Goal: Task Accomplishment & Management: Manage account settings

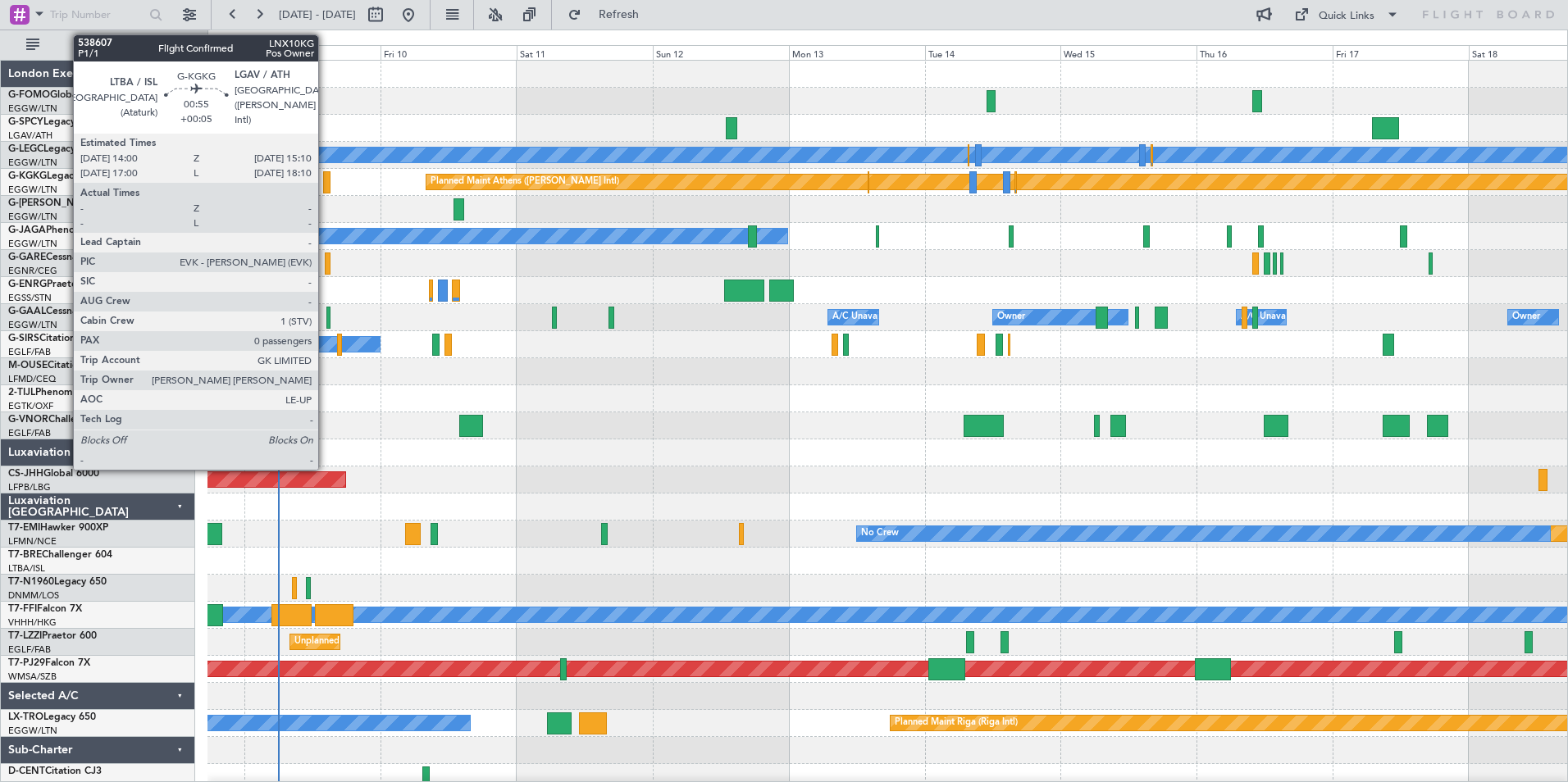
click at [326, 187] on div at bounding box center [326, 183] width 7 height 22
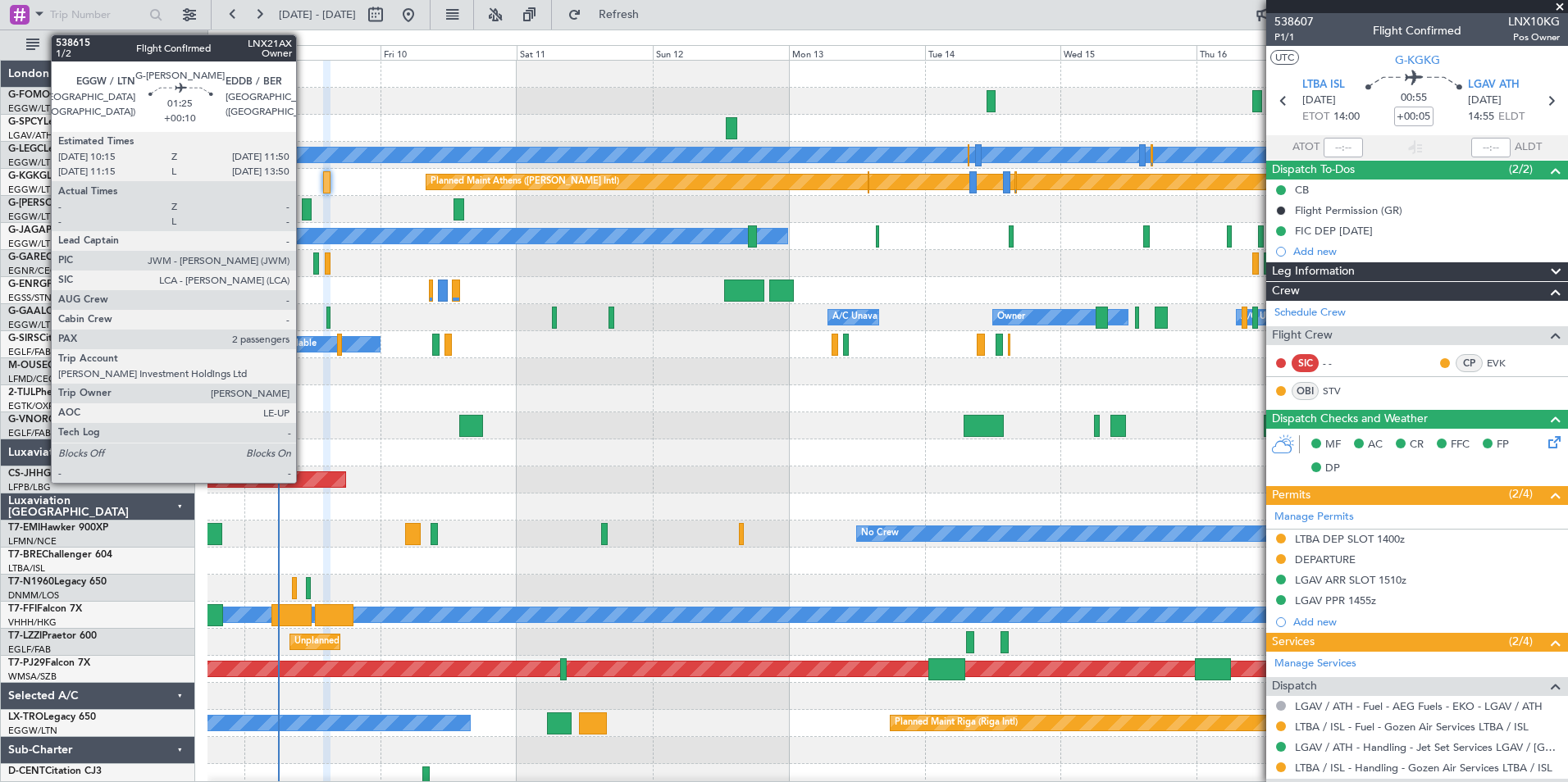
click at [303, 217] on div at bounding box center [306, 209] width 9 height 22
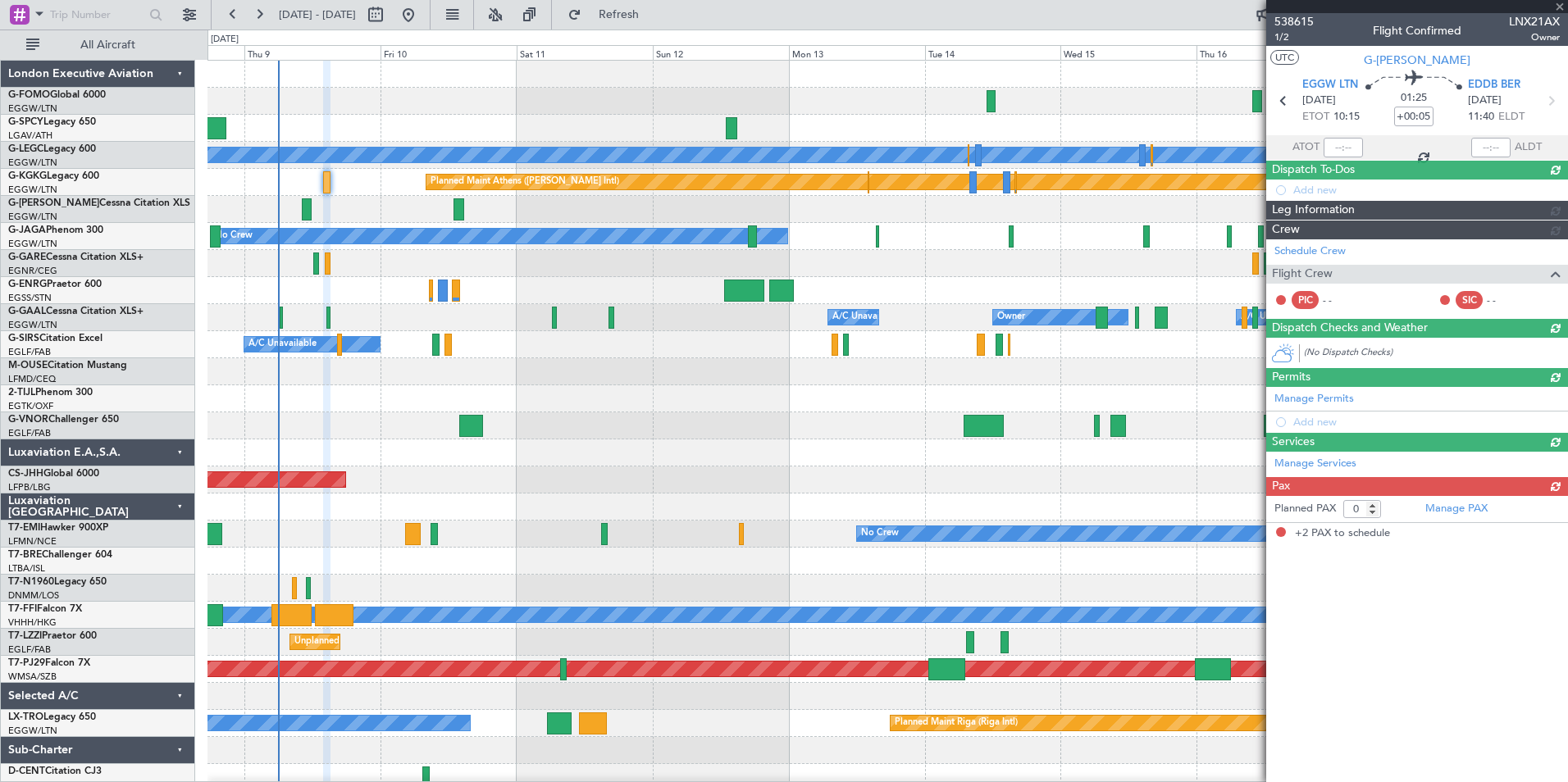
type input "+00:10"
type input "2"
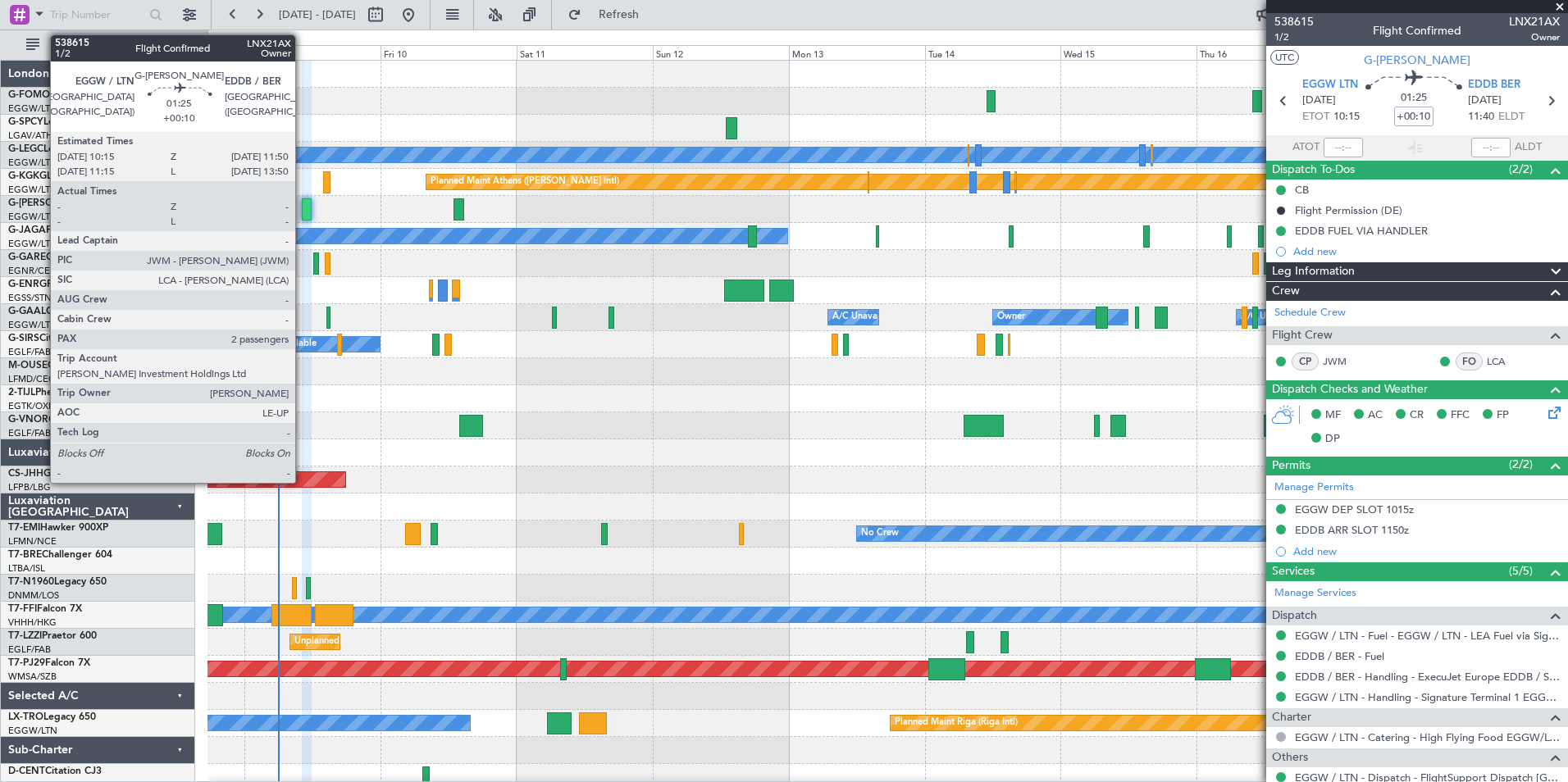
click at [302, 214] on div at bounding box center [306, 209] width 9 height 22
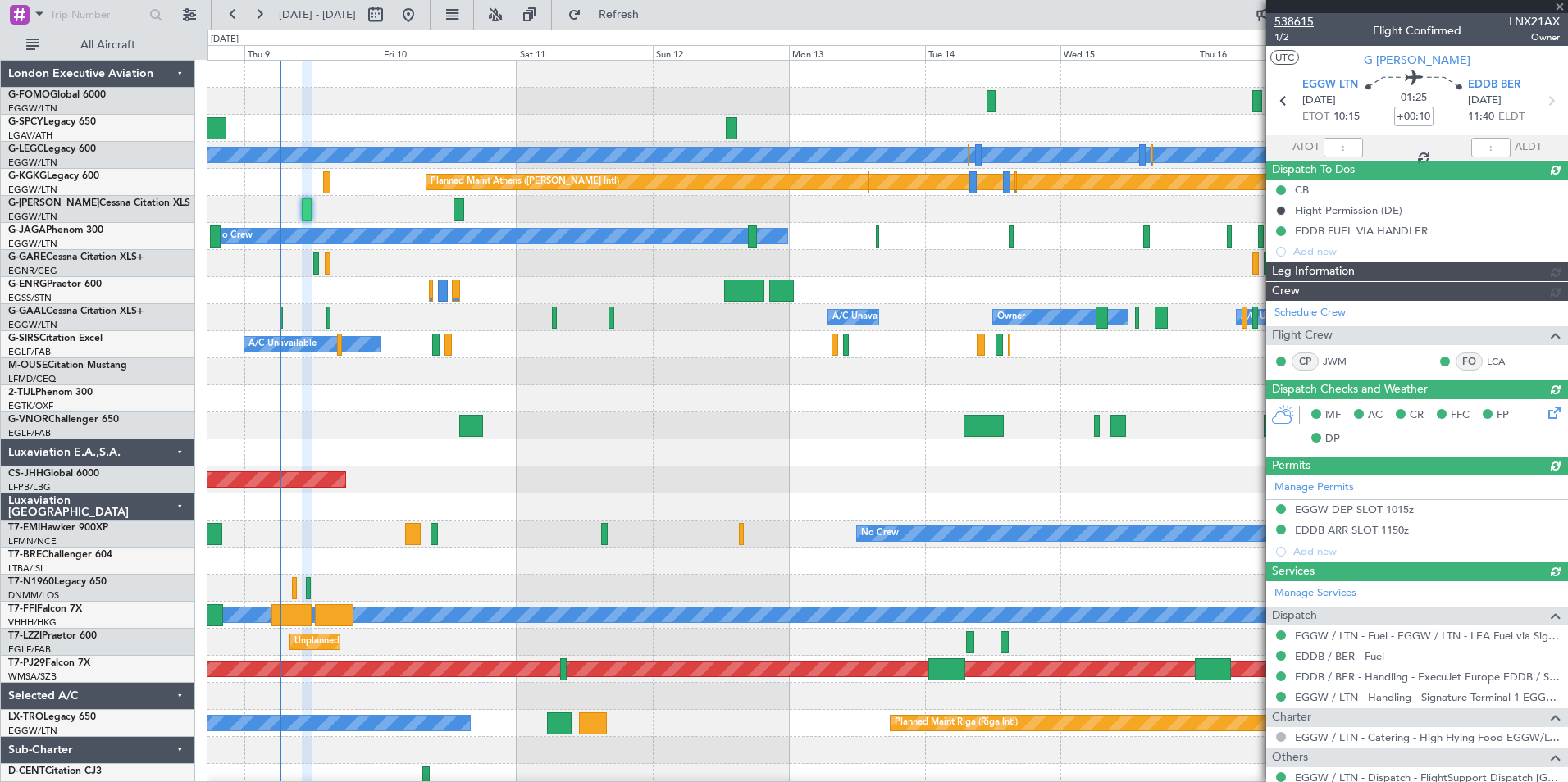
click at [1310, 26] on span "538615" at bounding box center [1294, 21] width 39 height 17
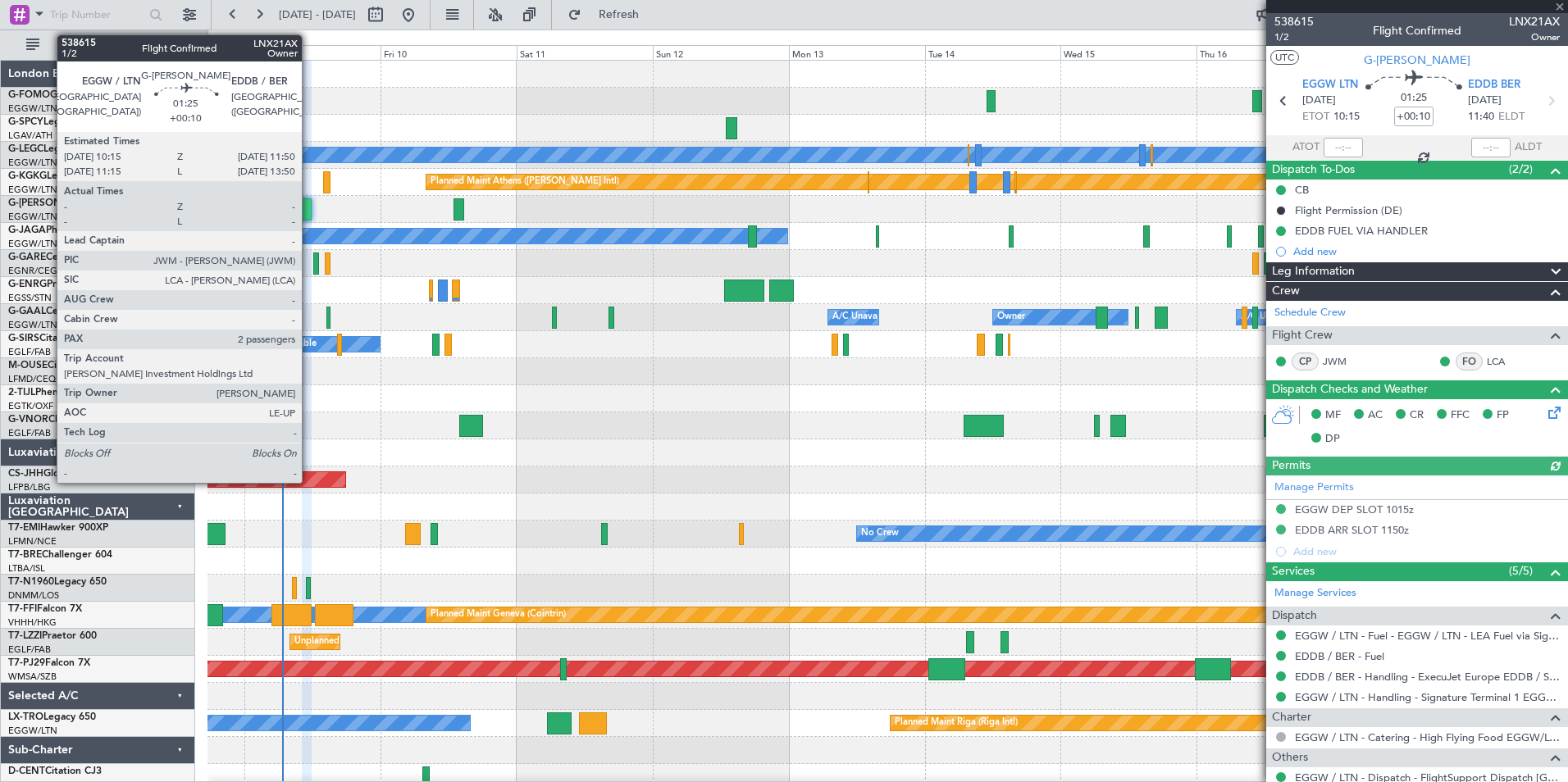
click at [309, 218] on div at bounding box center [306, 209] width 9 height 22
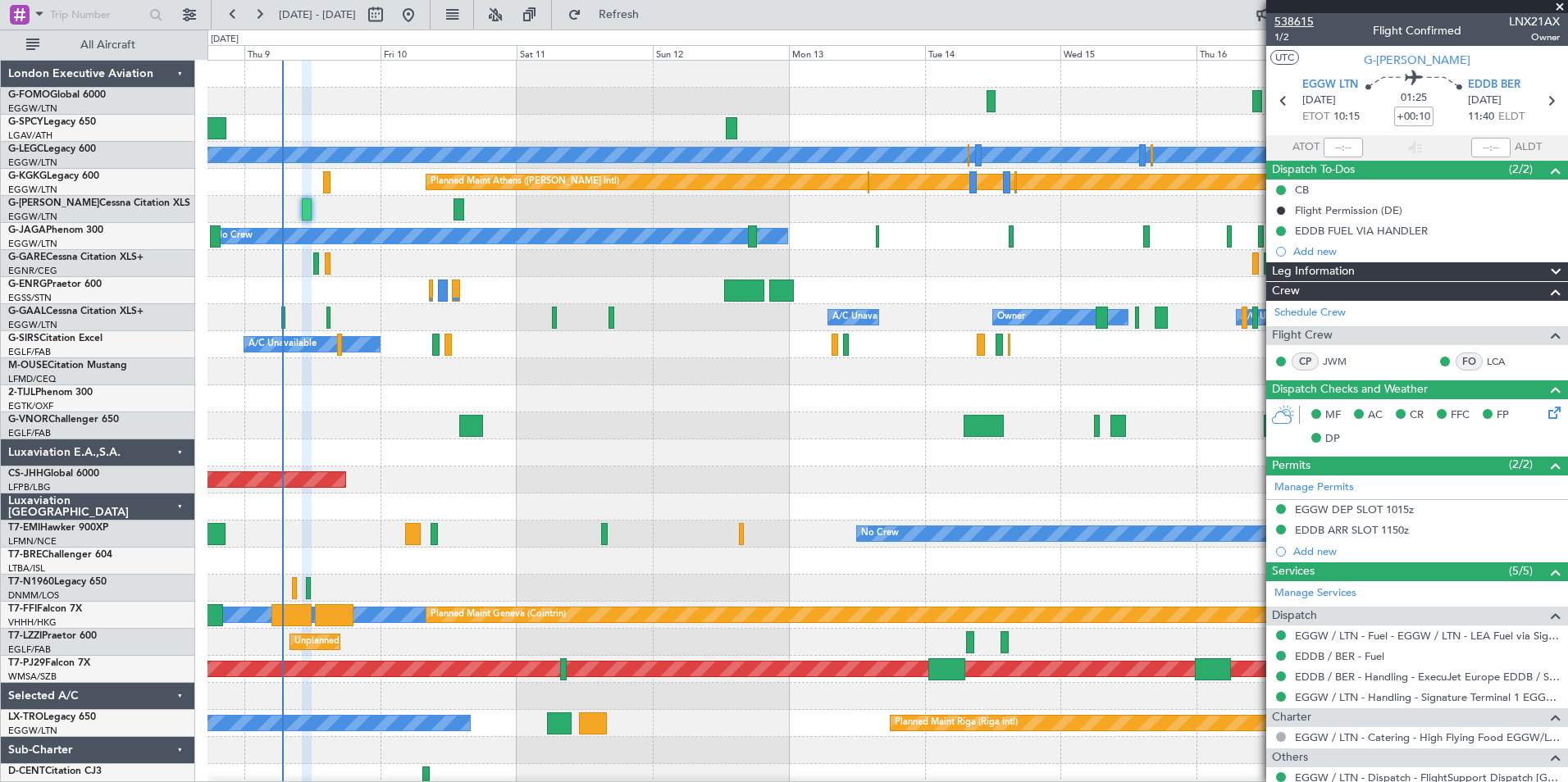
click at [1303, 21] on span "538615" at bounding box center [1294, 21] width 39 height 17
click at [654, 20] on span "Refresh" at bounding box center [619, 15] width 69 height 12
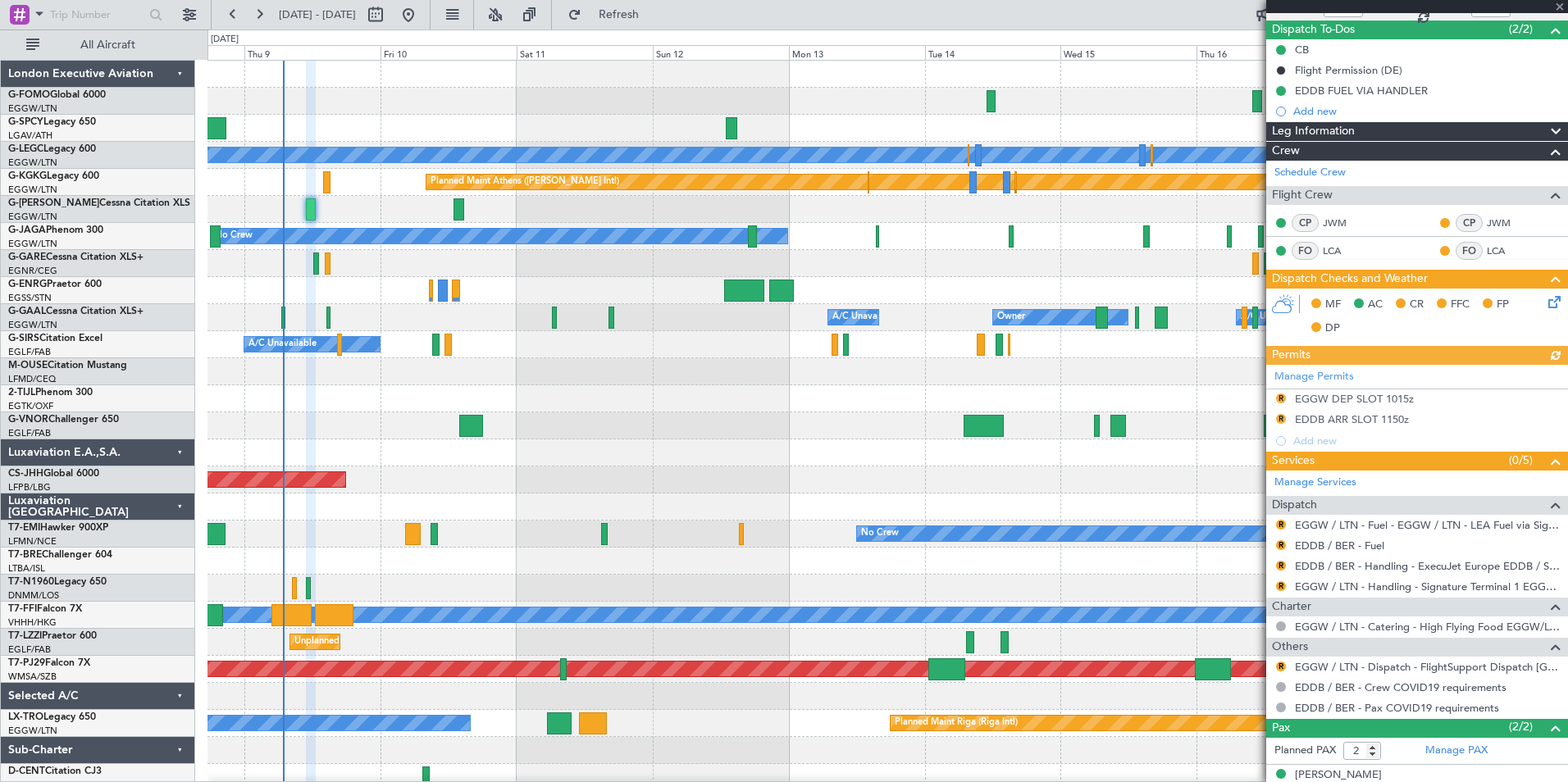
scroll to position [196, 0]
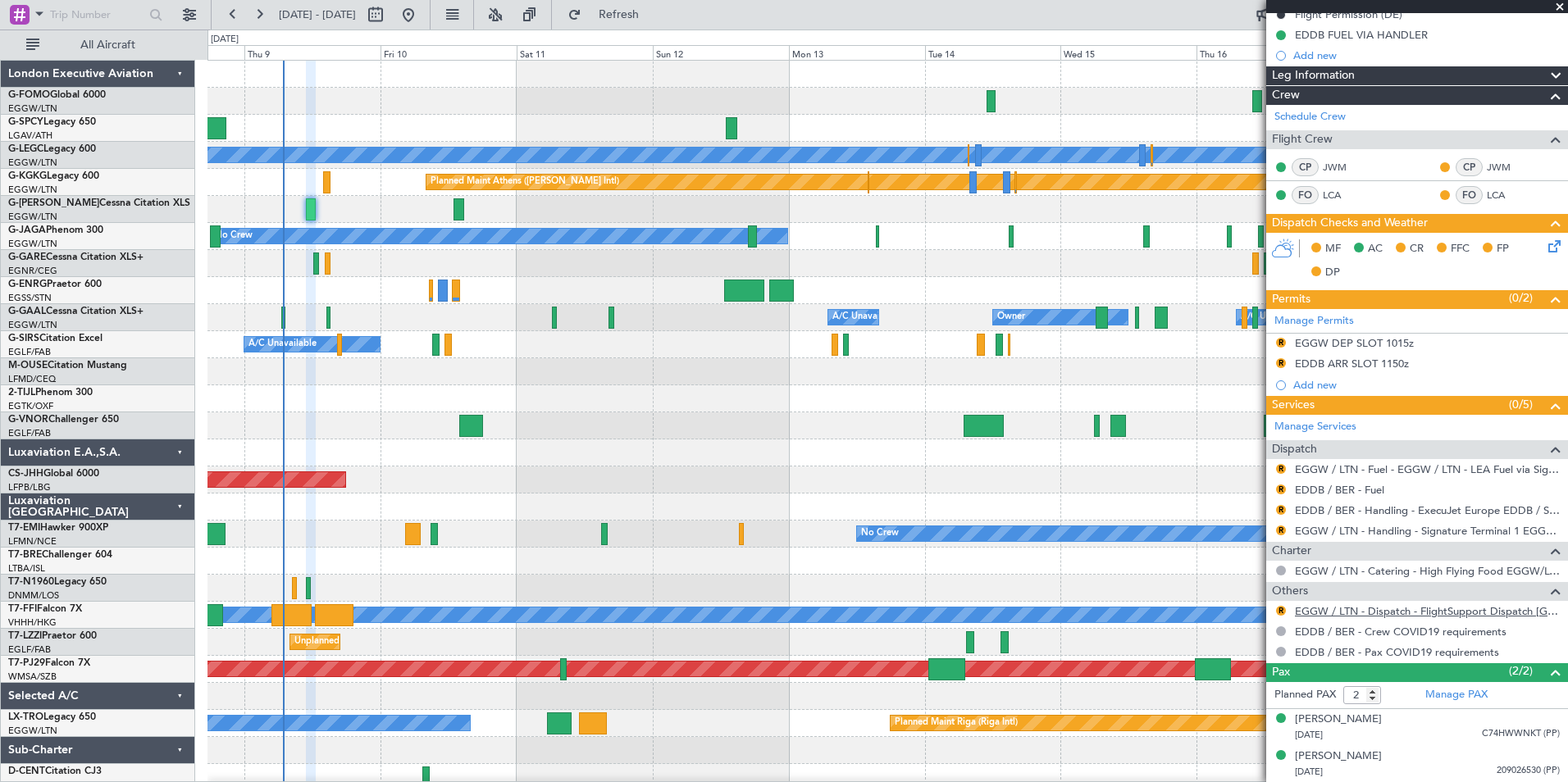
click at [1518, 616] on link "EGGW / LTN - Dispatch - FlightSupport Dispatch UK" at bounding box center [1427, 611] width 265 height 14
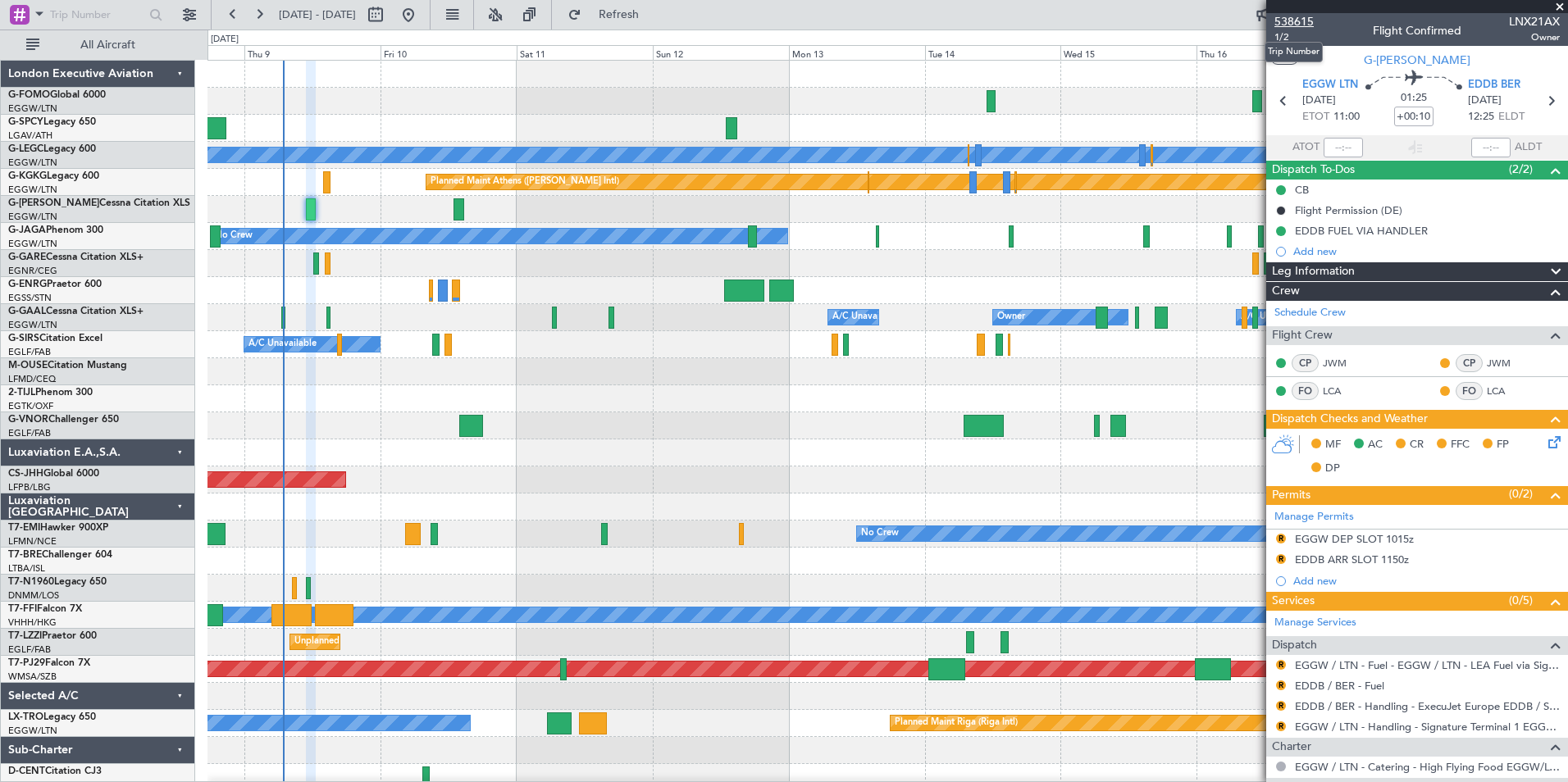
click at [1289, 15] on span "538615" at bounding box center [1294, 21] width 39 height 17
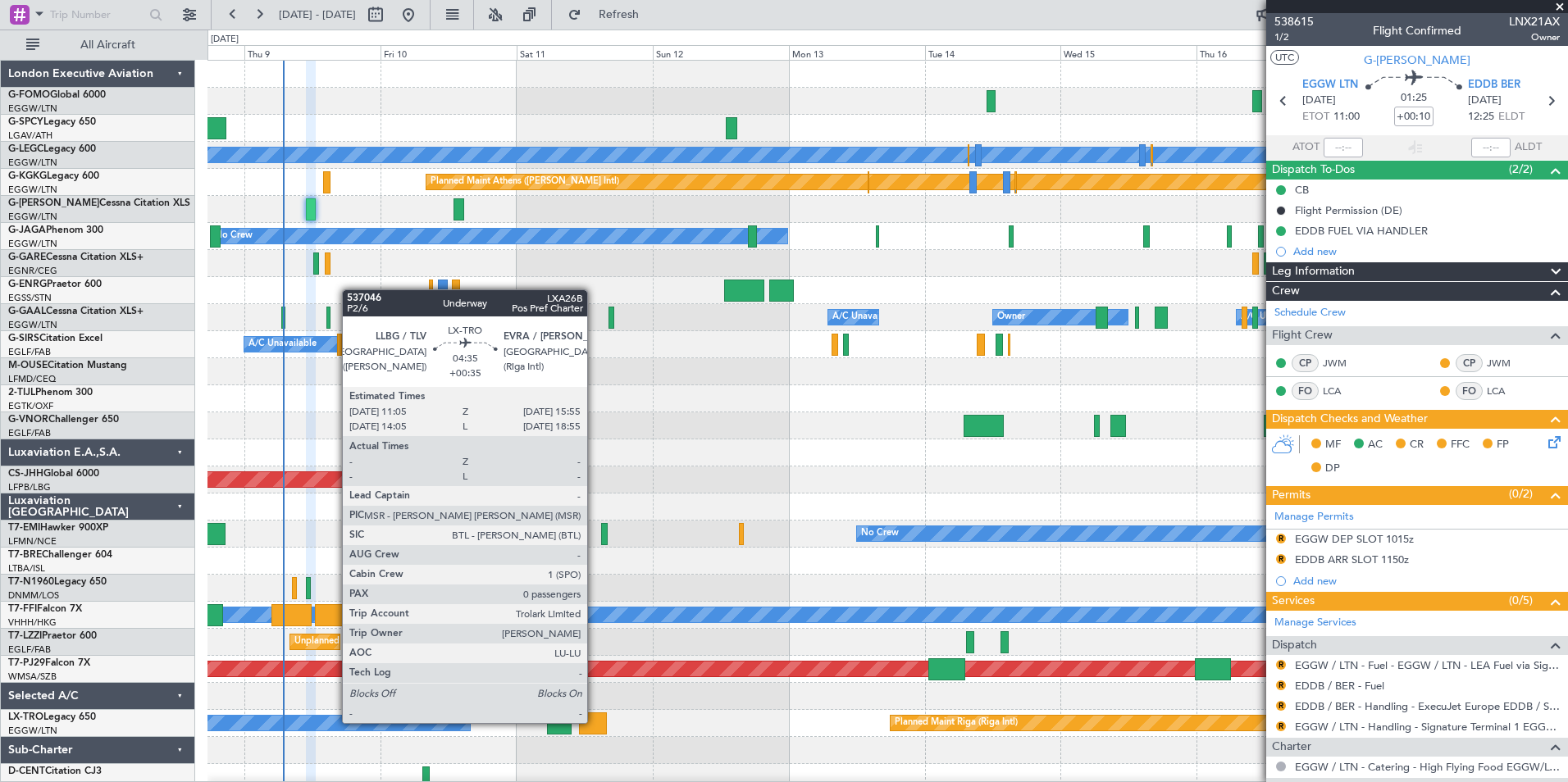
click at [594, 722] on div at bounding box center [592, 724] width 28 height 22
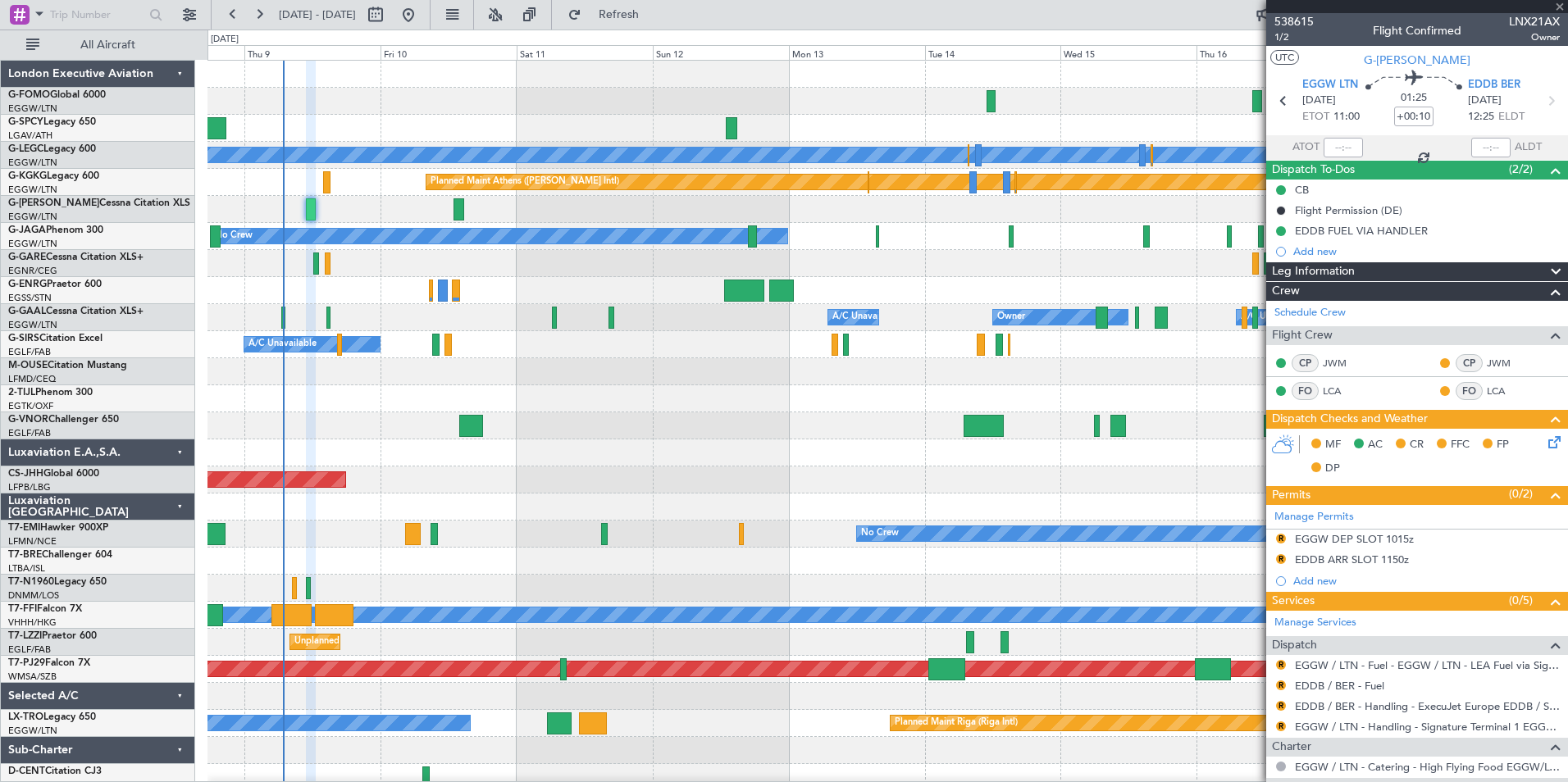
type input "+00:35"
type input "0"
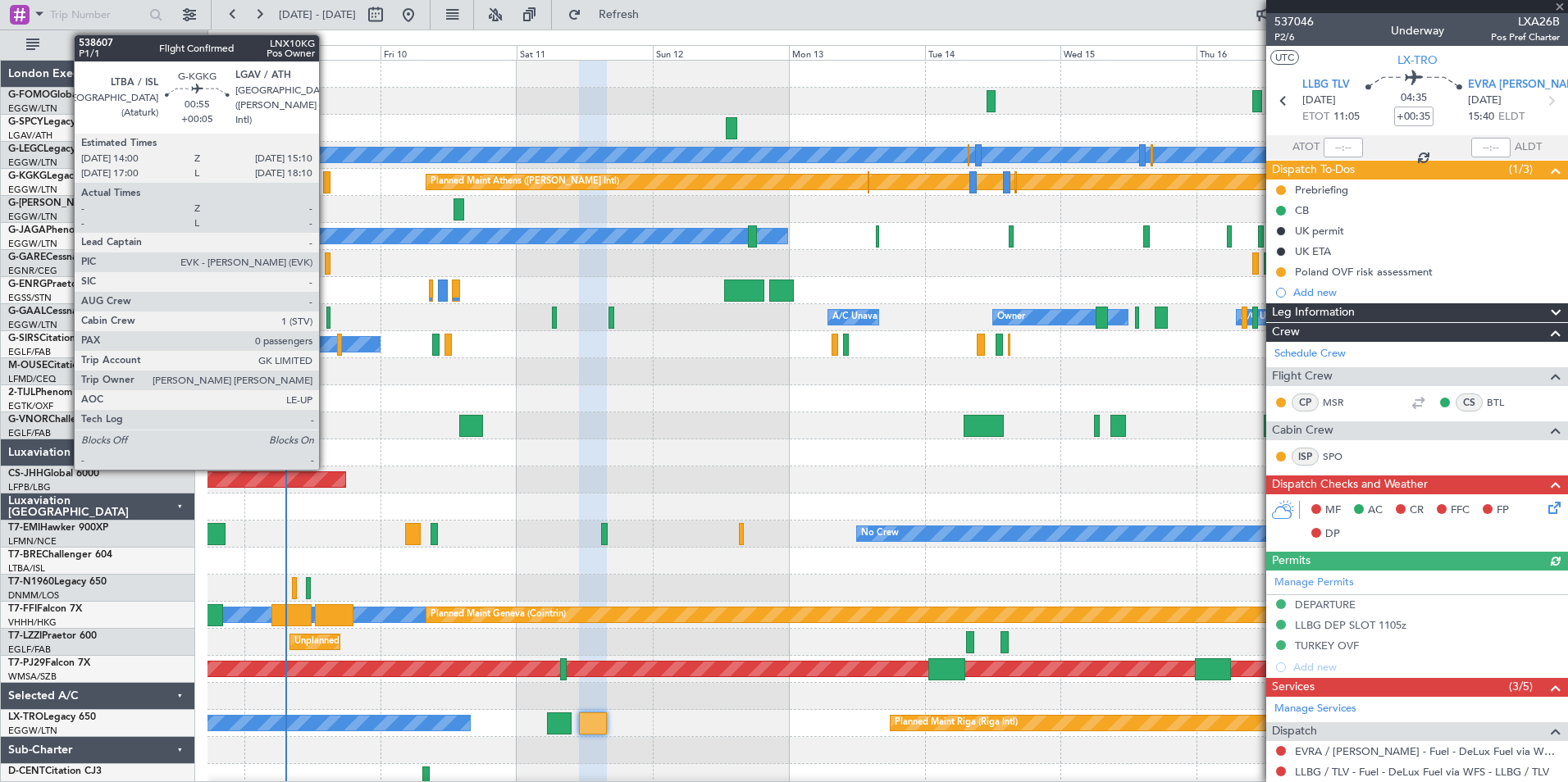
click at [327, 186] on div at bounding box center [326, 183] width 7 height 22
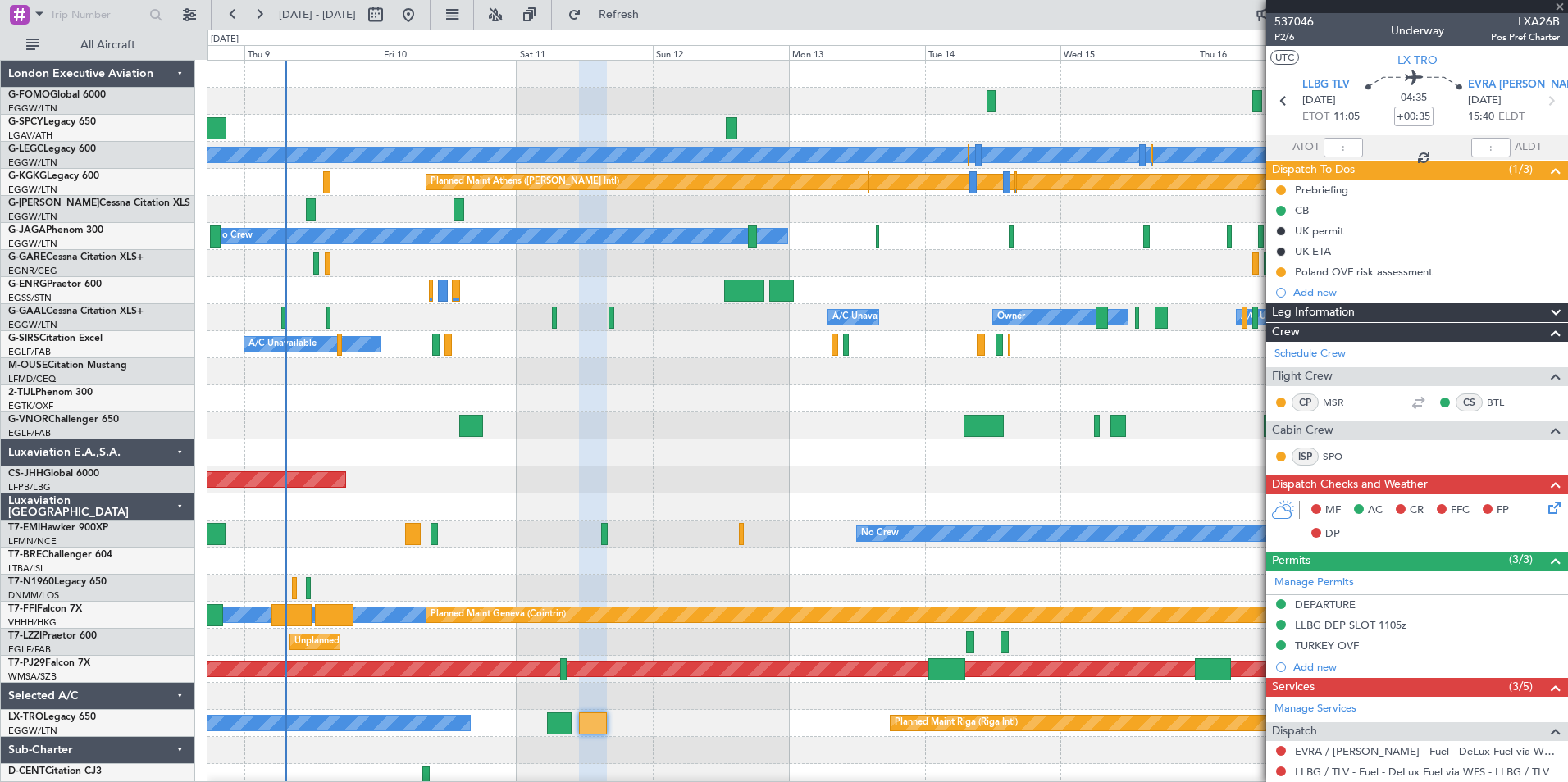
type input "+00:05"
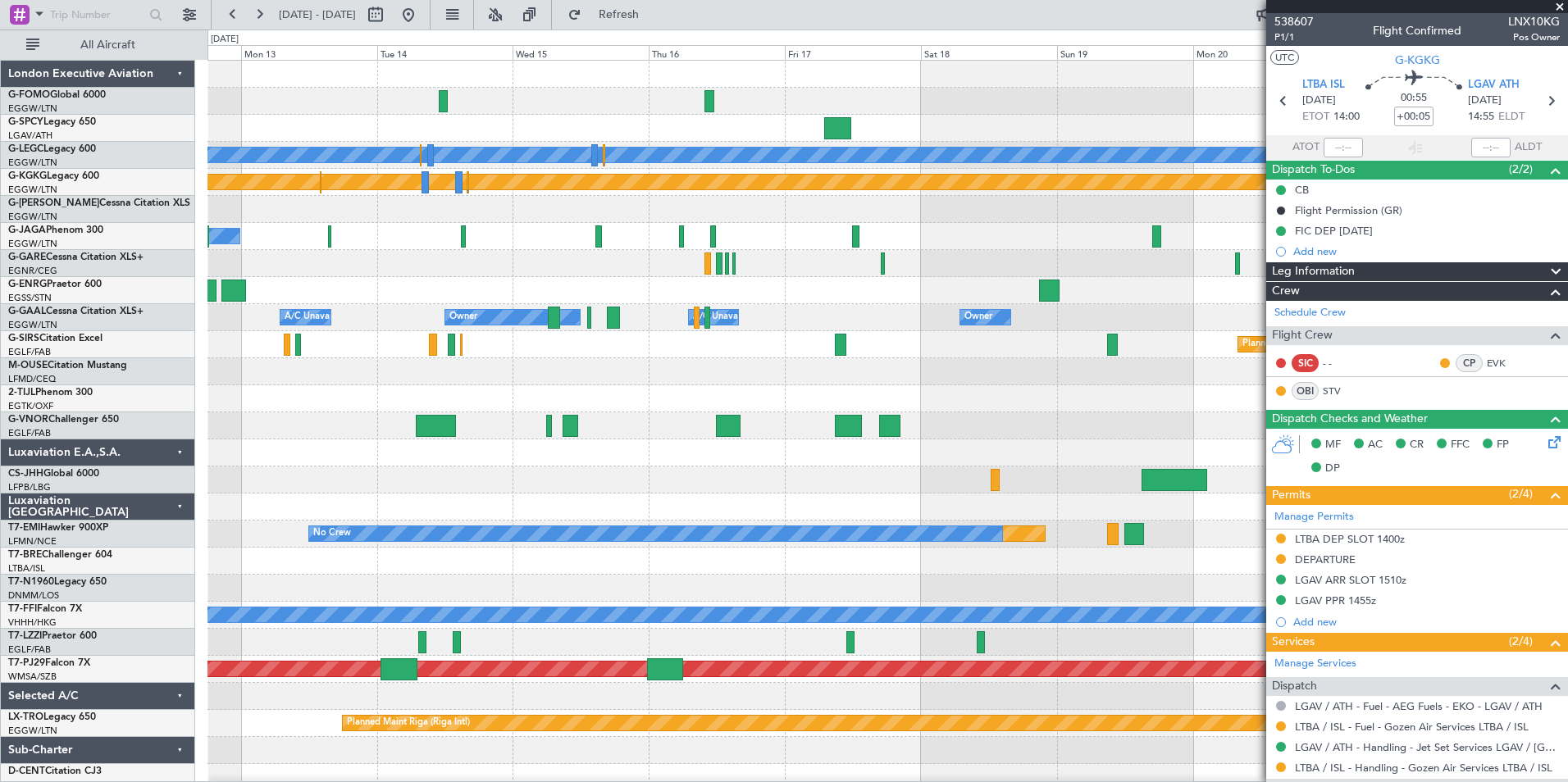
click at [308, 644] on div "Planned Maint London (Stansted) A/C Unavailable London (Luton) Planned Maint At…" at bounding box center [887, 426] width 1360 height 731
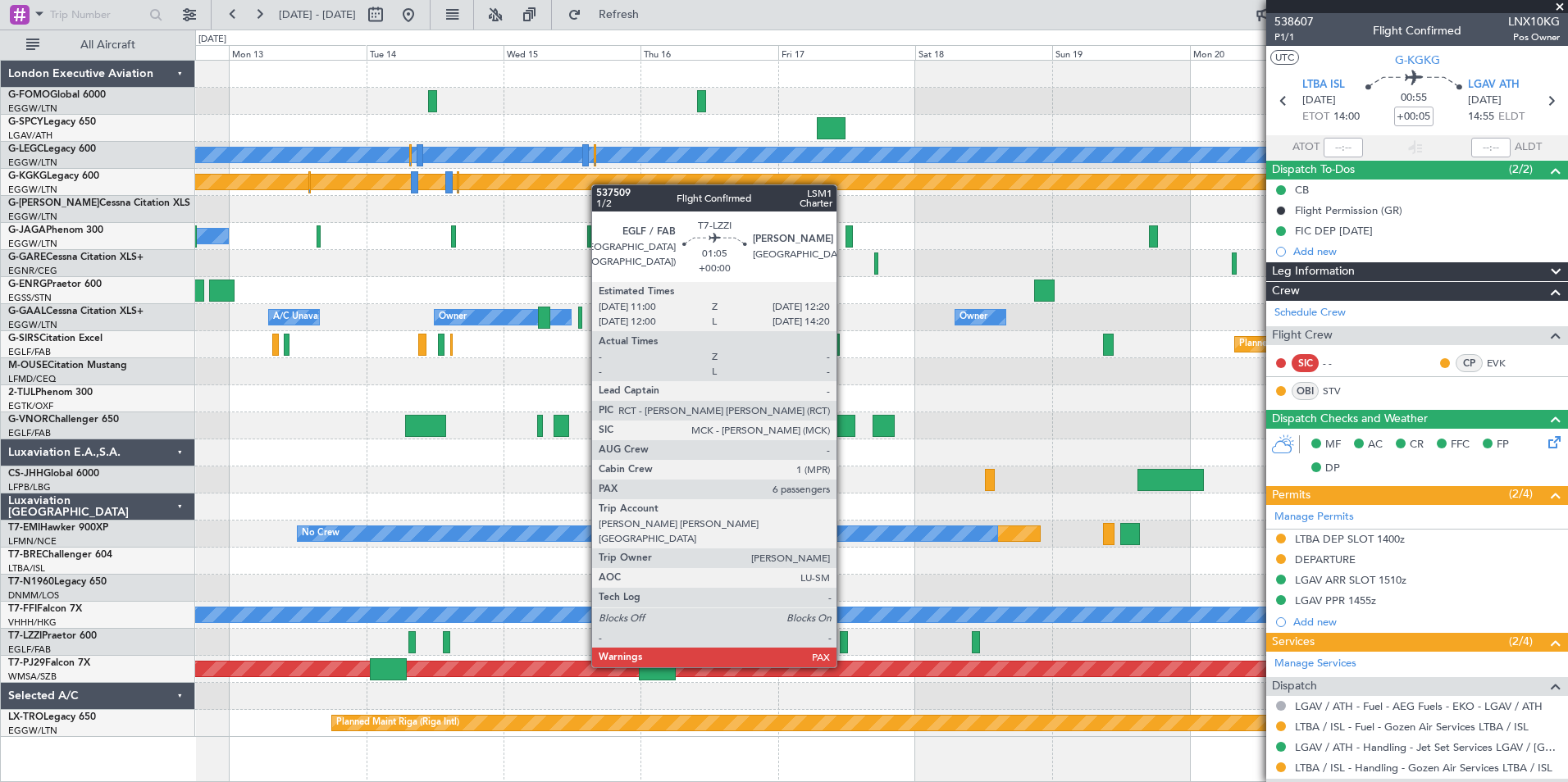
click at [844, 636] on div at bounding box center [843, 642] width 8 height 22
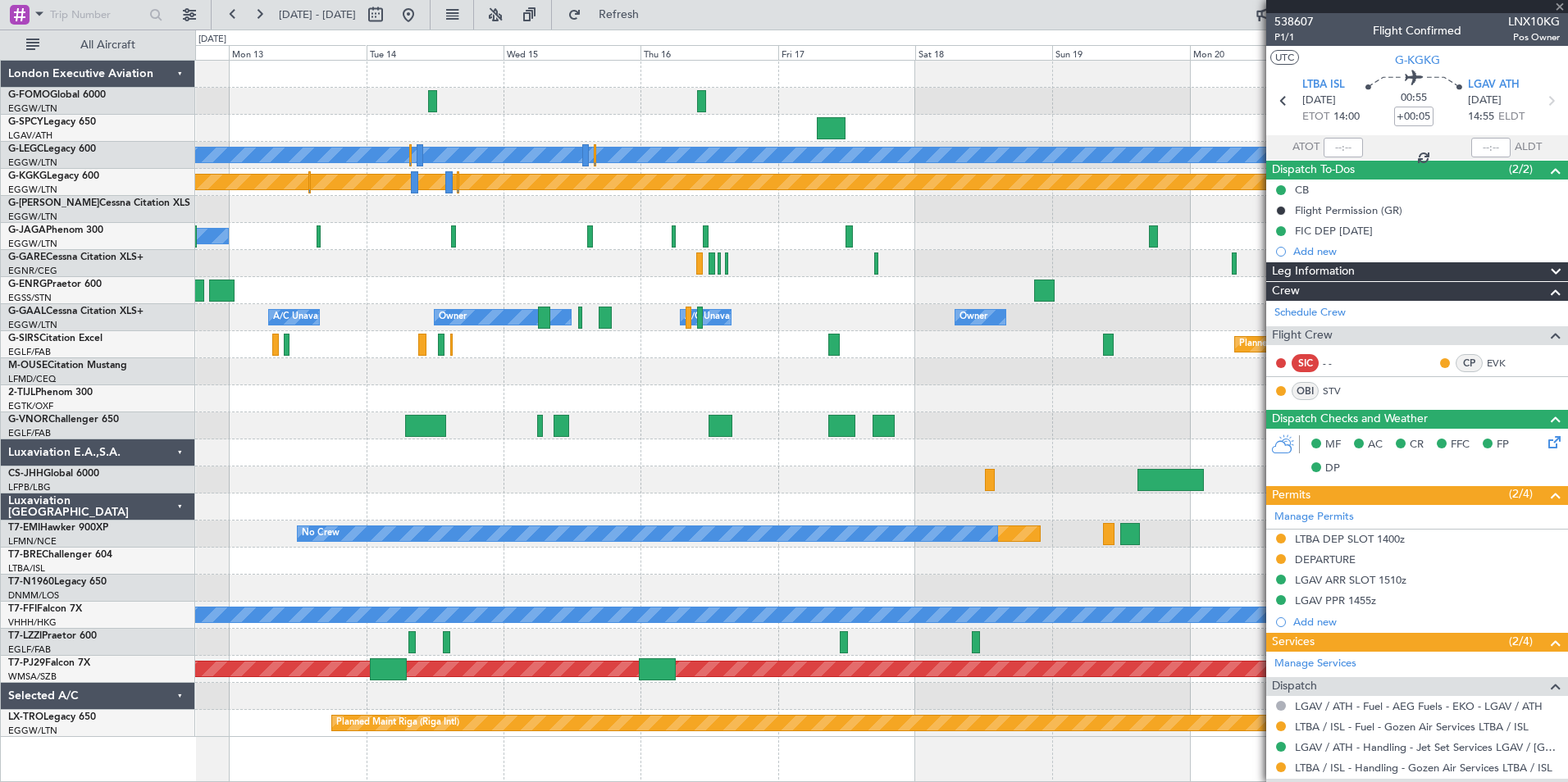
type input "6"
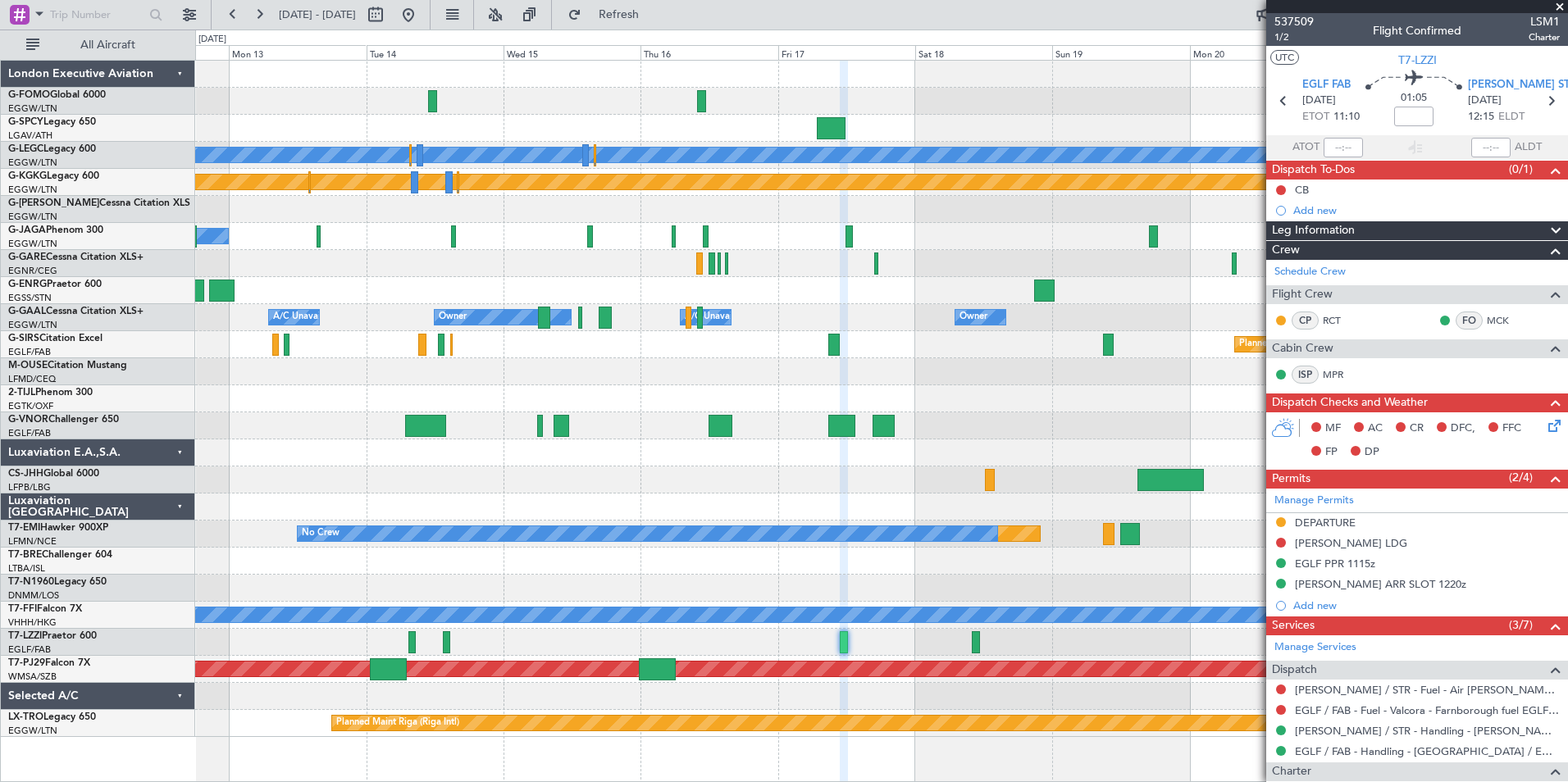
scroll to position [229, 0]
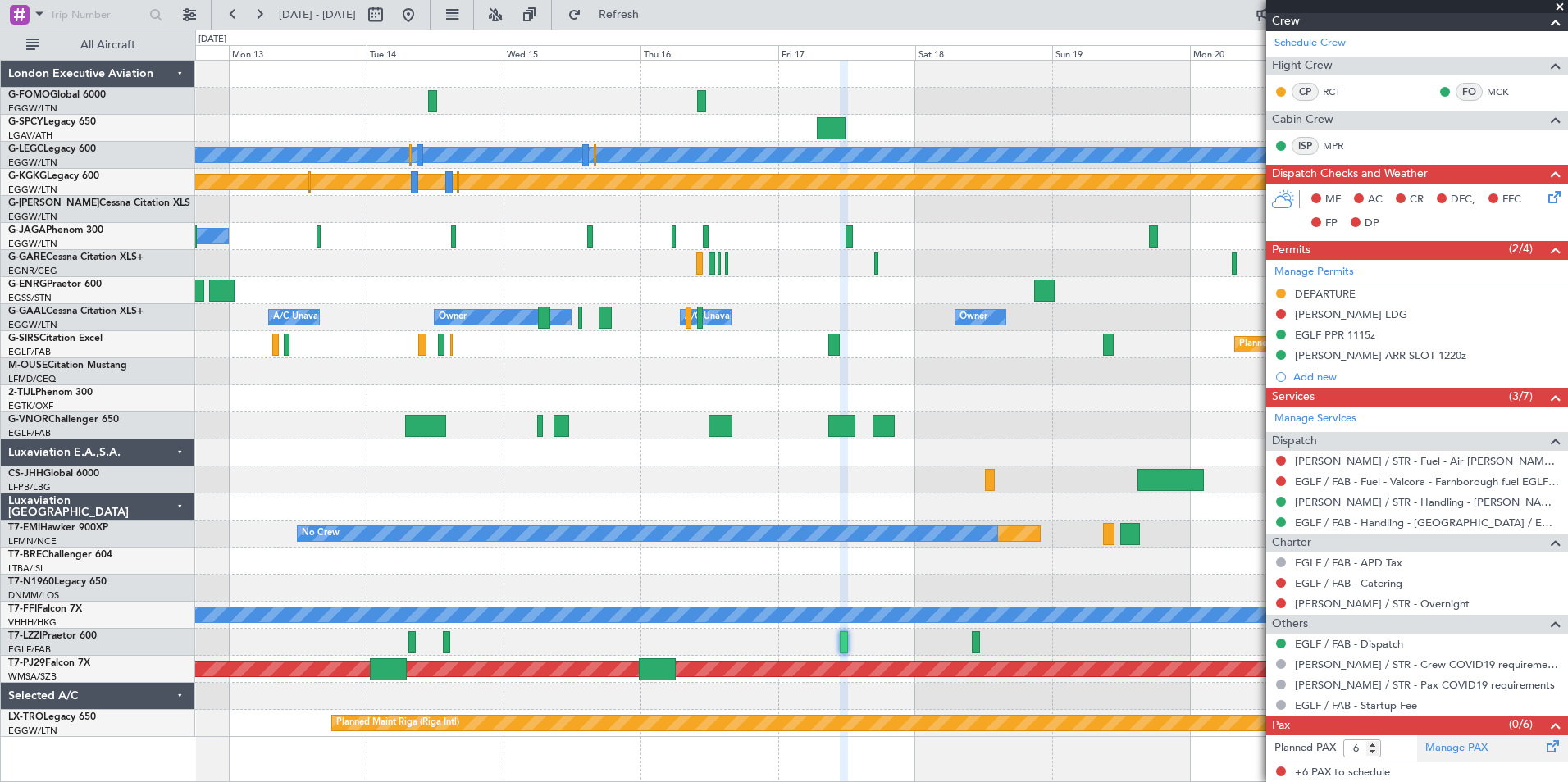
click at [1451, 747] on link "Manage PAX" at bounding box center [1455, 748] width 62 height 17
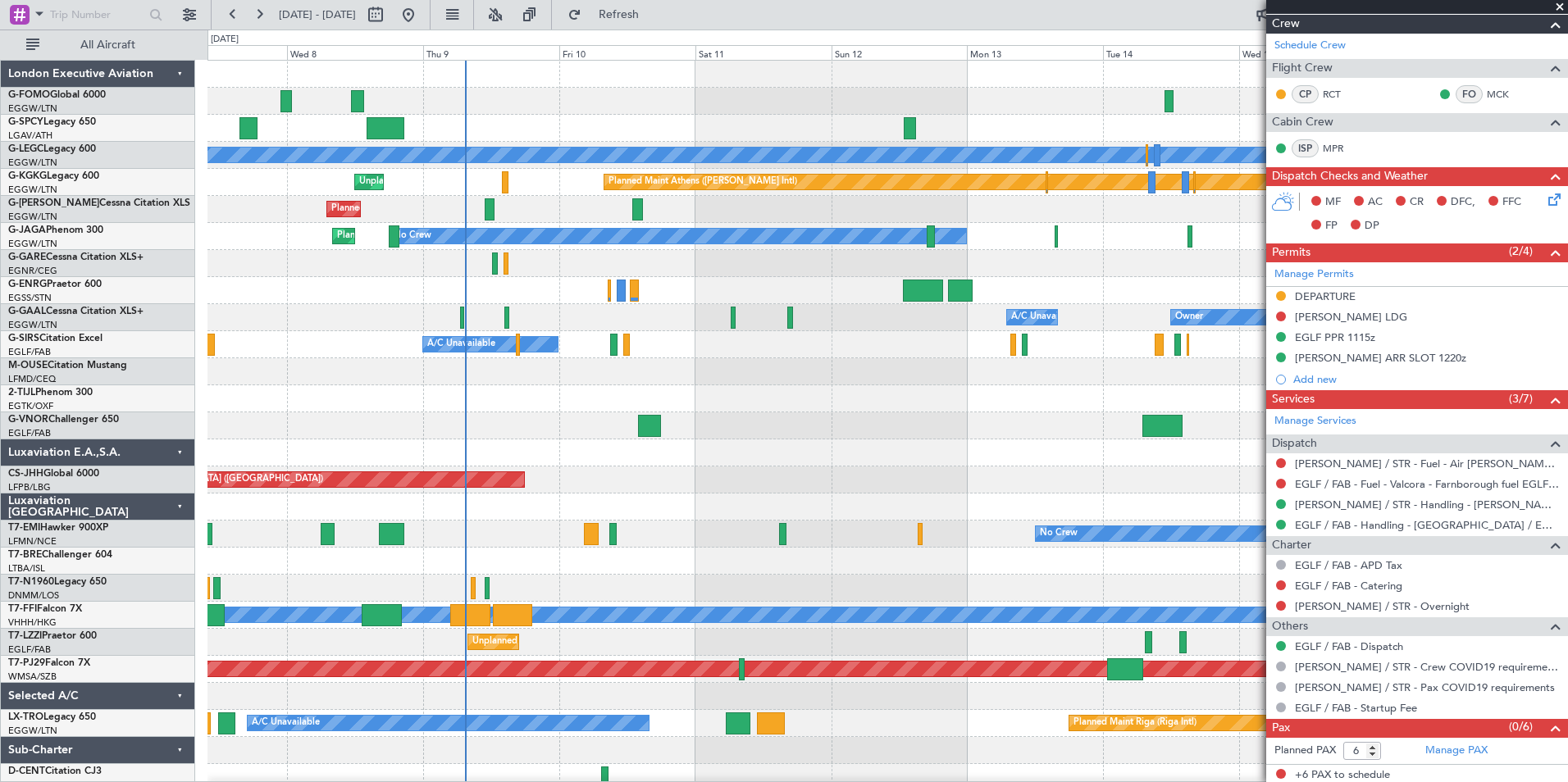
click at [699, 278] on div "Planned Maint London (Stansted) A/C Unavailable London (Luton) Planned Maint At…" at bounding box center [887, 426] width 1360 height 731
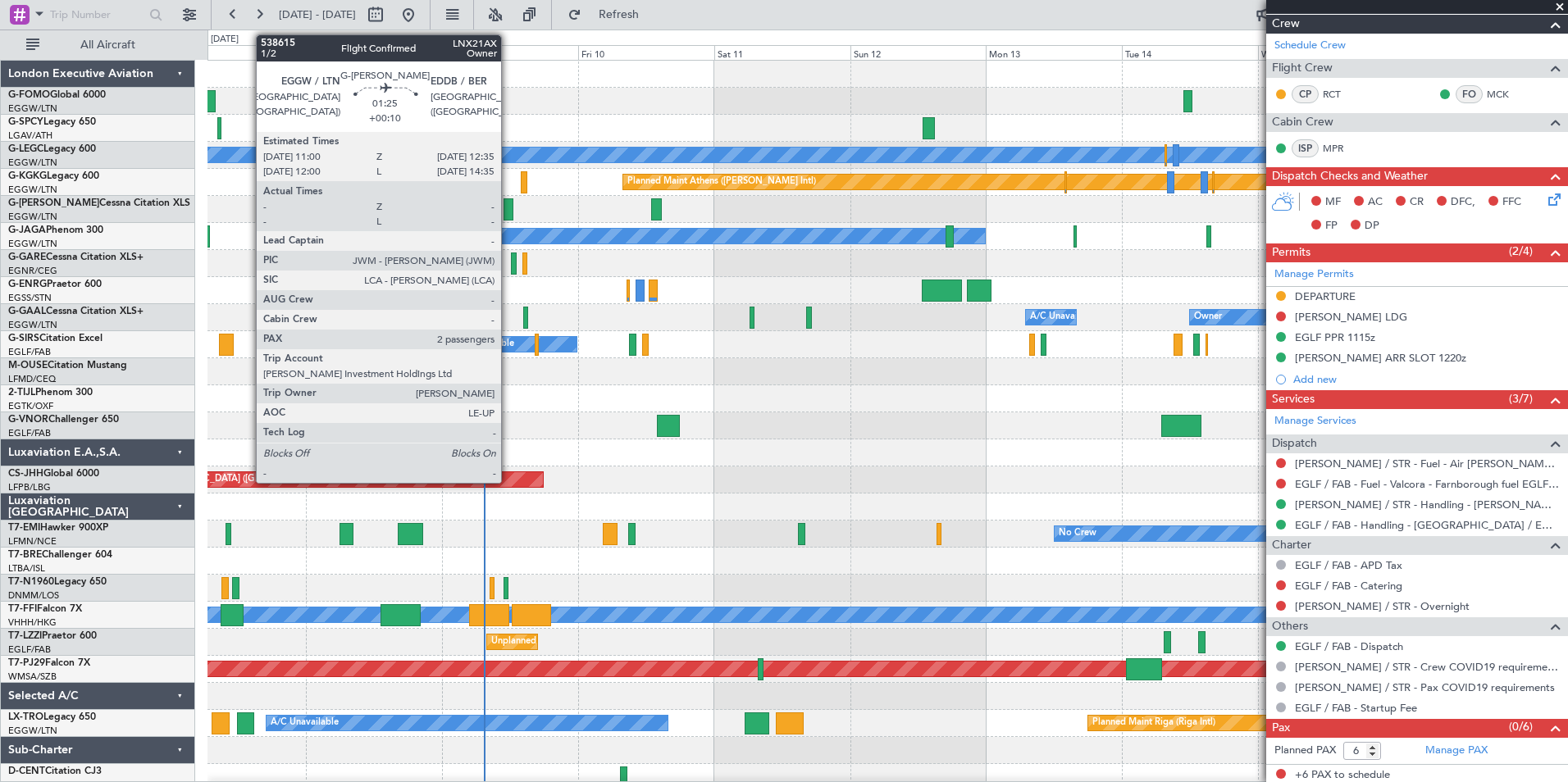
click at [509, 215] on div at bounding box center [508, 209] width 9 height 22
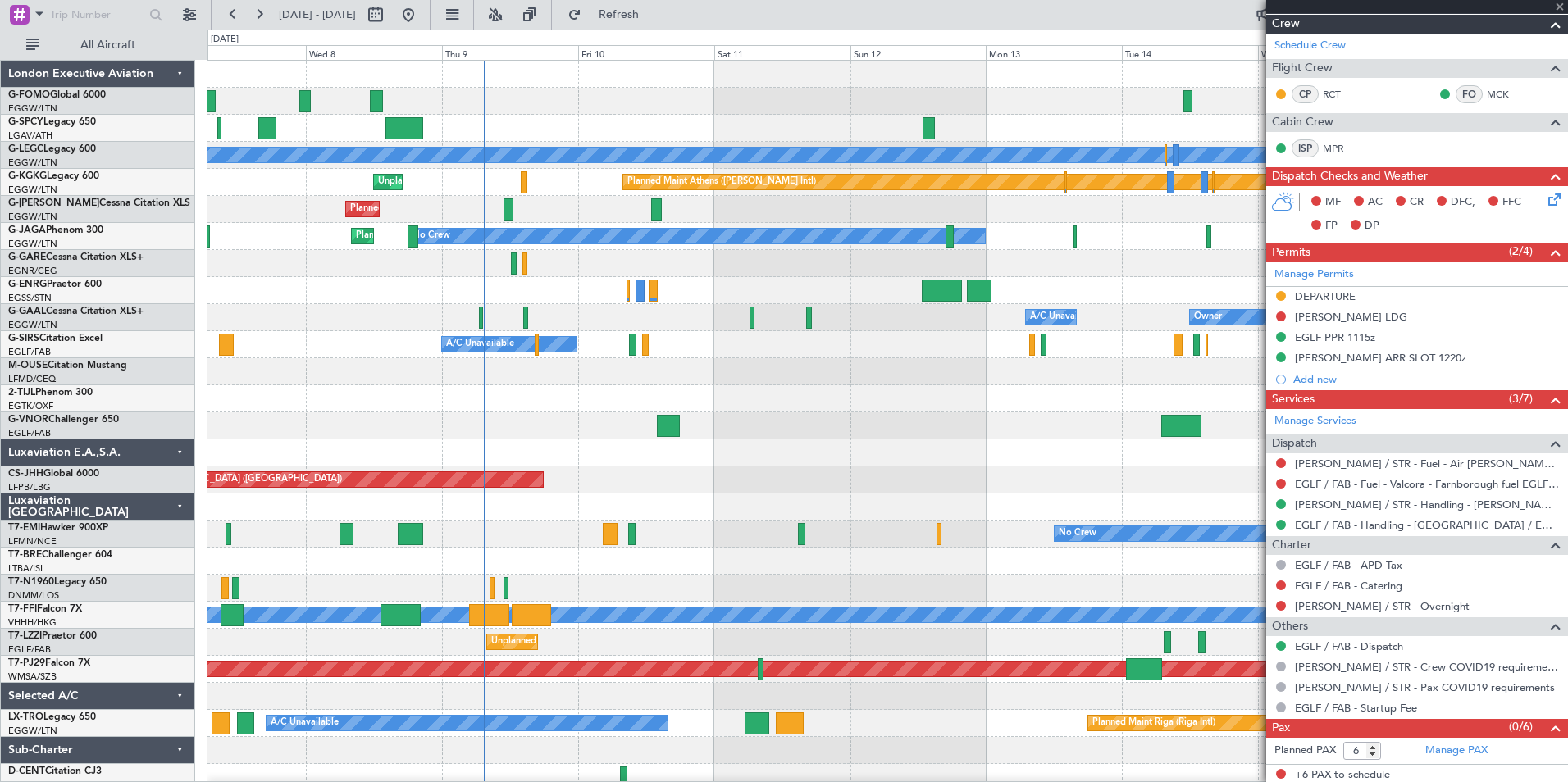
type input "+00:10"
type input "2"
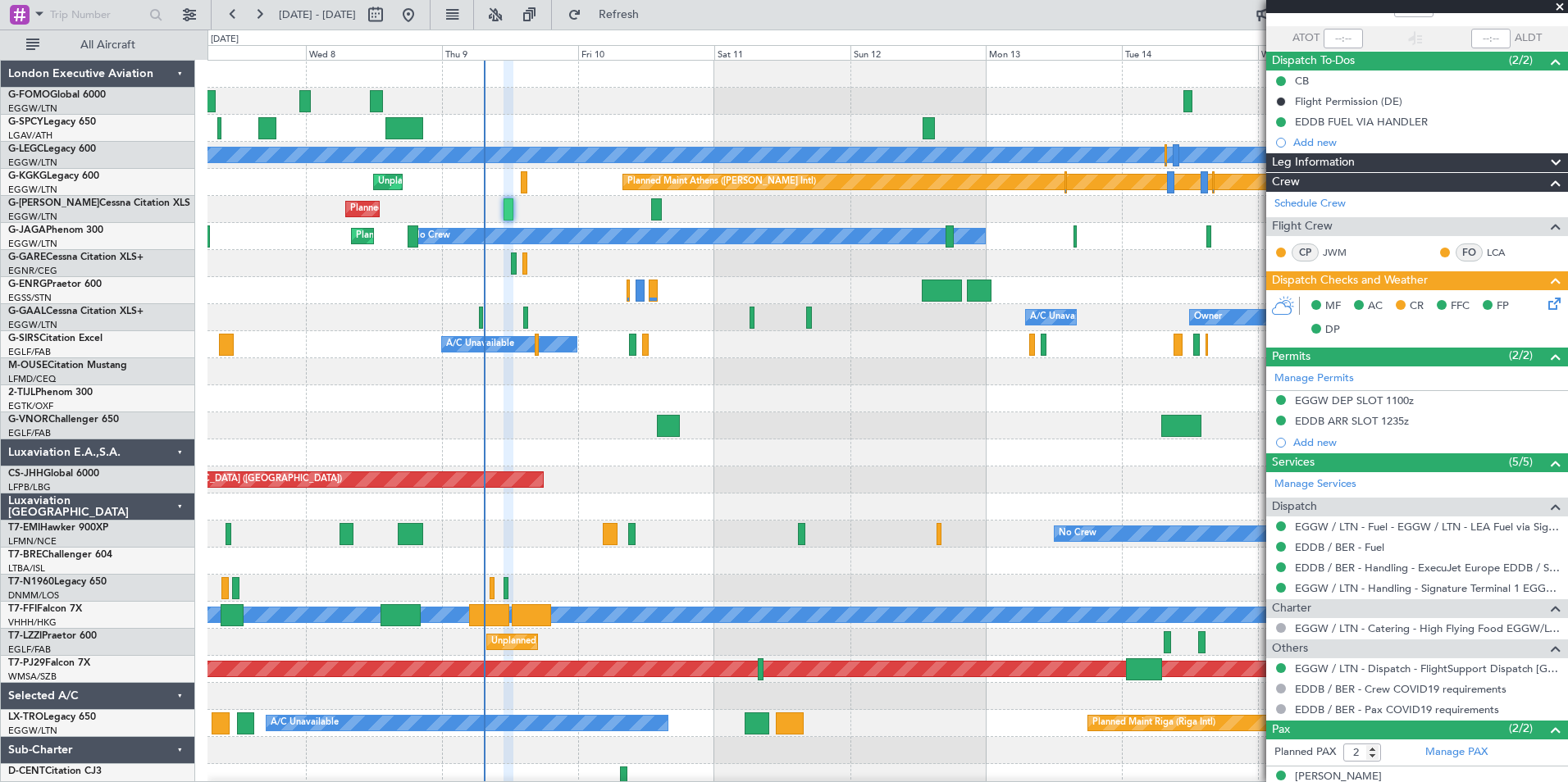
scroll to position [167, 0]
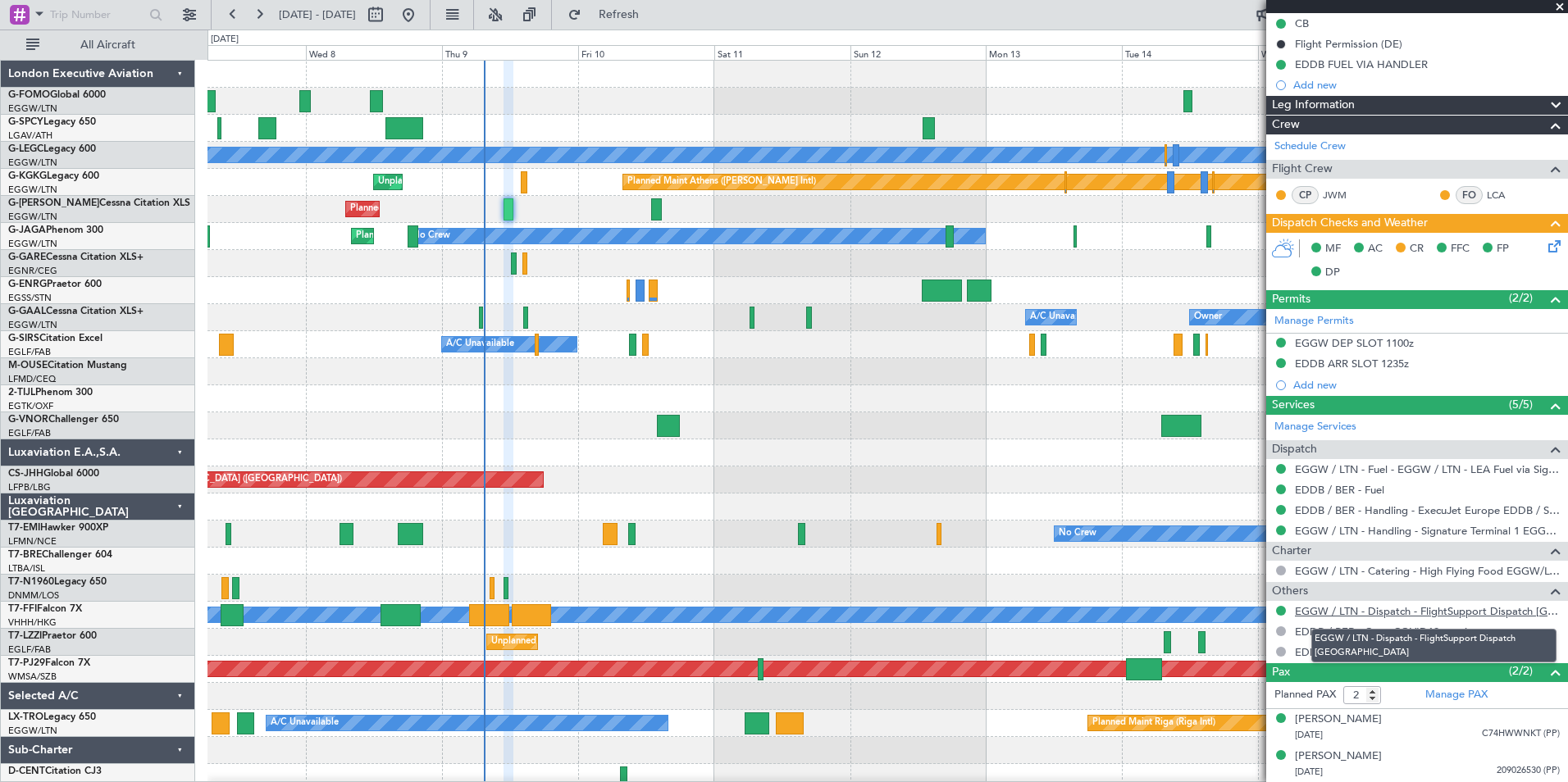
click at [1516, 610] on link "EGGW / LTN - Dispatch - FlightSupport Dispatch UK" at bounding box center [1427, 611] width 265 height 14
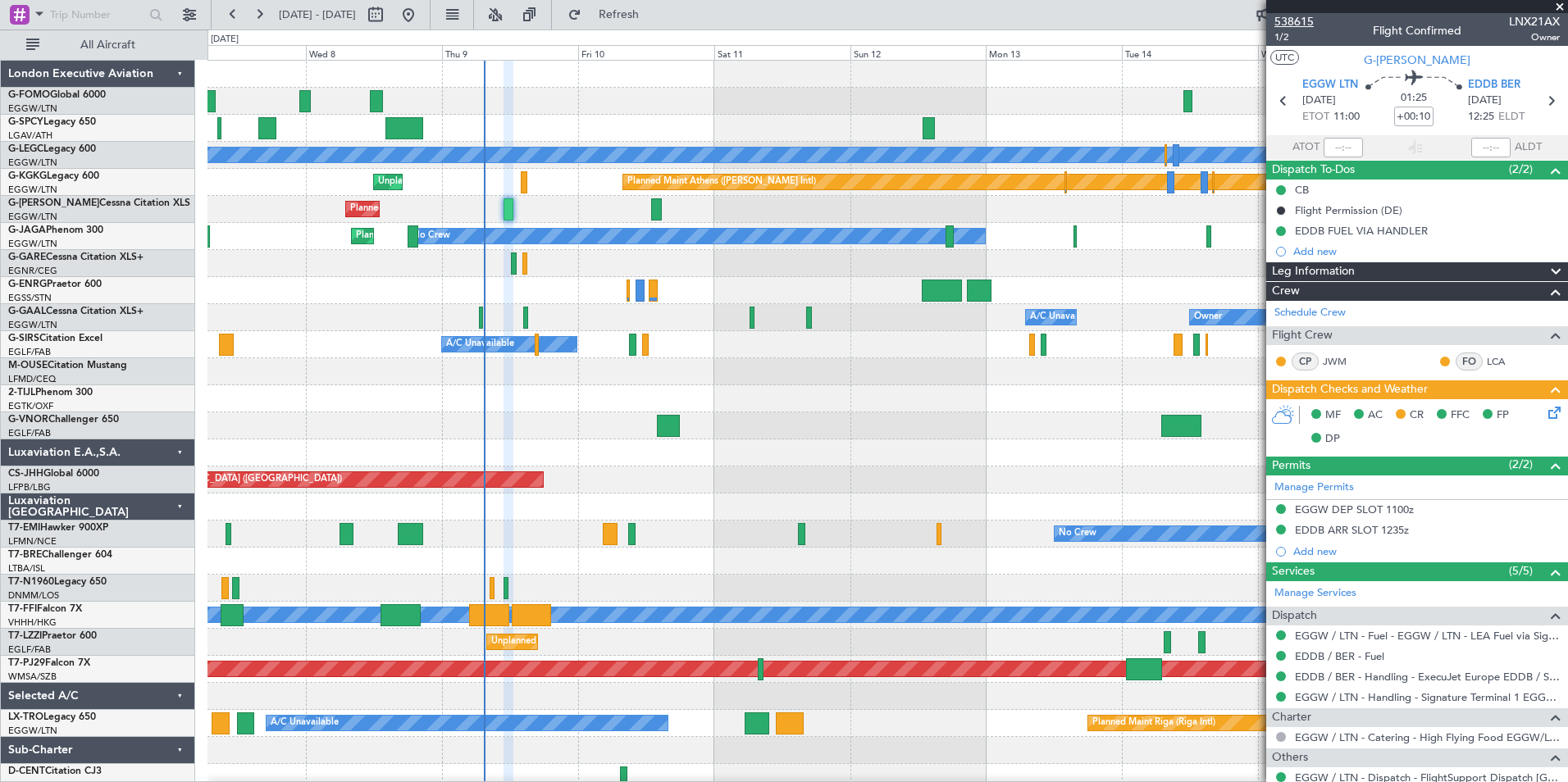
click at [1286, 23] on span "538615" at bounding box center [1294, 21] width 39 height 17
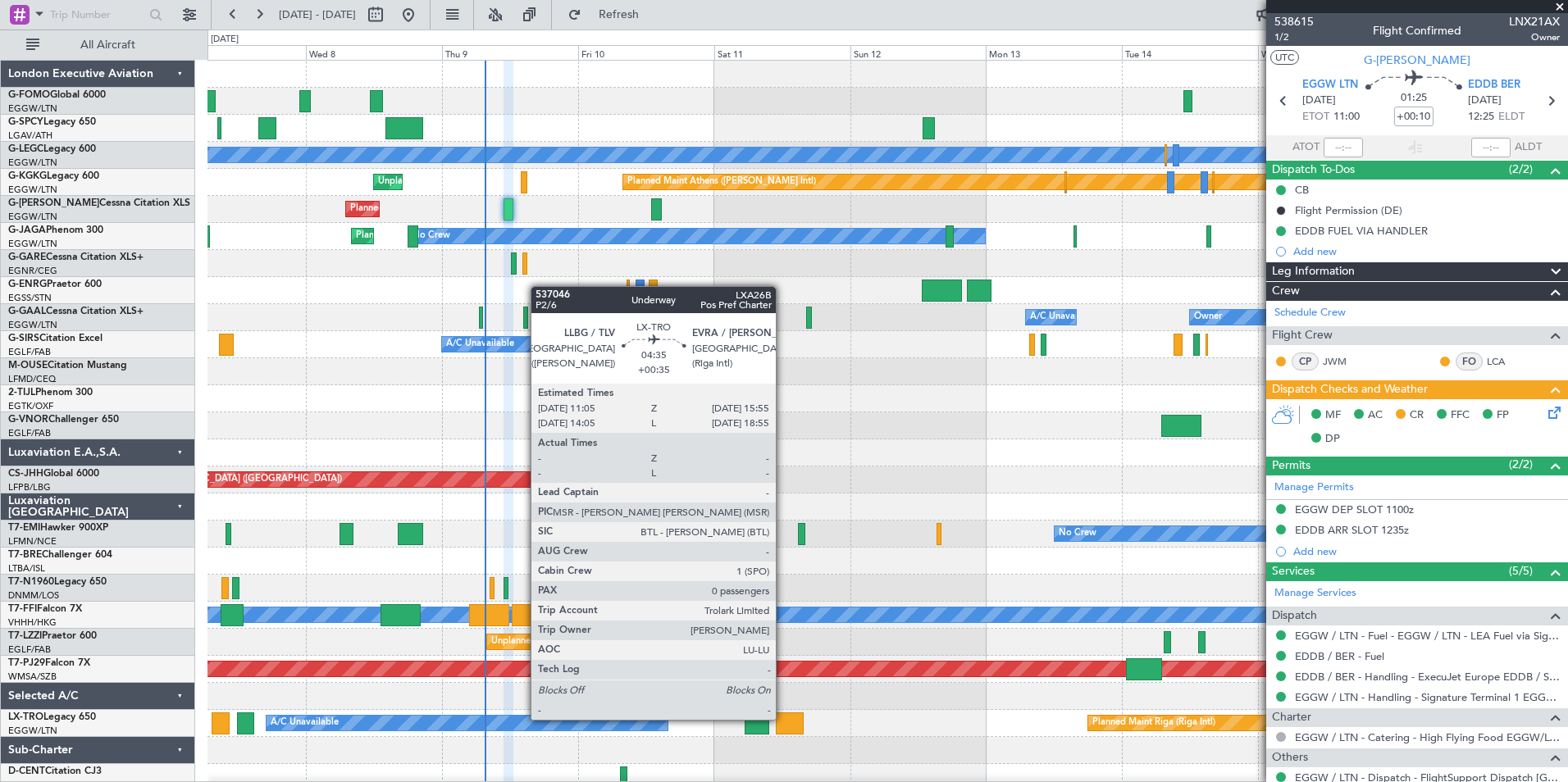
click at [783, 718] on div at bounding box center [790, 724] width 28 height 22
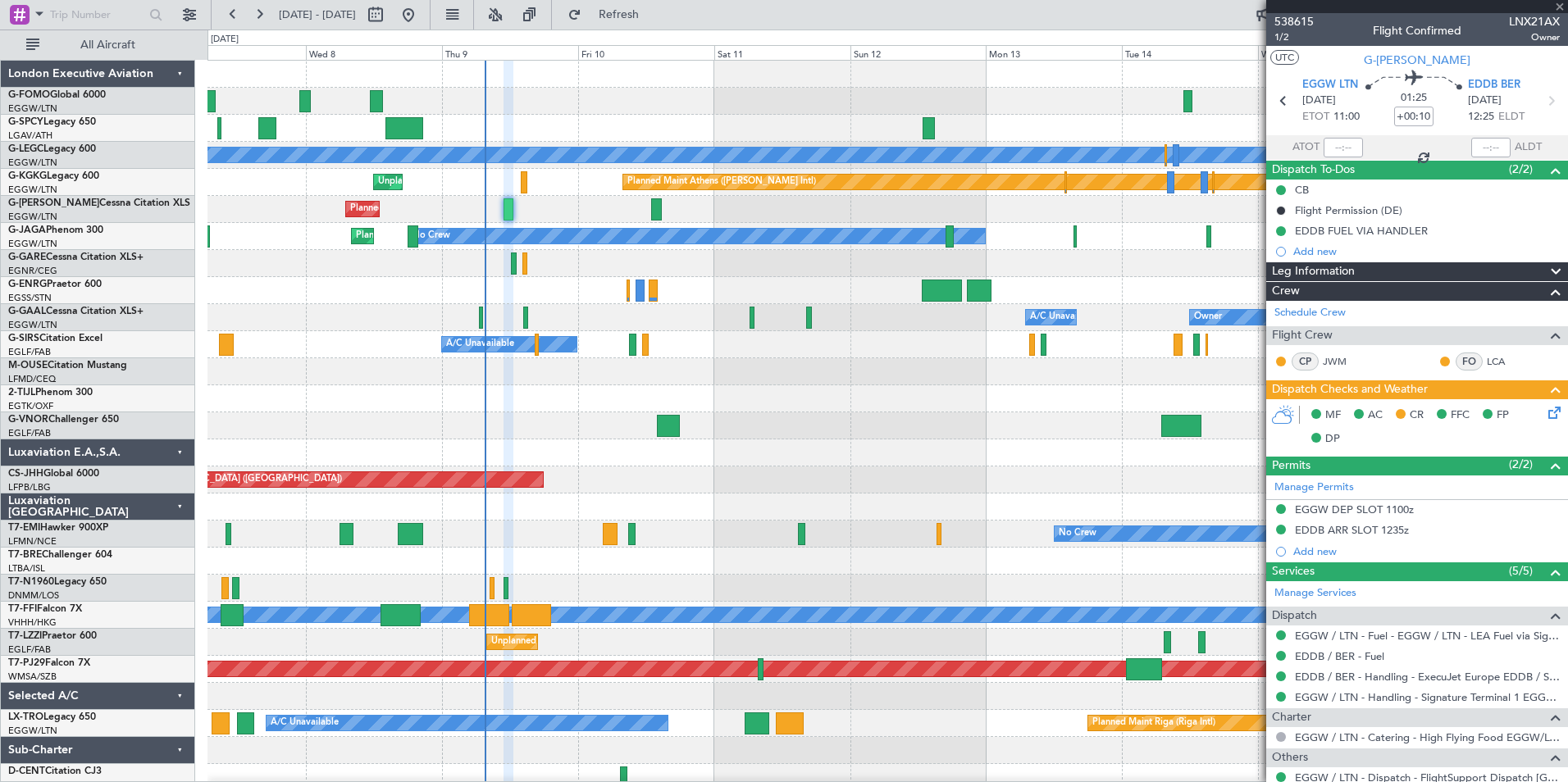
type input "+00:35"
type input "0"
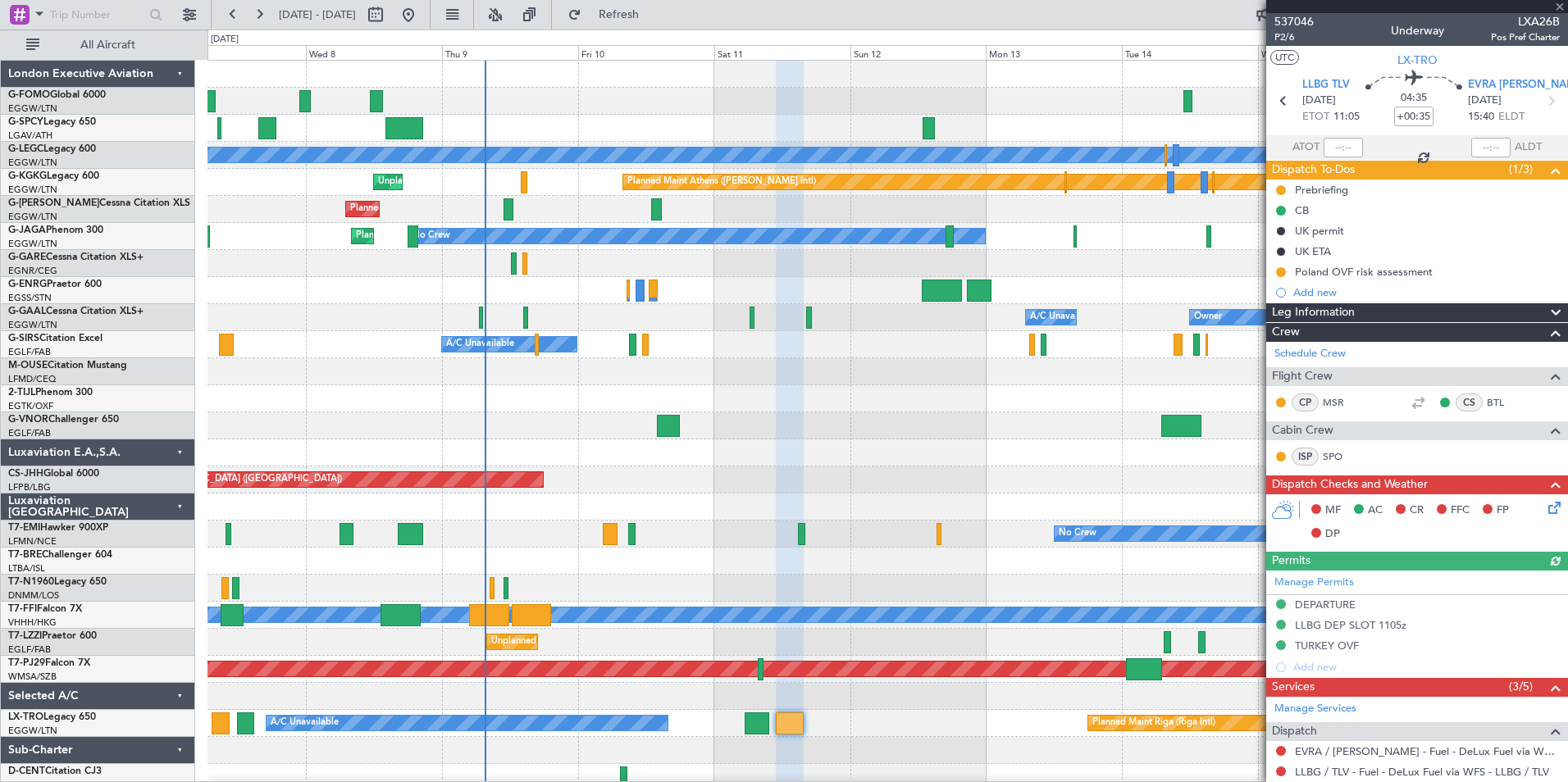
scroll to position [189, 0]
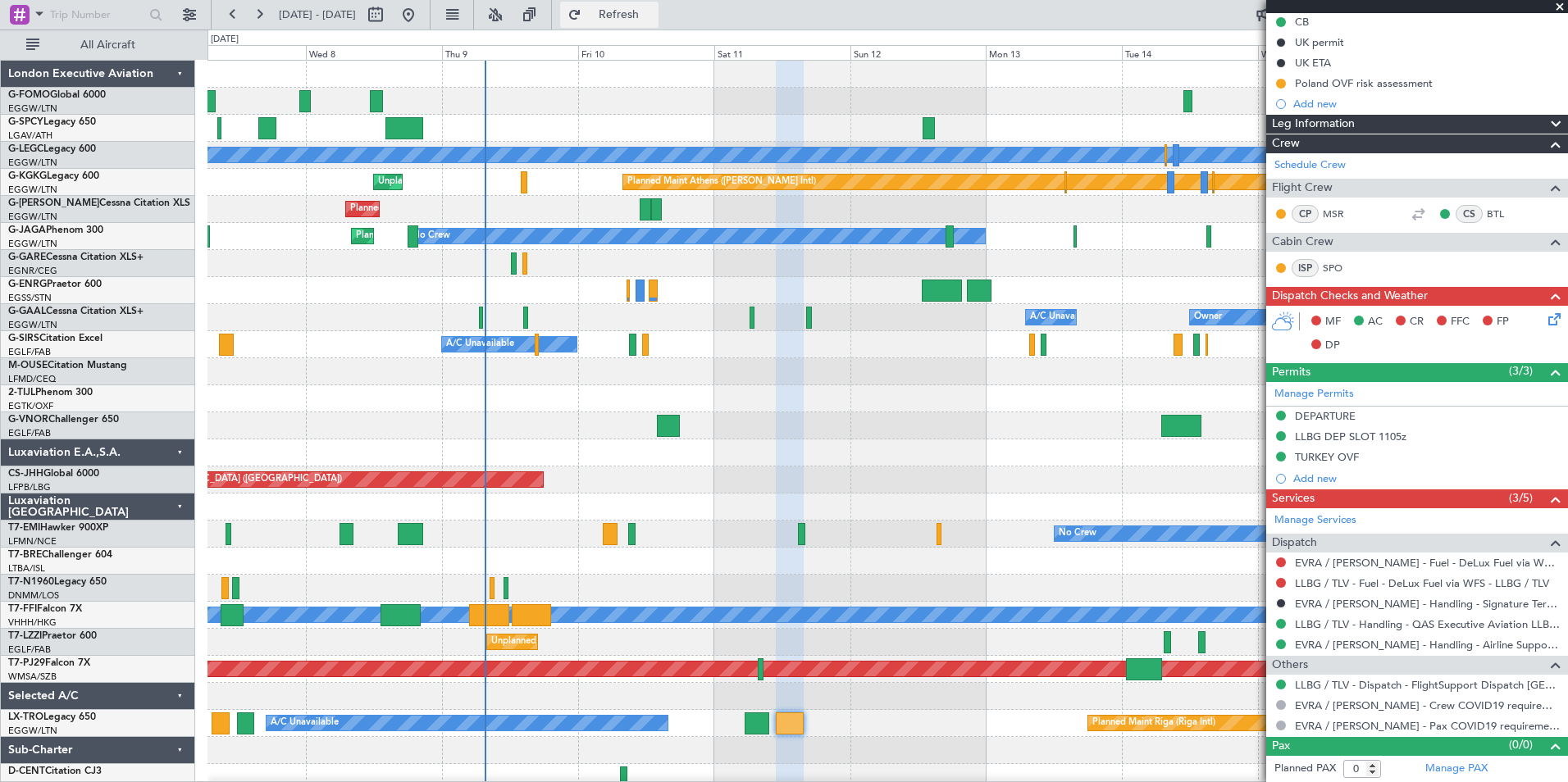
click at [629, 23] on button "Refresh" at bounding box center [609, 15] width 99 height 27
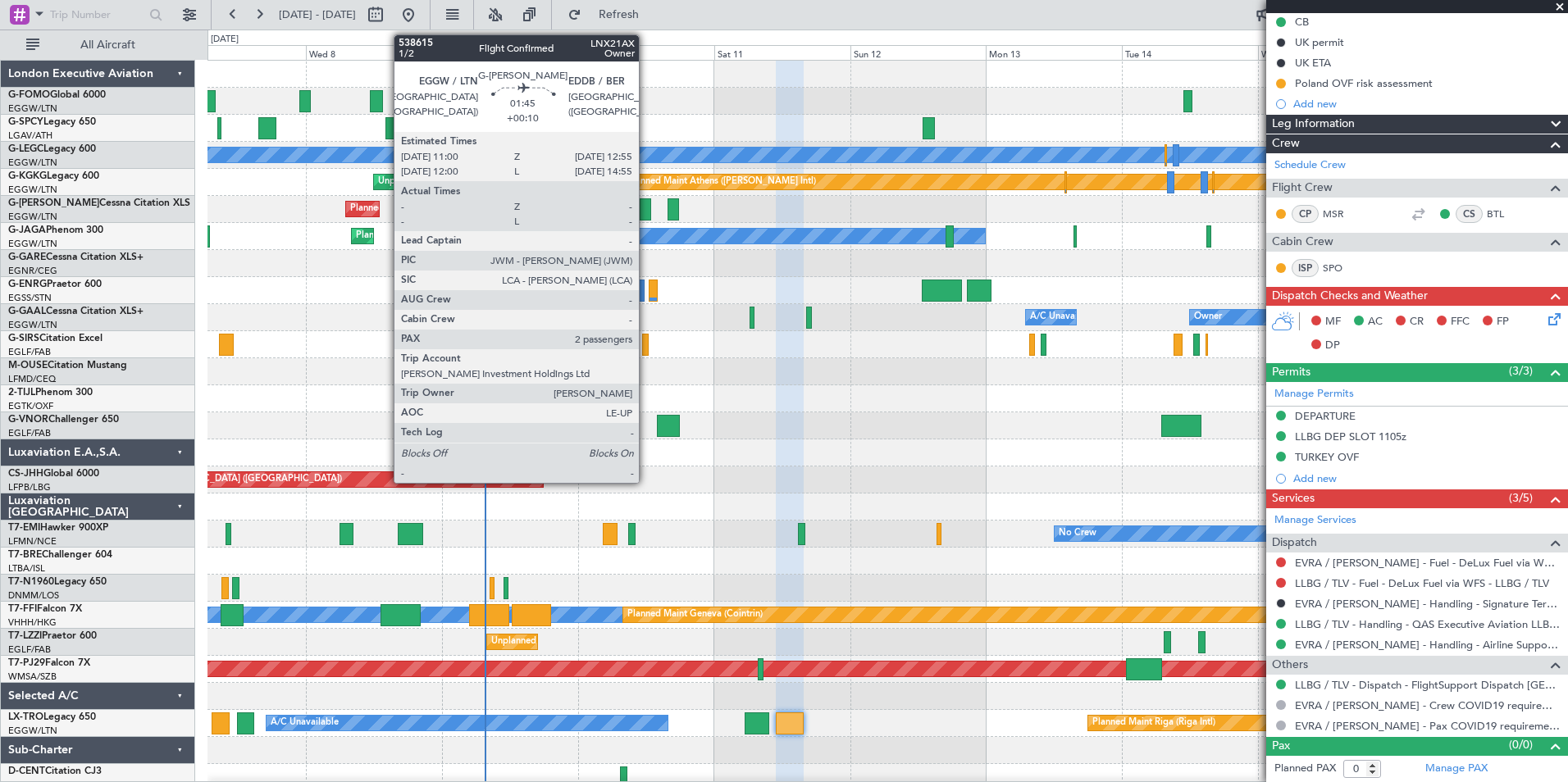
click at [646, 210] on div at bounding box center [646, 209] width 12 height 22
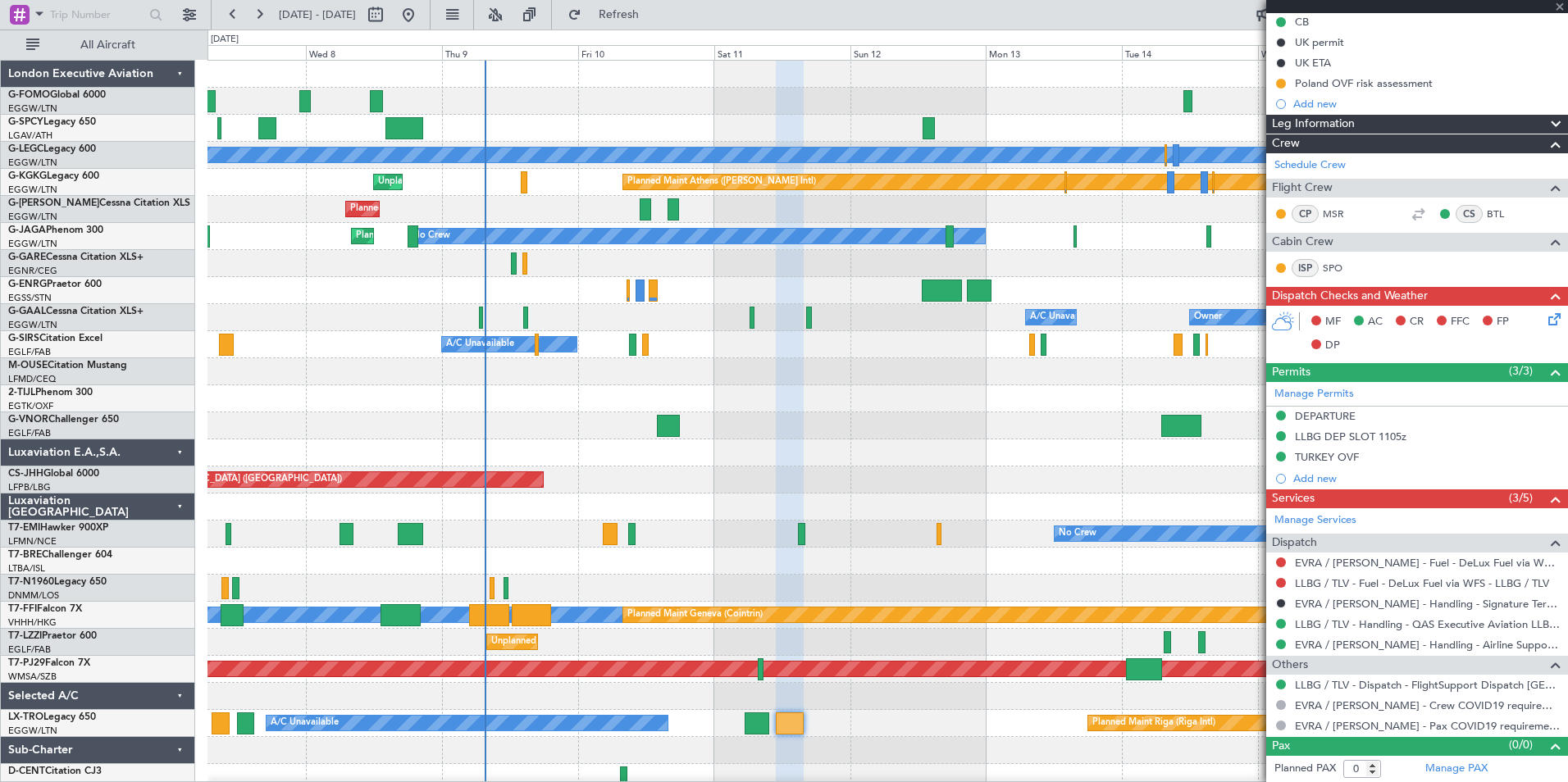
type input "+00:10"
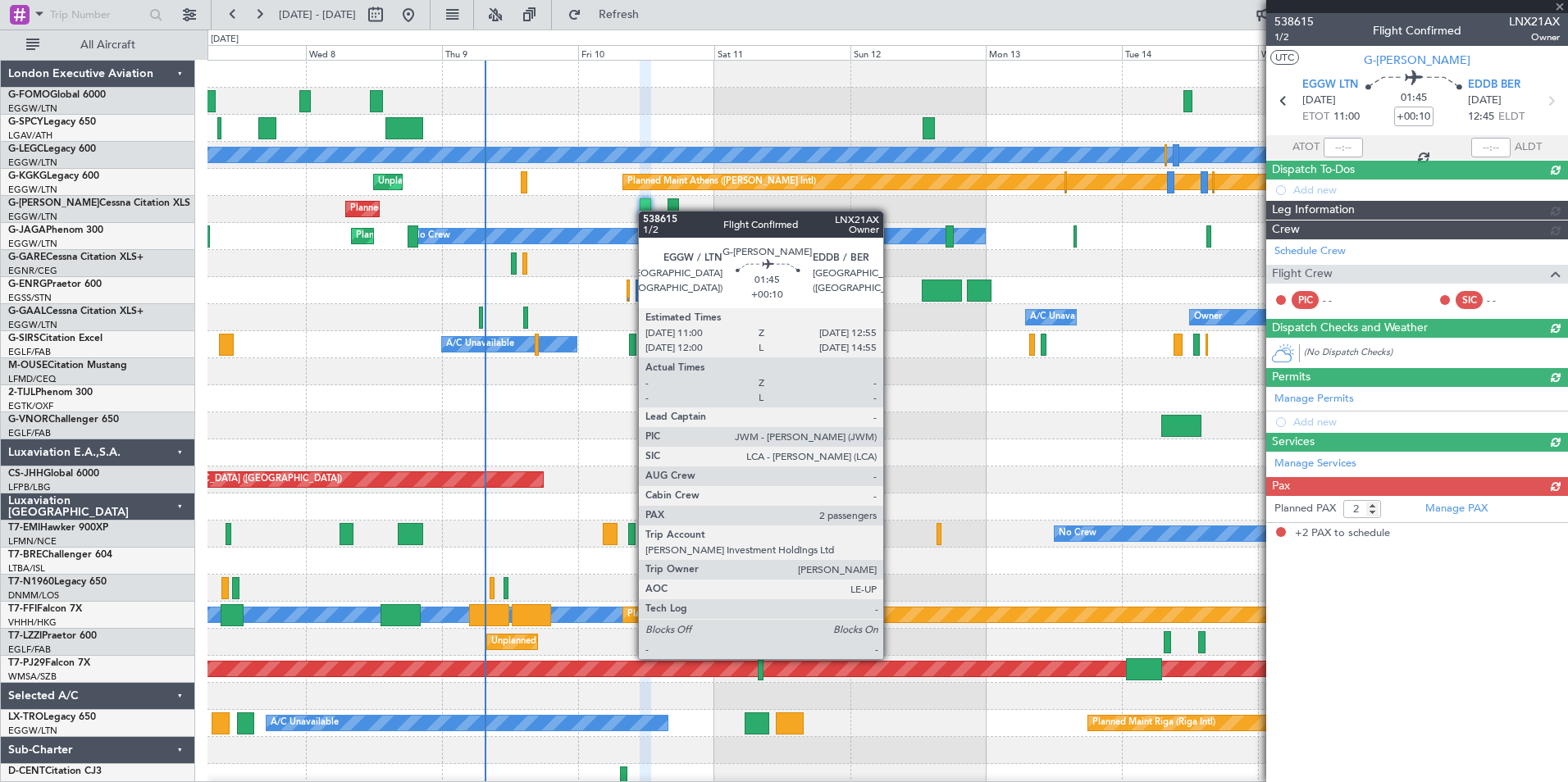
scroll to position [0, 0]
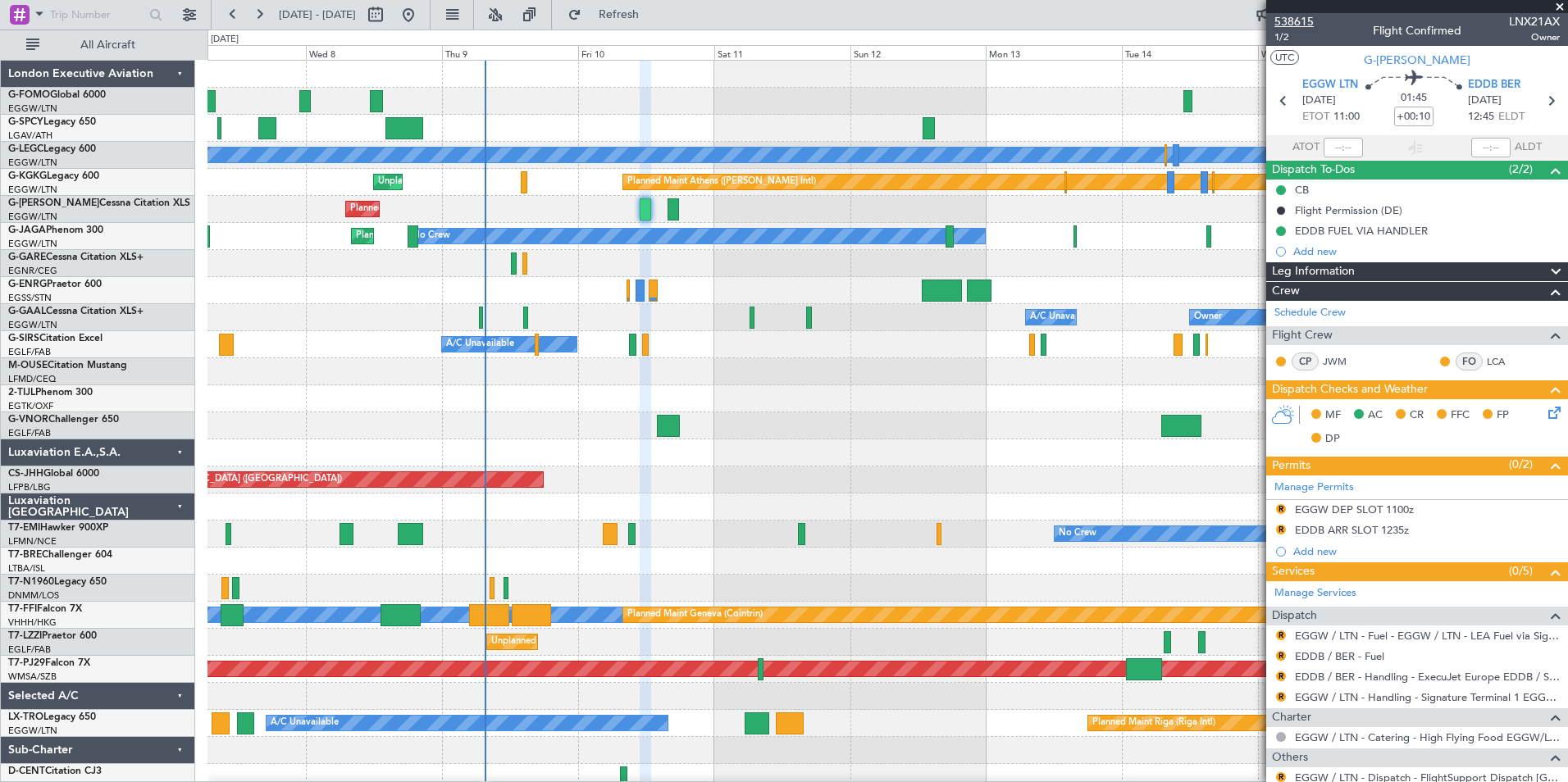
click at [1306, 22] on span "538615" at bounding box center [1294, 21] width 39 height 17
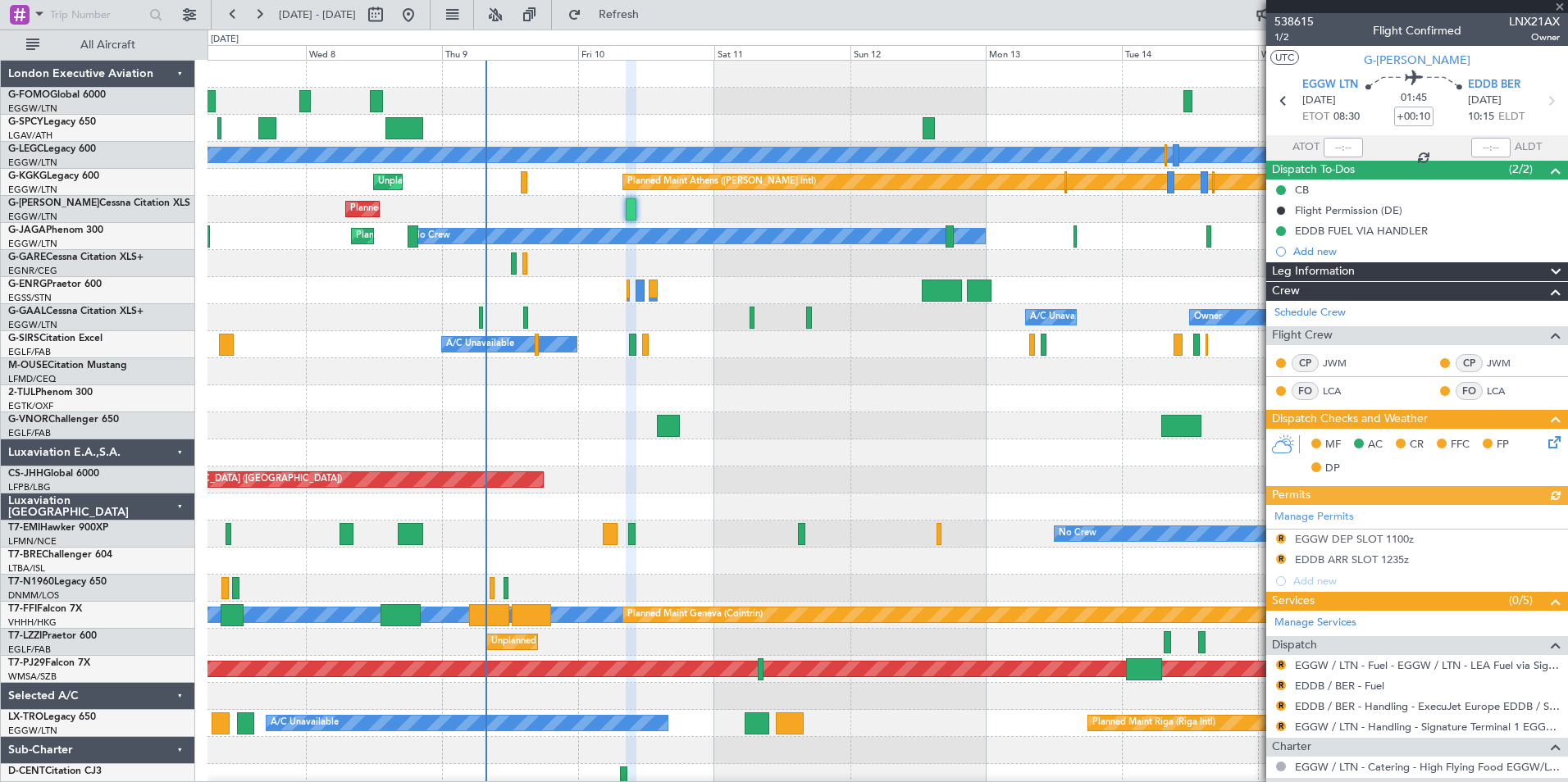
scroll to position [196, 0]
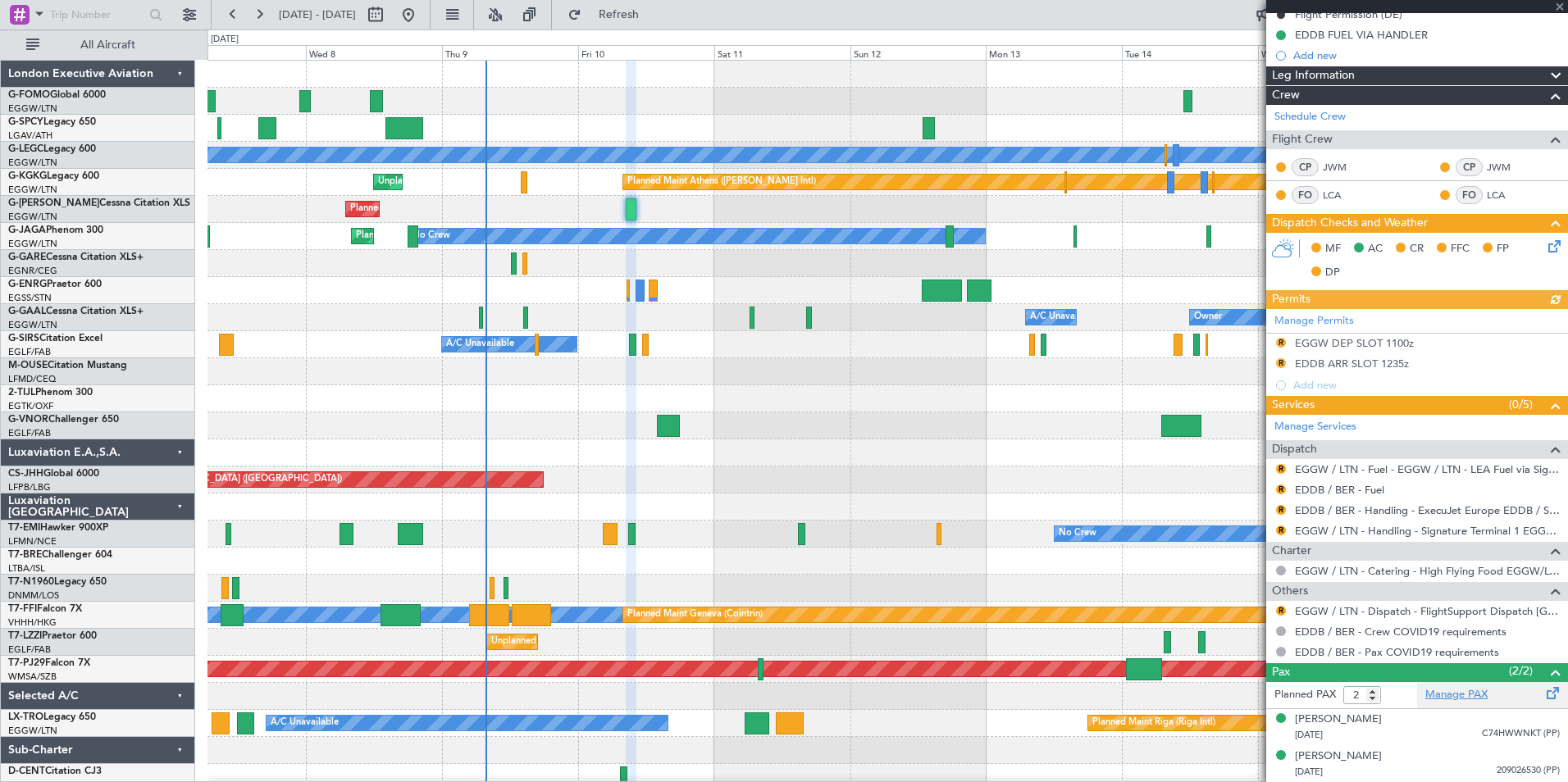
click at [1428, 698] on link "Manage PAX" at bounding box center [1455, 695] width 62 height 17
click at [645, 19] on span "Refresh" at bounding box center [619, 15] width 69 height 12
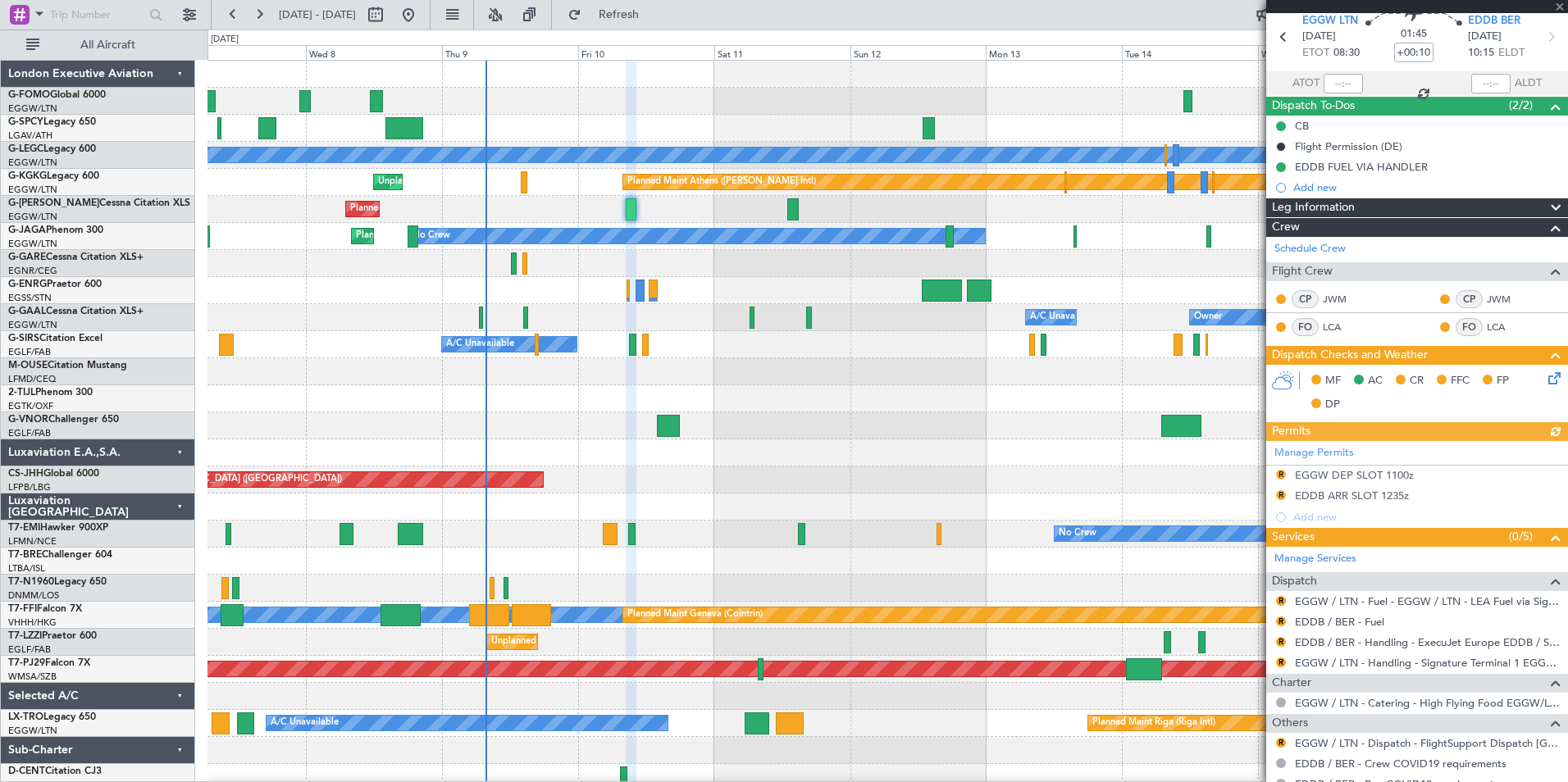
scroll to position [0, 0]
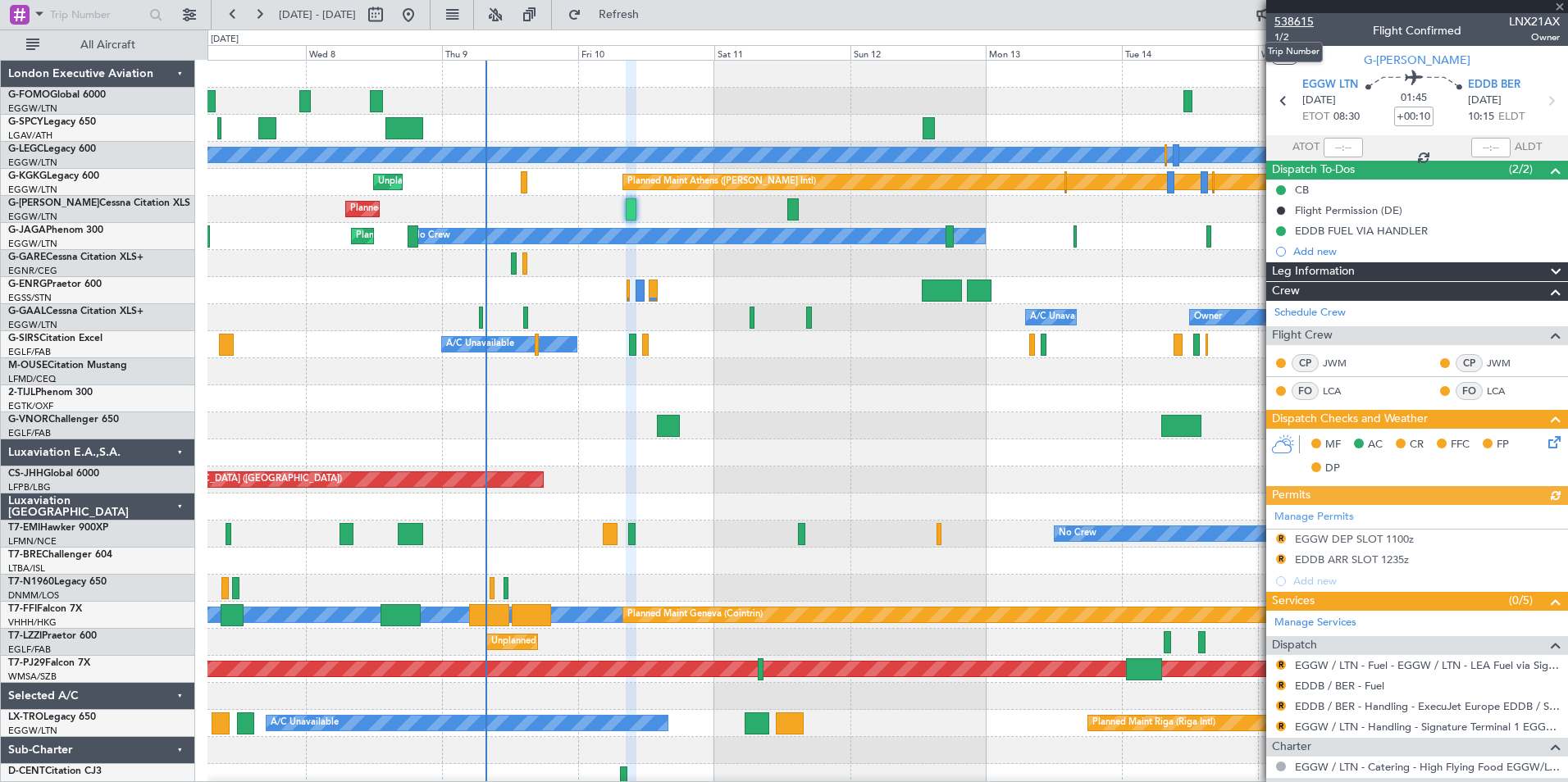
click at [1295, 15] on span "538615" at bounding box center [1294, 21] width 39 height 17
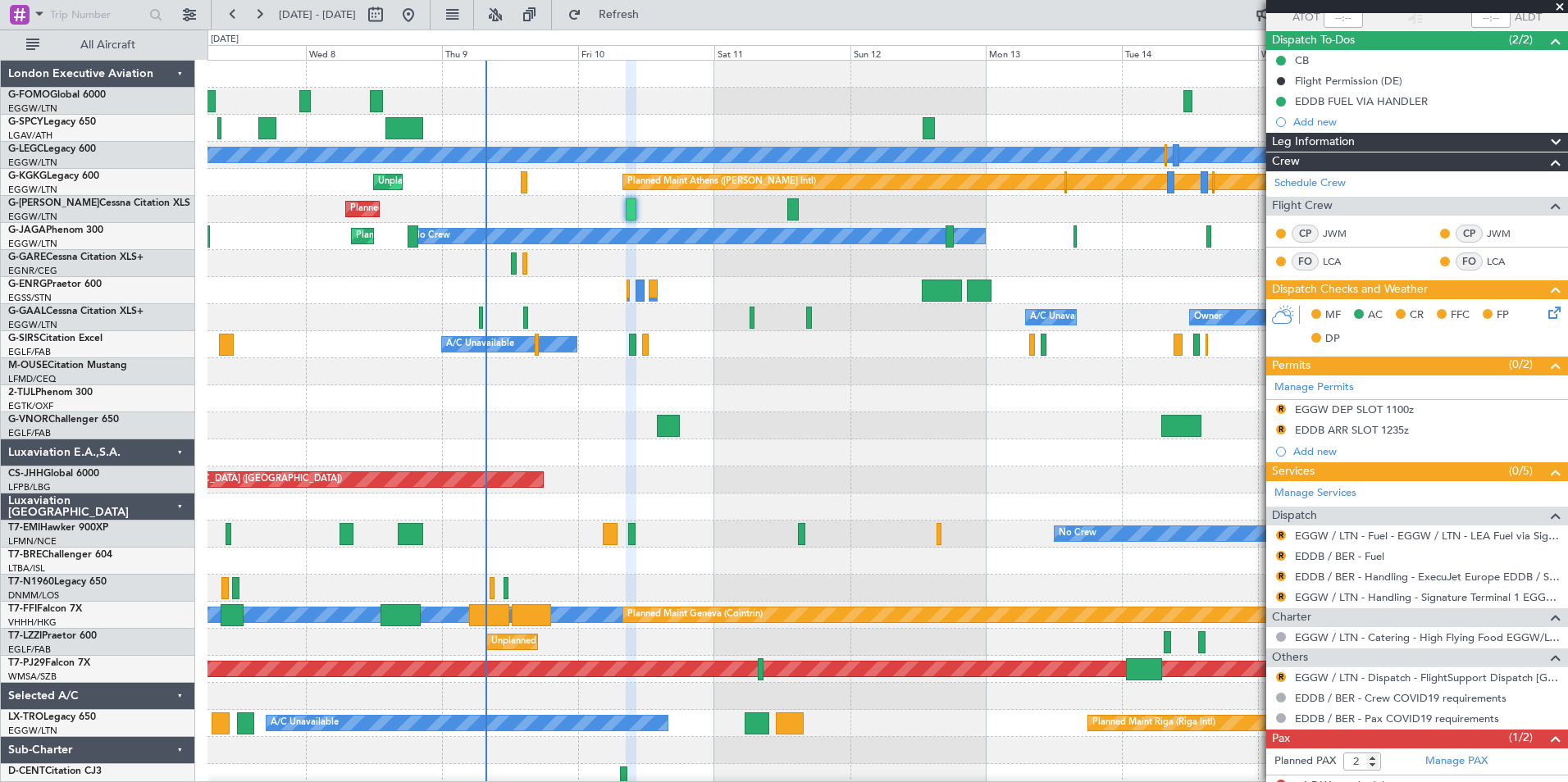
scroll to position [180, 0]
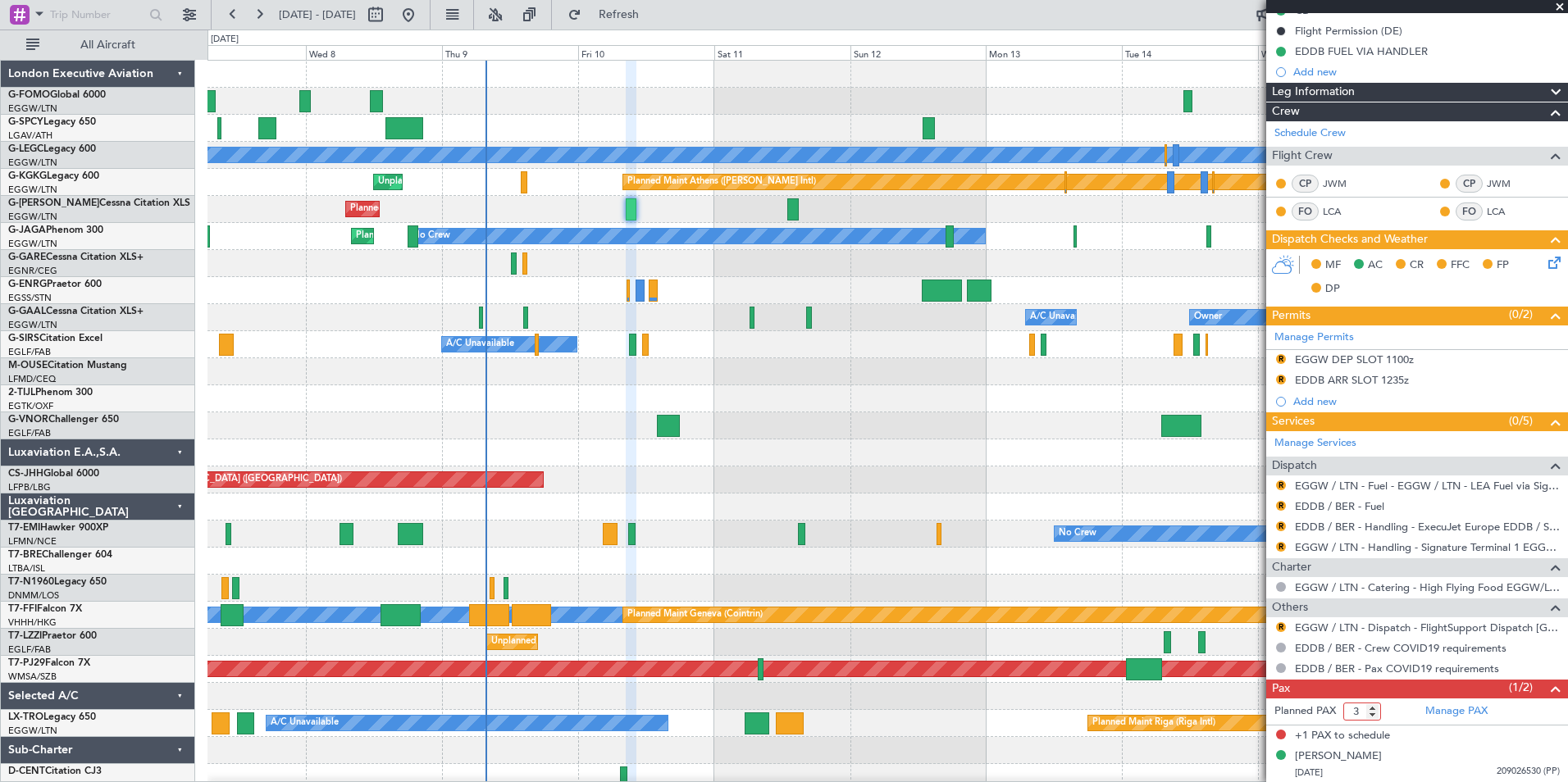
click at [1373, 709] on input "3" at bounding box center [1362, 712] width 38 height 18
click at [1374, 718] on input "3" at bounding box center [1362, 712] width 38 height 18
click at [1370, 711] on input "2" at bounding box center [1362, 712] width 38 height 18
type input "1"
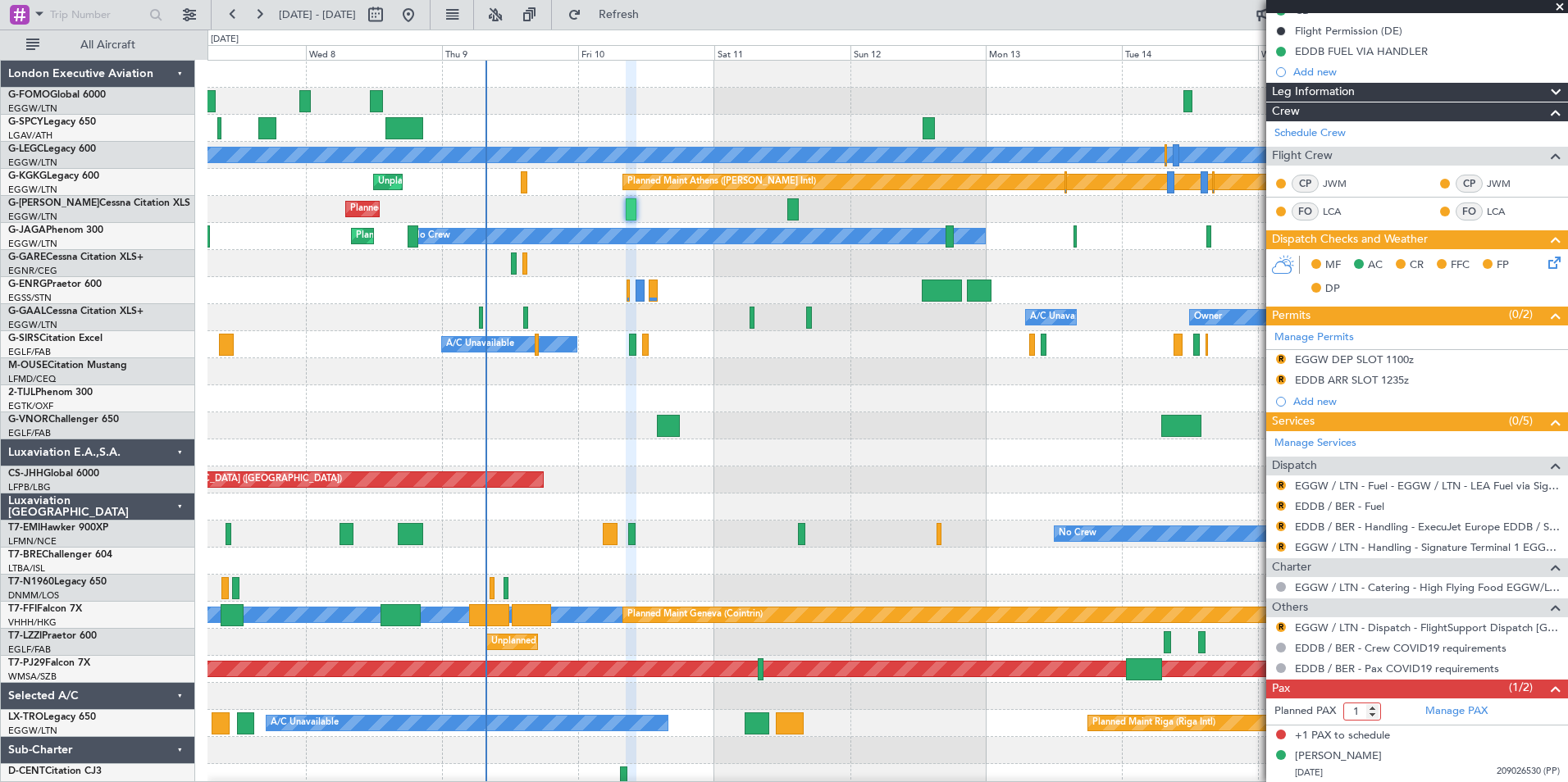
click at [1370, 711] on input "1" at bounding box center [1362, 712] width 38 height 18
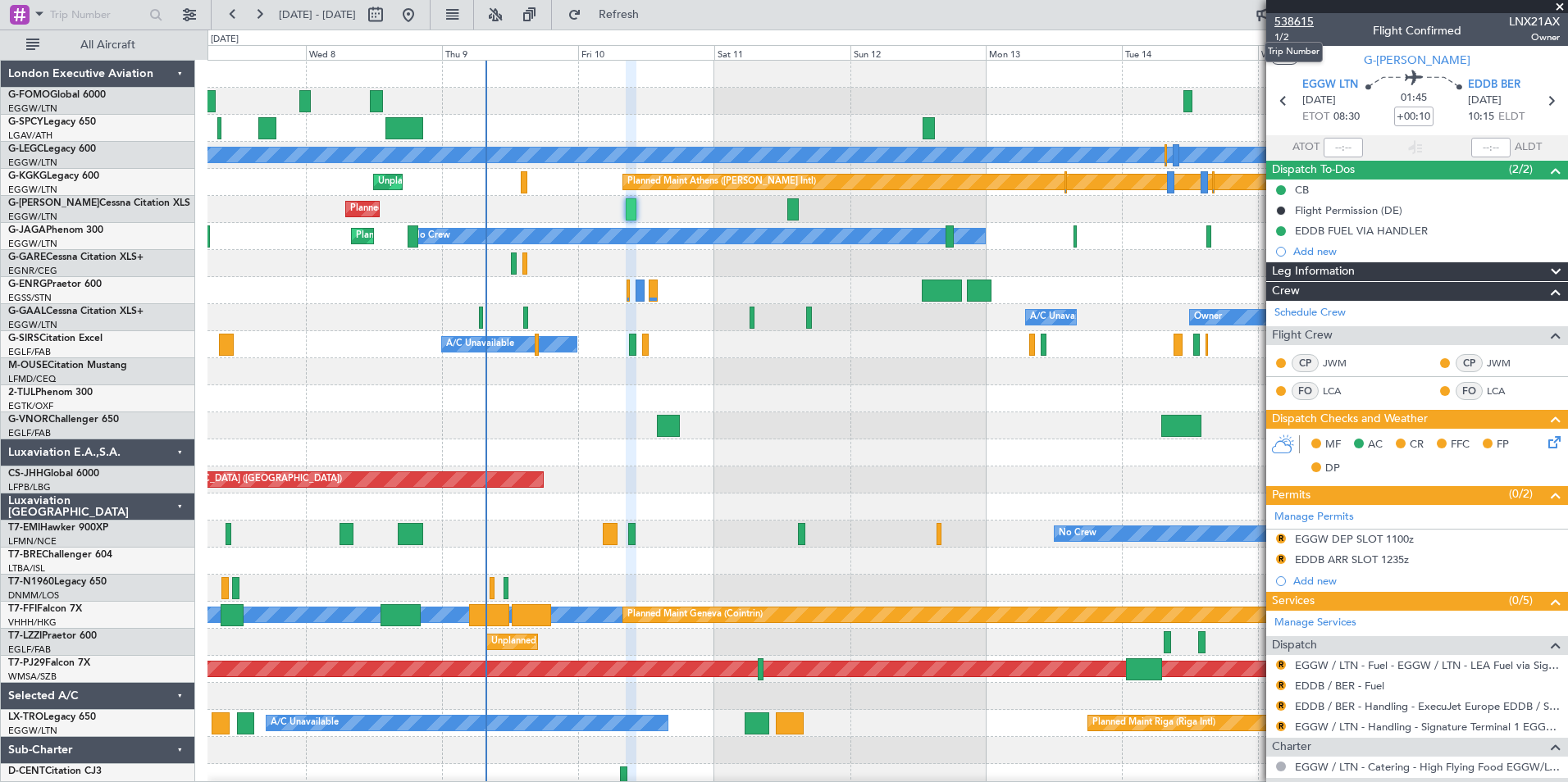
click at [1304, 20] on span "538615" at bounding box center [1294, 21] width 39 height 17
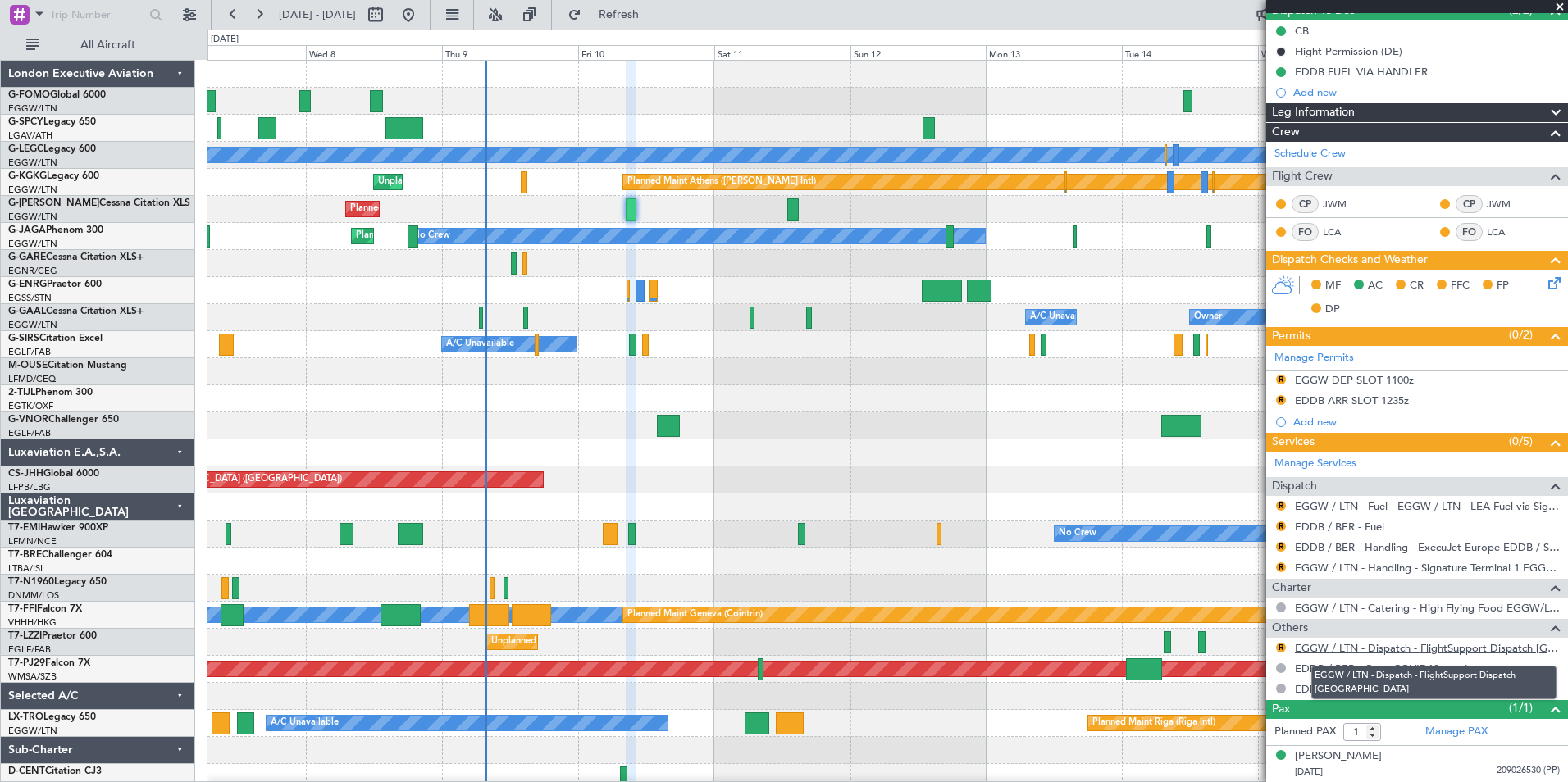
click at [1528, 651] on link "EGGW / LTN - Dispatch - FlightSupport Dispatch UK" at bounding box center [1427, 648] width 265 height 14
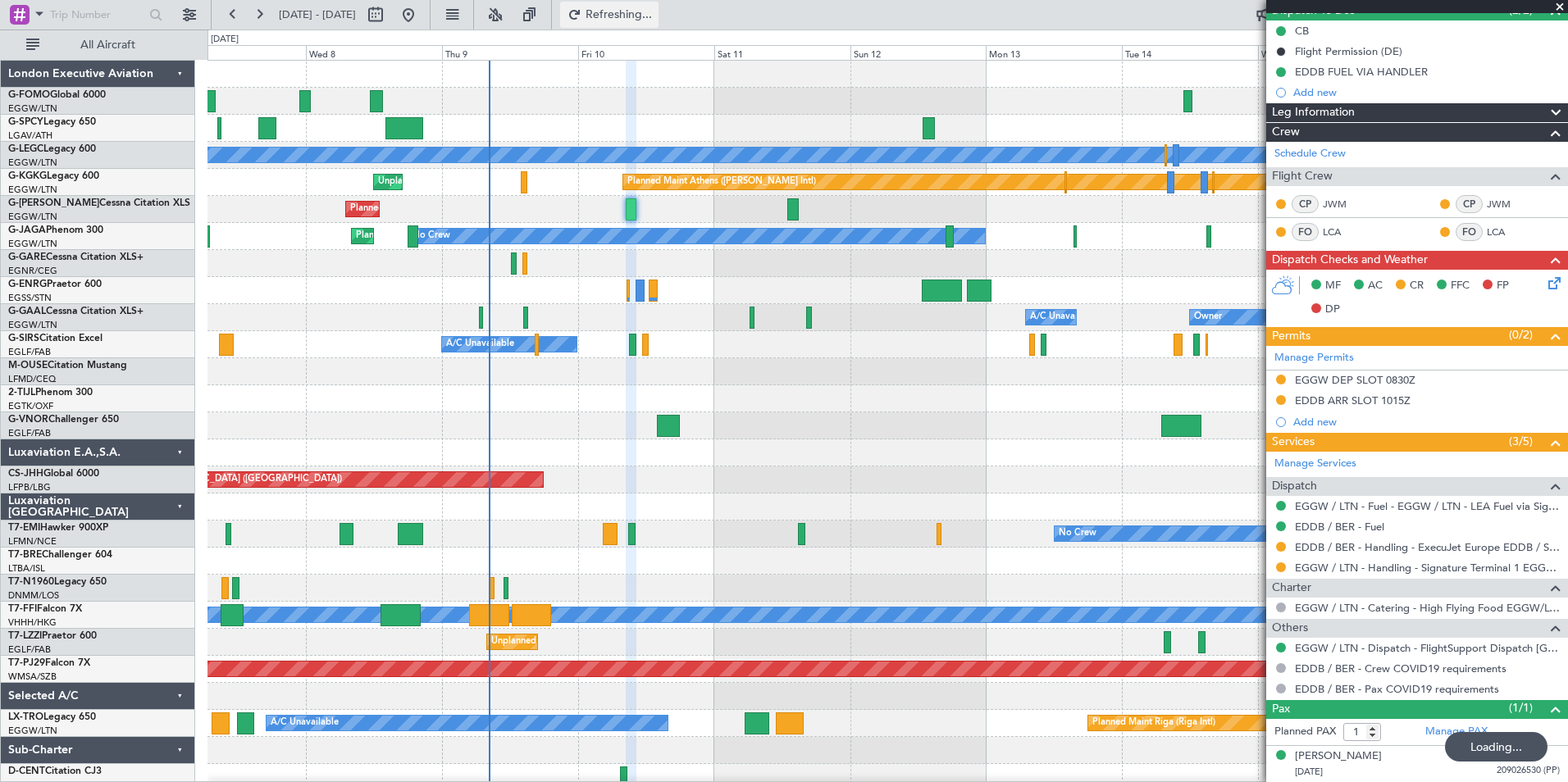
click at [652, 20] on span "Refreshing..." at bounding box center [619, 15] width 69 height 12
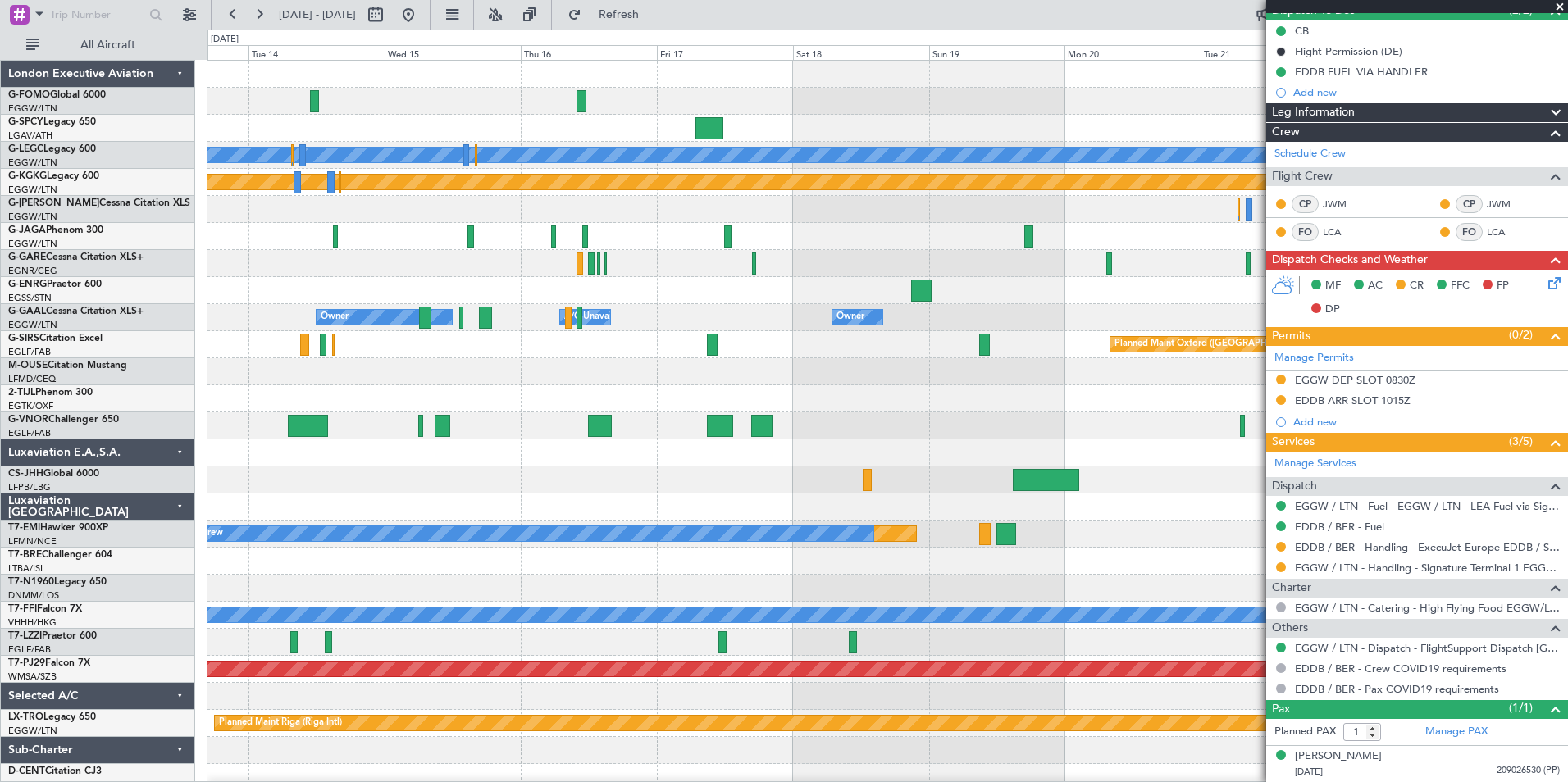
click at [169, 781] on html "07 Oct 2025 - 17 Oct 2025 Refresh Quick Links All Aircraft Planned Maint London…" at bounding box center [784, 391] width 1568 height 782
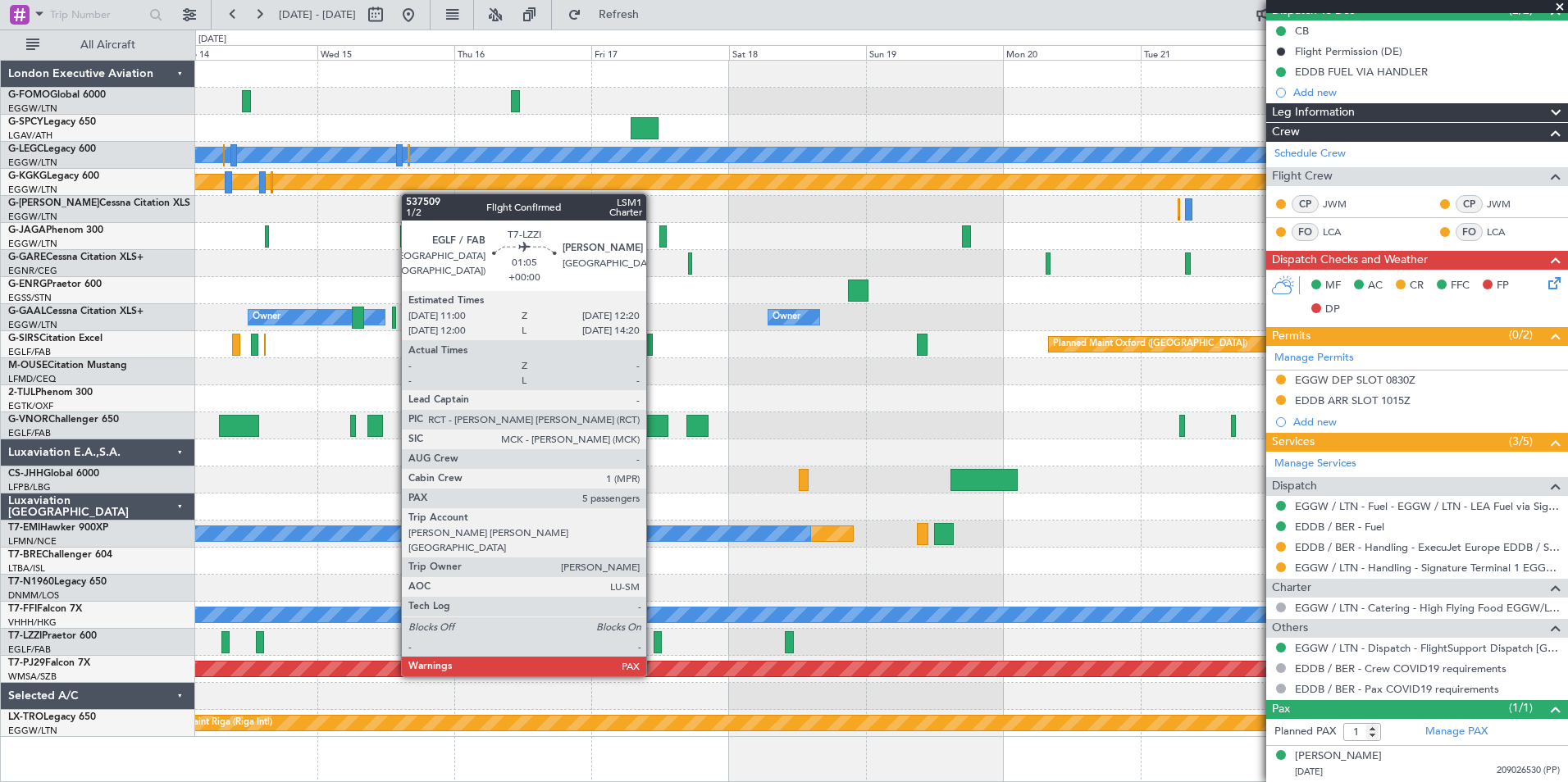
click at [654, 646] on div at bounding box center [658, 642] width 8 height 22
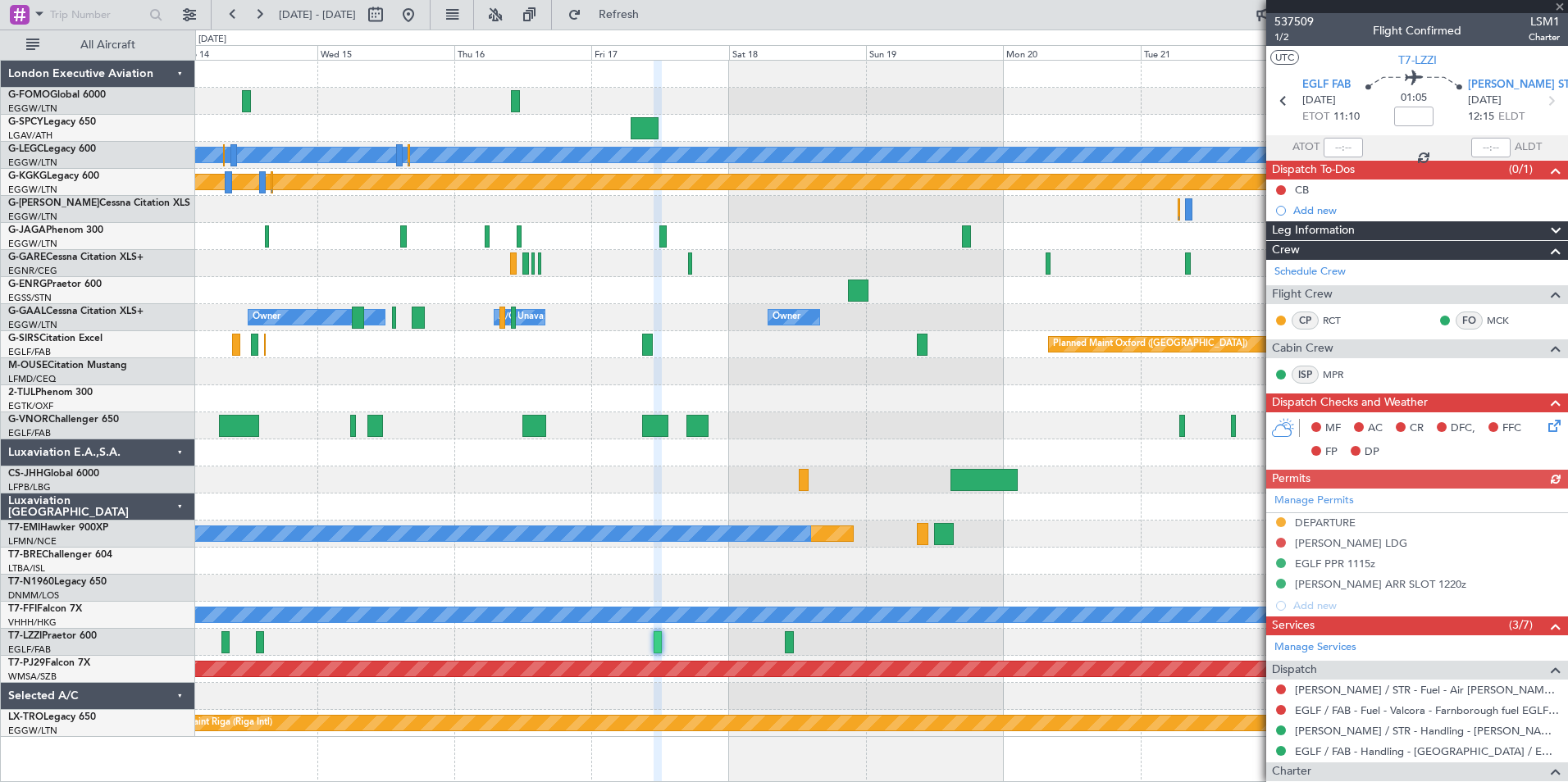
scroll to position [414, 0]
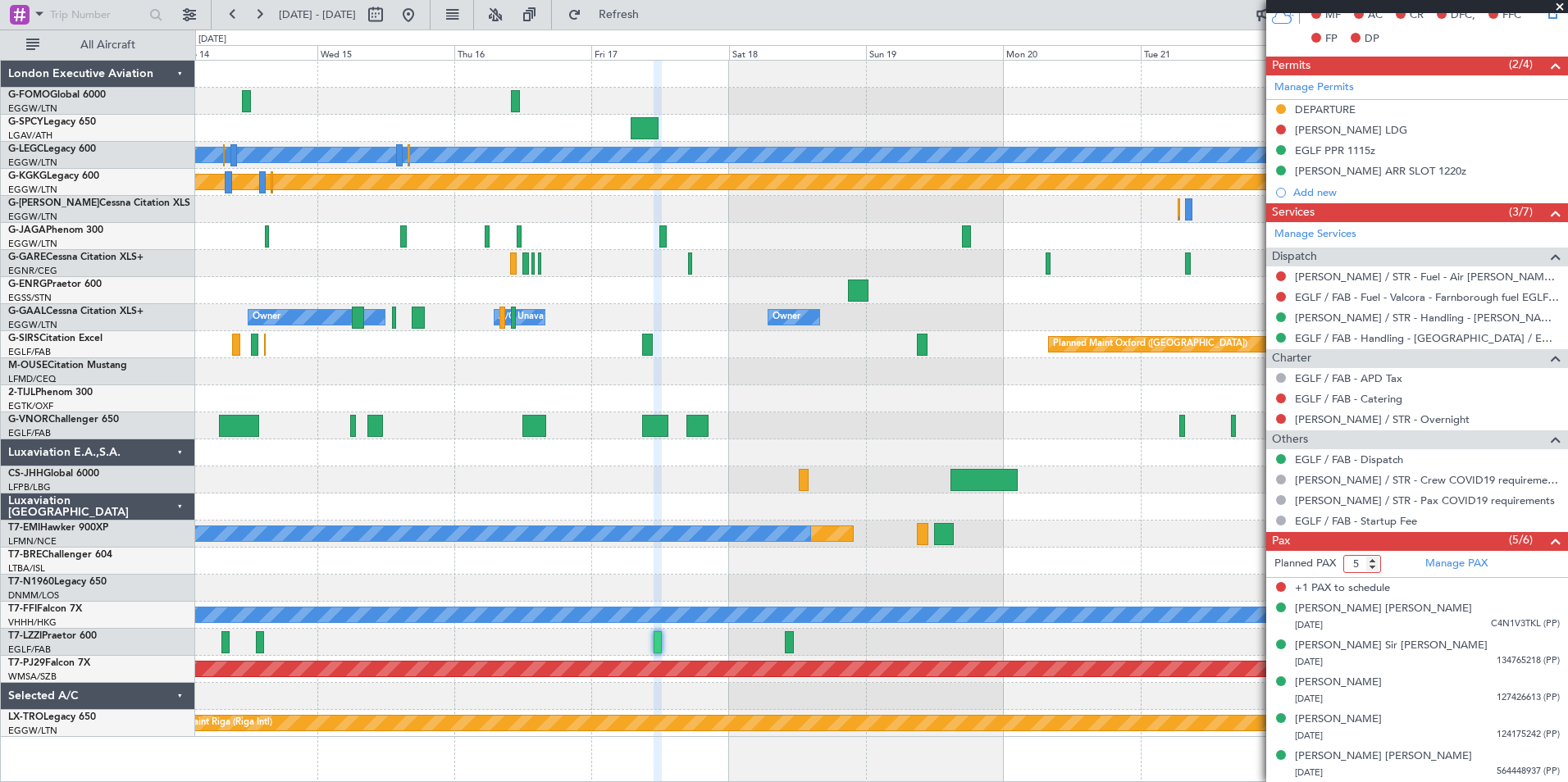
type input "5"
click at [1374, 568] on input "5" at bounding box center [1362, 564] width 38 height 18
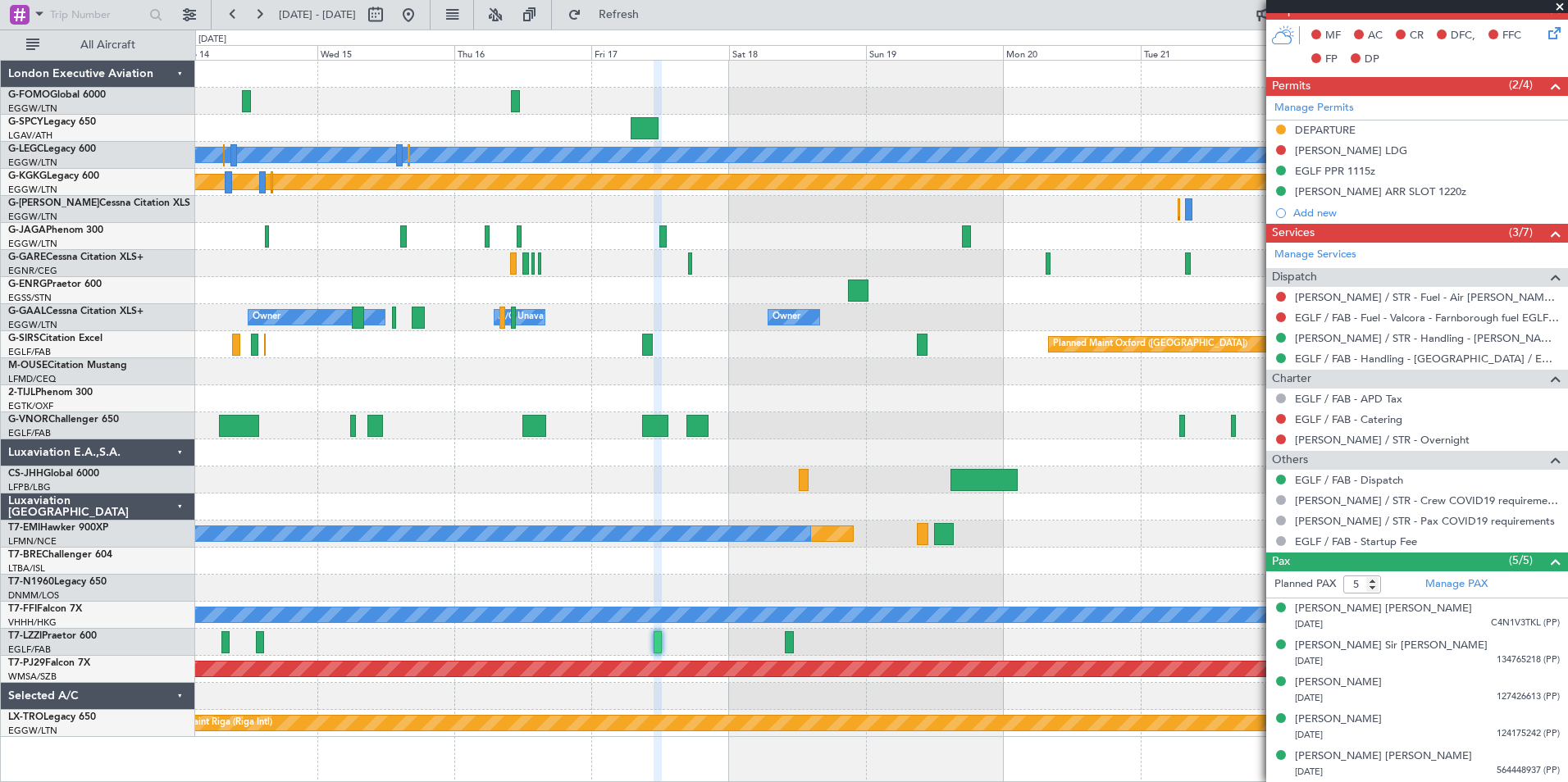
click at [784, 641] on div "A/C Unavailable [GEOGRAPHIC_DATA] ([GEOGRAPHIC_DATA])" at bounding box center [881, 642] width 1372 height 27
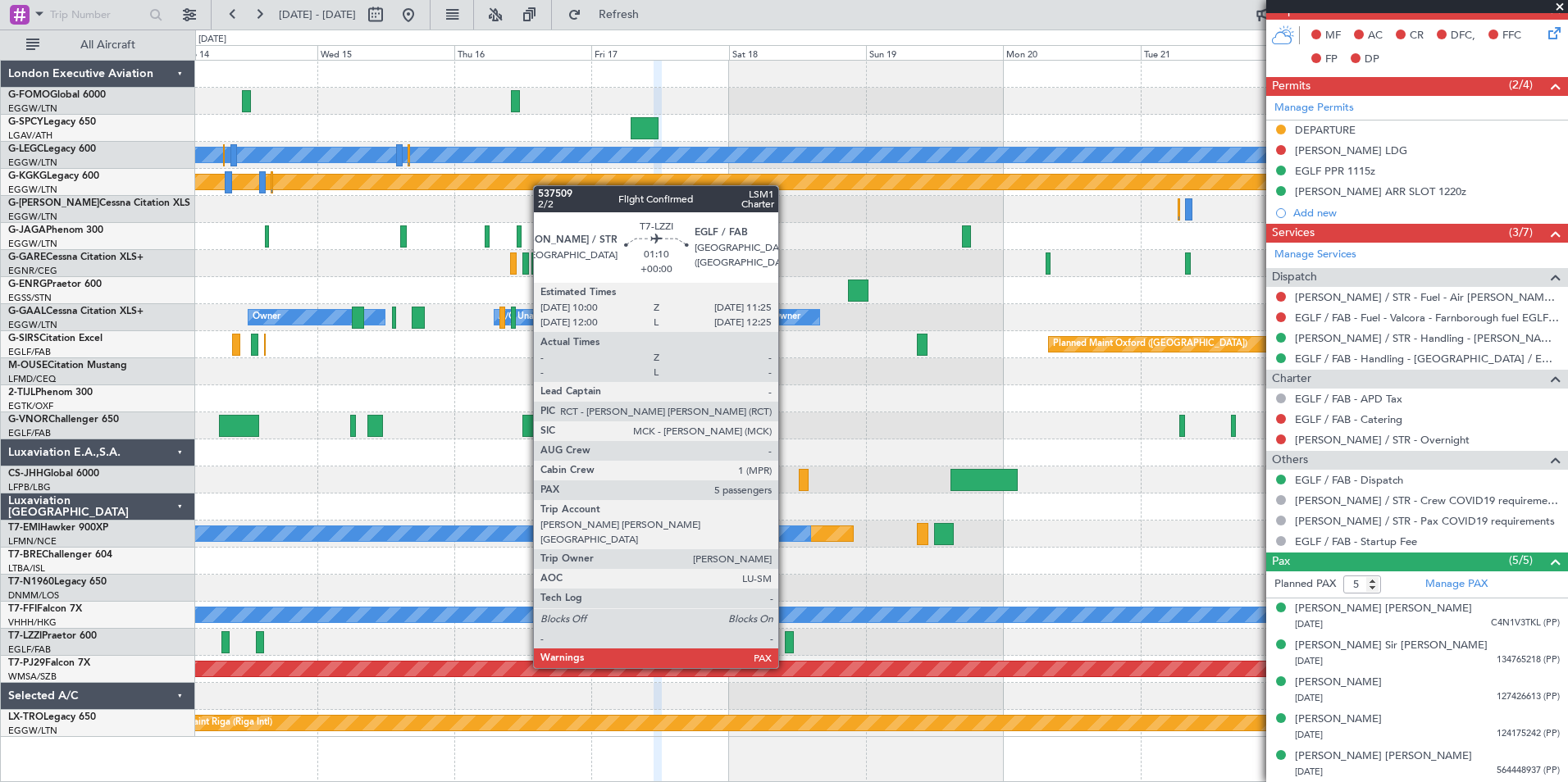
click at [786, 637] on div at bounding box center [789, 642] width 8 height 22
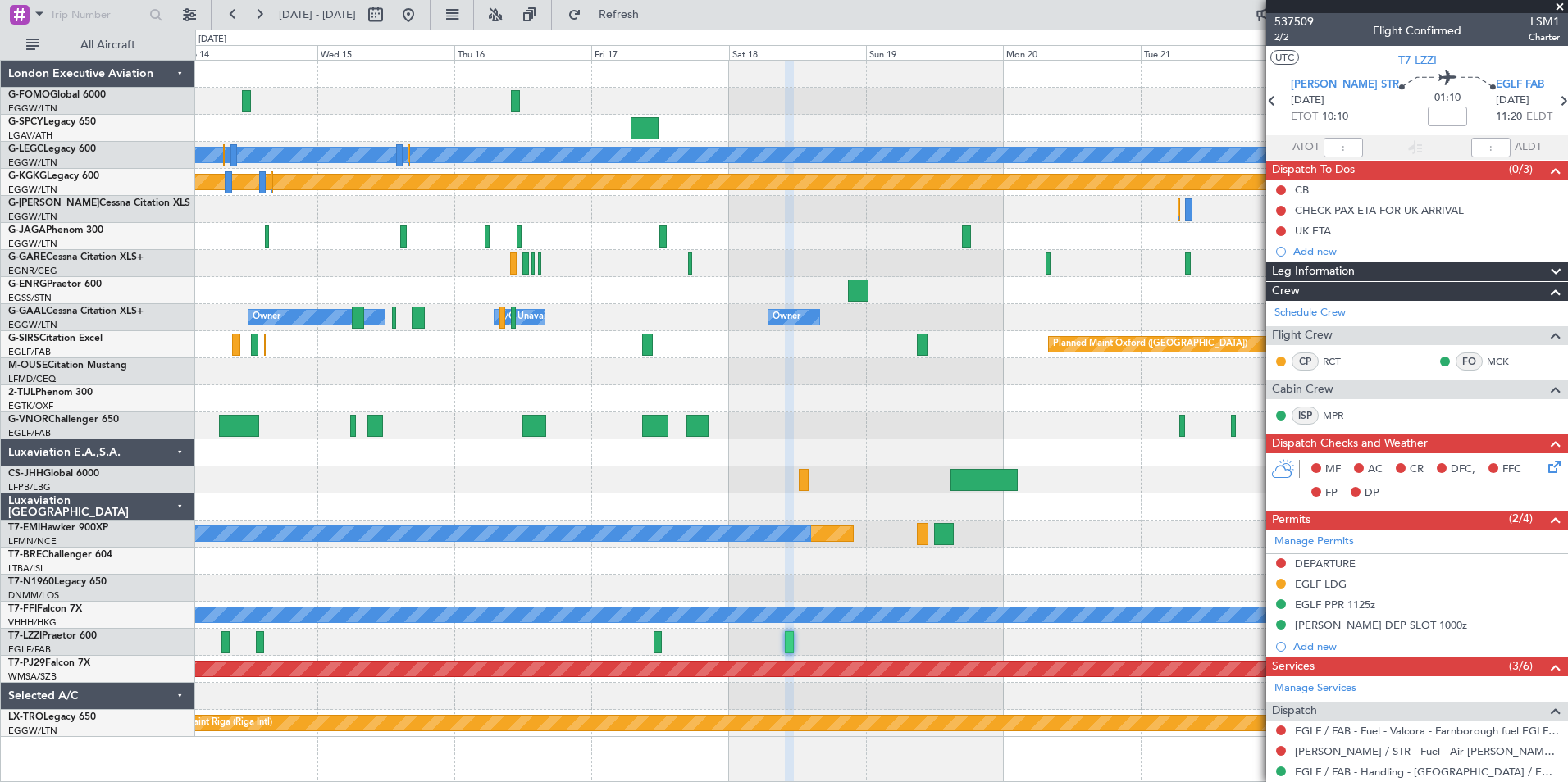
scroll to position [414, 0]
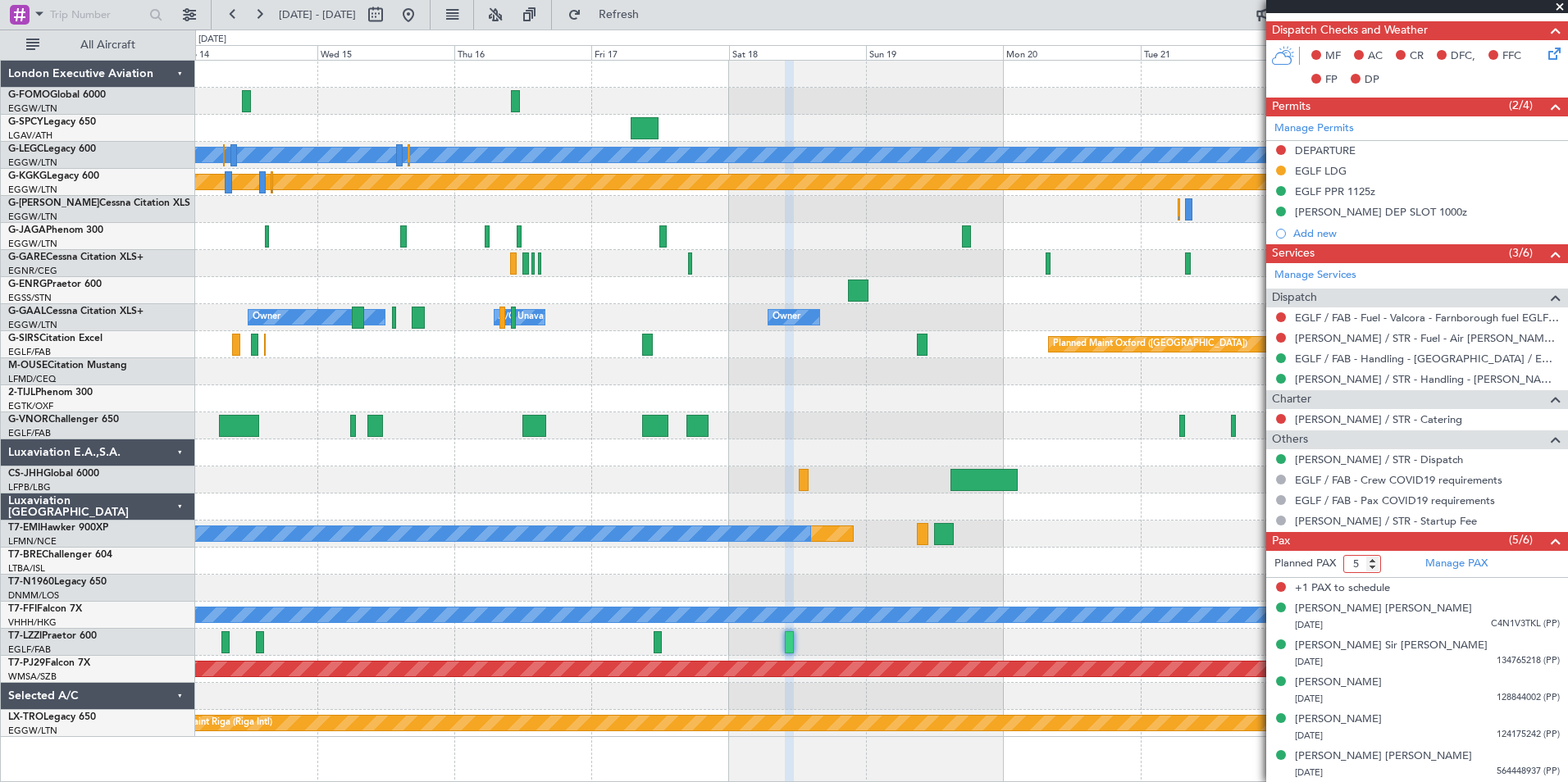
type input "5"
click at [1372, 565] on input "5" at bounding box center [1362, 564] width 38 height 18
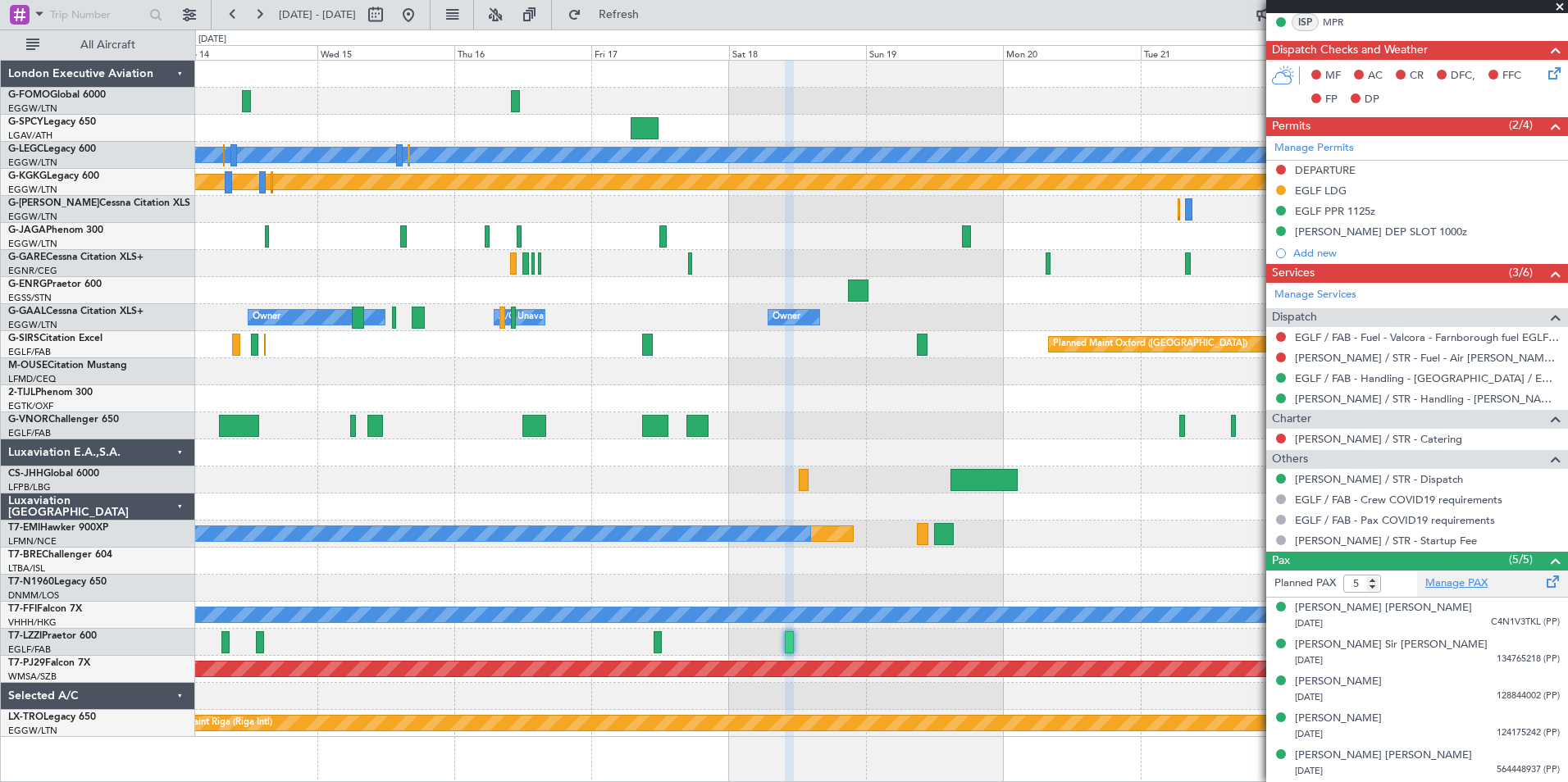
scroll to position [393, 0]
click at [1330, 480] on link "EDDS / STR - Dispatch" at bounding box center [1378, 480] width 168 height 14
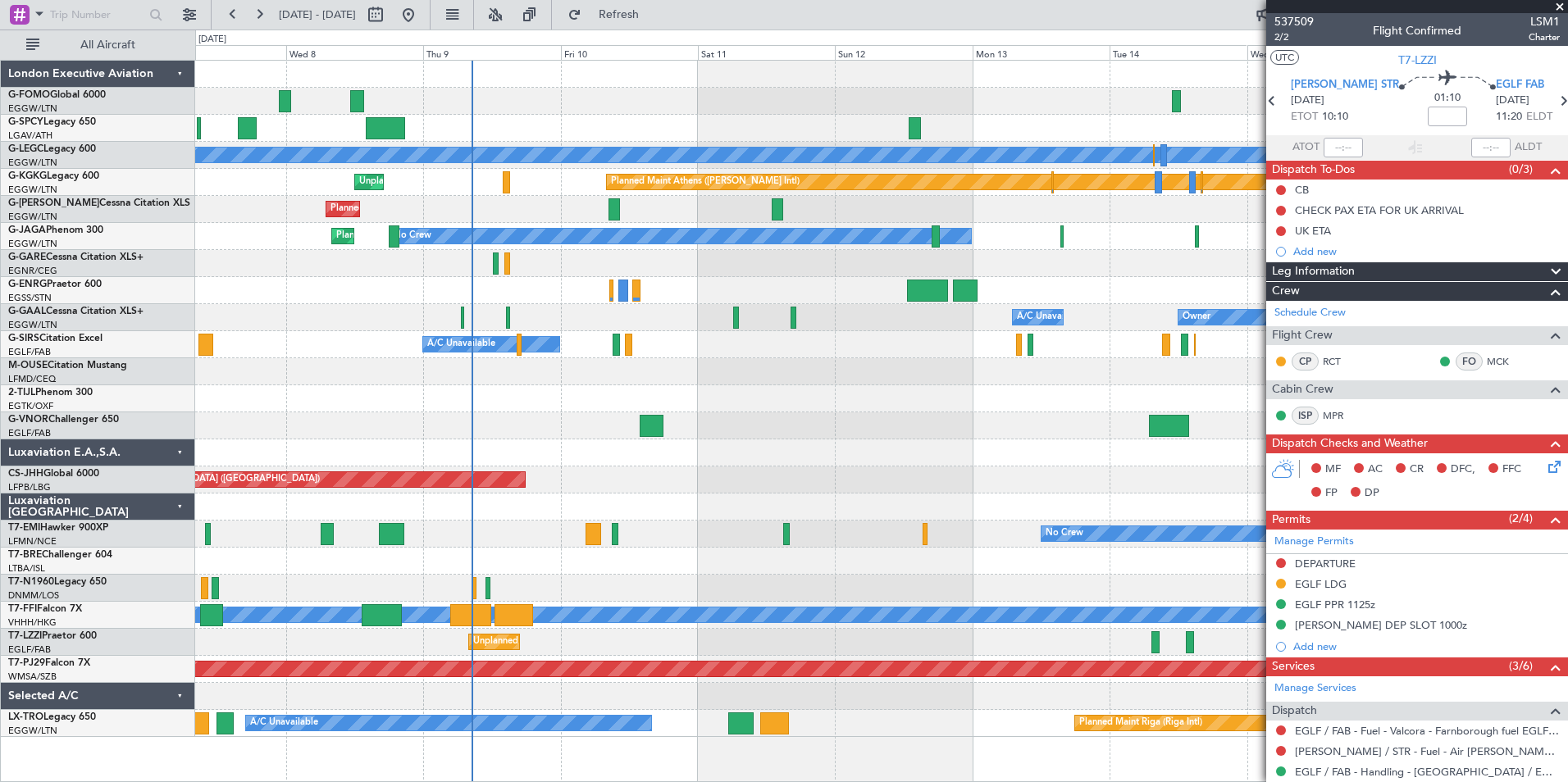
click at [1408, 469] on fb-app "14 Oct 2025 - 24 Oct 2025 Refresh Quick Links All Aircraft Planned Maint London…" at bounding box center [784, 397] width 1568 height 770
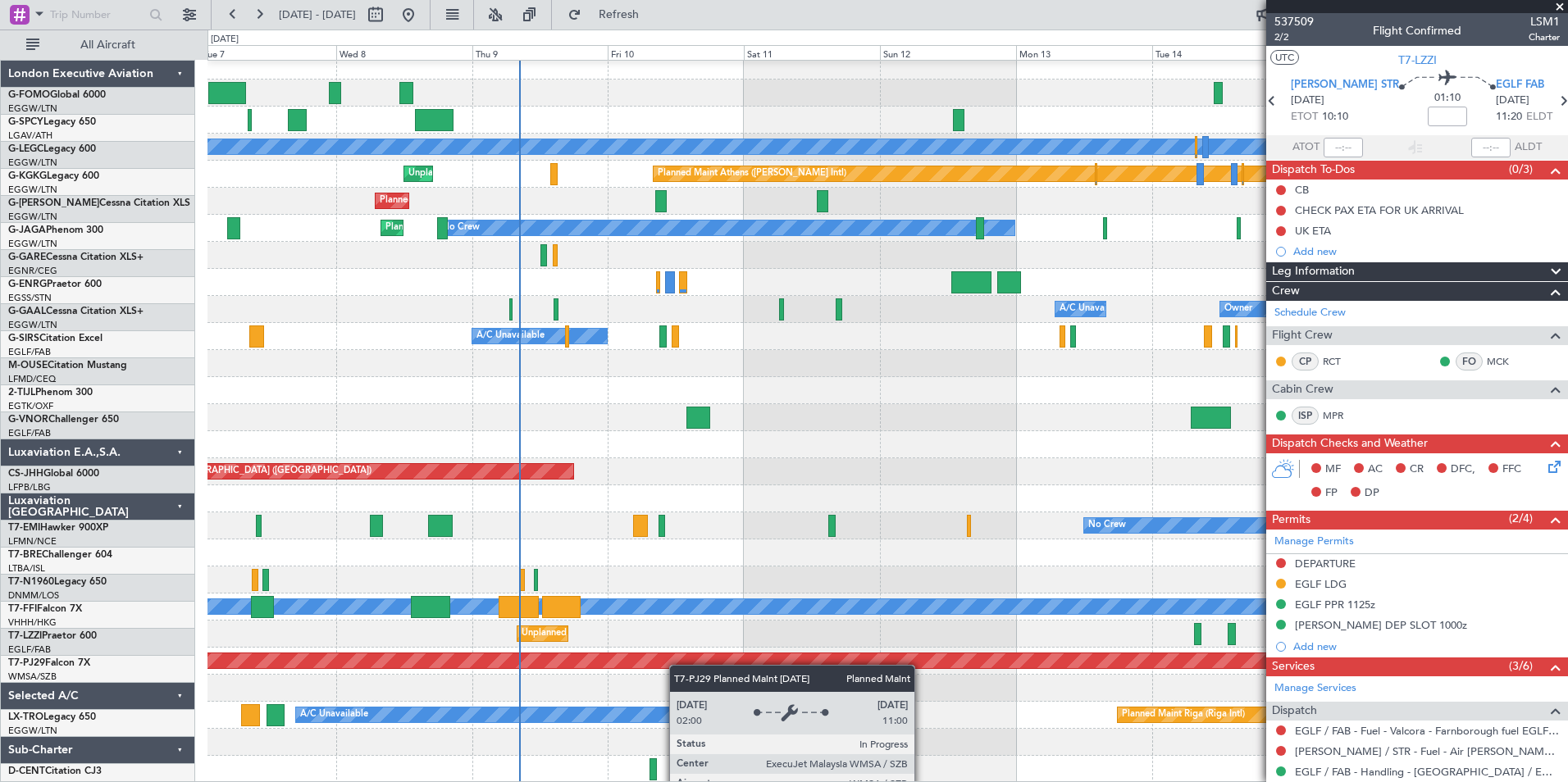
scroll to position [8, 0]
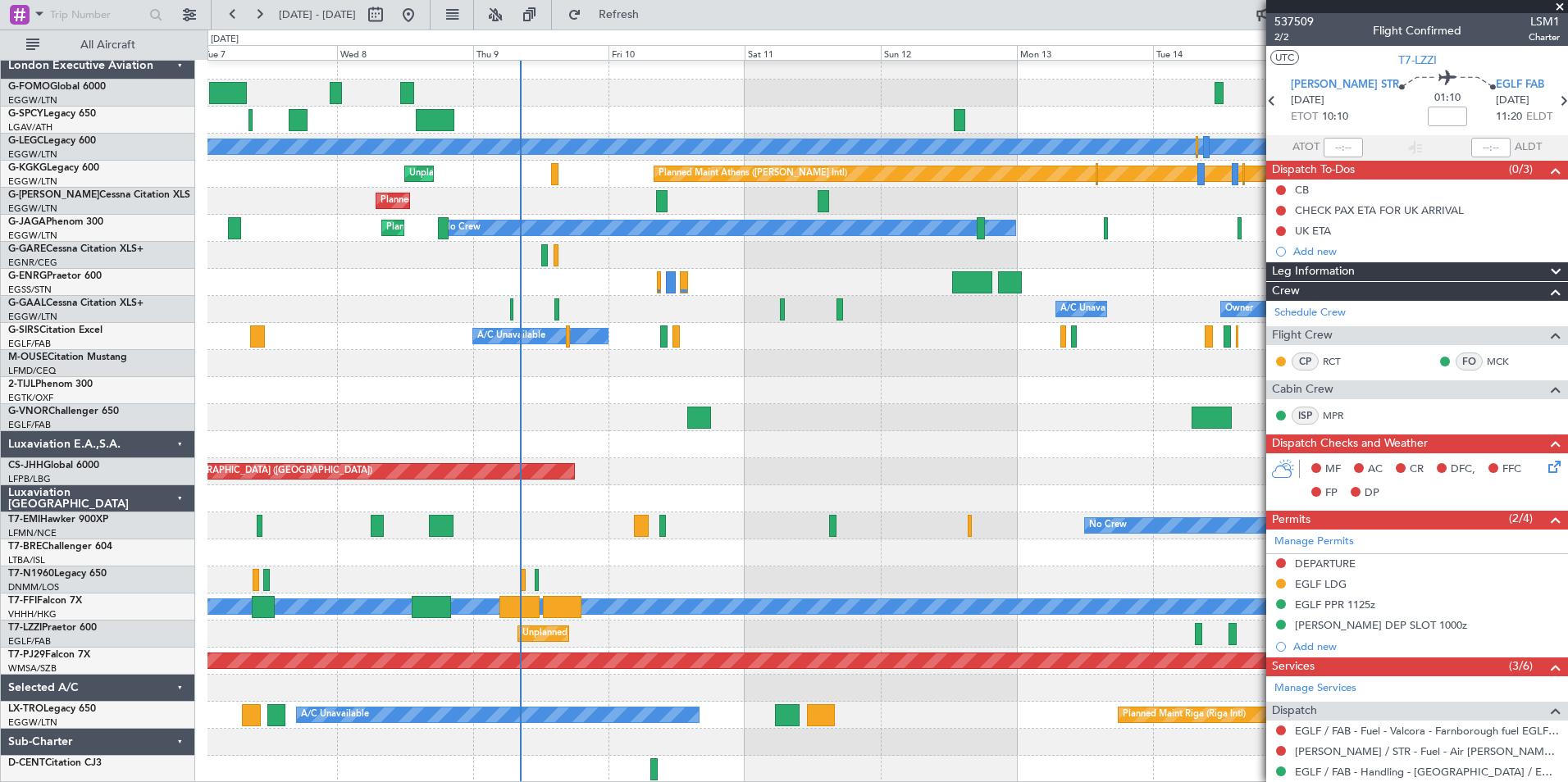
click at [679, 641] on div "Planned Maint London (Stansted) A/C Unavailable London (Luton) Planned Maint At…" at bounding box center [887, 418] width 1360 height 731
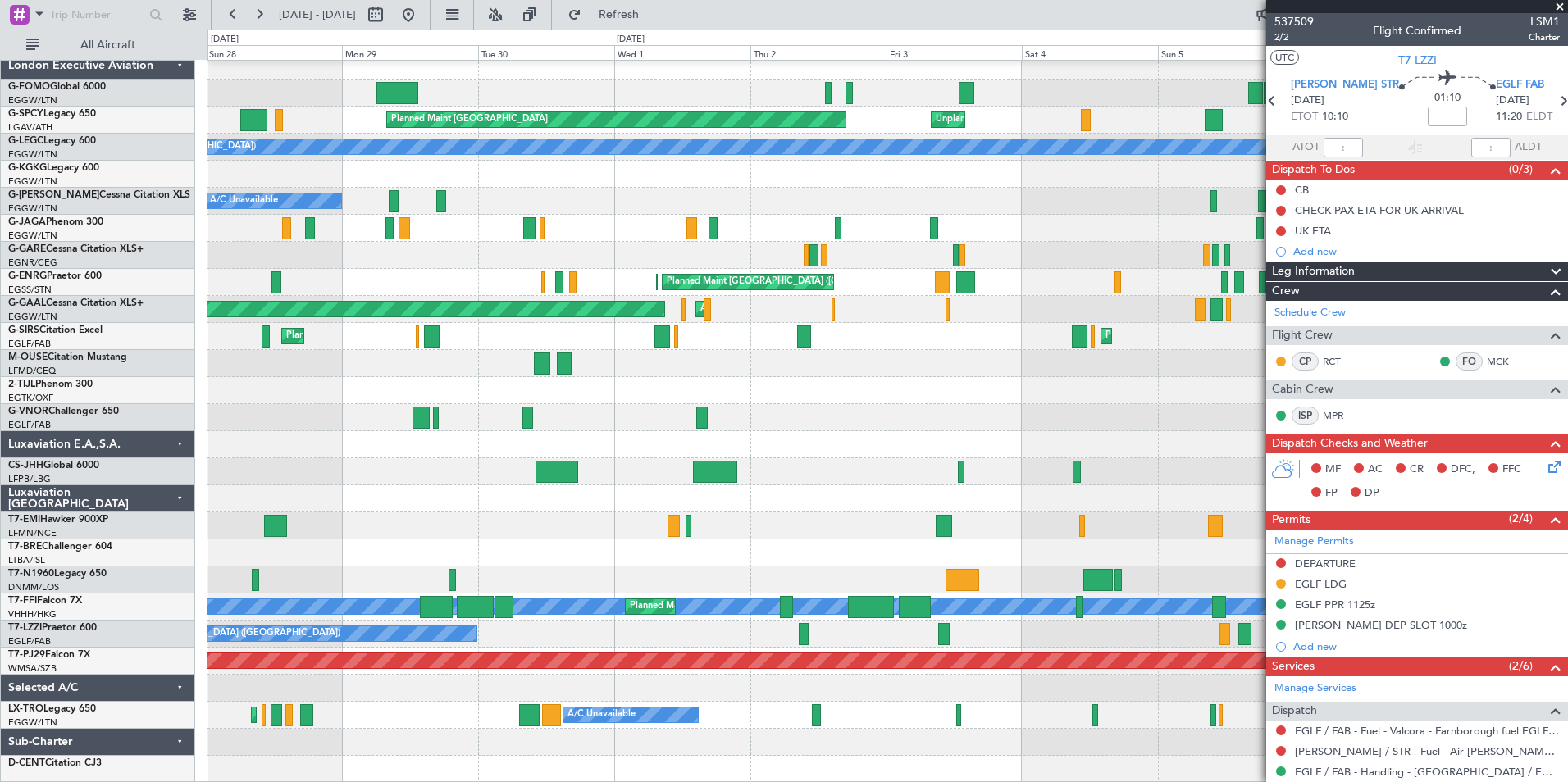
click at [895, 537] on div "Planned Maint Bremen Unplanned Maint Bremen Planned Maint London (Stansted) A/C…" at bounding box center [887, 418] width 1360 height 731
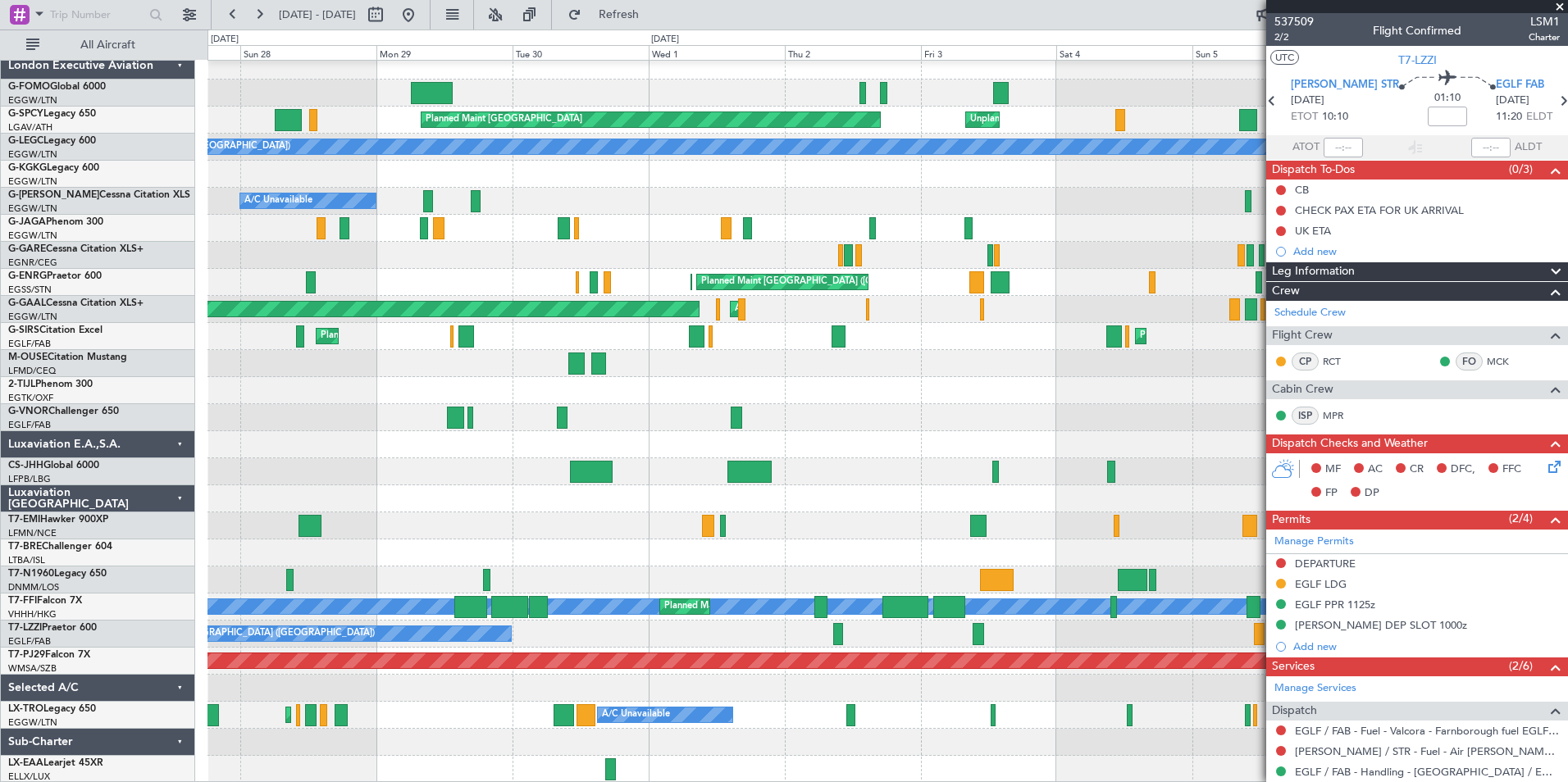
click at [695, 624] on div "Planned Maint Bremen Unplanned Maint Bremen Planned Maint London (Stansted) A/C…" at bounding box center [887, 418] width 1360 height 731
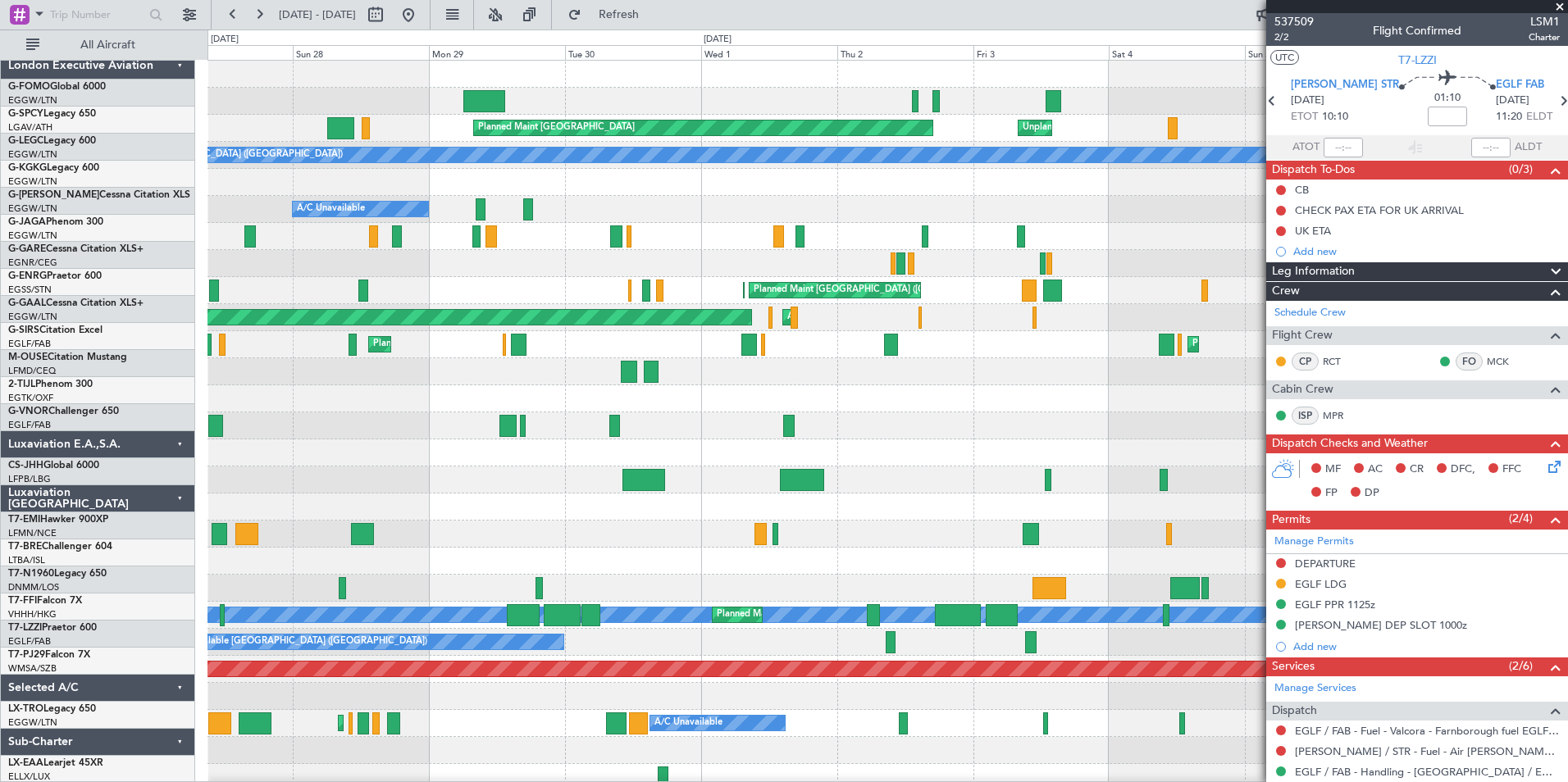
scroll to position [0, 0]
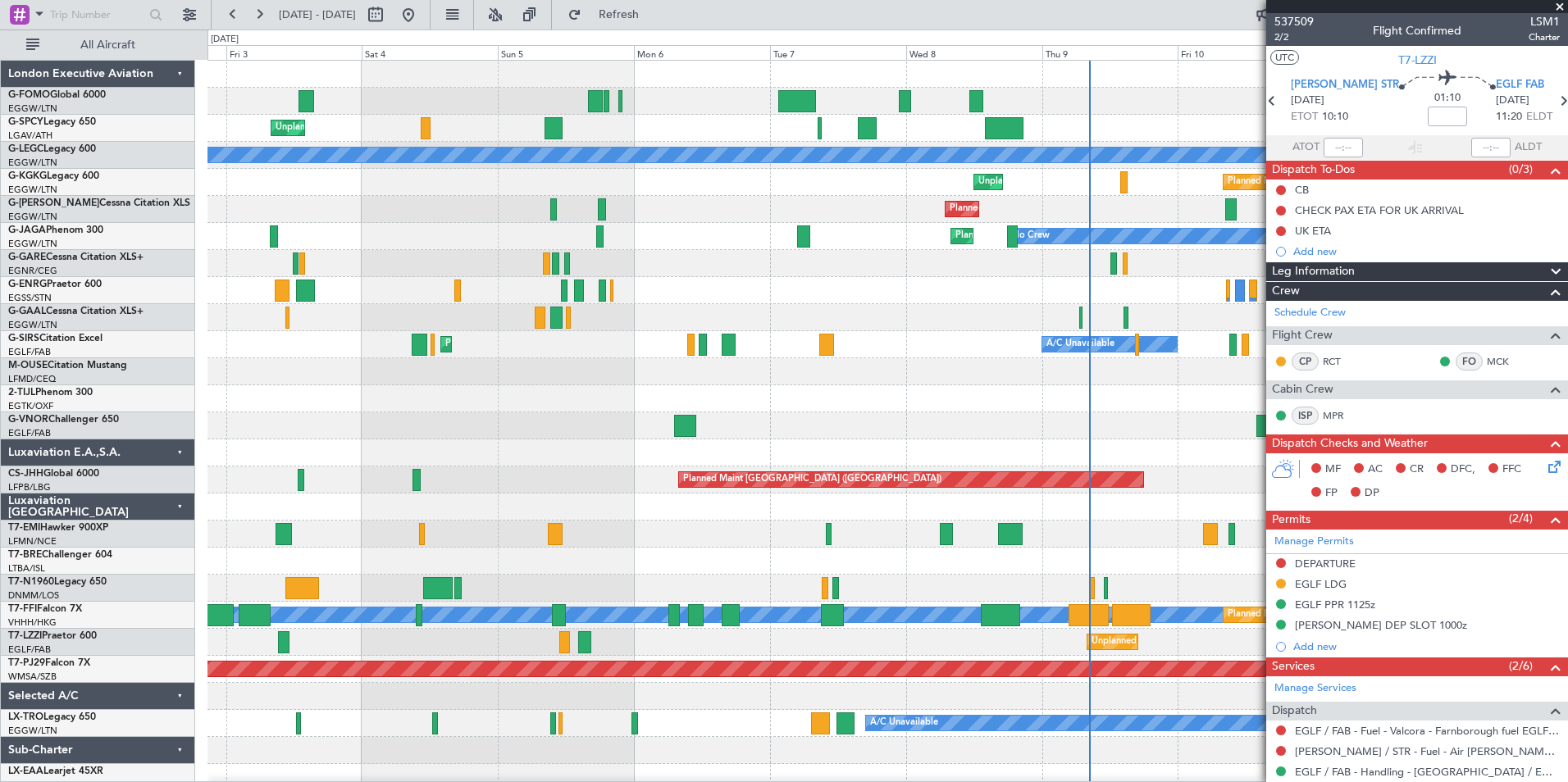
click at [0, 781] on html "27 Sep 2025 - 07 Oct 2025 Refresh Quick Links All Aircraft Unplanned Maint Brem…" at bounding box center [784, 391] width 1568 height 782
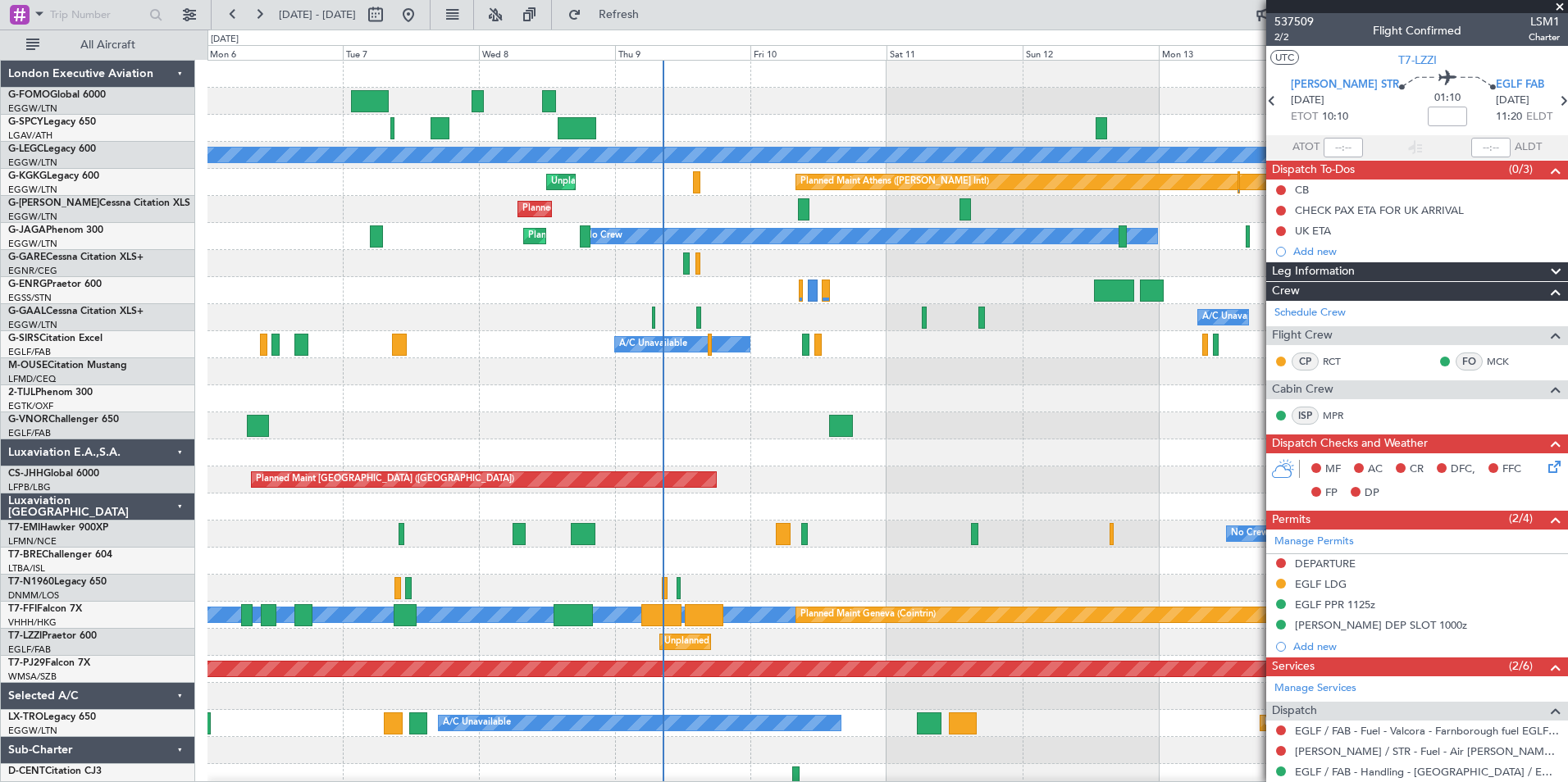
click at [721, 697] on div "Unplanned Maint Bremen Planned Maint London (Stansted) A/C Unavailable London (…" at bounding box center [887, 426] width 1360 height 731
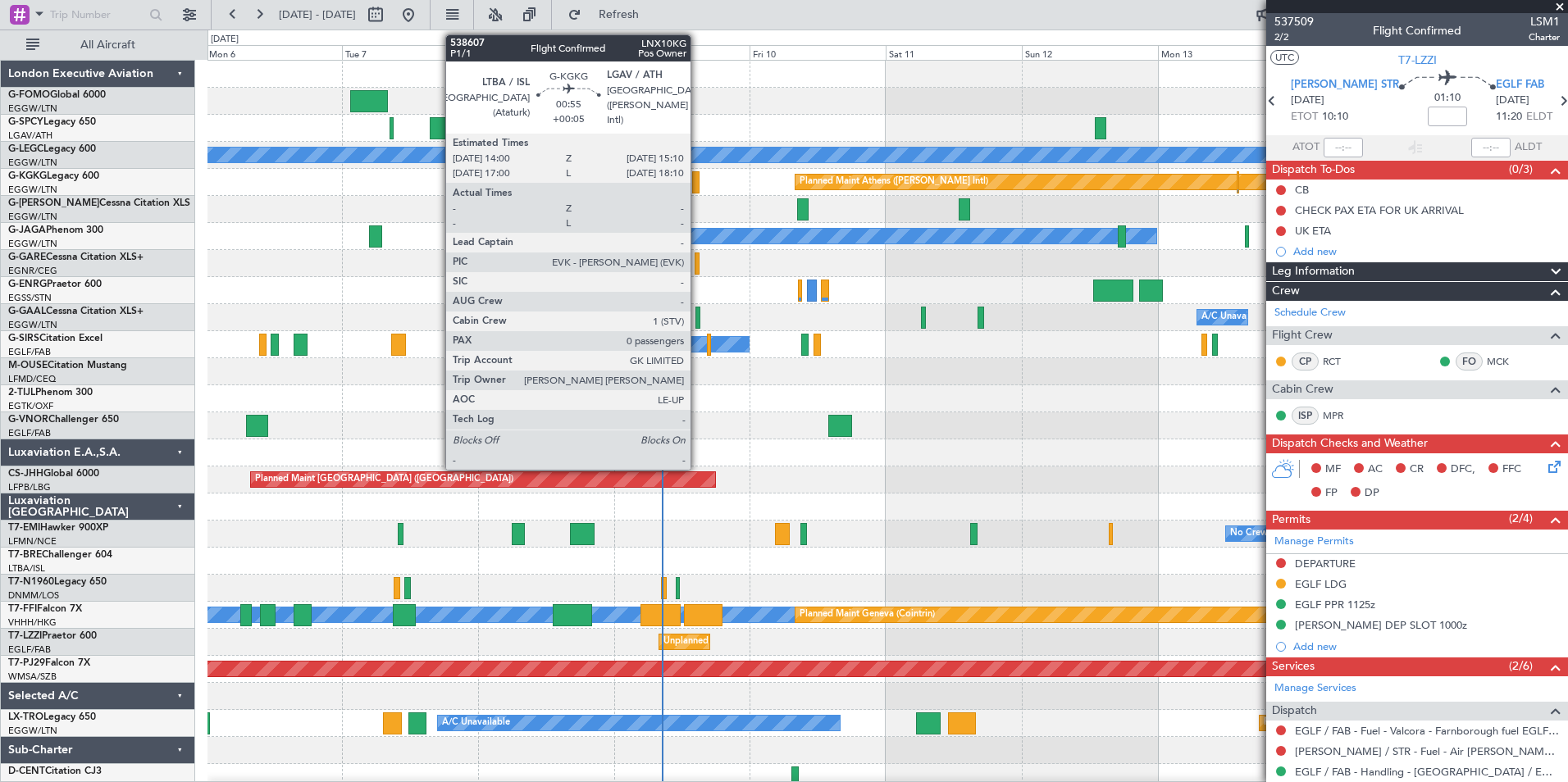
click at [698, 186] on div at bounding box center [695, 183] width 7 height 22
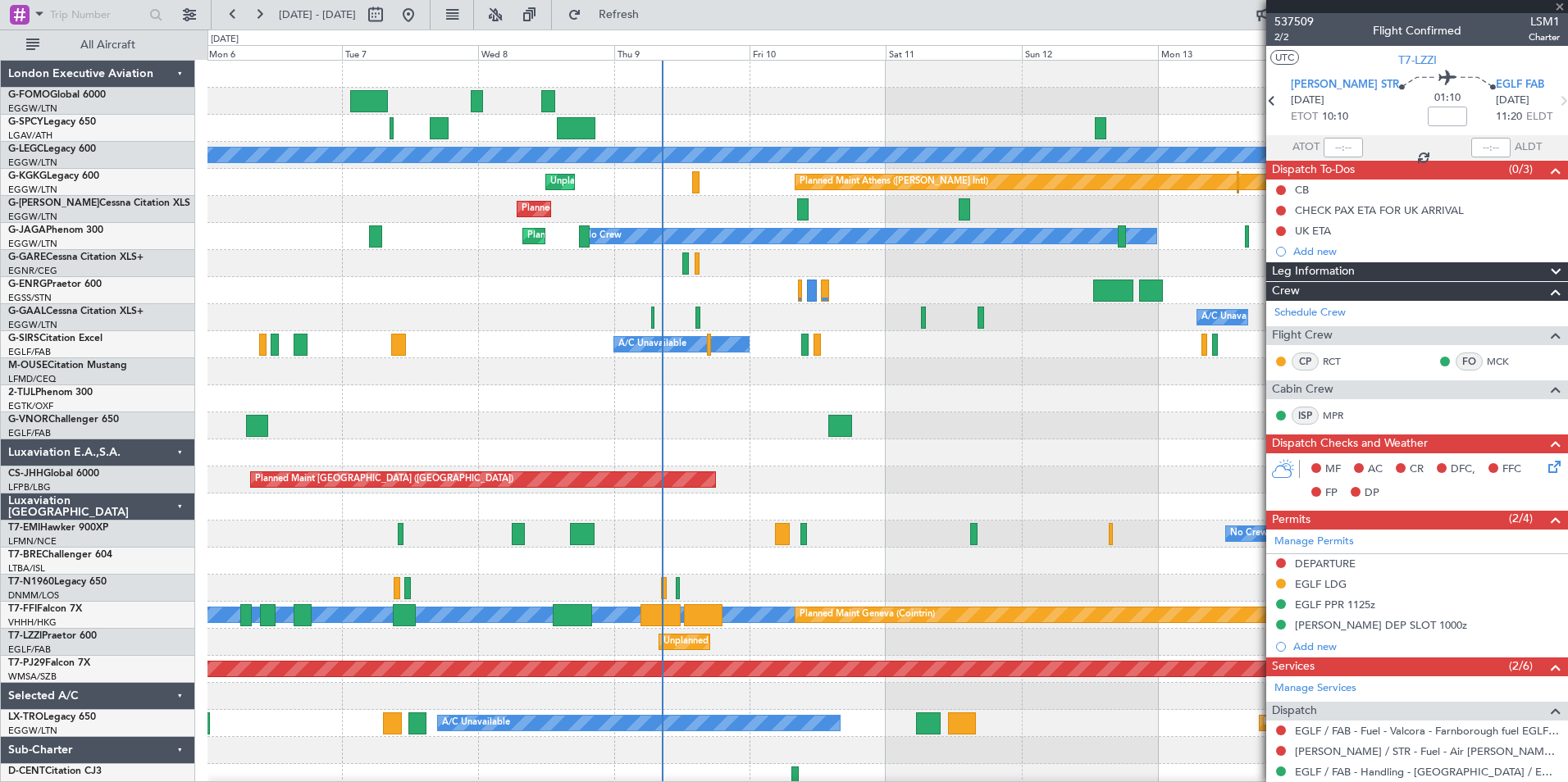
type input "+00:05"
type input "0"
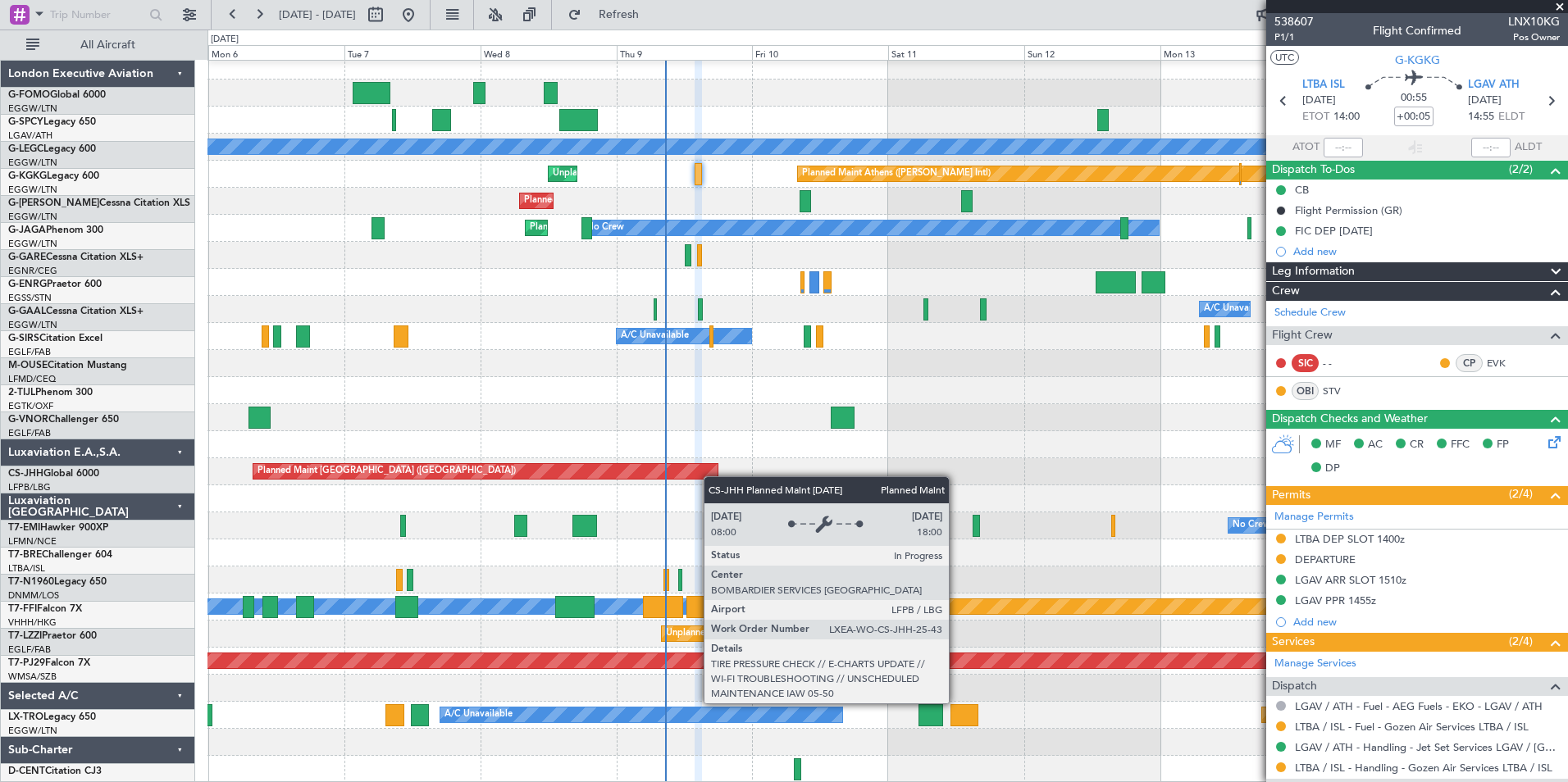
scroll to position [8, 0]
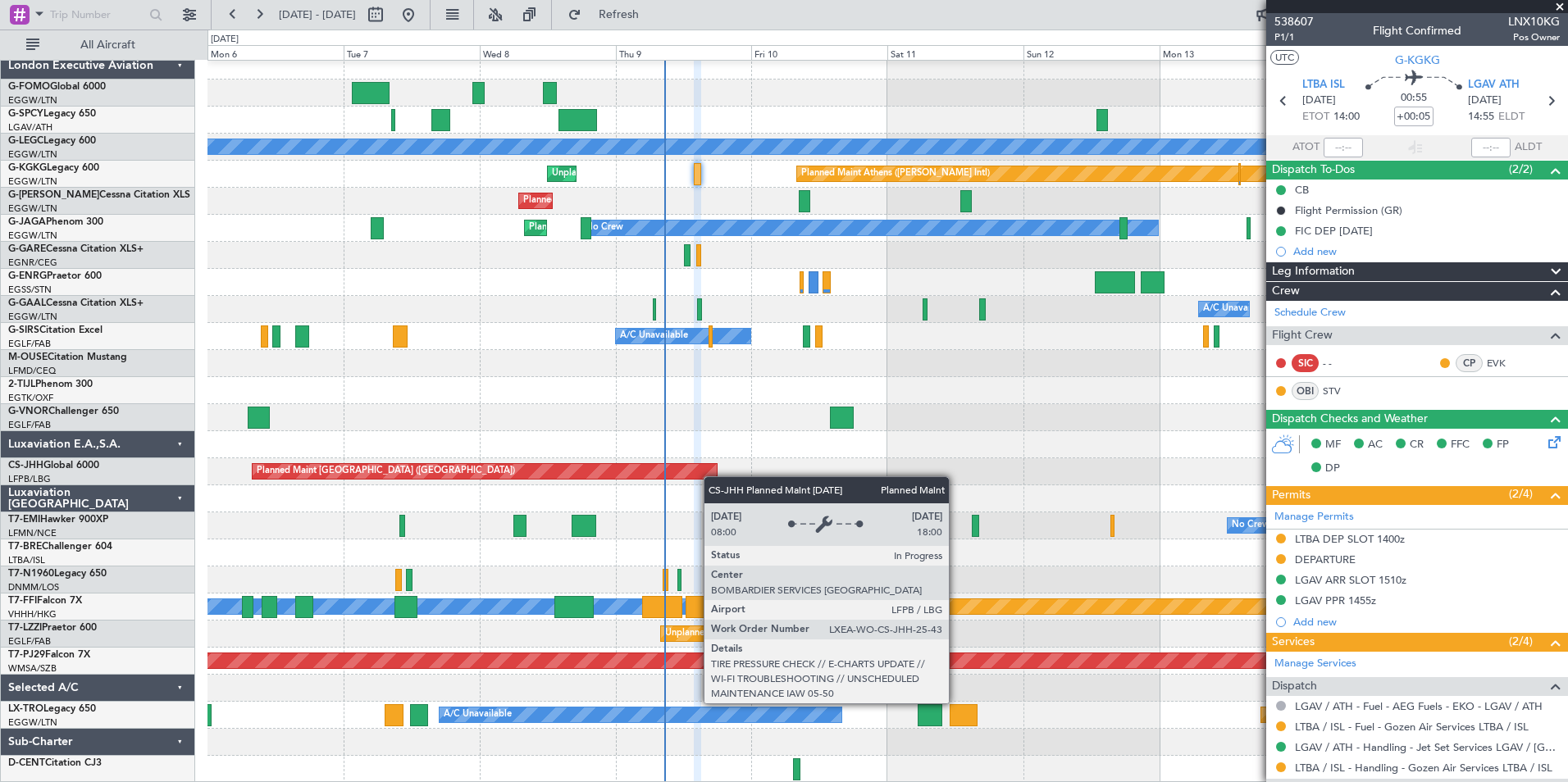
click at [711, 471] on div "Unplanned Maint Bremen Planned Maint London (Stansted) A/C Unavailable London (…" at bounding box center [887, 418] width 1360 height 731
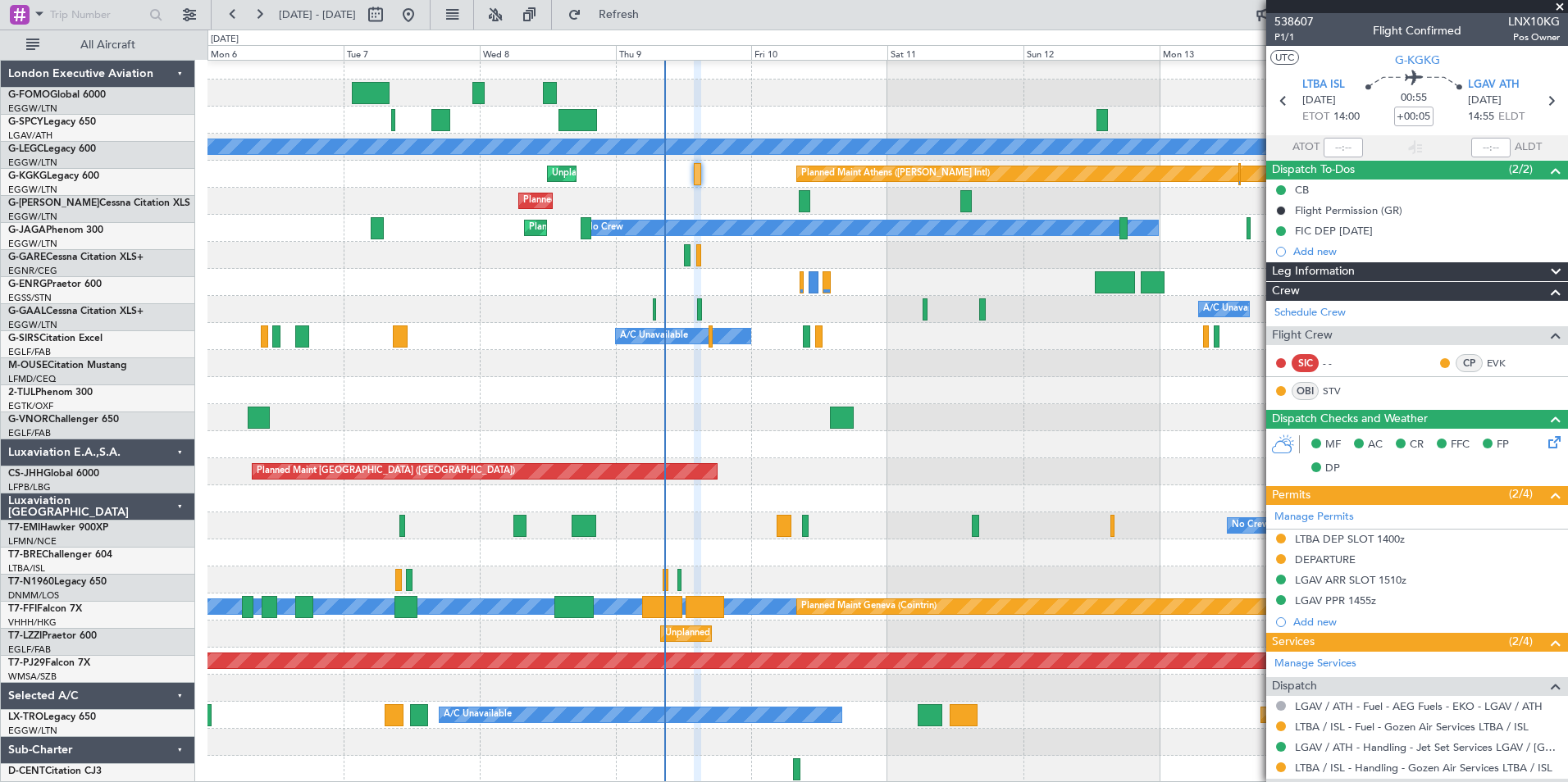
scroll to position [8, 0]
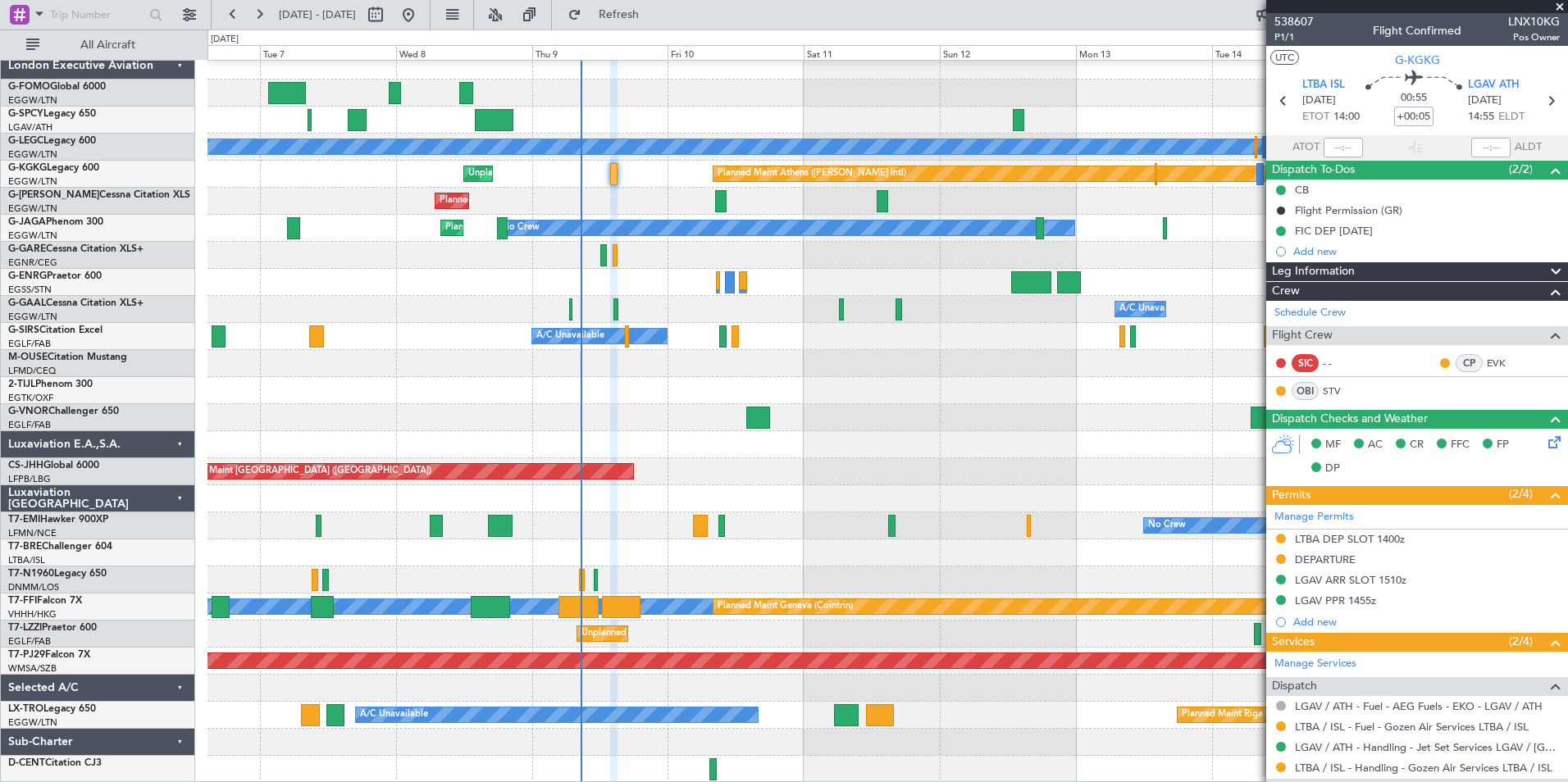
click at [699, 394] on div "Planned Maint [GEOGRAPHIC_DATA] ([GEOGRAPHIC_DATA]) A/C Unavailable [GEOGRAPHIC…" at bounding box center [887, 418] width 1360 height 731
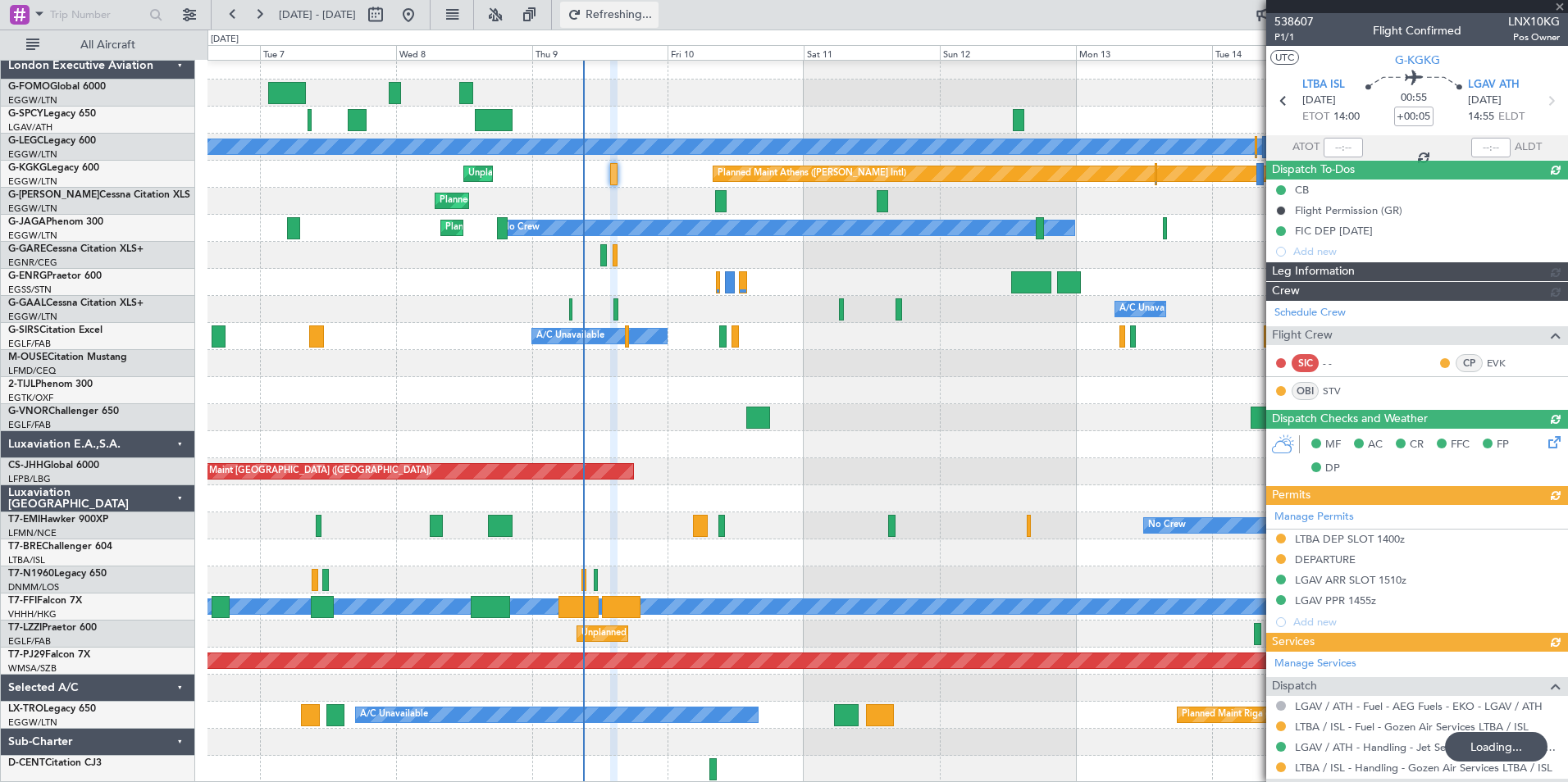
click at [654, 16] on span "Refreshing..." at bounding box center [619, 15] width 69 height 12
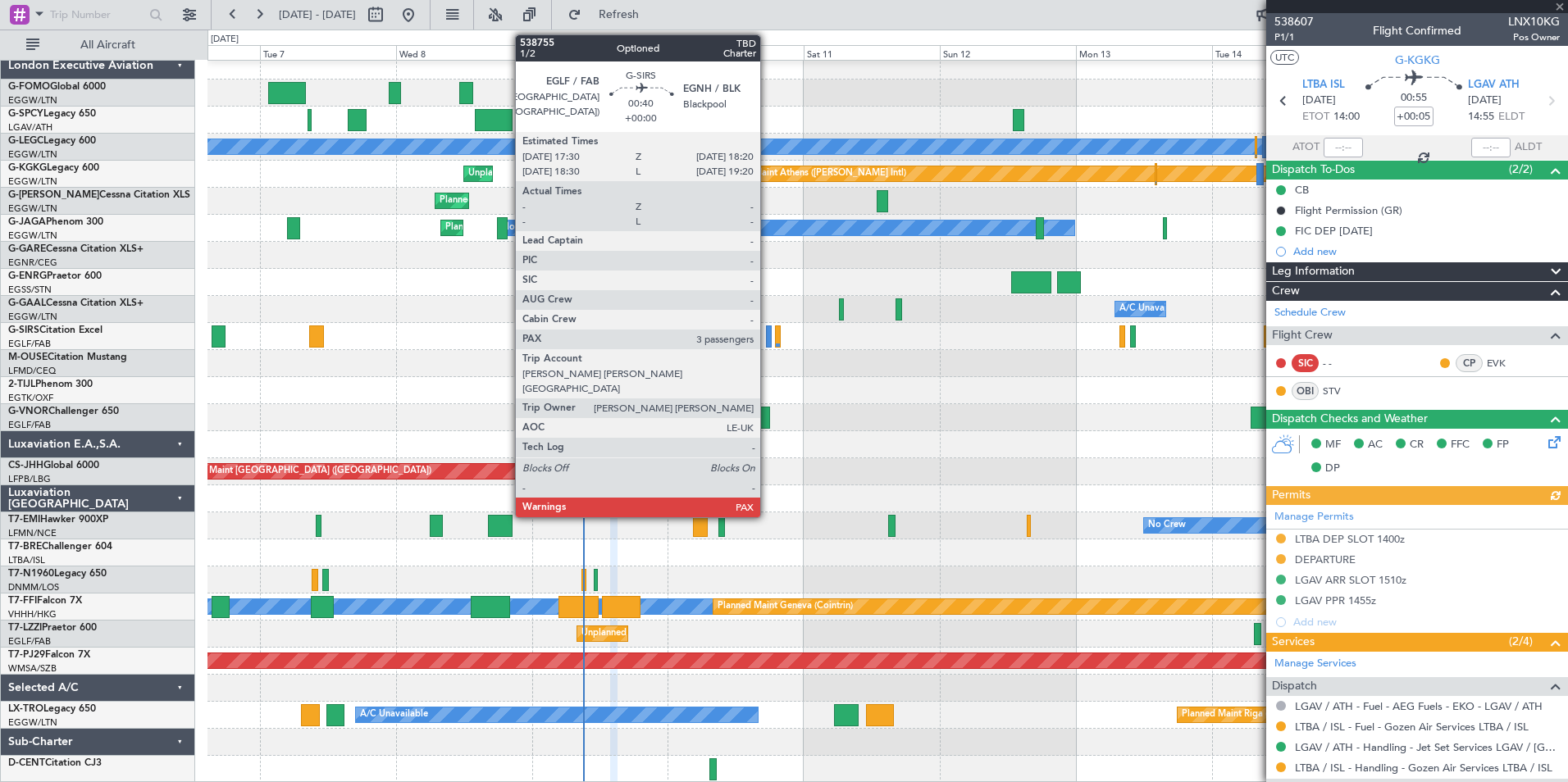
click at [767, 339] on div at bounding box center [768, 337] width 5 height 22
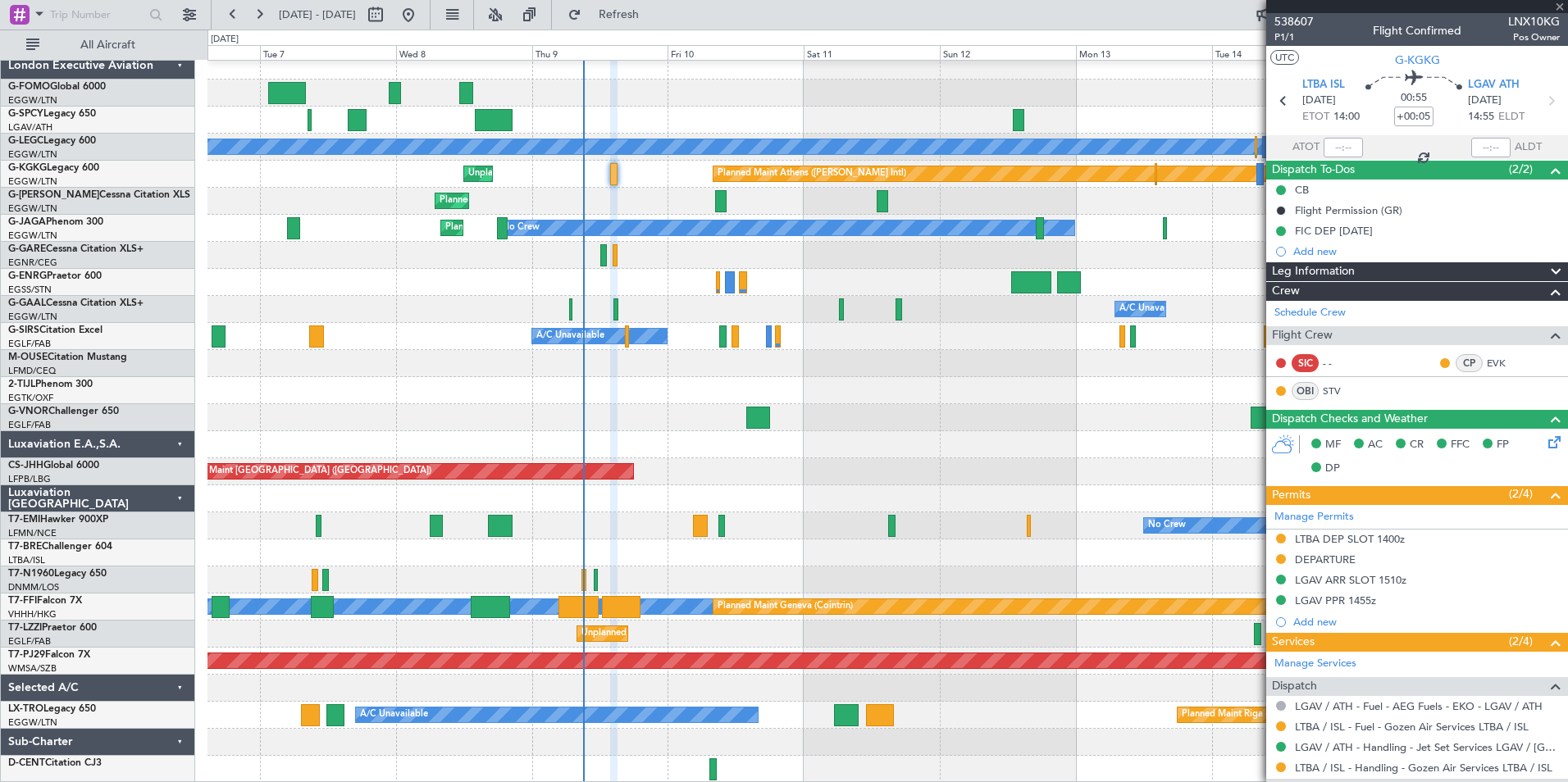
type input "3"
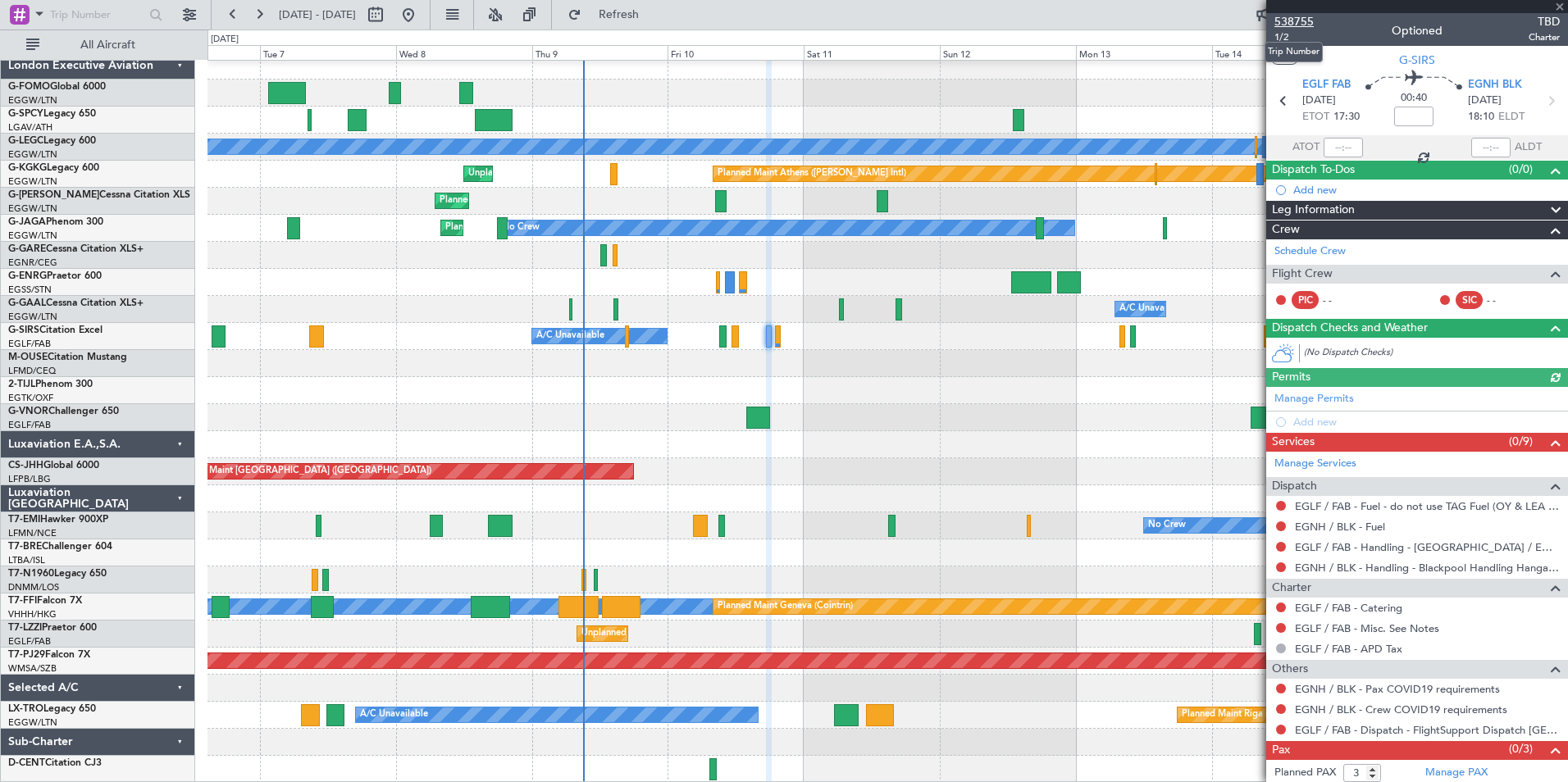
click at [1300, 16] on span "538755" at bounding box center [1294, 21] width 39 height 17
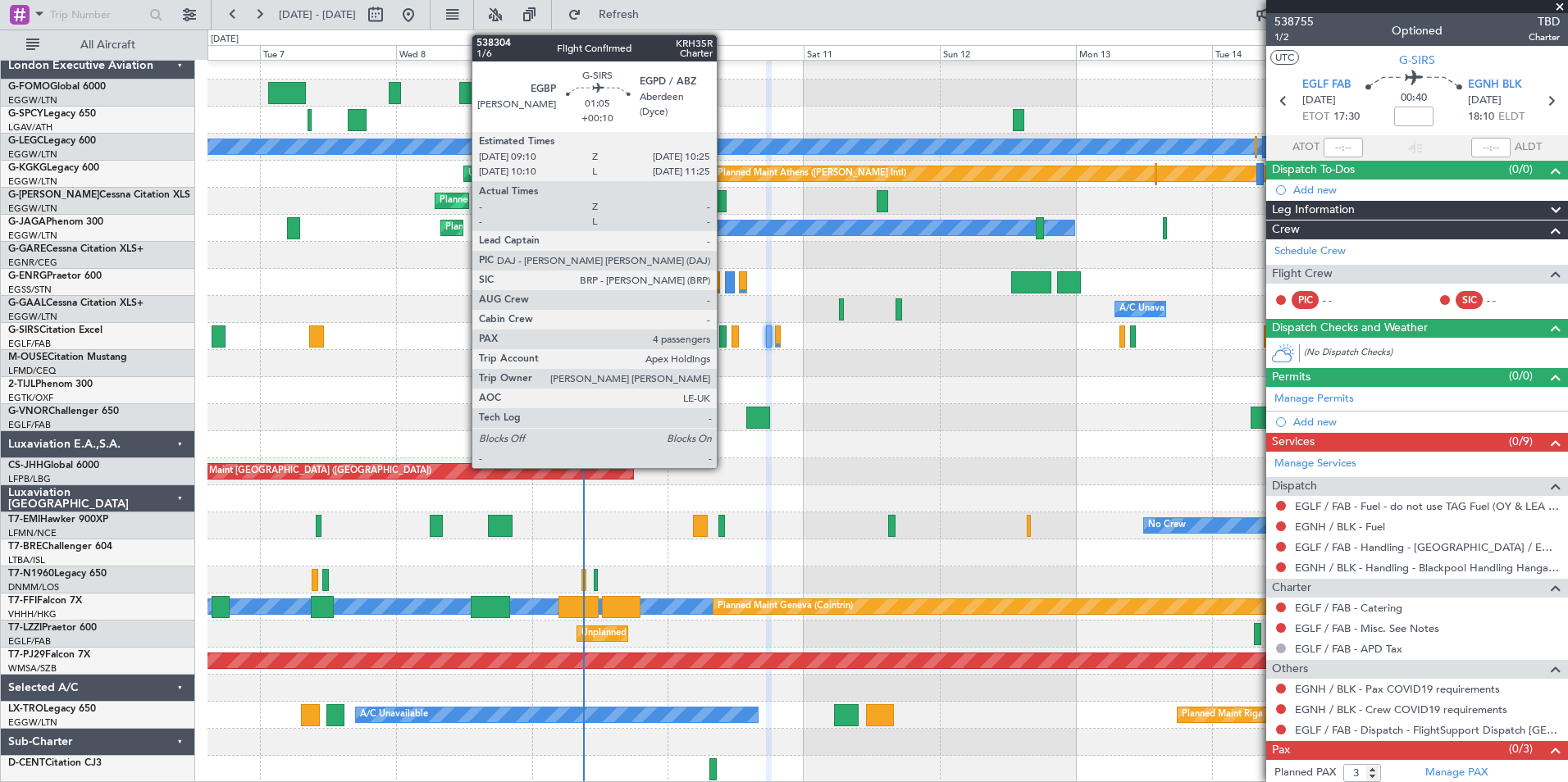
click at [724, 333] on div at bounding box center [722, 337] width 7 height 22
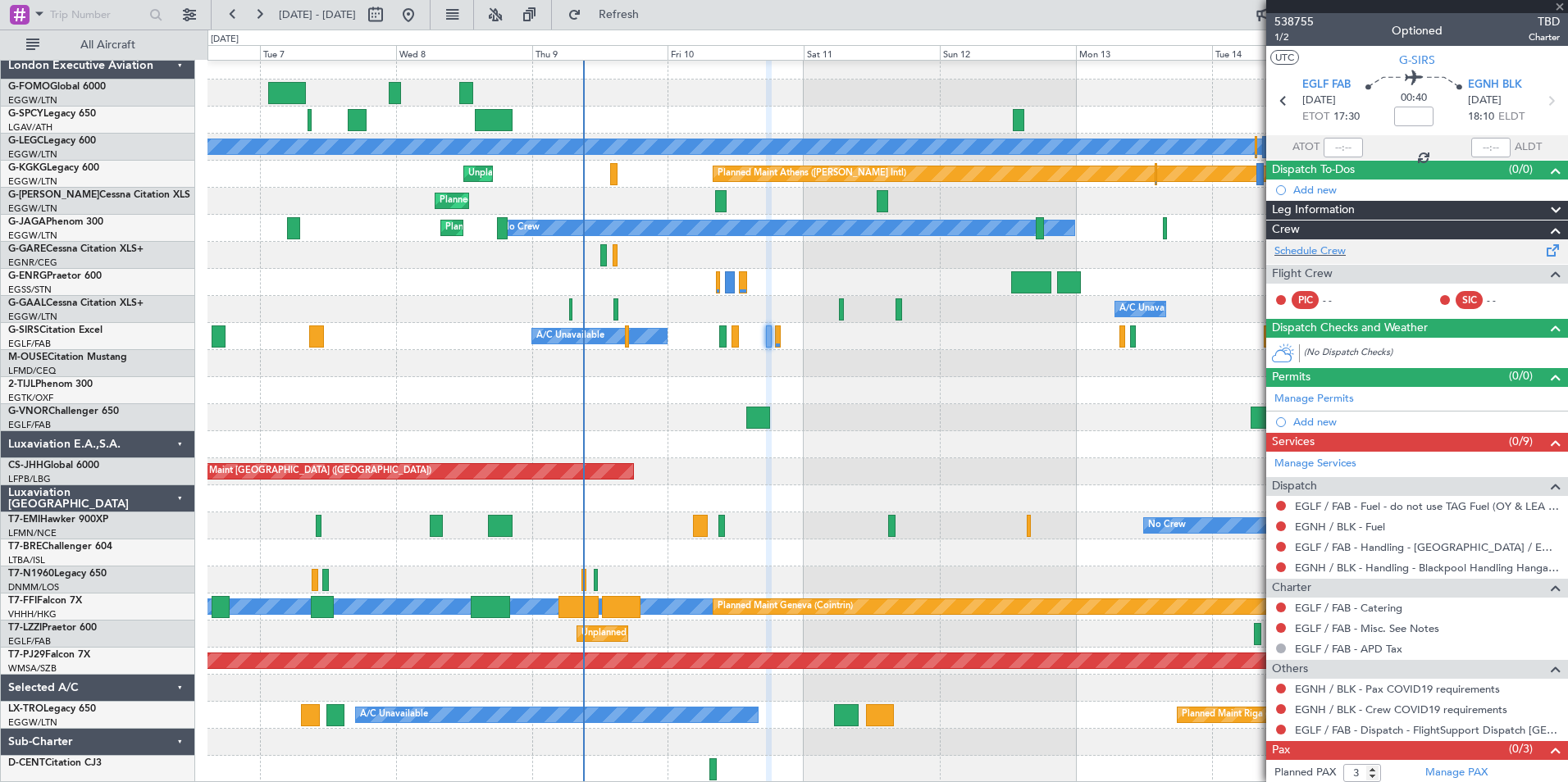
type input "+00:10"
type input "4"
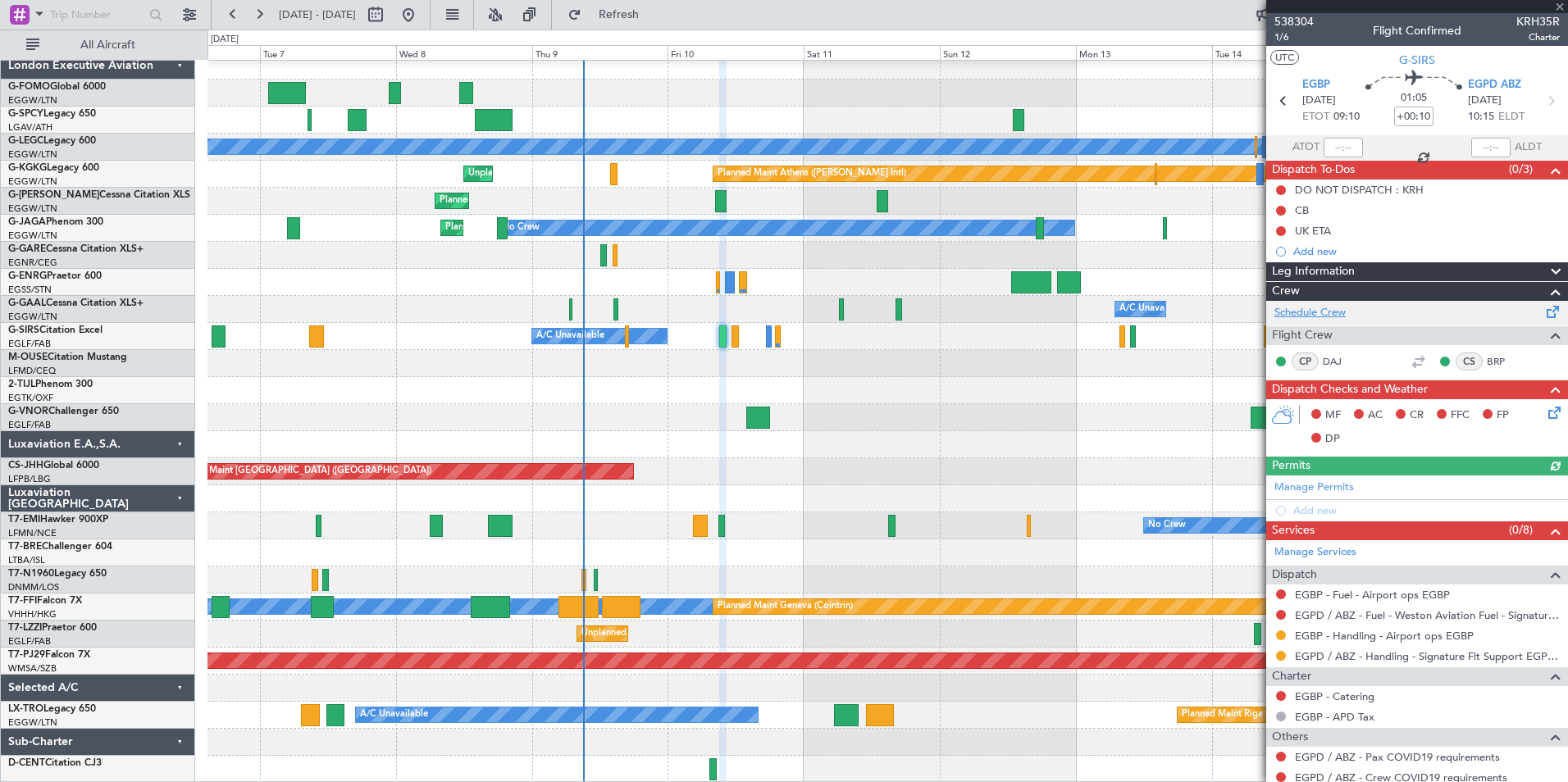
click at [1339, 310] on link "Schedule Crew" at bounding box center [1310, 313] width 71 height 17
click at [654, 15] on span "Refresh" at bounding box center [619, 15] width 69 height 12
click at [1323, 307] on link "Schedule Crew" at bounding box center [1310, 313] width 71 height 17
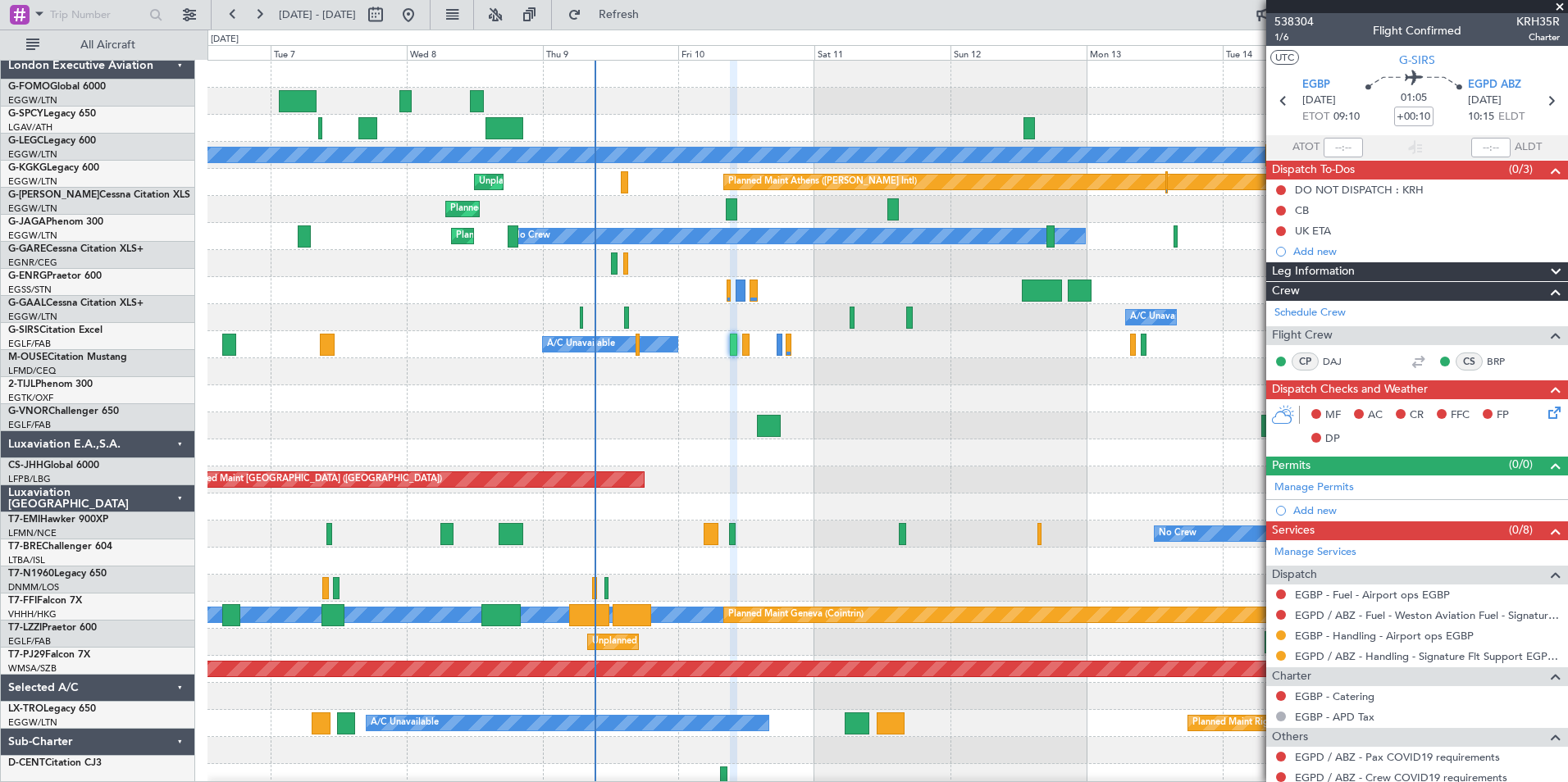
scroll to position [0, 0]
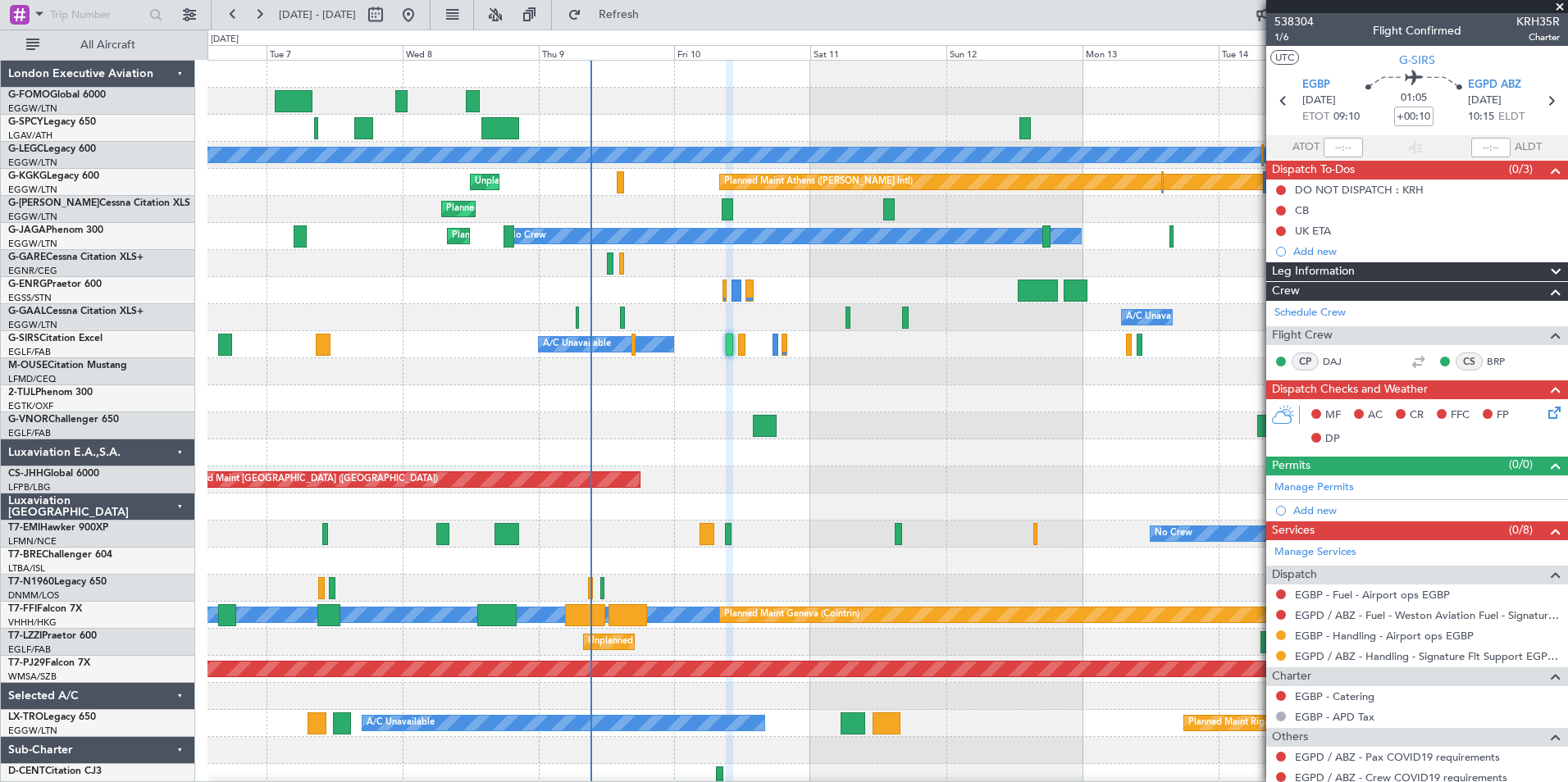
click at [787, 379] on div "Planned Maint [GEOGRAPHIC_DATA] ([GEOGRAPHIC_DATA]) A/C Unavailable [GEOGRAPHIC…" at bounding box center [887, 426] width 1360 height 731
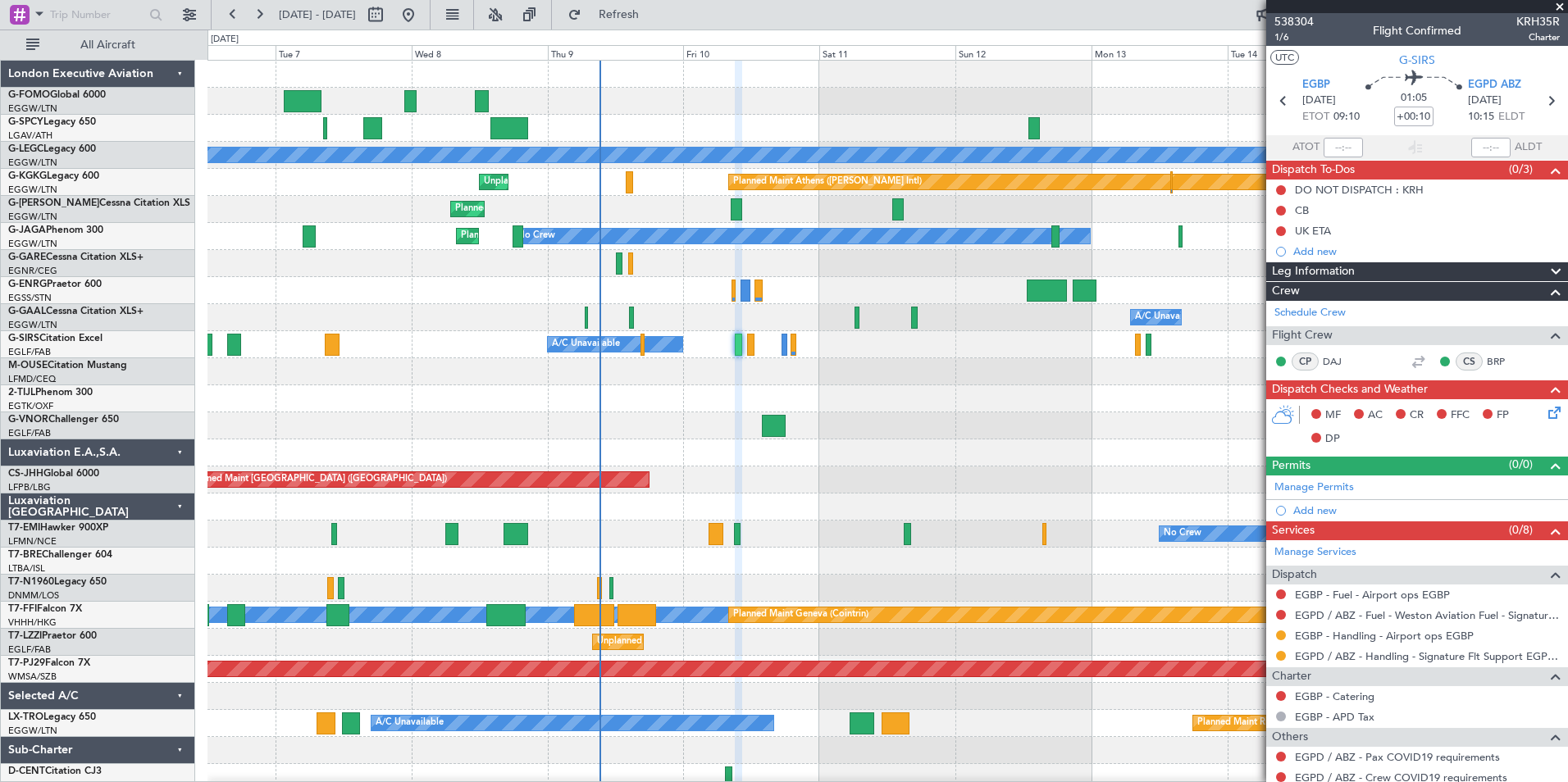
click at [787, 379] on div at bounding box center [887, 371] width 1360 height 27
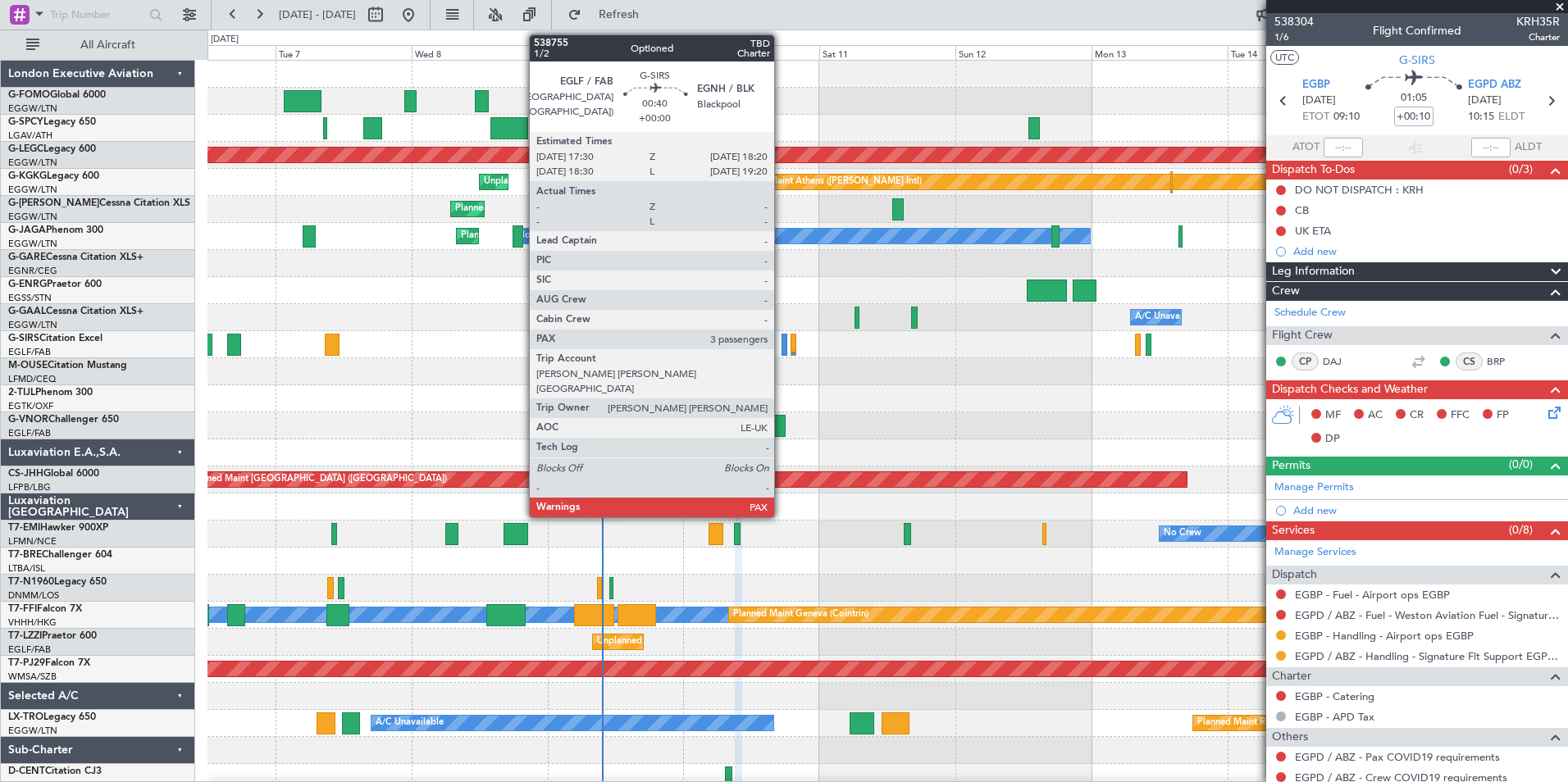
click at [781, 348] on div at bounding box center [783, 345] width 5 height 22
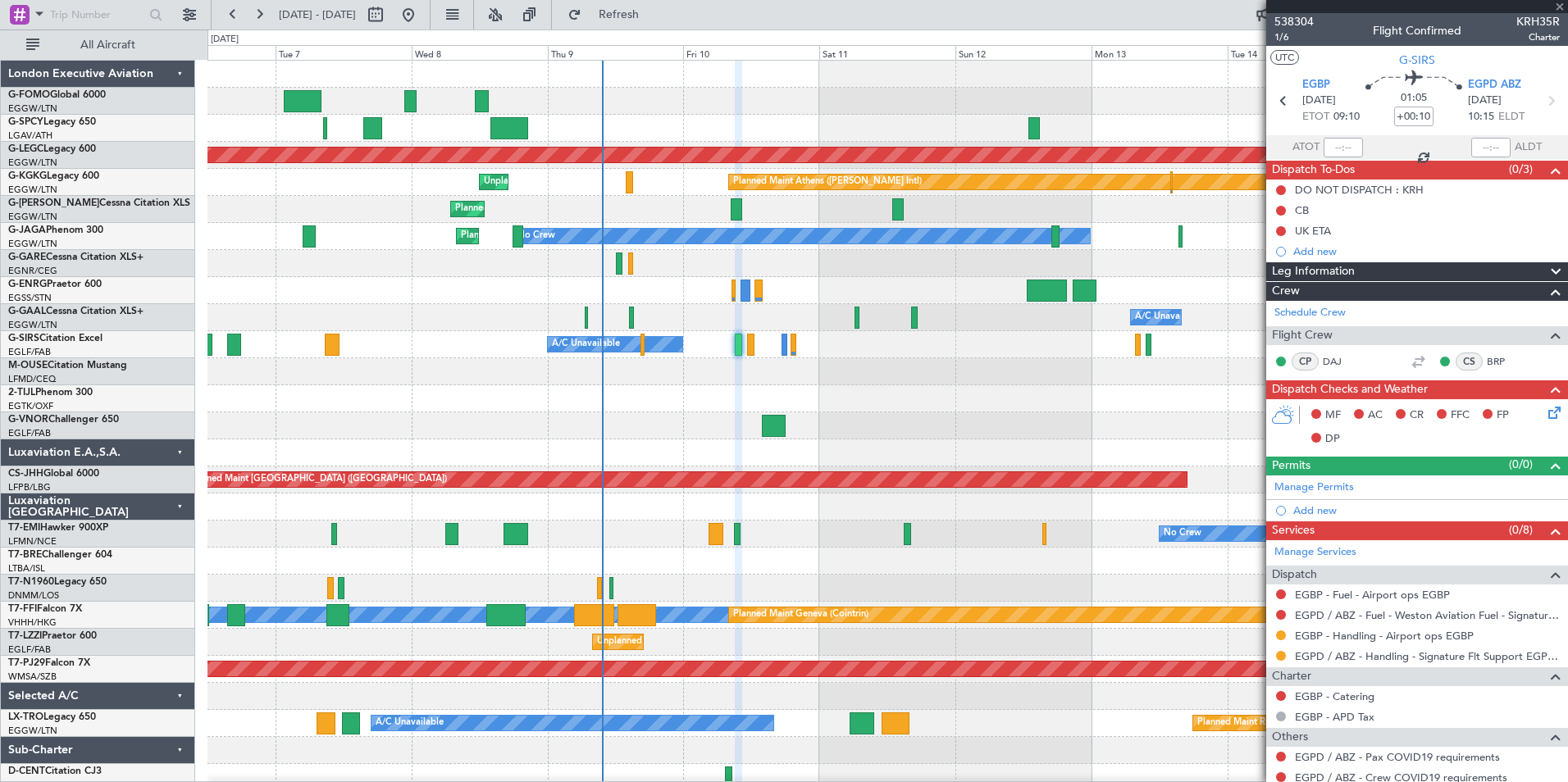
type input "3"
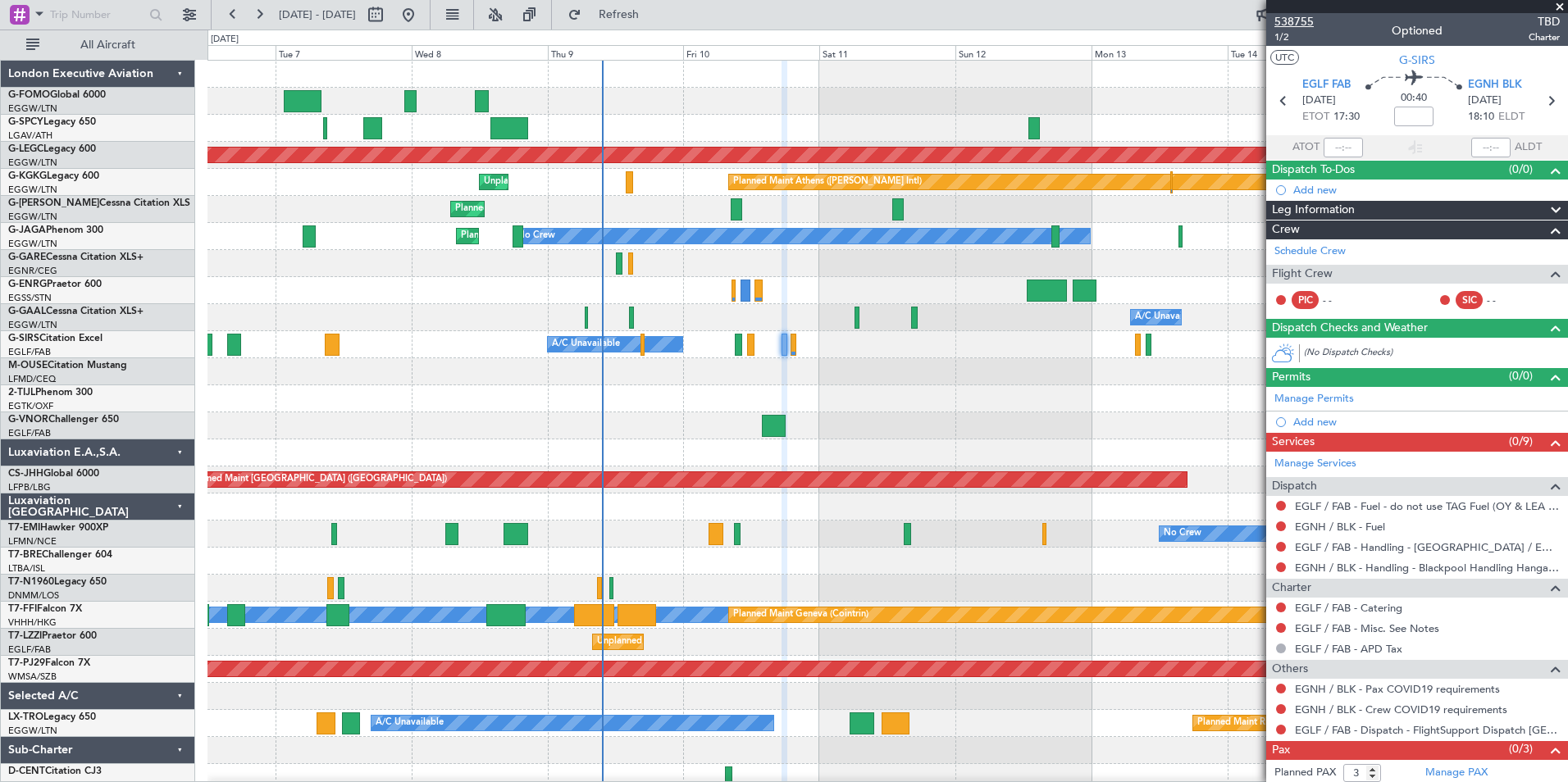
click at [1308, 27] on span "538755" at bounding box center [1294, 21] width 39 height 17
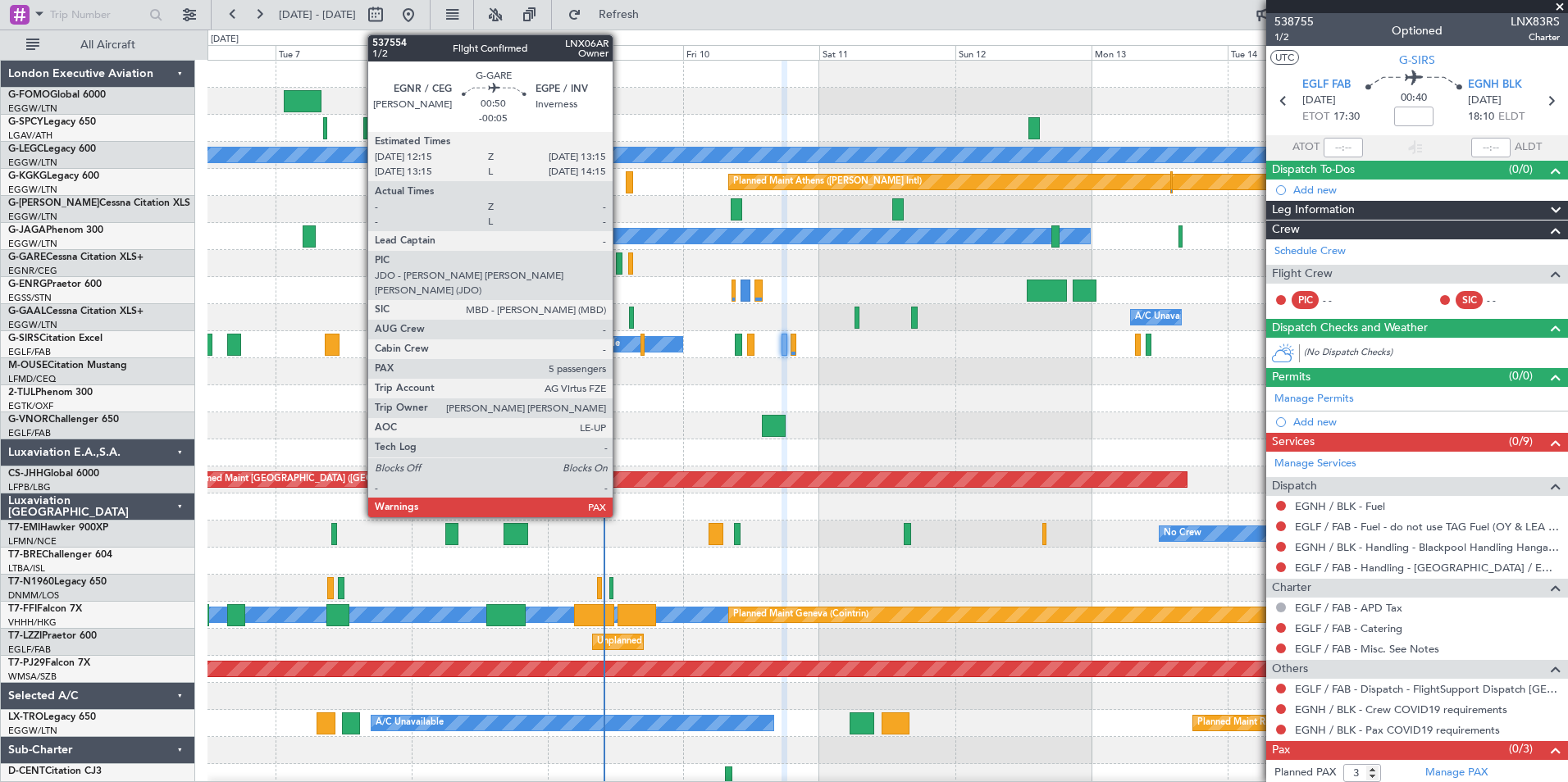
click at [620, 264] on div at bounding box center [619, 264] width 6 height 22
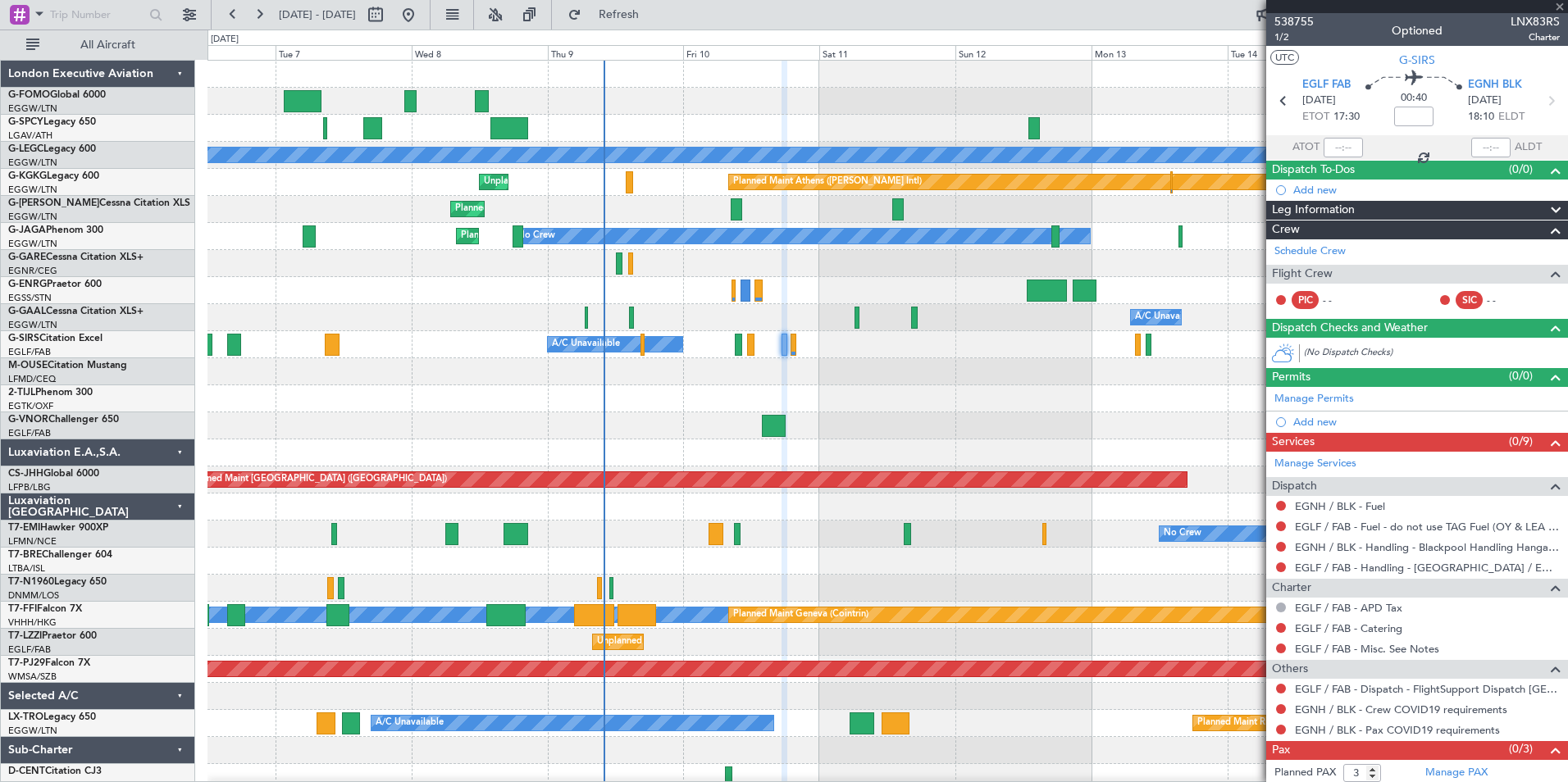
type input "-00:05"
type input "5"
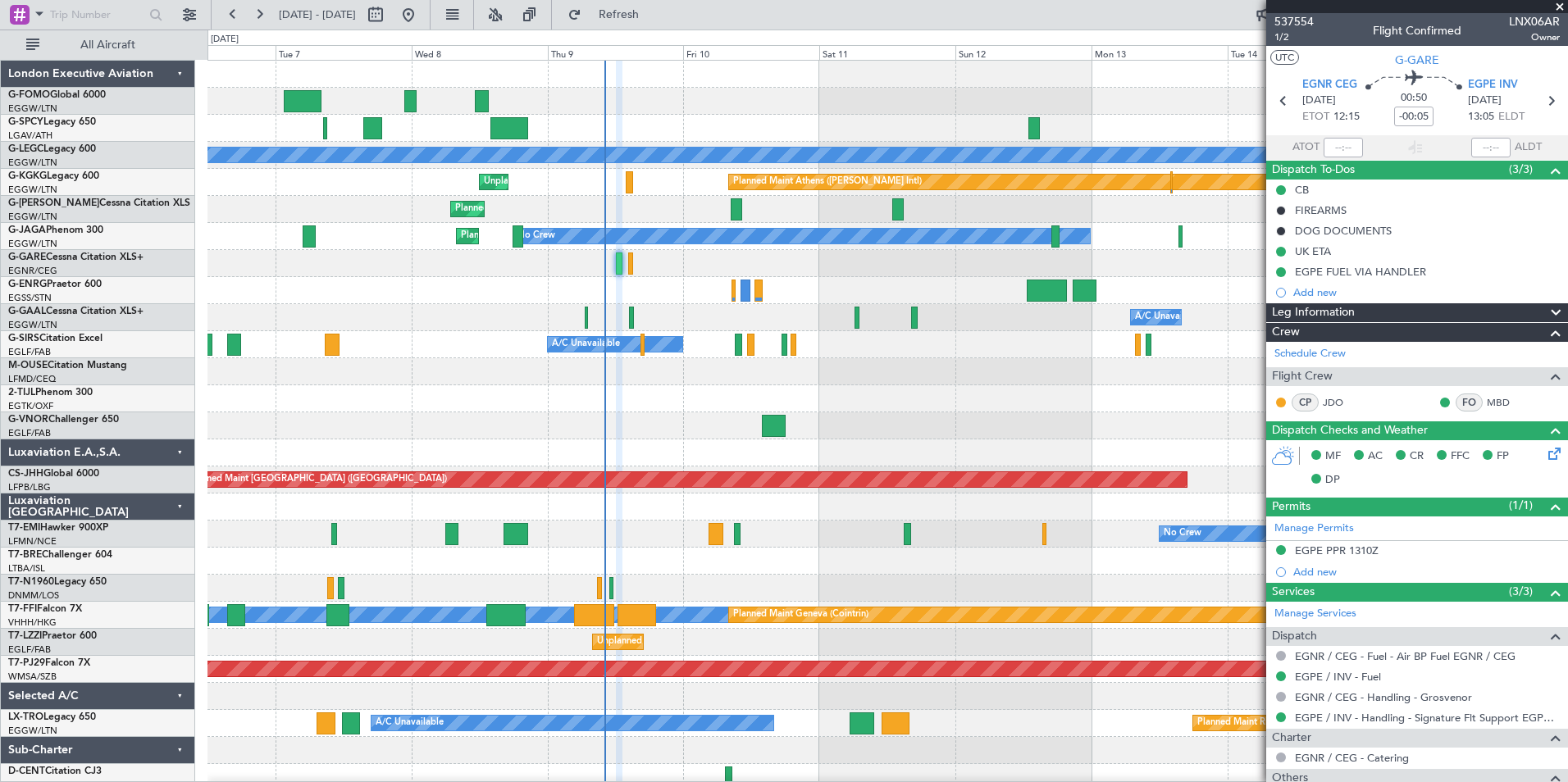
scroll to position [295, 0]
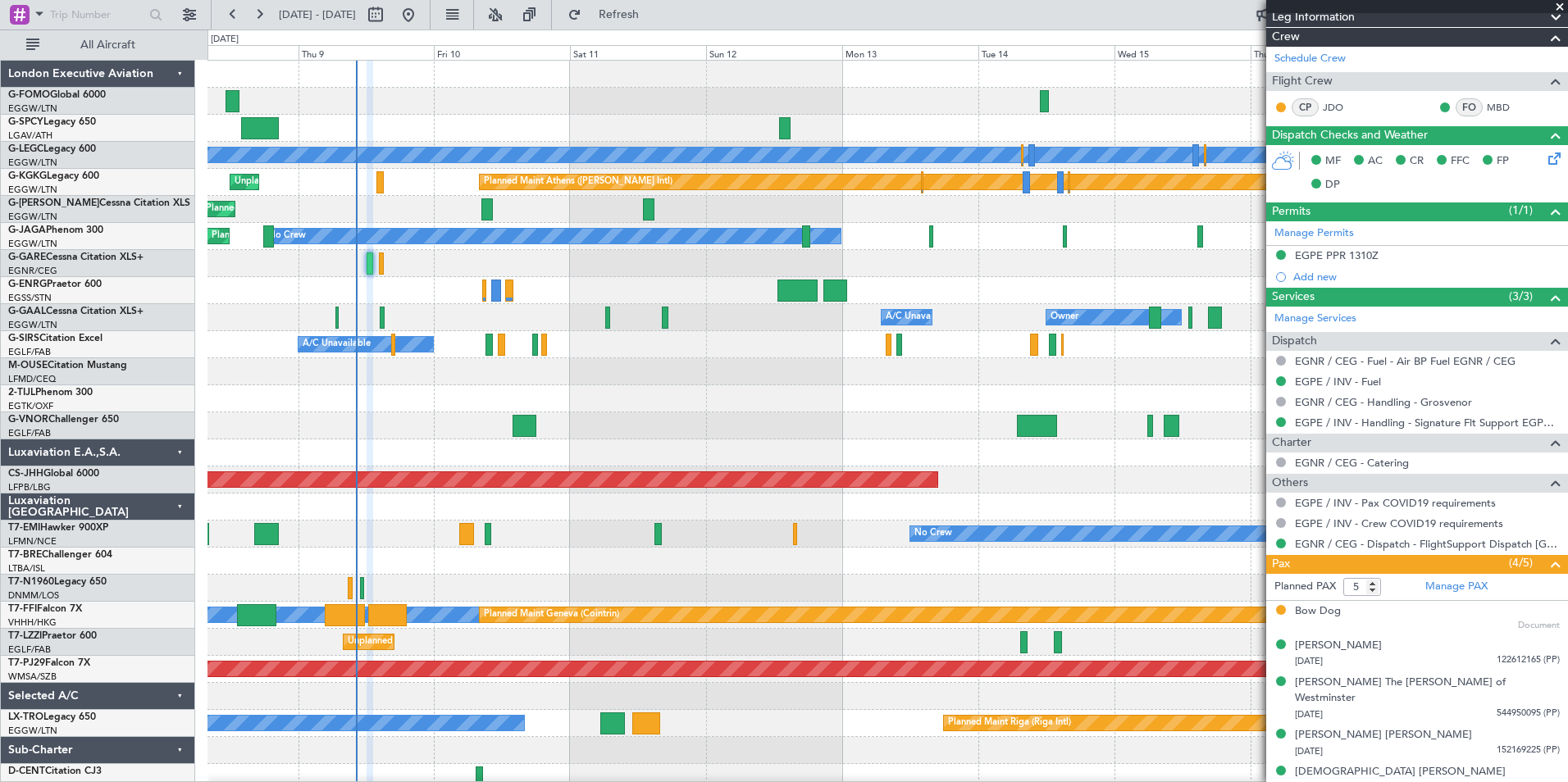
click at [452, 547] on div "Planned Maint [GEOGRAPHIC_DATA] ([GEOGRAPHIC_DATA]) A/C Unavailable [GEOGRAPHIC…" at bounding box center [887, 426] width 1360 height 731
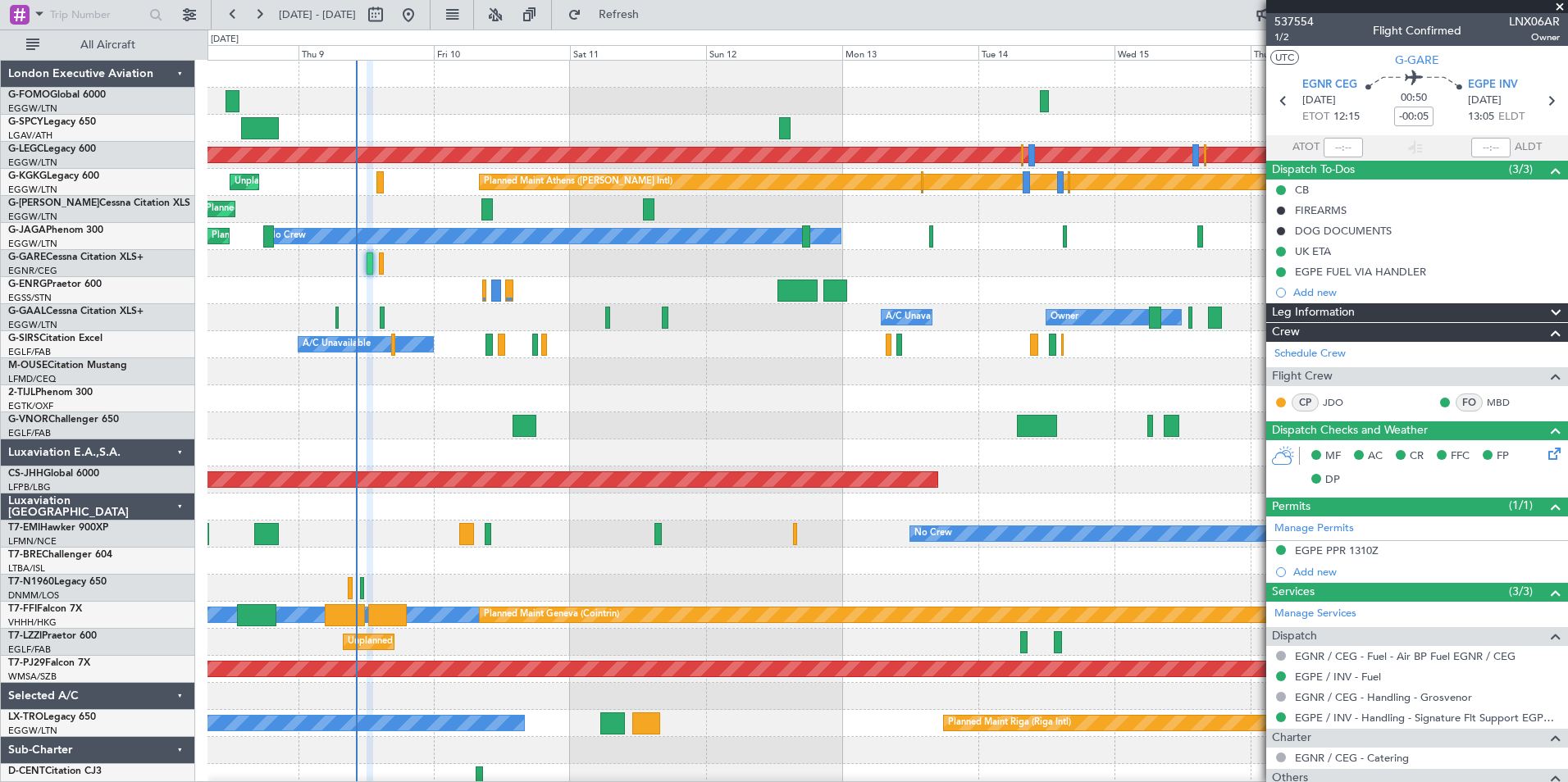
scroll to position [295, 0]
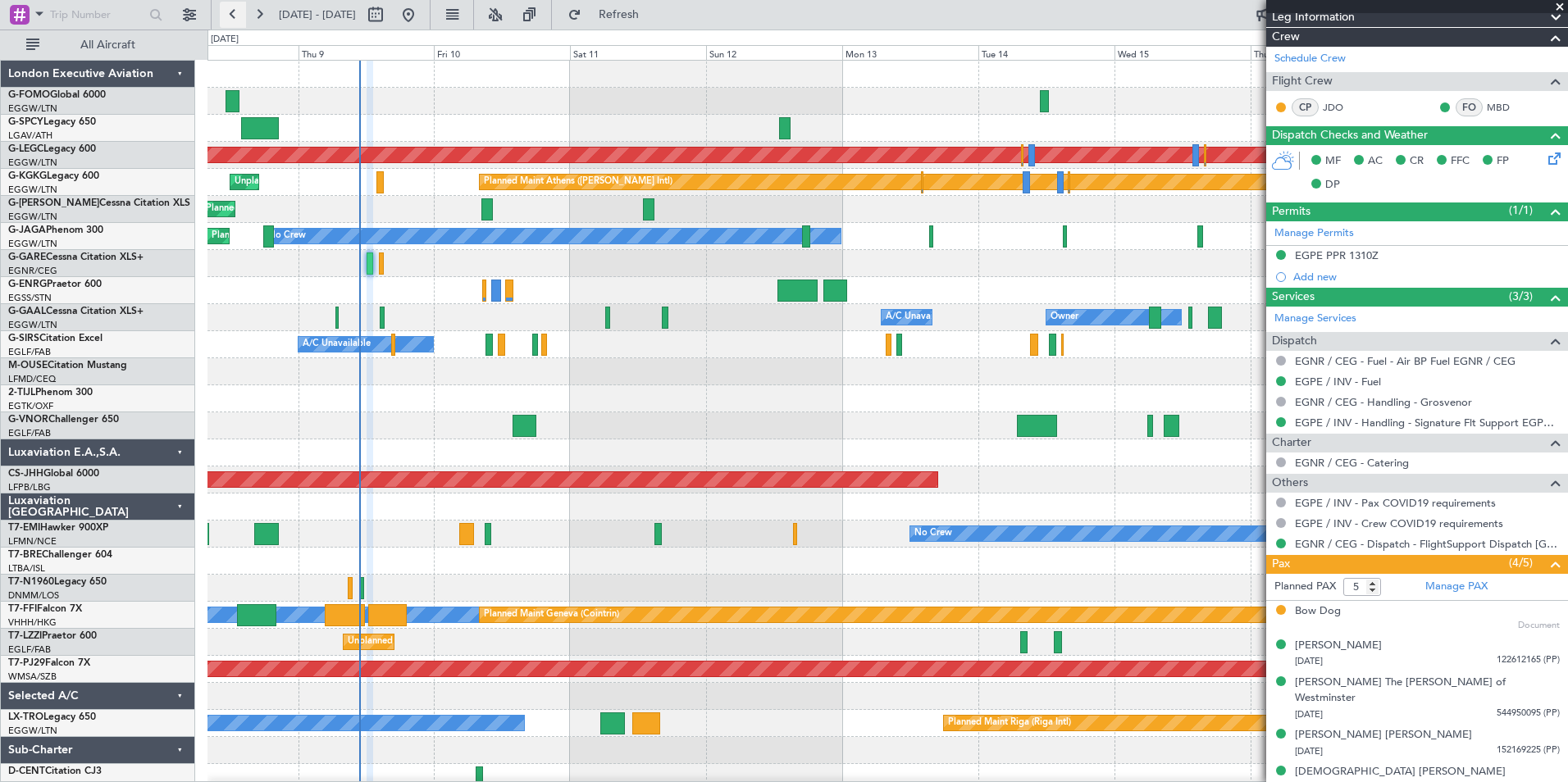
click at [230, 14] on button at bounding box center [233, 15] width 27 height 27
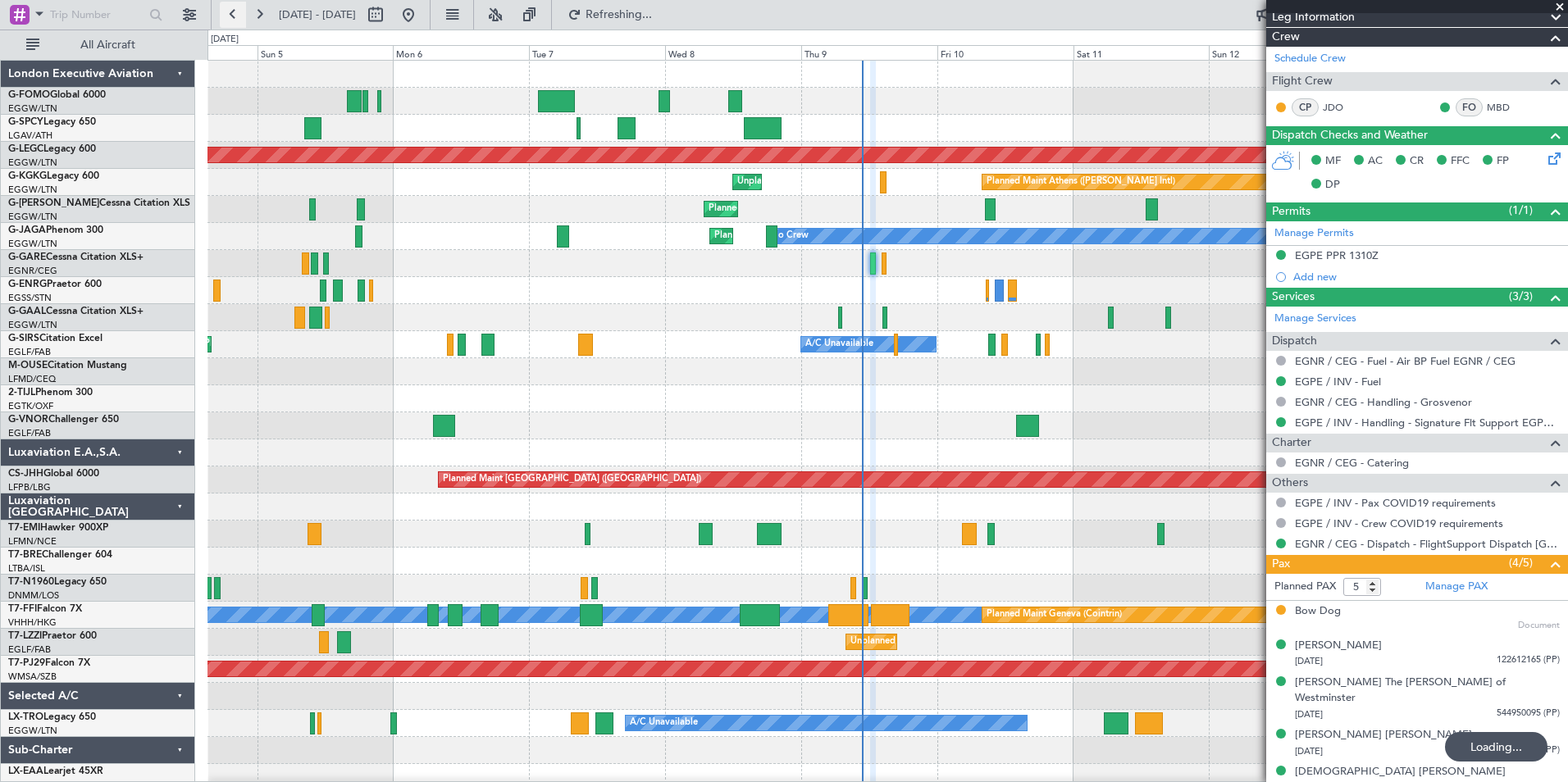
click at [230, 14] on button at bounding box center [233, 15] width 27 height 27
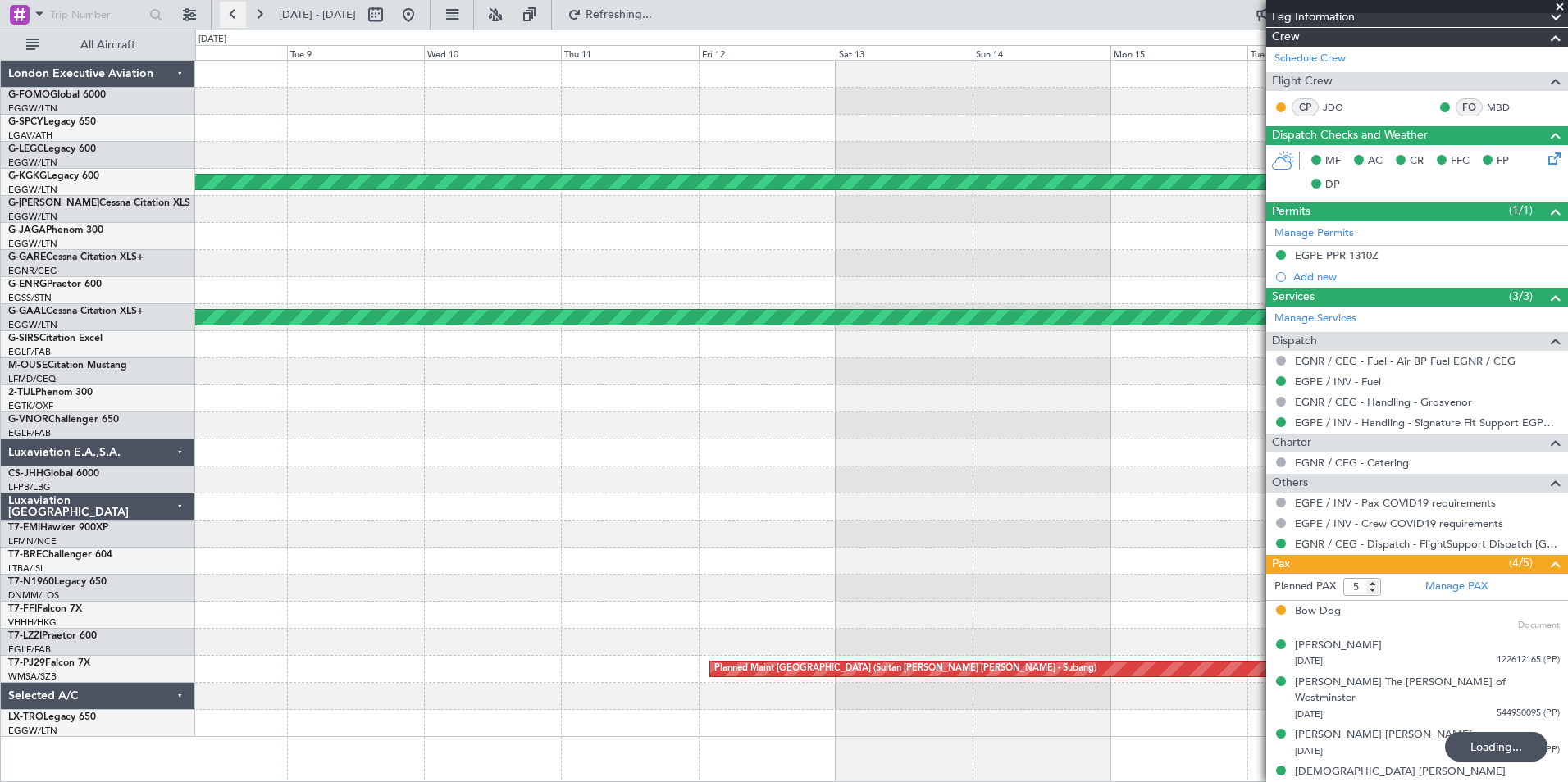
click at [230, 14] on button at bounding box center [233, 15] width 27 height 27
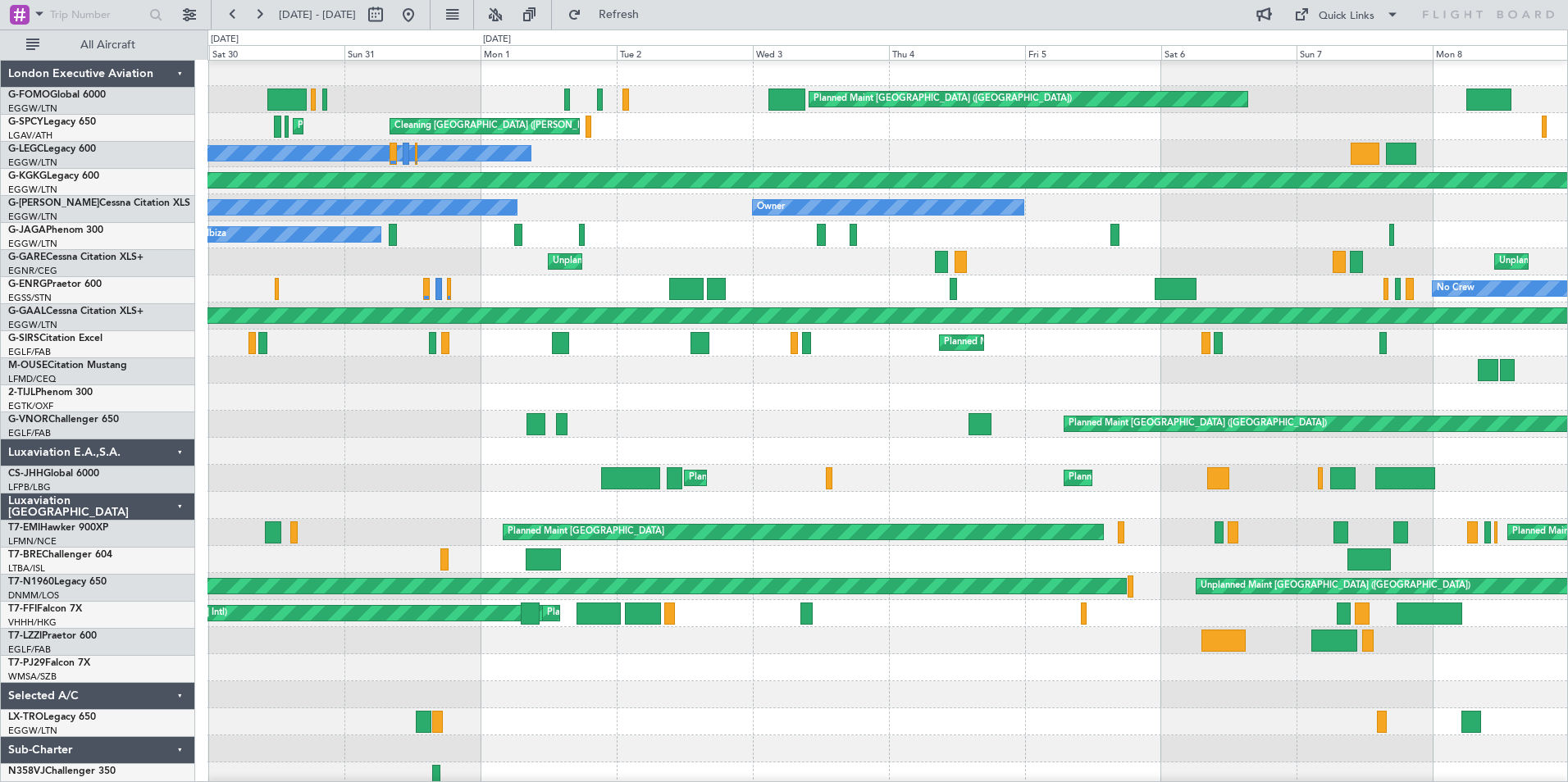
scroll to position [0, 0]
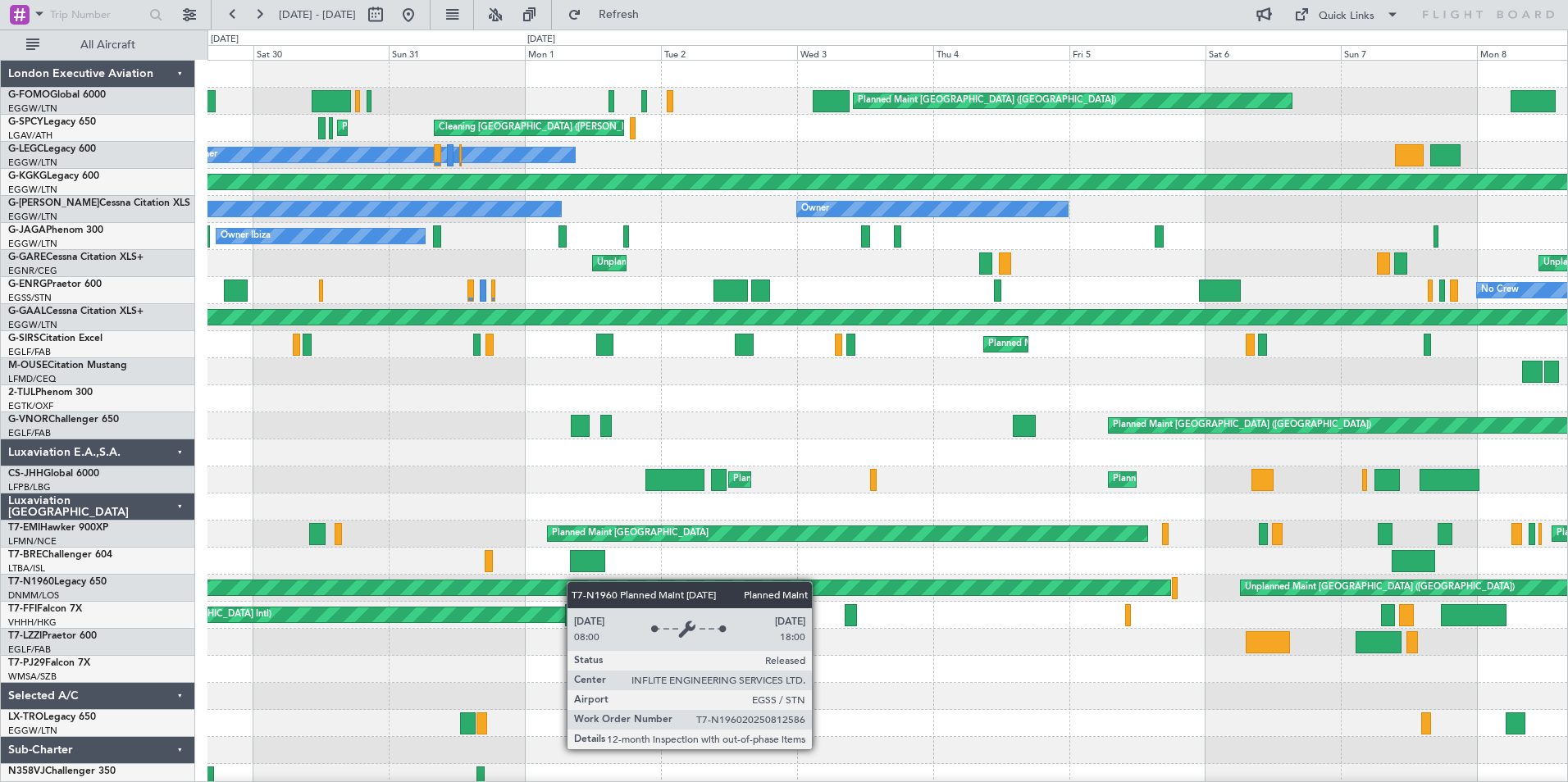
click at [573, 583] on div "Planned Maint London (Luton) Cleaning Athens (Eleftherios Venizelos Intl) Plann…" at bounding box center [887, 426] width 1360 height 731
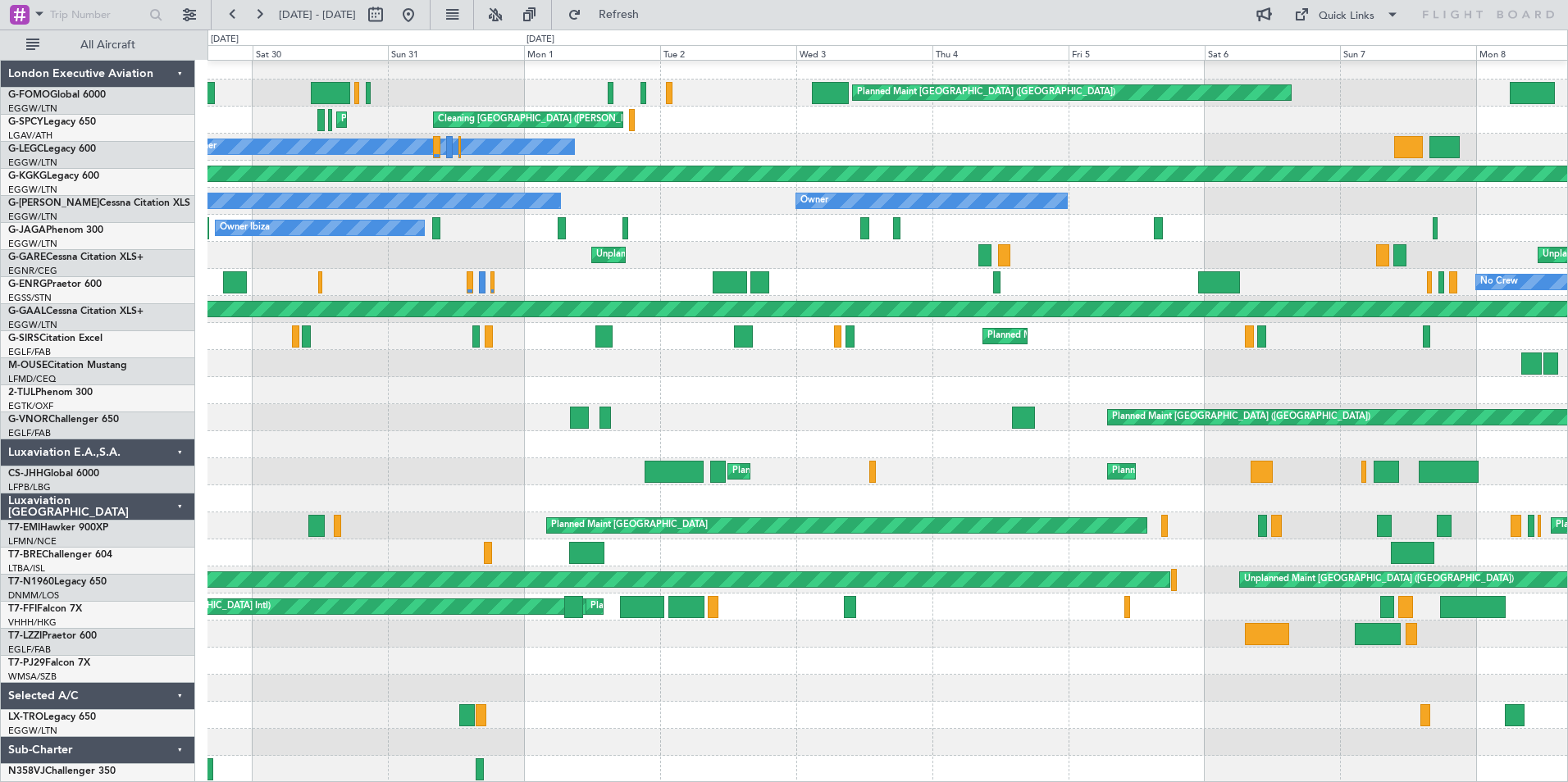
scroll to position [8, 0]
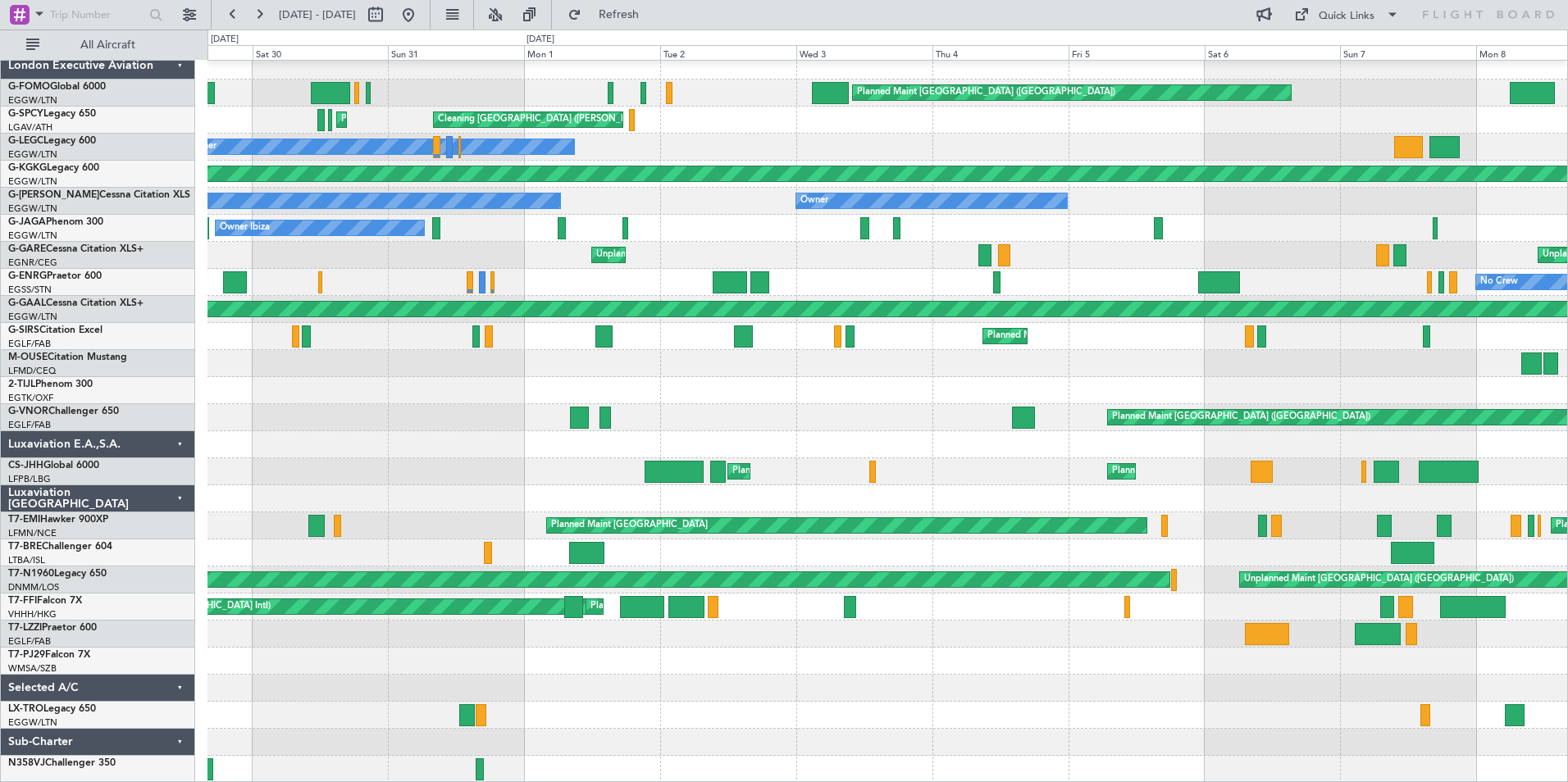
click at [495, 641] on div "Planned Maint London (Luton) Cleaning Athens (Eleftherios Venizelos Intl) Plann…" at bounding box center [887, 418] width 1360 height 731
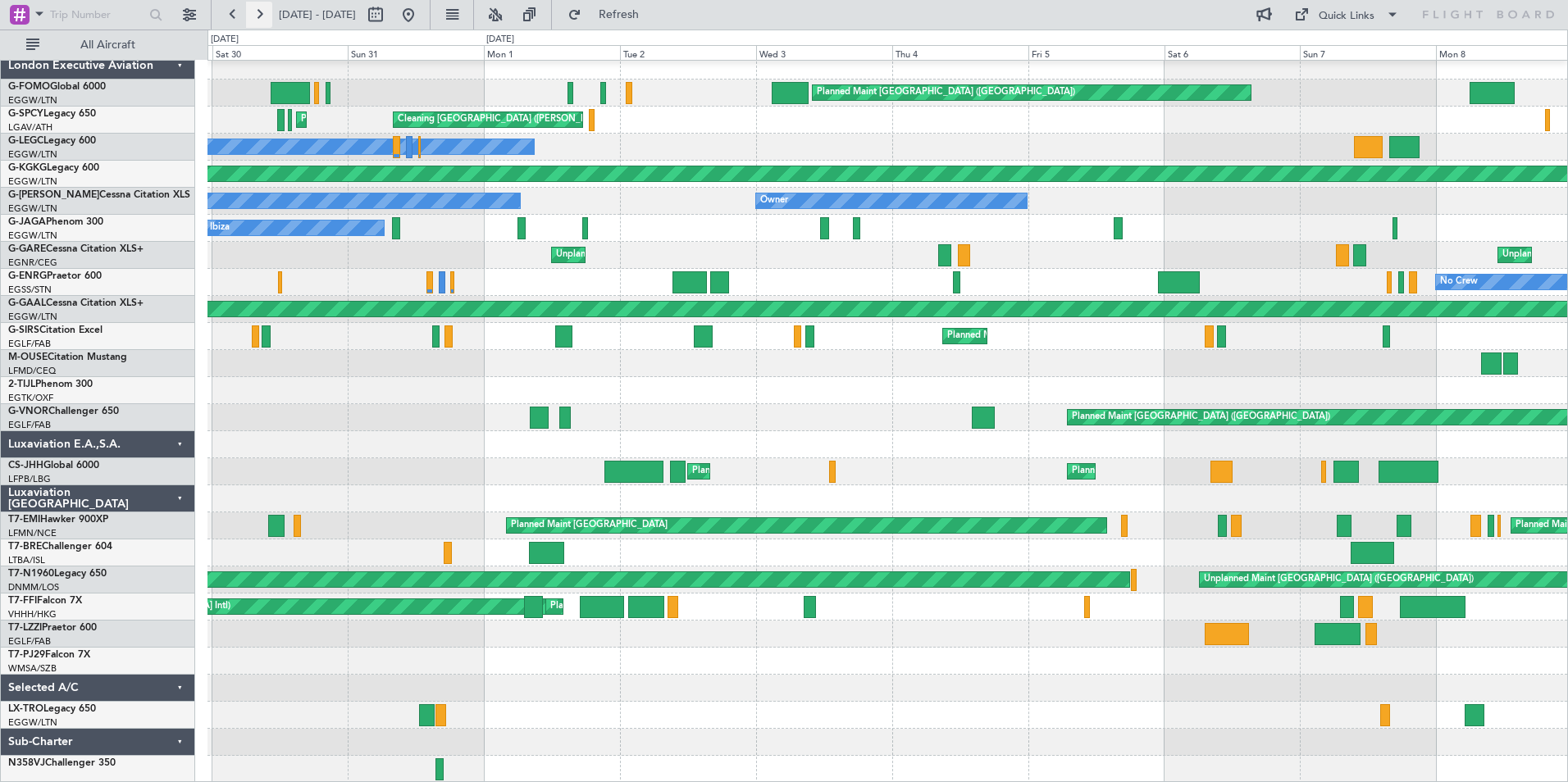
click at [264, 18] on button at bounding box center [259, 15] width 27 height 27
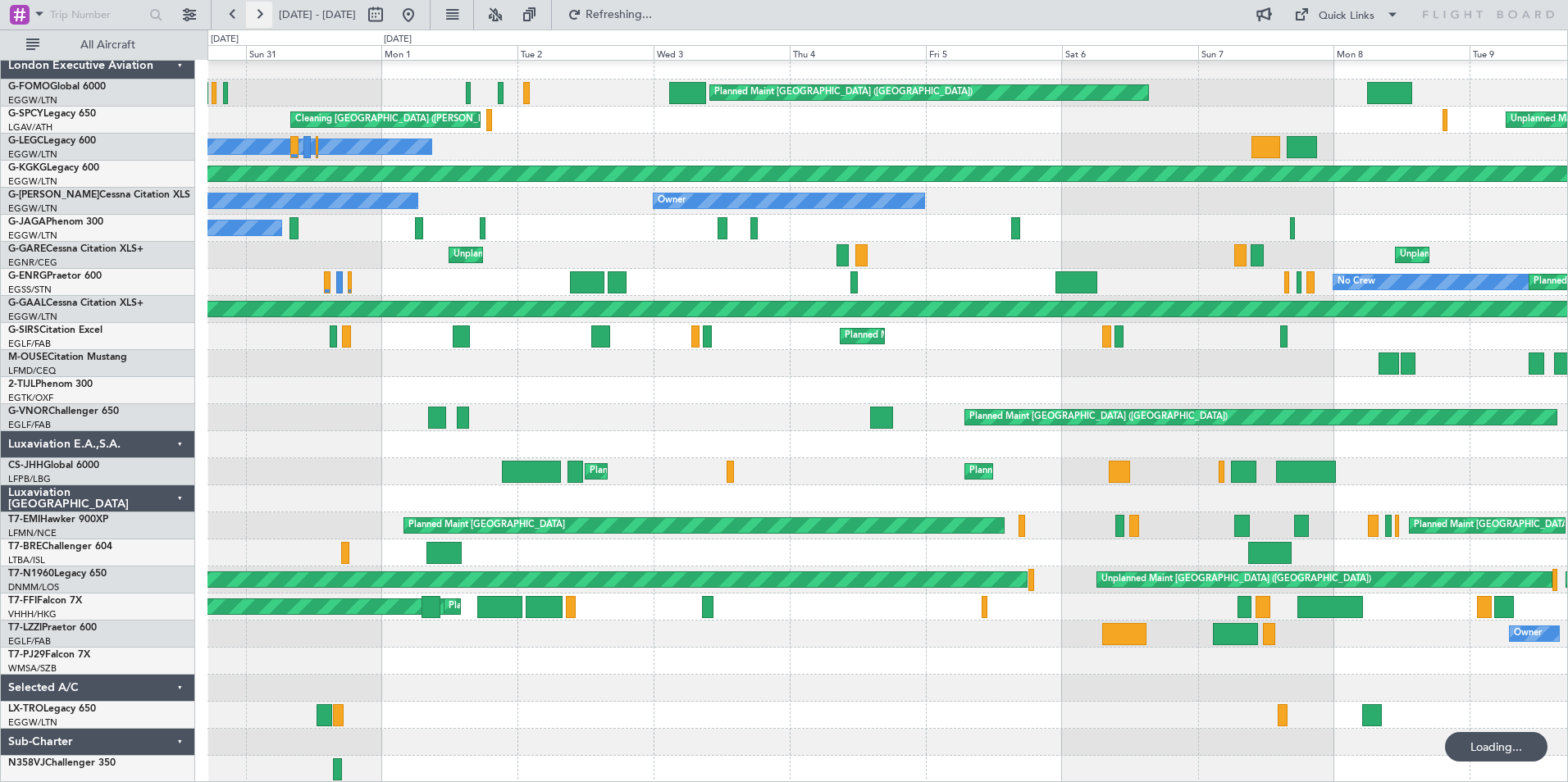
click at [264, 18] on button at bounding box center [259, 15] width 27 height 27
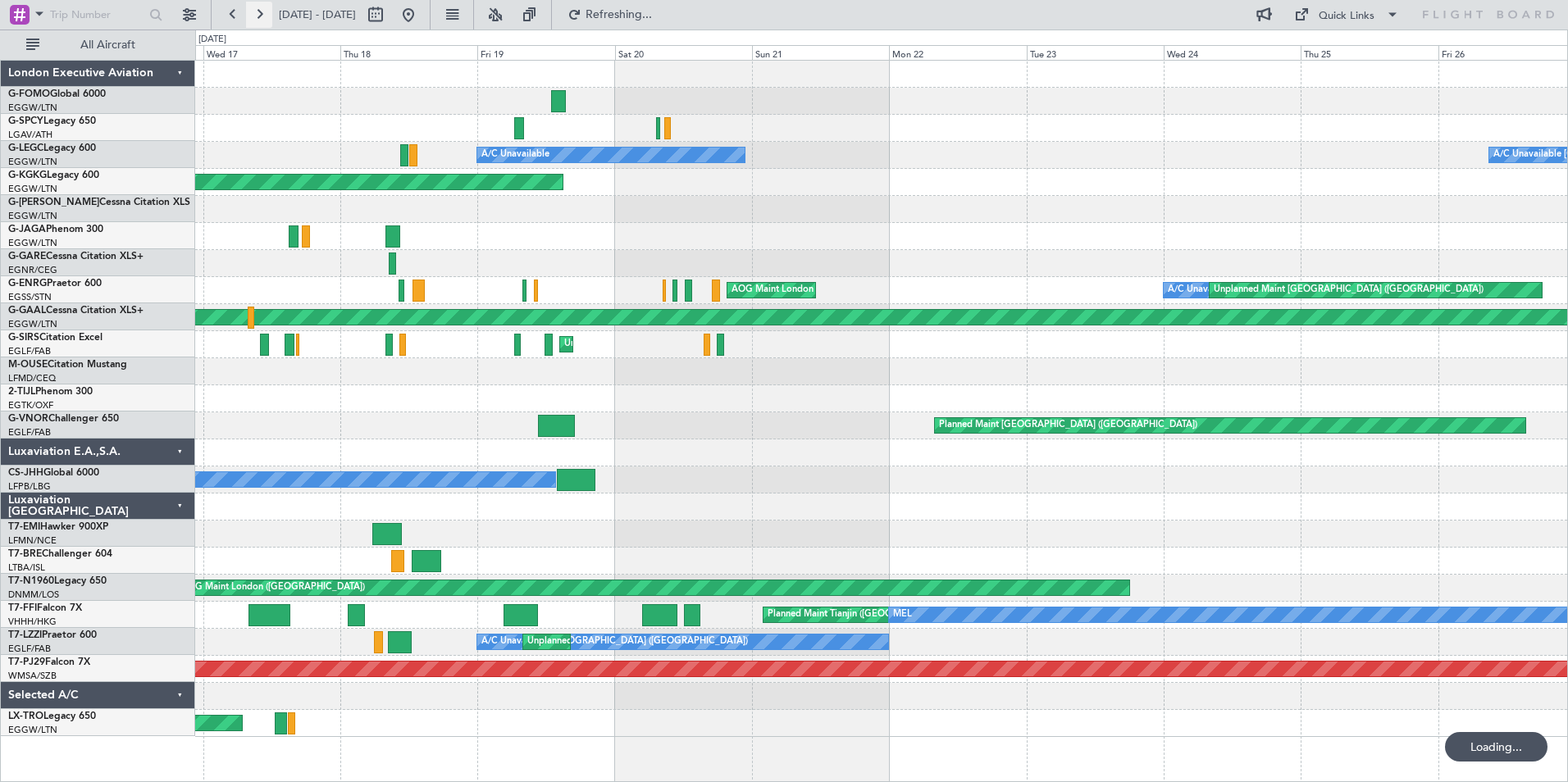
scroll to position [0, 0]
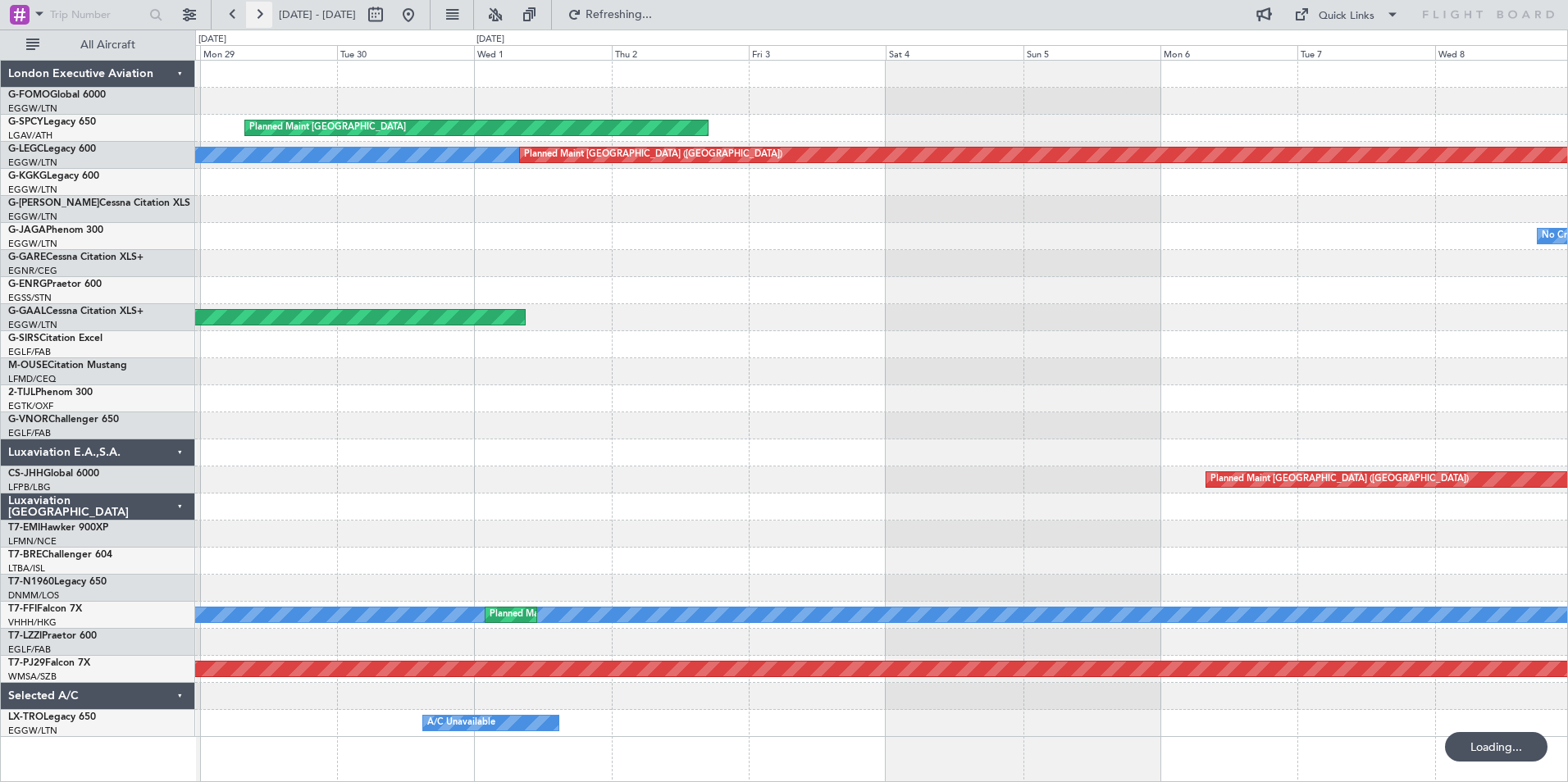
click at [264, 18] on button at bounding box center [259, 15] width 27 height 27
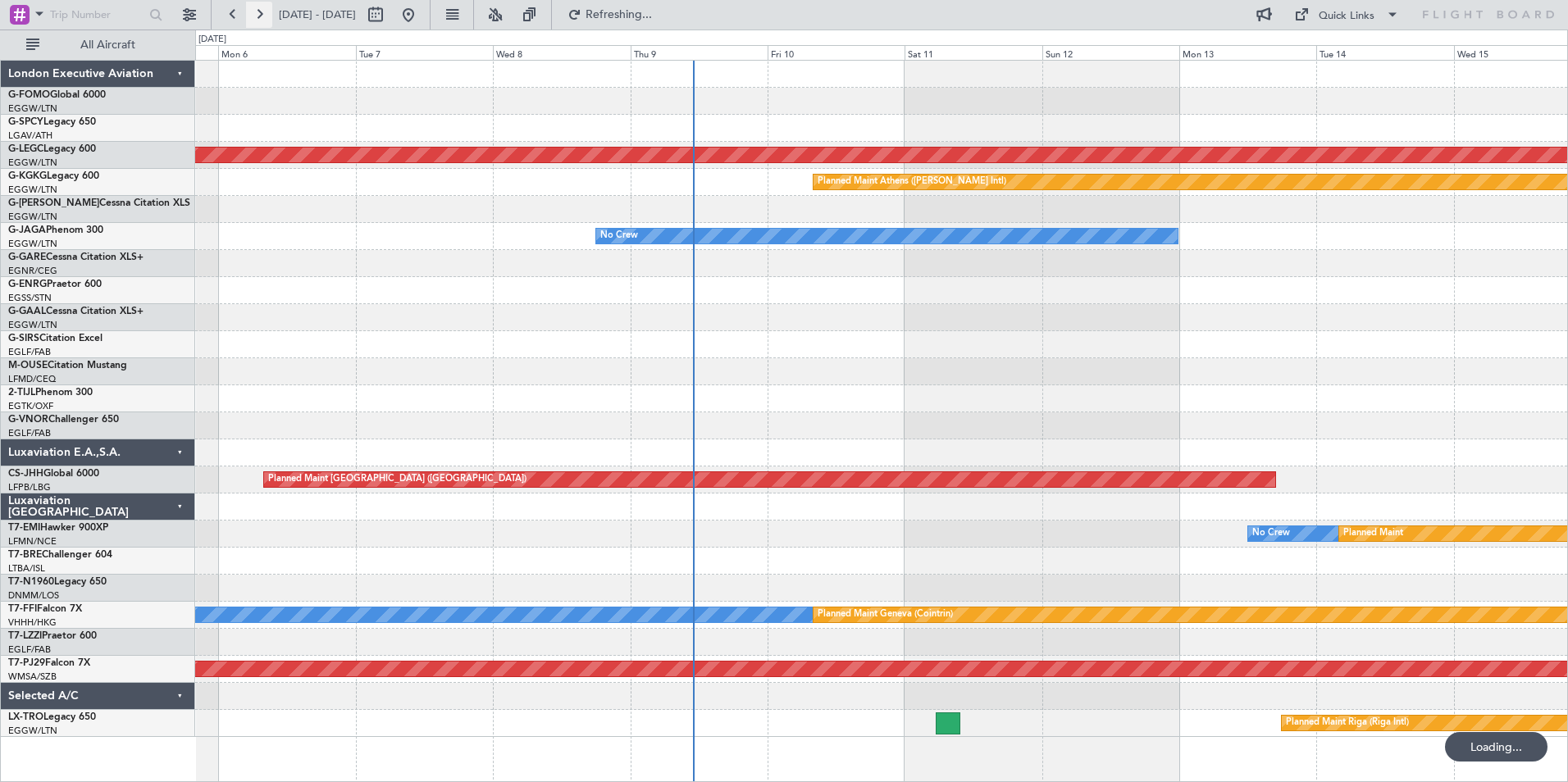
click at [264, 18] on button at bounding box center [259, 15] width 27 height 27
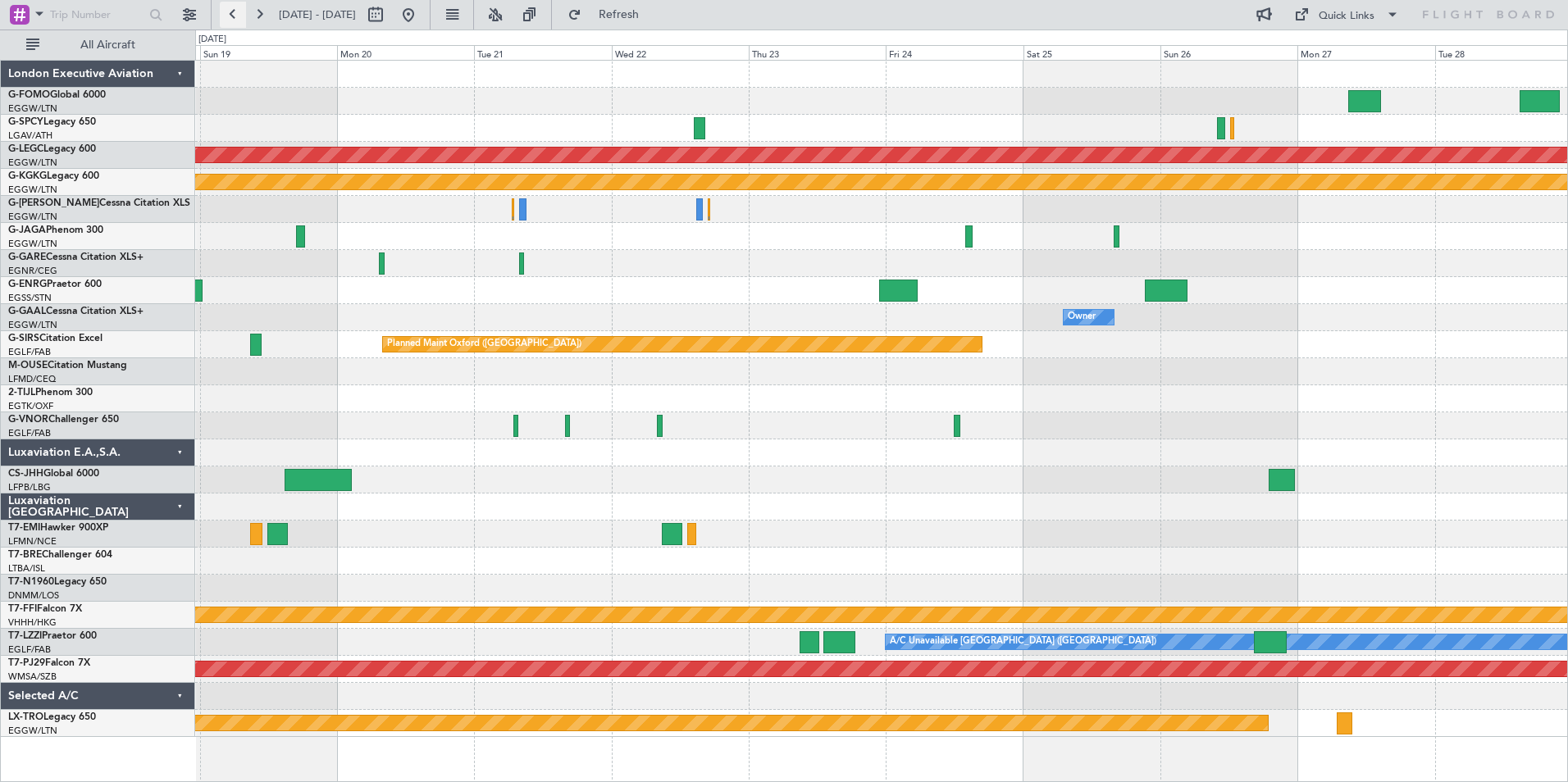
click at [234, 21] on button at bounding box center [233, 15] width 27 height 27
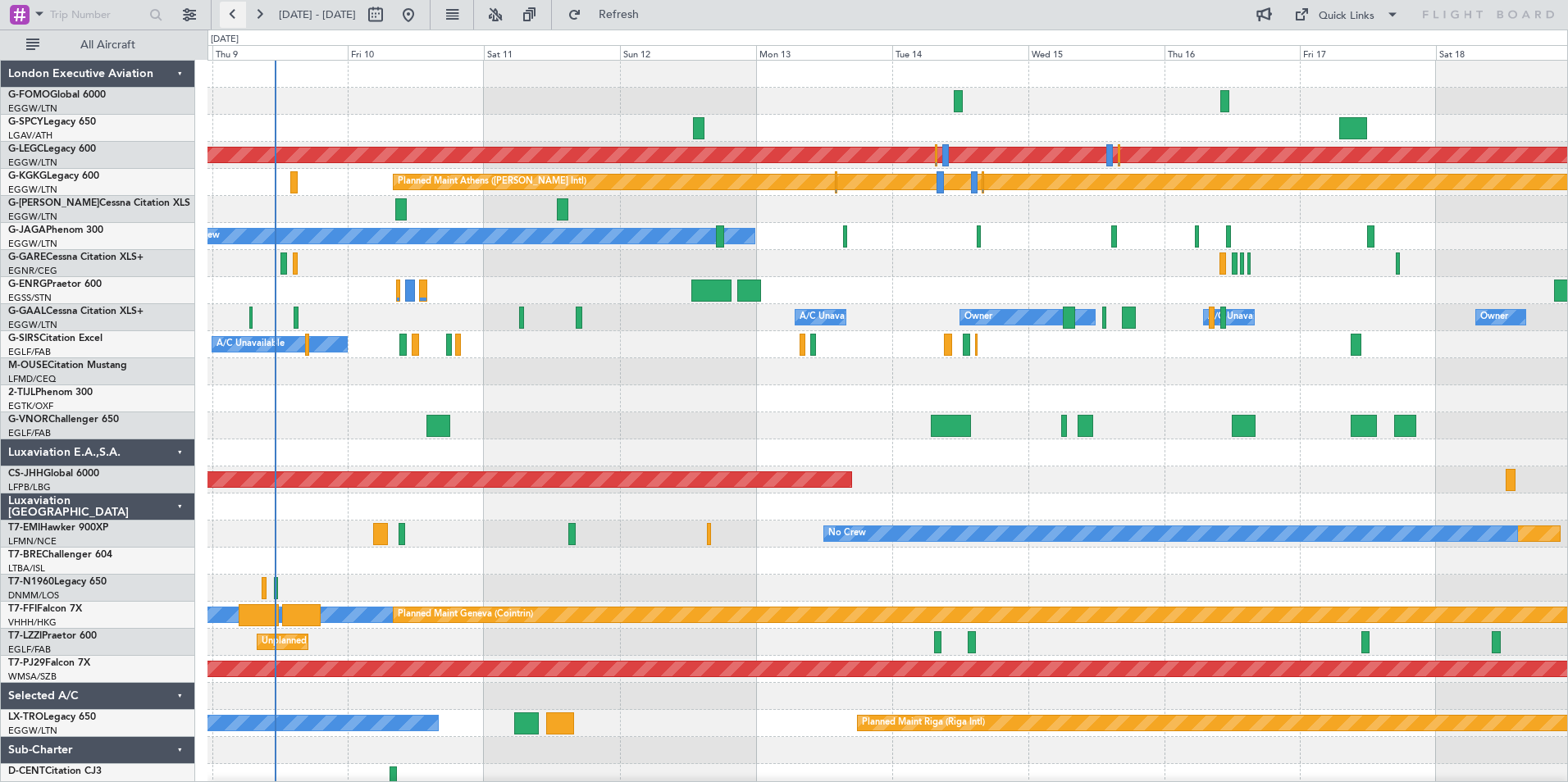
click at [231, 7] on button at bounding box center [233, 15] width 27 height 27
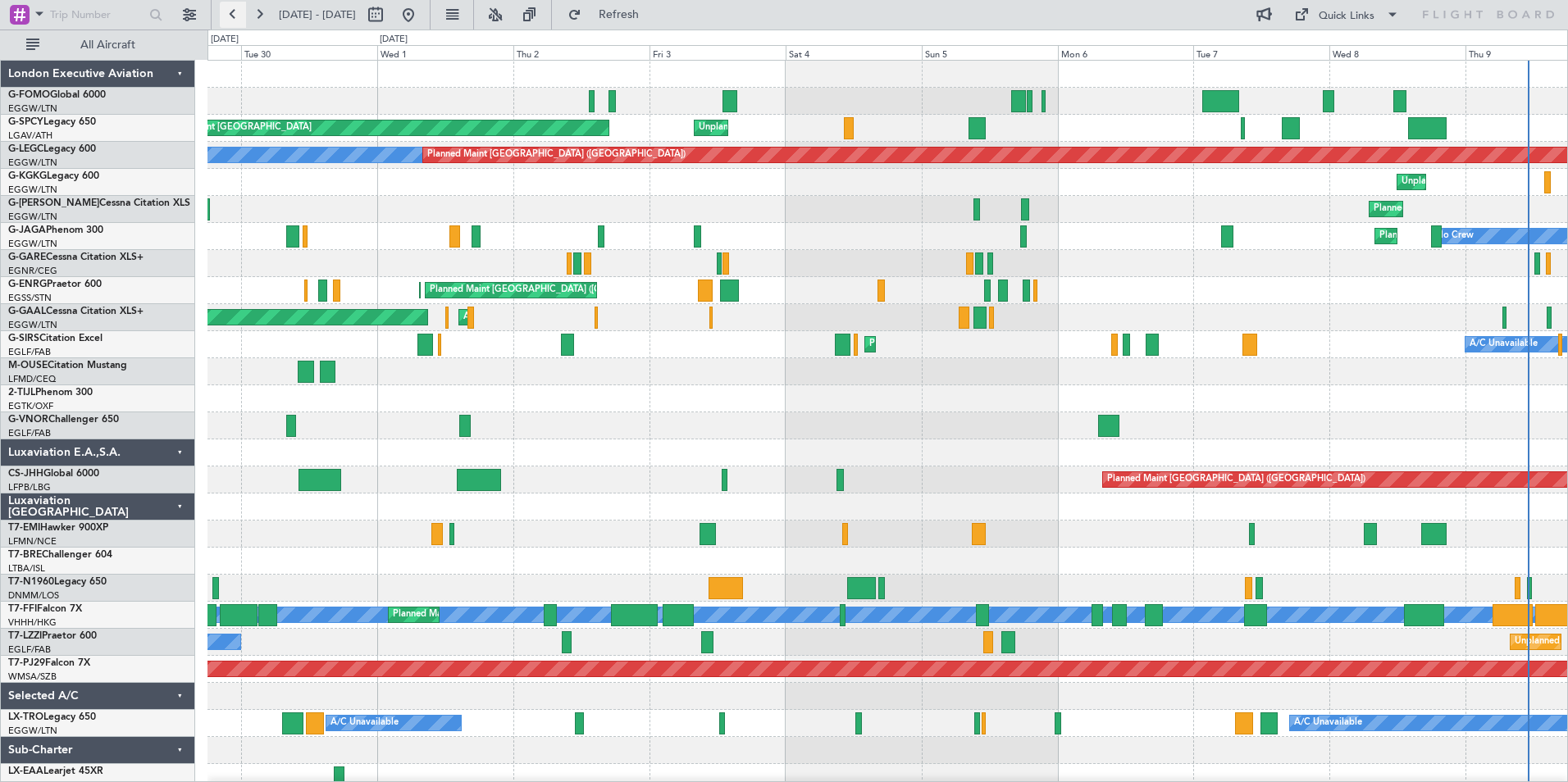
click at [231, 7] on button at bounding box center [233, 15] width 27 height 27
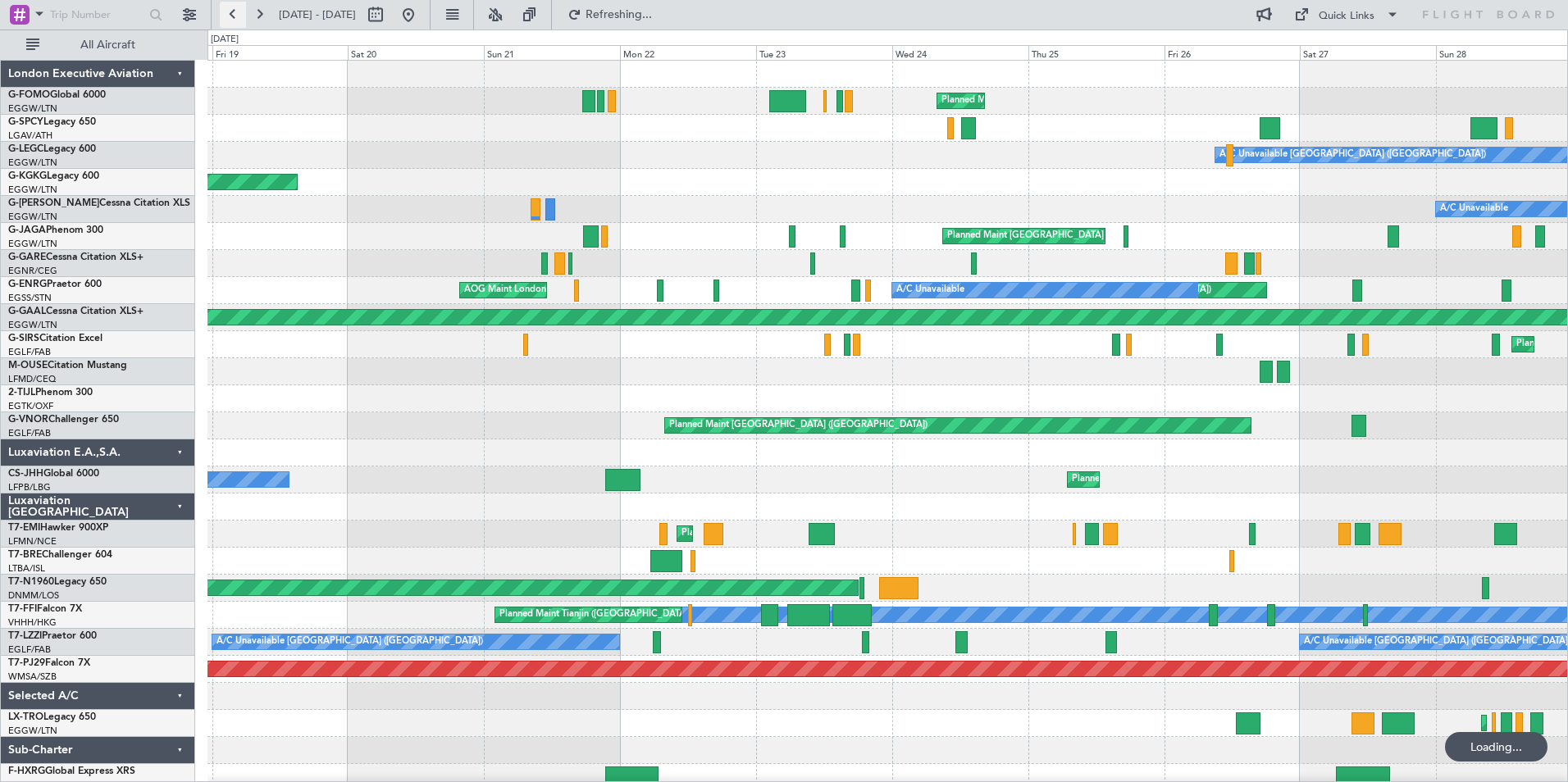
click at [231, 7] on button at bounding box center [233, 15] width 27 height 27
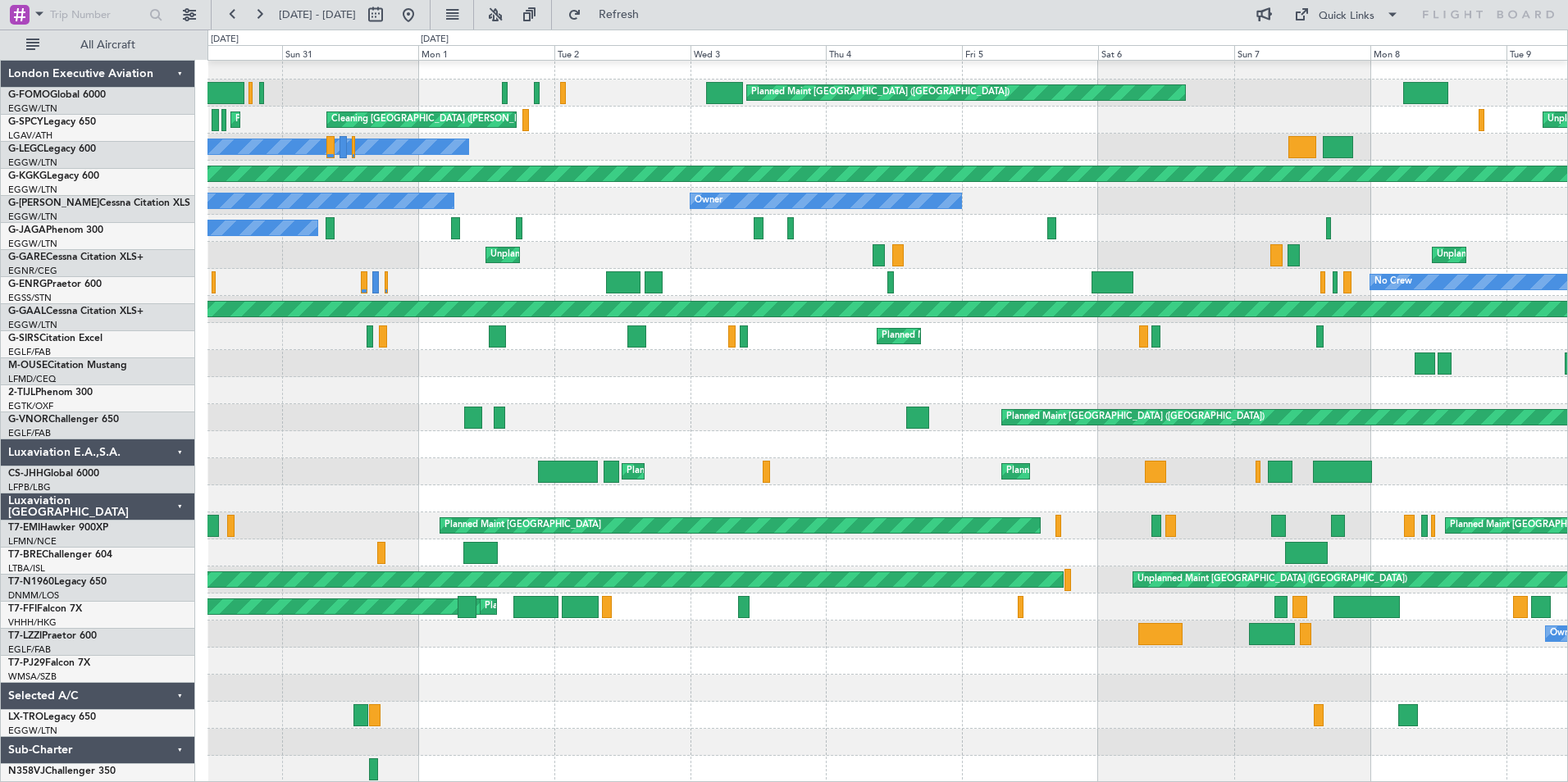
scroll to position [8, 0]
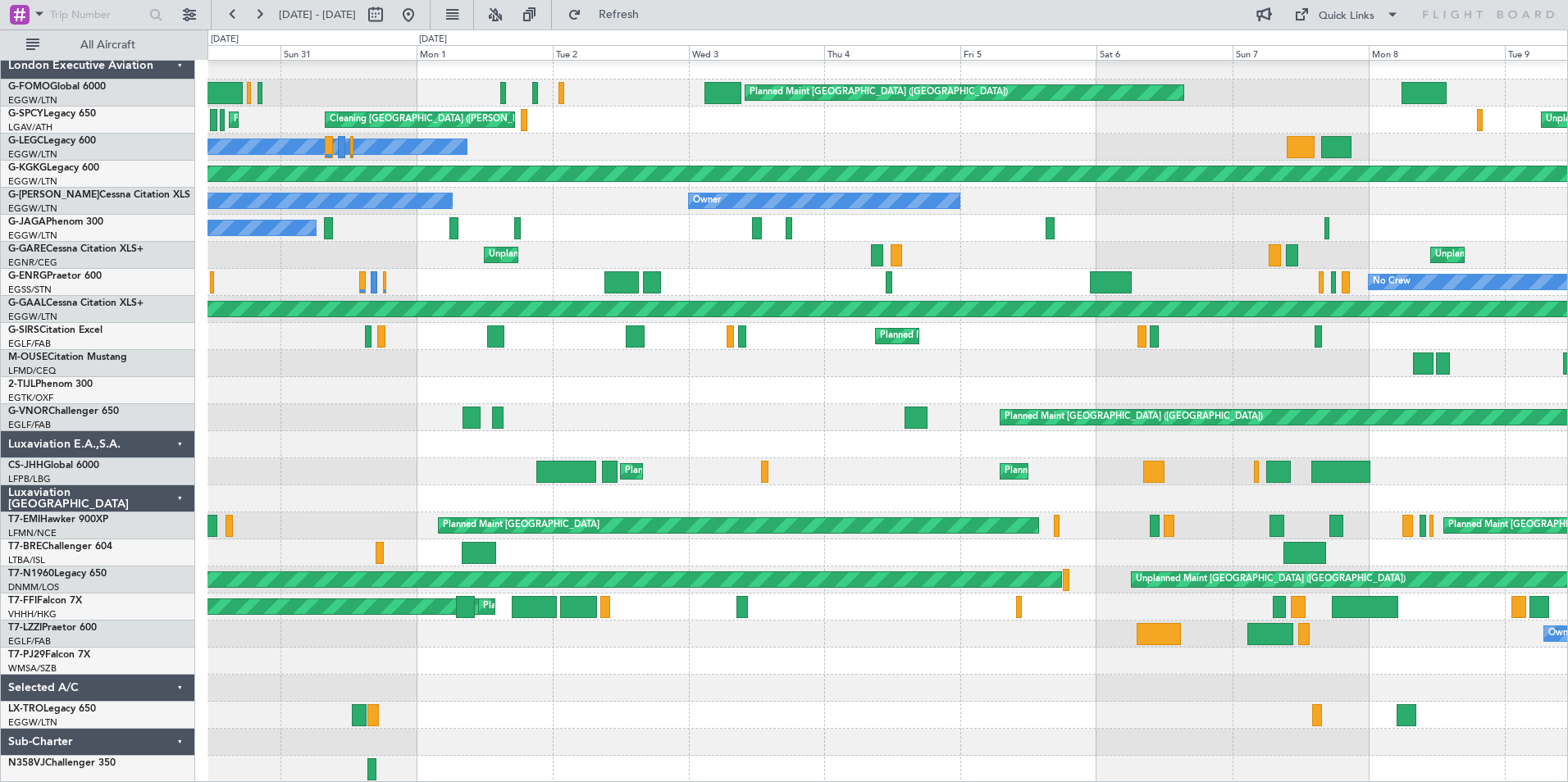
click at [585, 502] on div "Planned Maint London (Luton) Planned Maint London (Luton) Planned Maint Athens …" at bounding box center [887, 418] width 1360 height 731
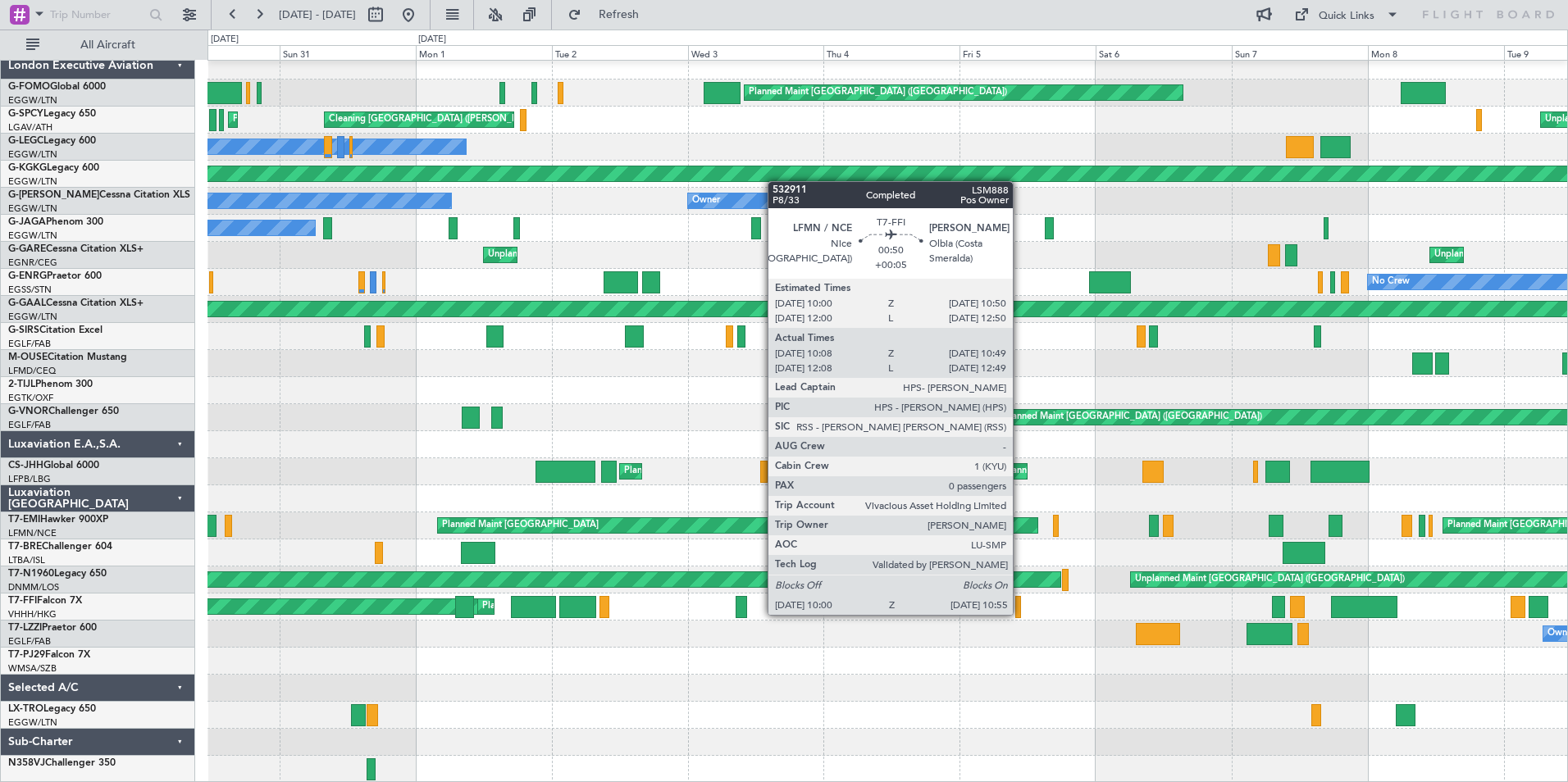
click at [1020, 613] on div at bounding box center [1018, 607] width 6 height 22
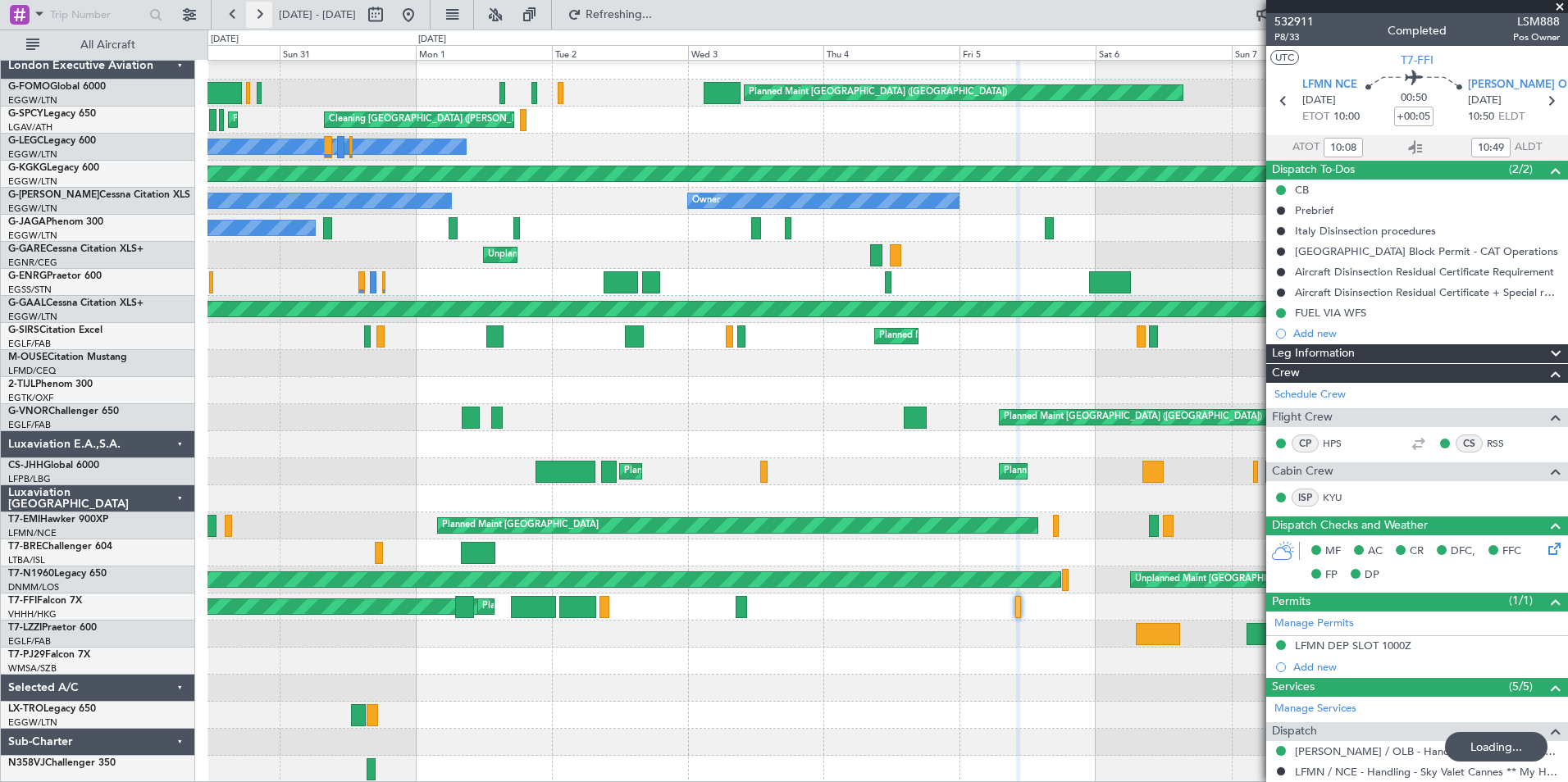
click at [264, 17] on button at bounding box center [259, 15] width 27 height 27
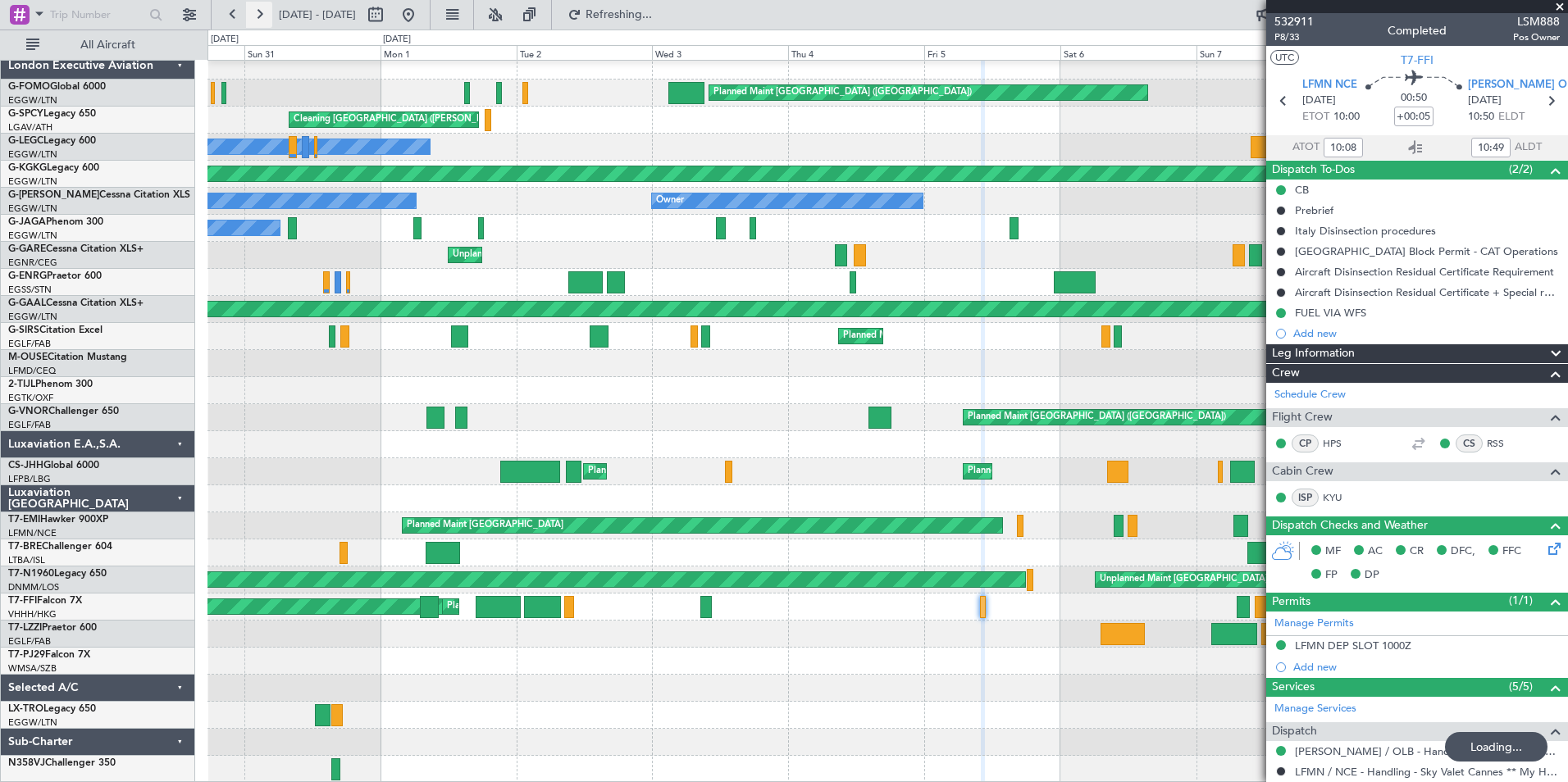
click at [264, 17] on button at bounding box center [259, 15] width 27 height 27
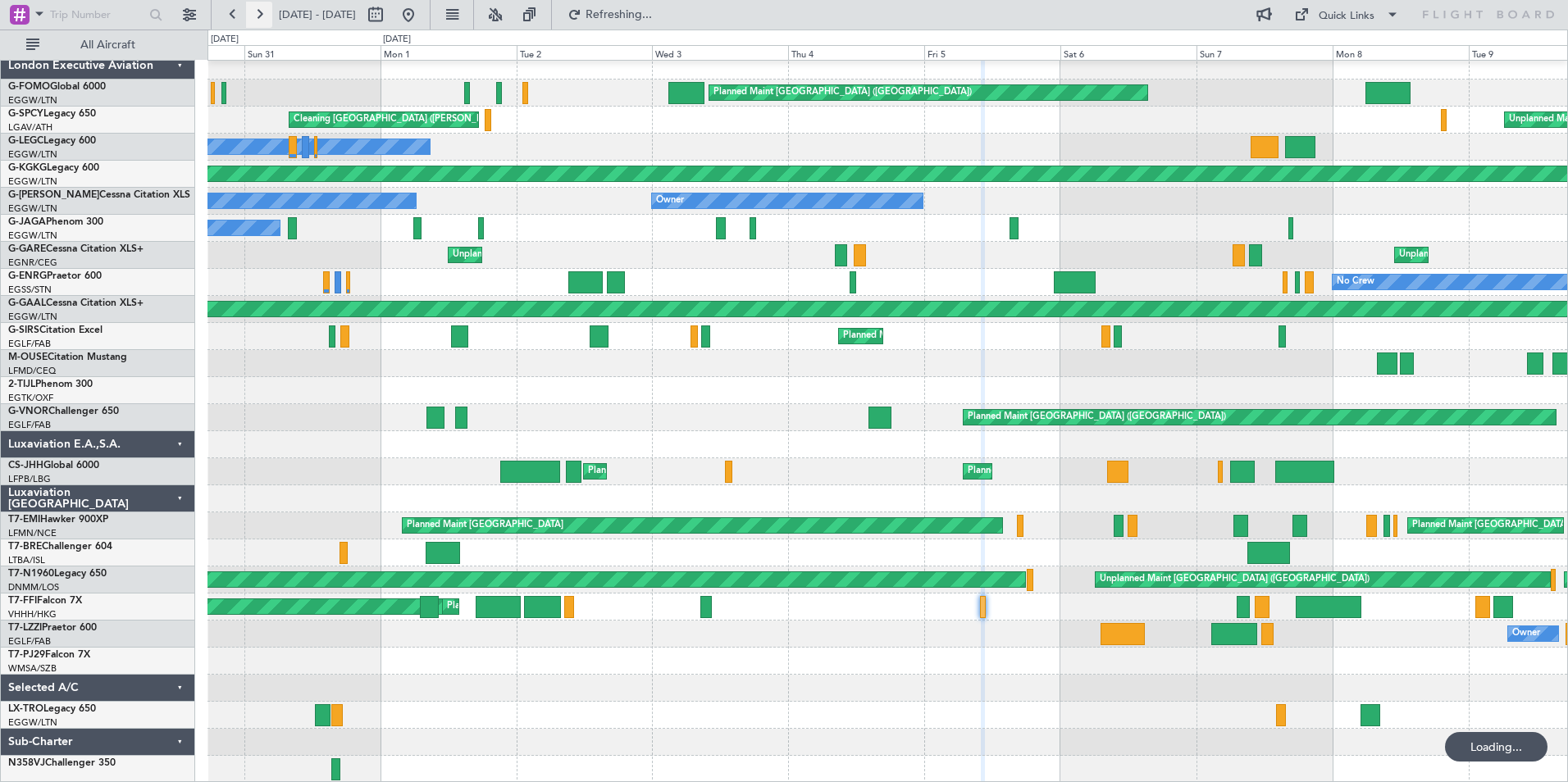
click at [264, 17] on button at bounding box center [259, 15] width 27 height 27
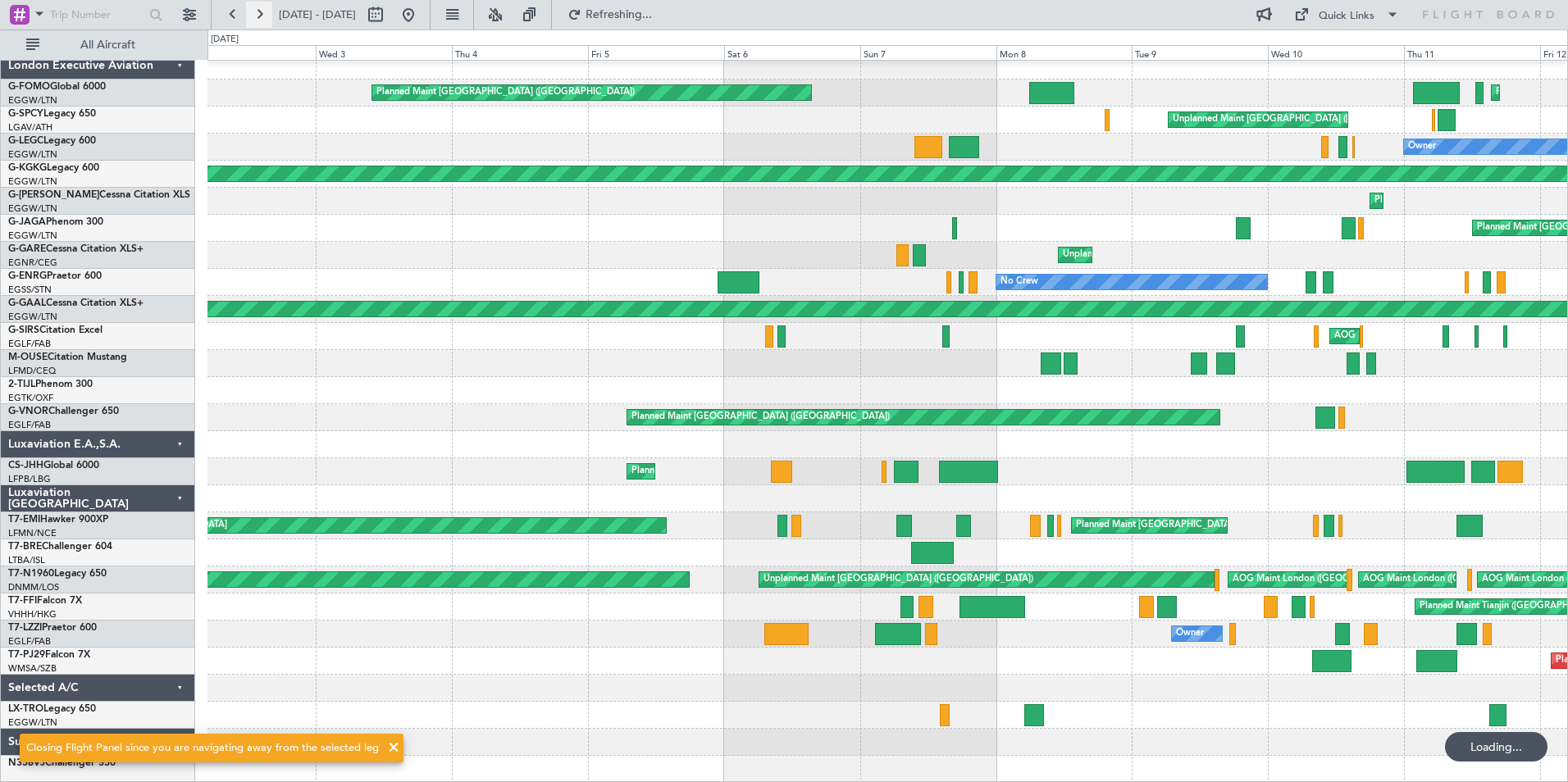
click at [264, 17] on button at bounding box center [259, 15] width 27 height 27
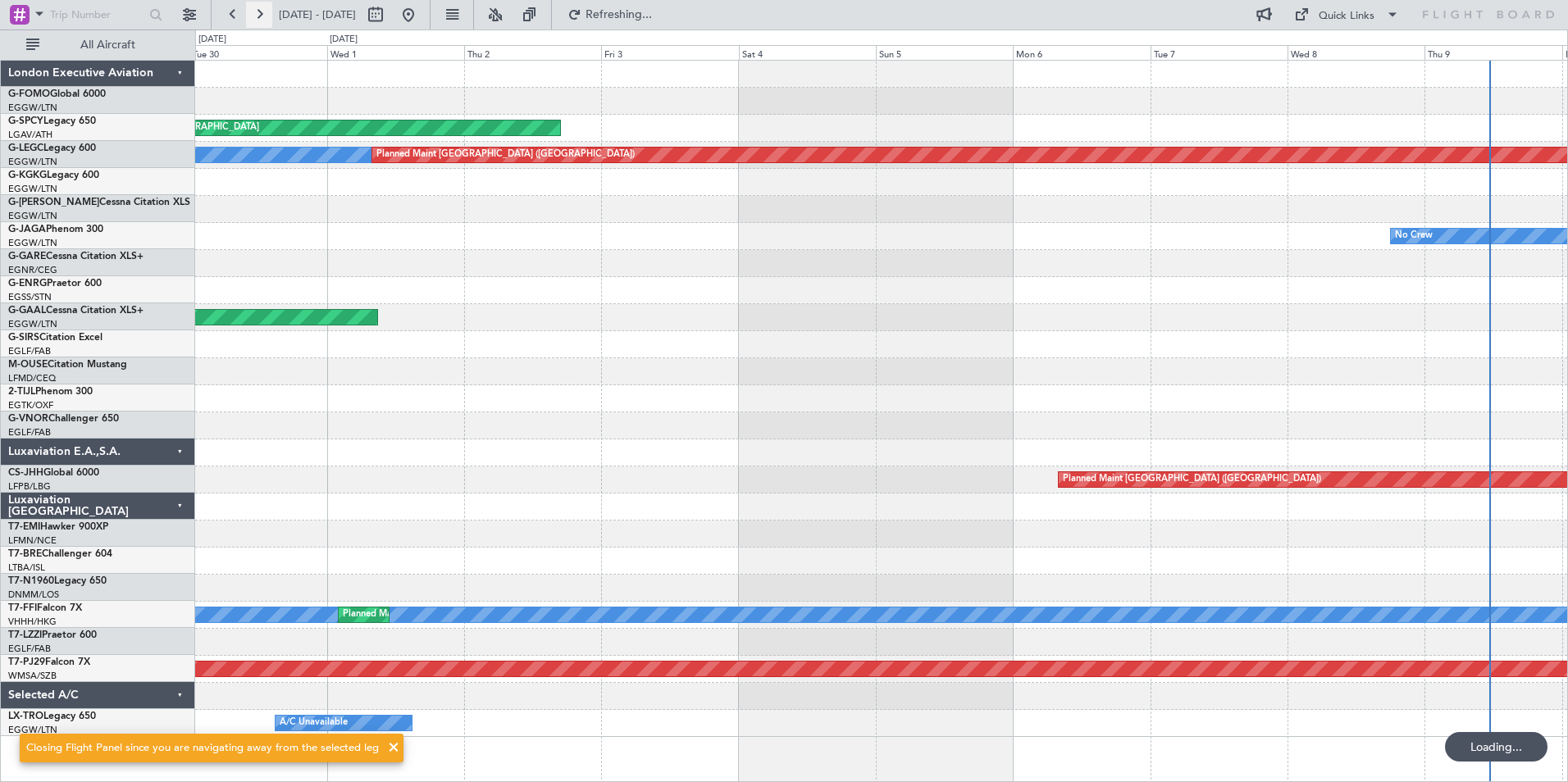
scroll to position [0, 0]
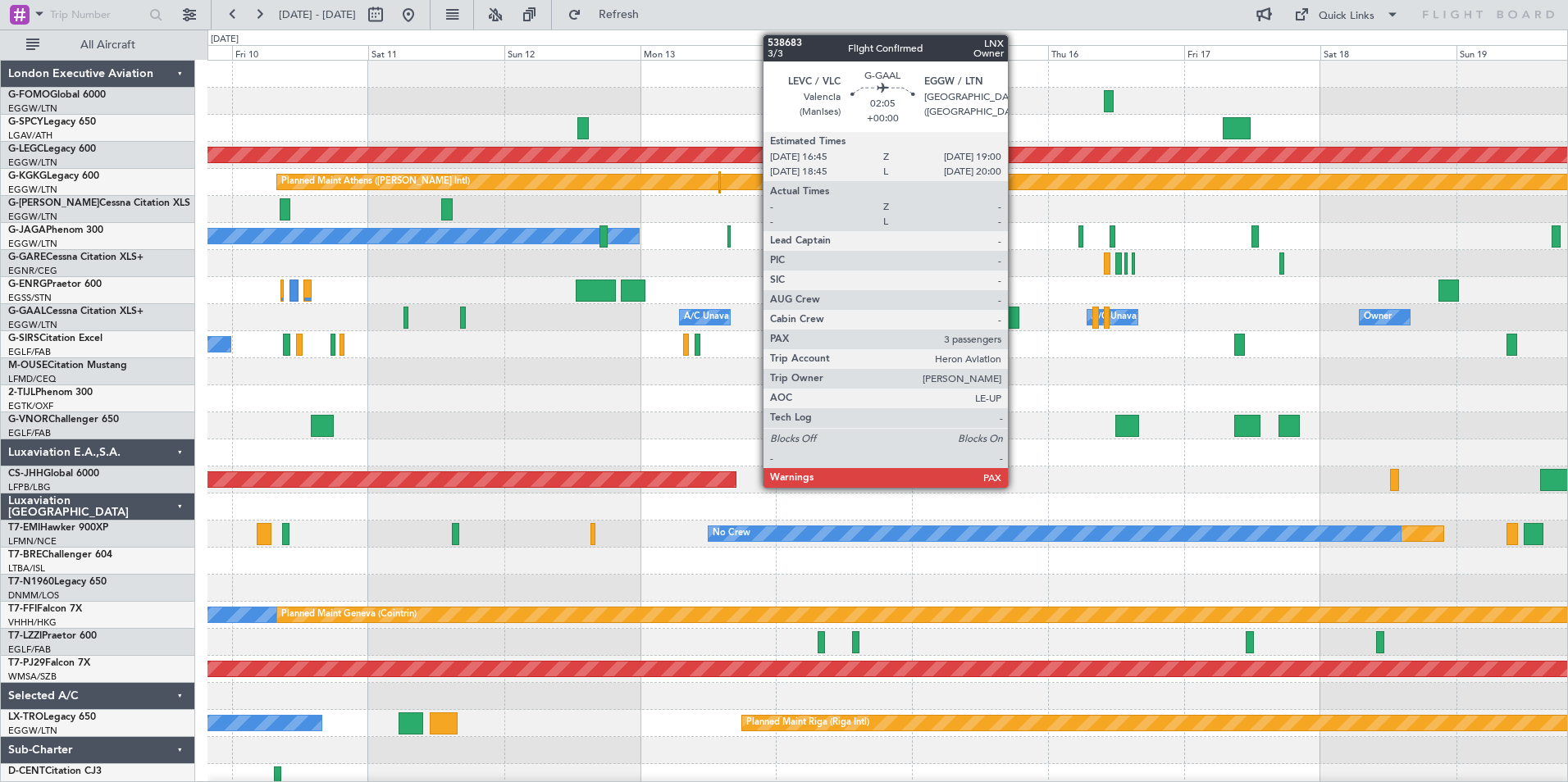
click at [1015, 321] on div at bounding box center [1012, 318] width 13 height 22
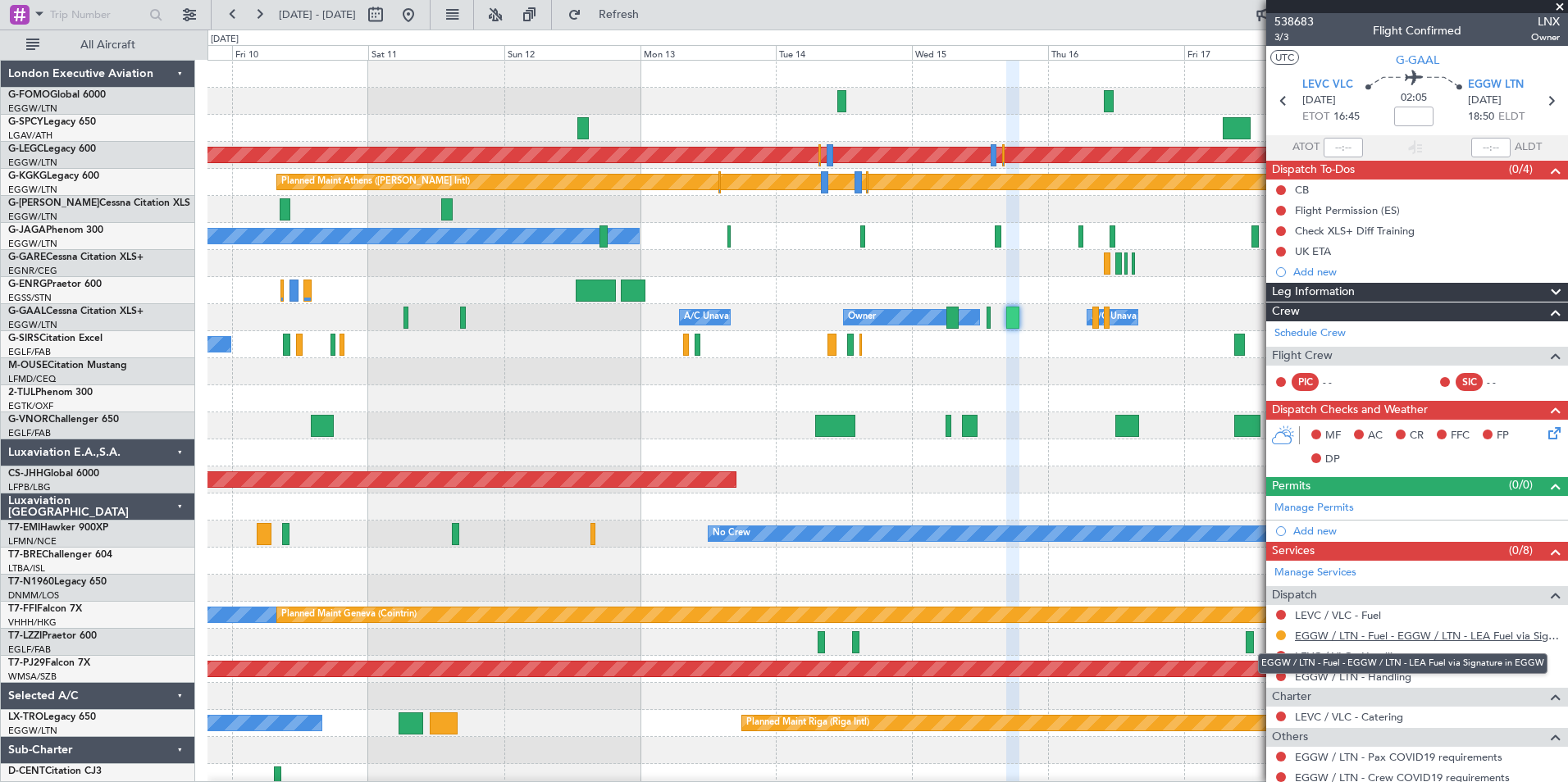
click at [1317, 641] on link "EGGW / LTN - Fuel - EGGW / LTN - LEA Fuel via Signature in EGGW" at bounding box center [1427, 636] width 265 height 14
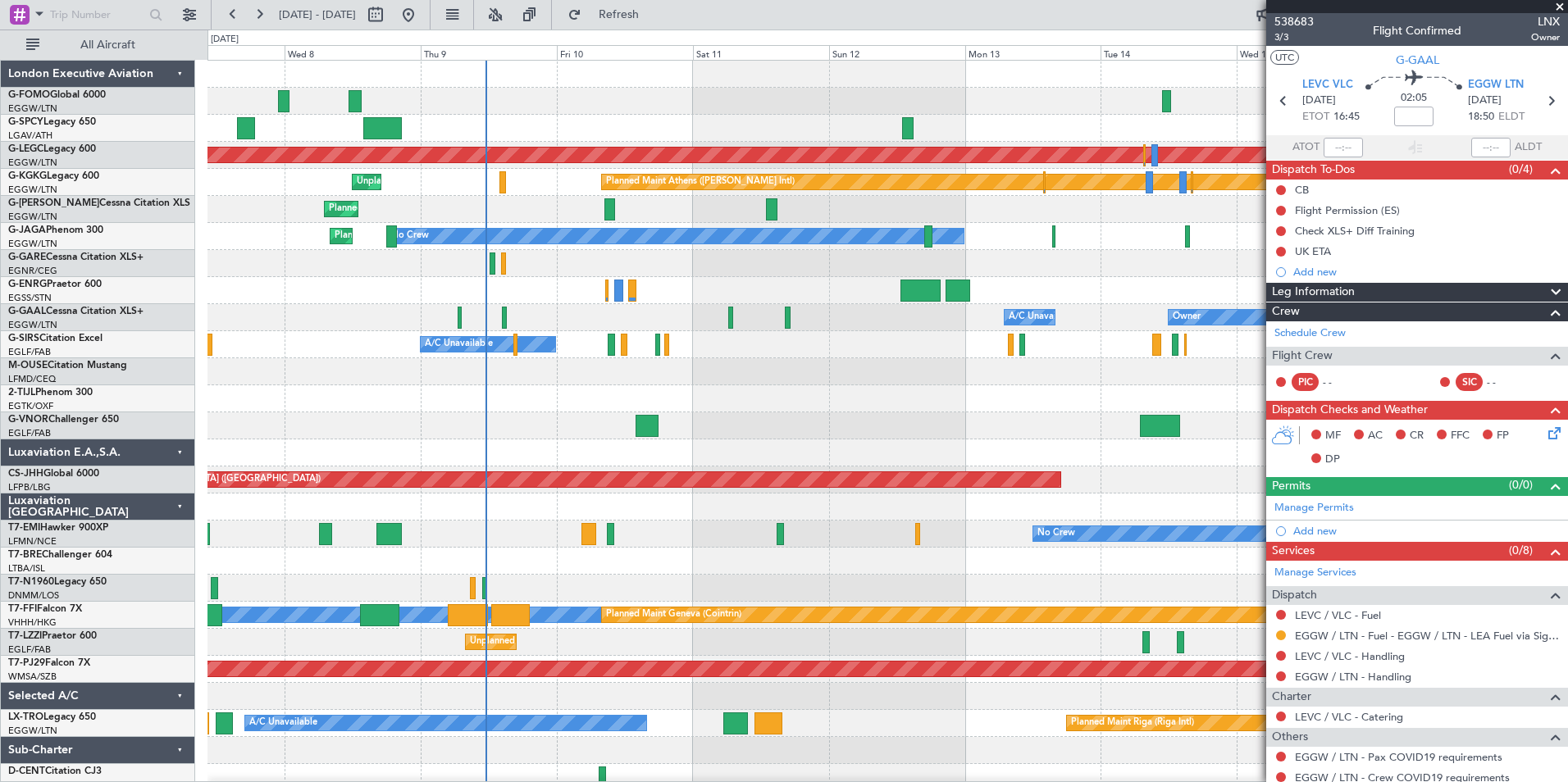
click at [781, 641] on div "A/C Unavailable London (Luton) Planned Maint London (Stansted) Planned Maint At…" at bounding box center [887, 426] width 1360 height 731
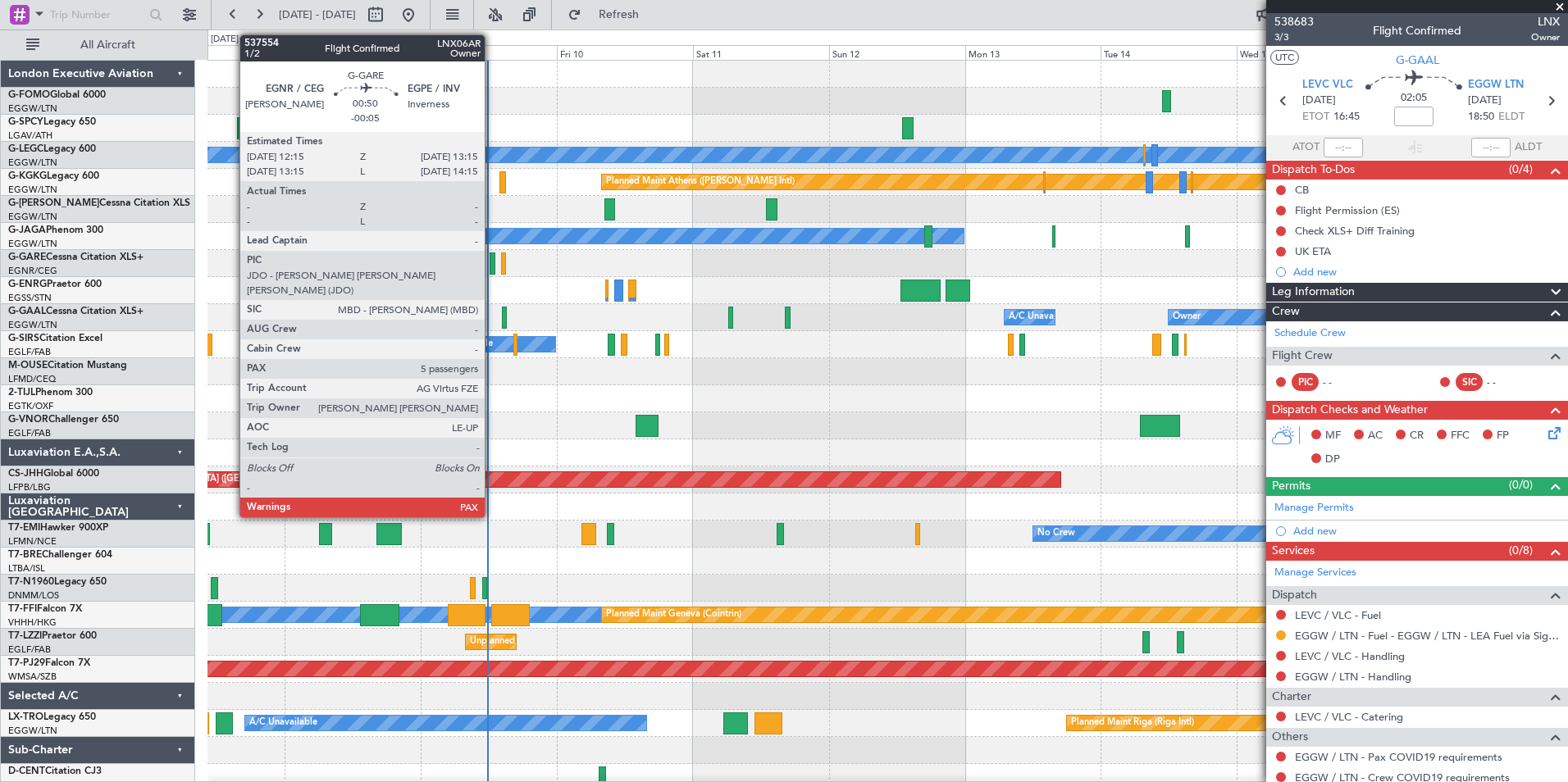
click at [492, 272] on div at bounding box center [493, 264] width 6 height 22
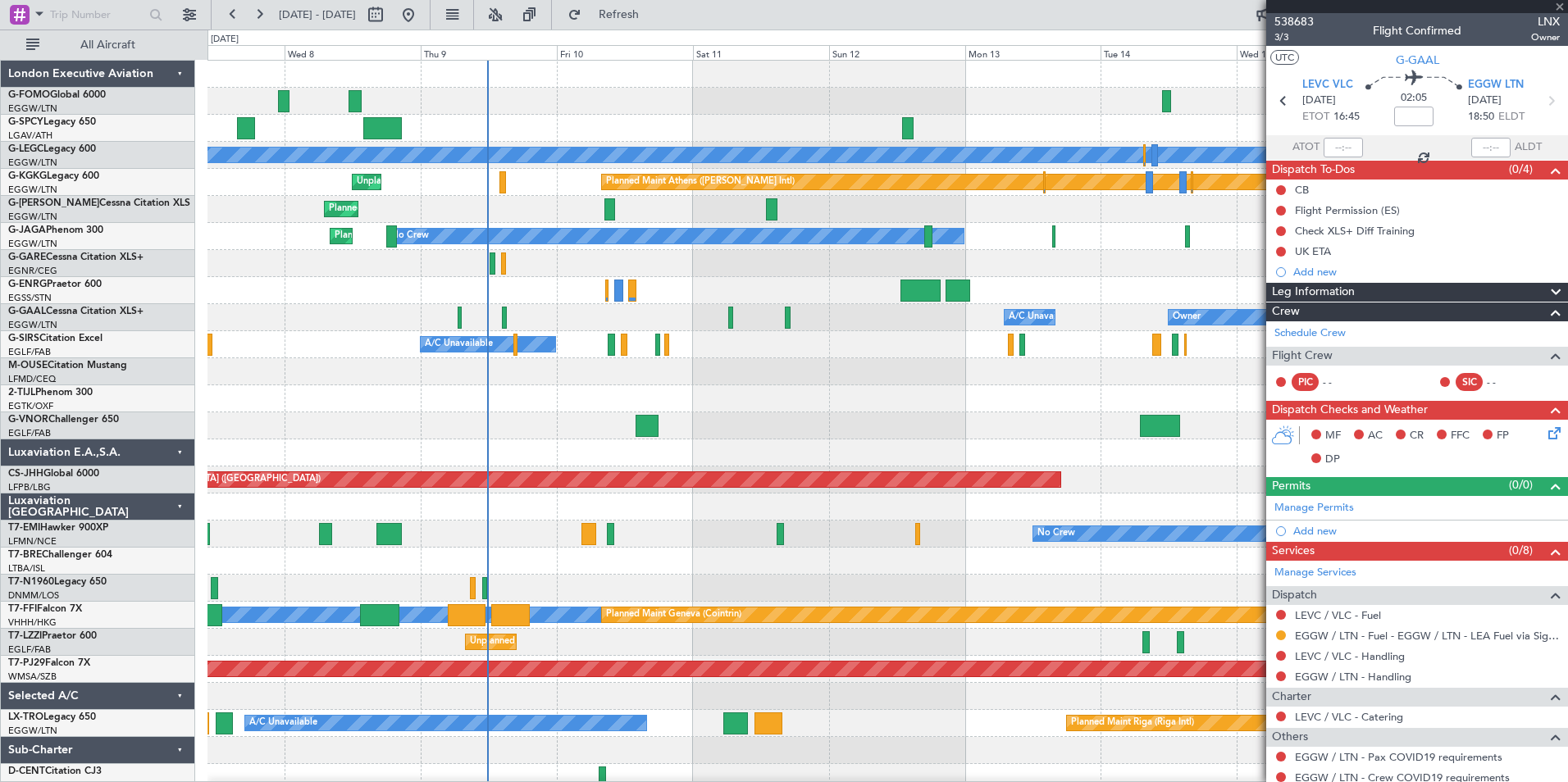
type input "-00:05"
type input "5"
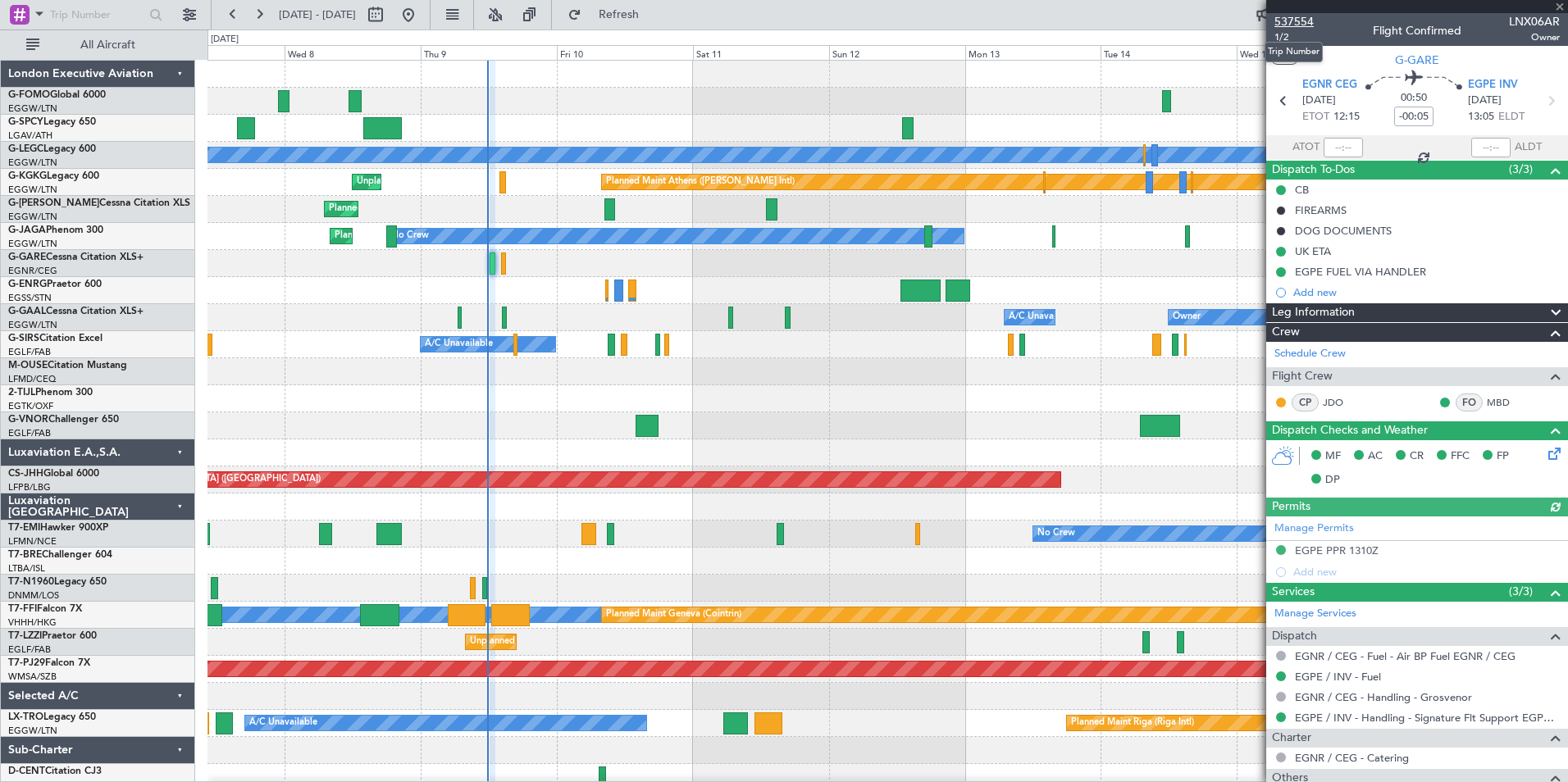
click at [1306, 23] on span "537554" at bounding box center [1294, 21] width 39 height 17
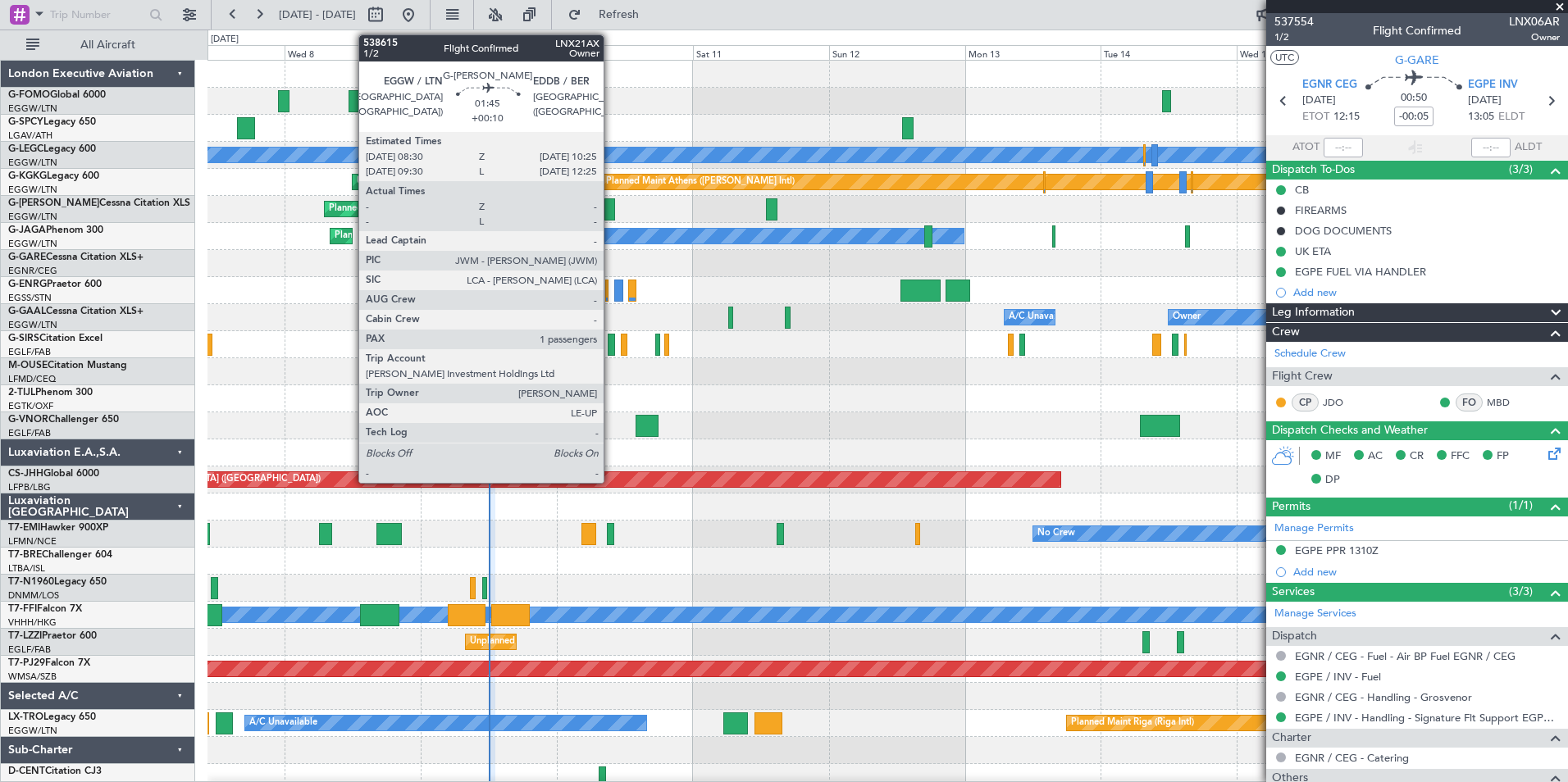
click at [611, 212] on div at bounding box center [610, 209] width 12 height 22
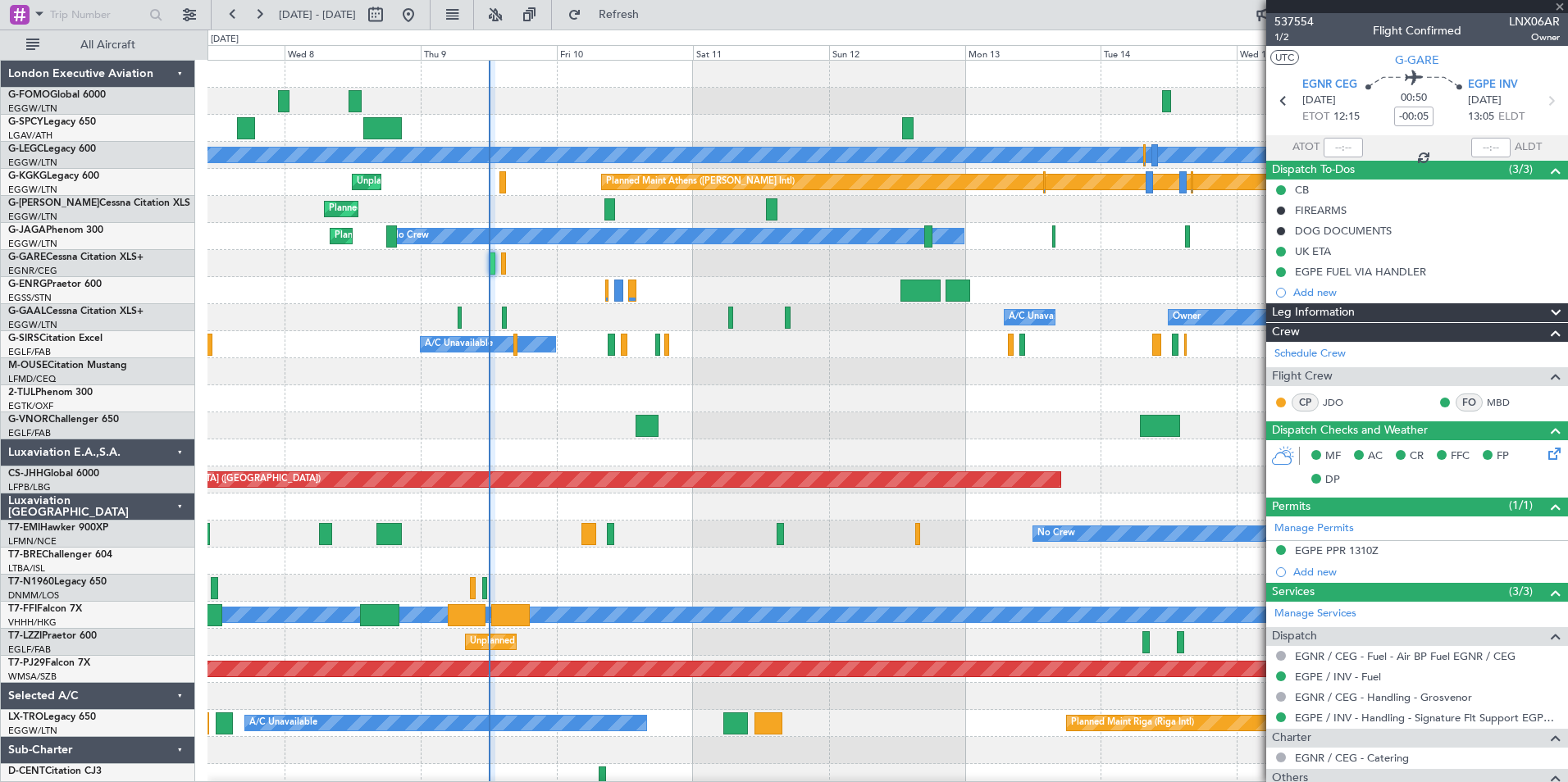
type input "+00:10"
type input "1"
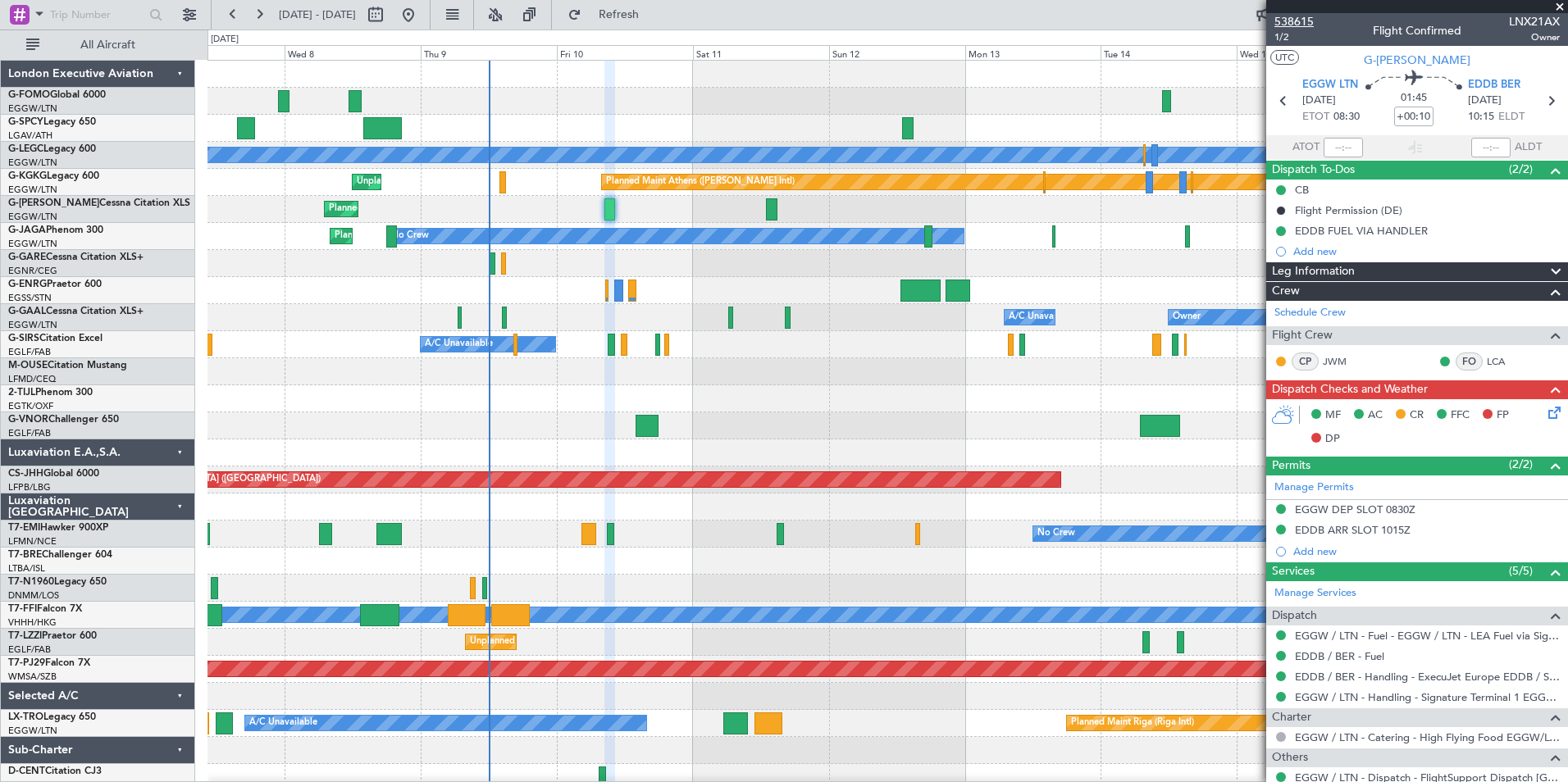
click at [1298, 25] on span "538615" at bounding box center [1294, 21] width 39 height 17
click at [654, 19] on span "Refresh" at bounding box center [619, 15] width 69 height 12
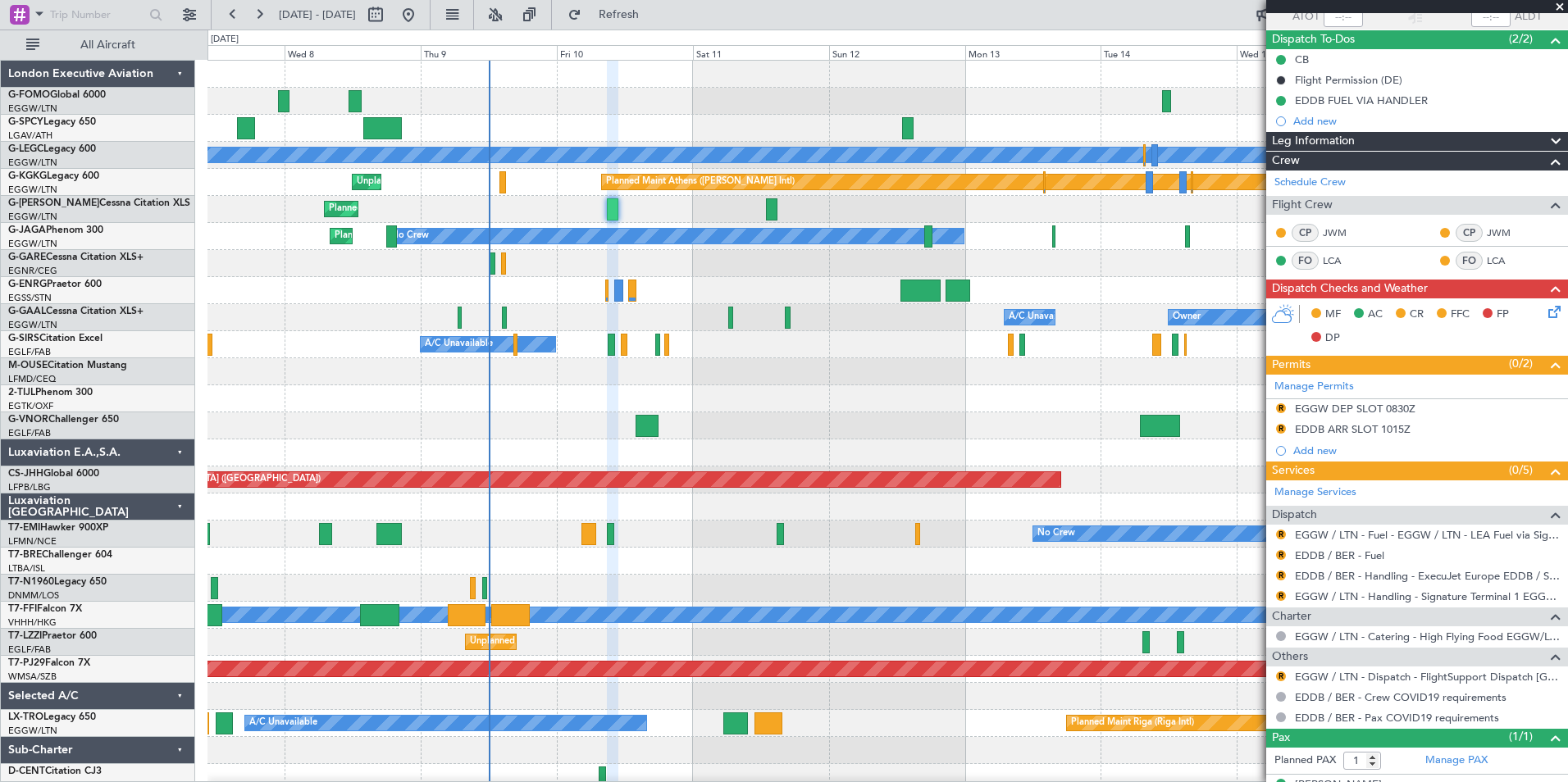
scroll to position [159, 0]
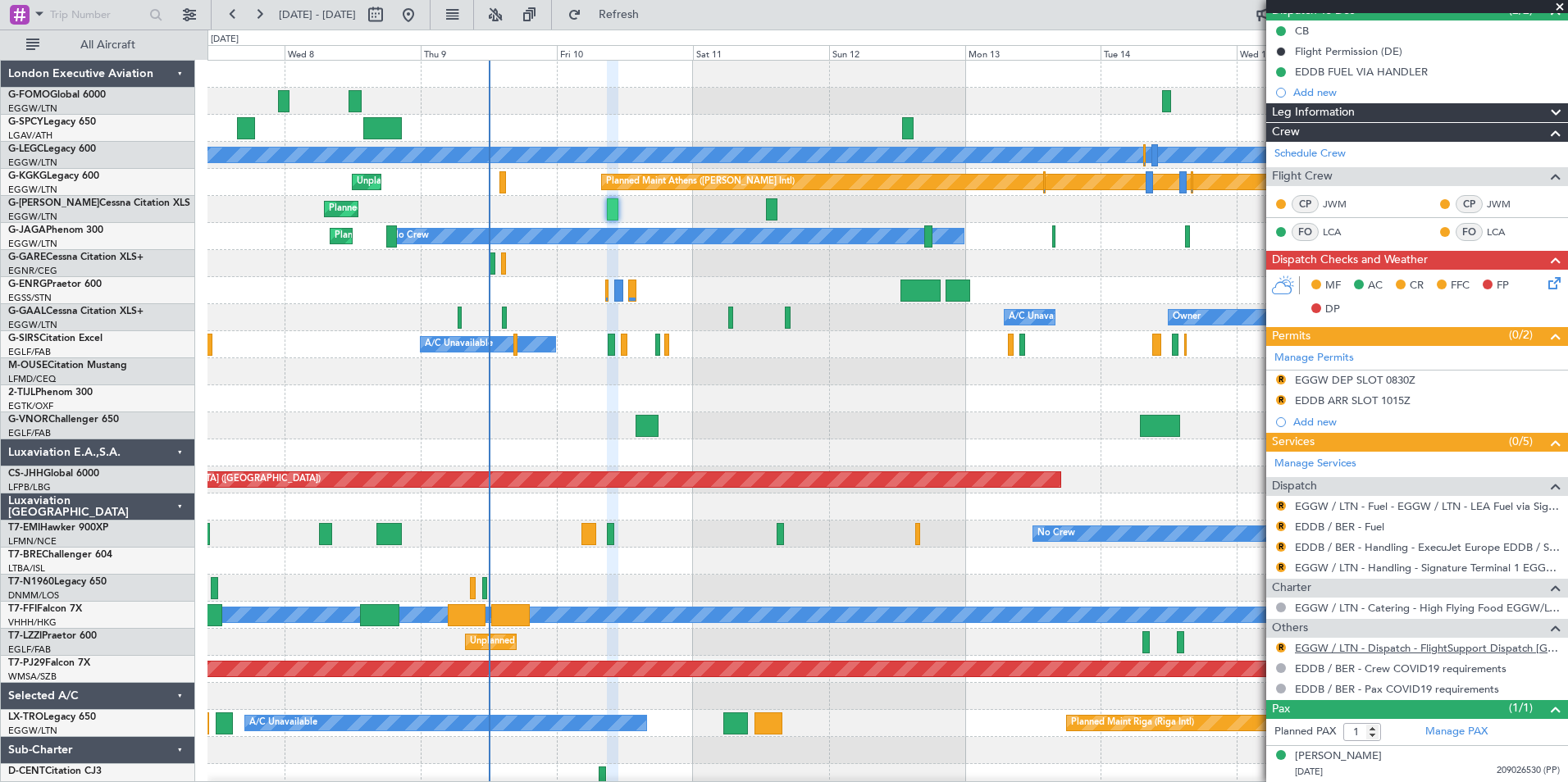
click at [1506, 651] on link "EGGW / LTN - Dispatch - FlightSupport Dispatch UK" at bounding box center [1427, 648] width 265 height 14
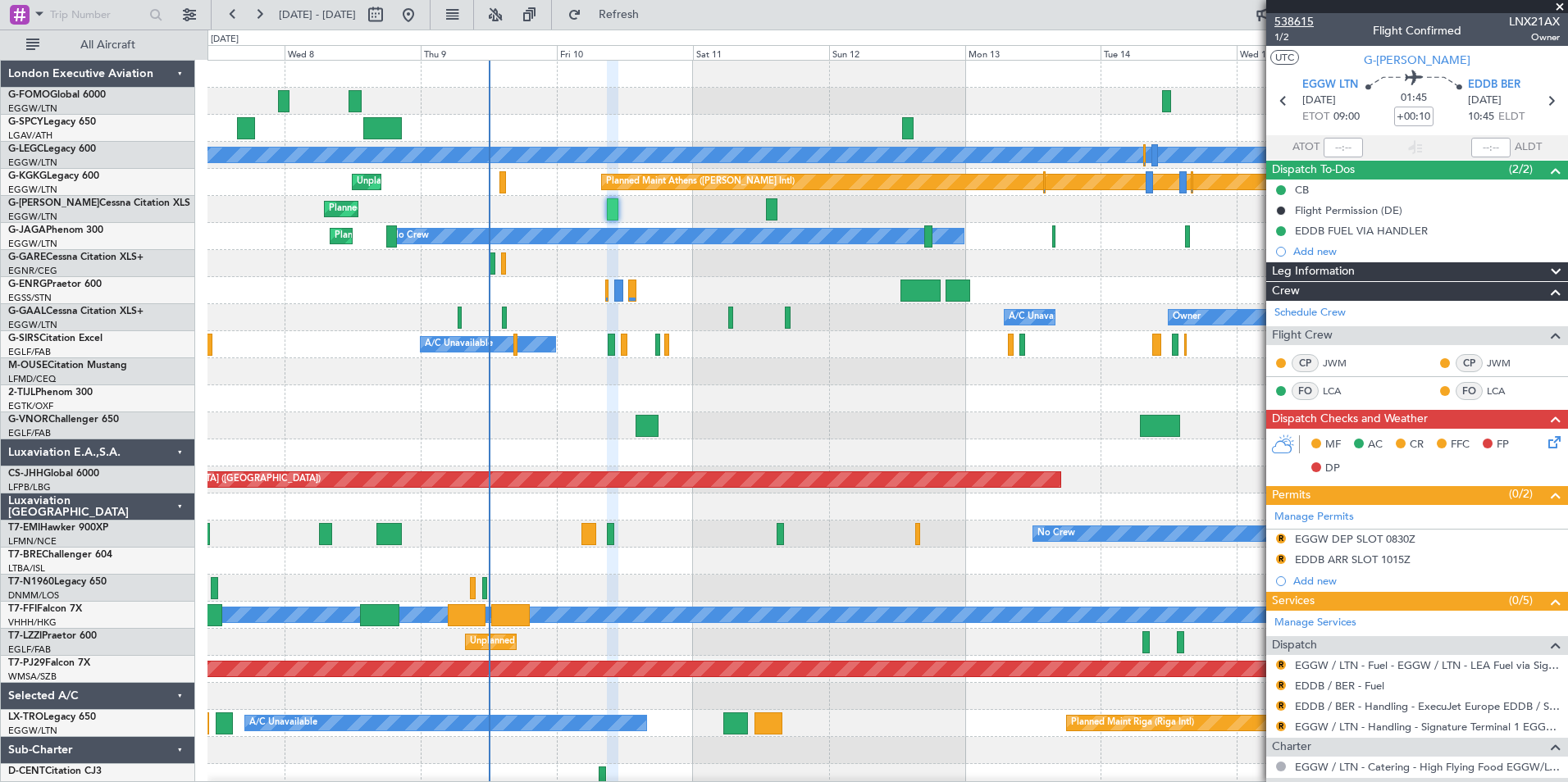
click at [1294, 21] on span "538615" at bounding box center [1294, 21] width 39 height 17
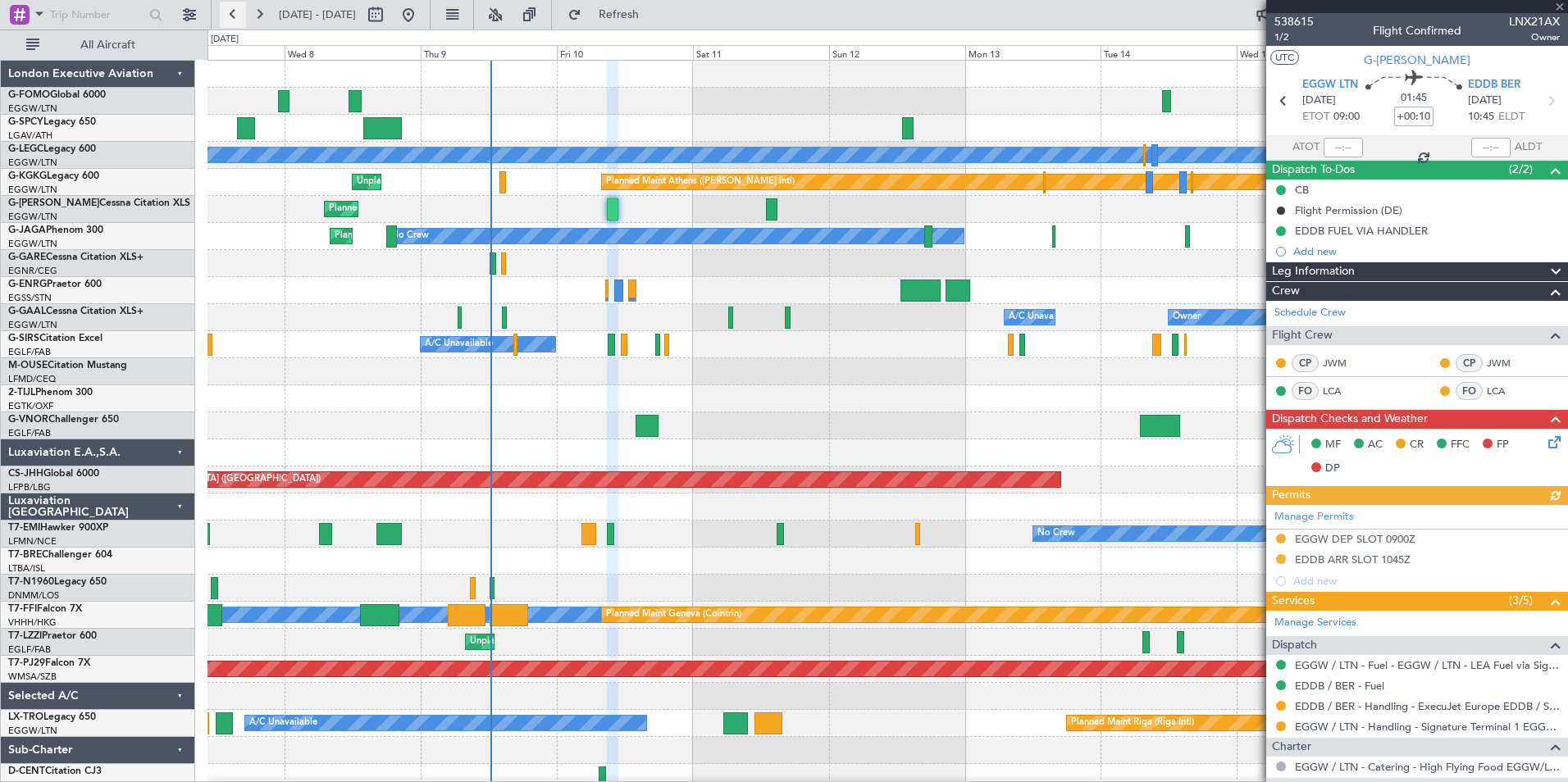
click at [236, 20] on button at bounding box center [233, 15] width 27 height 27
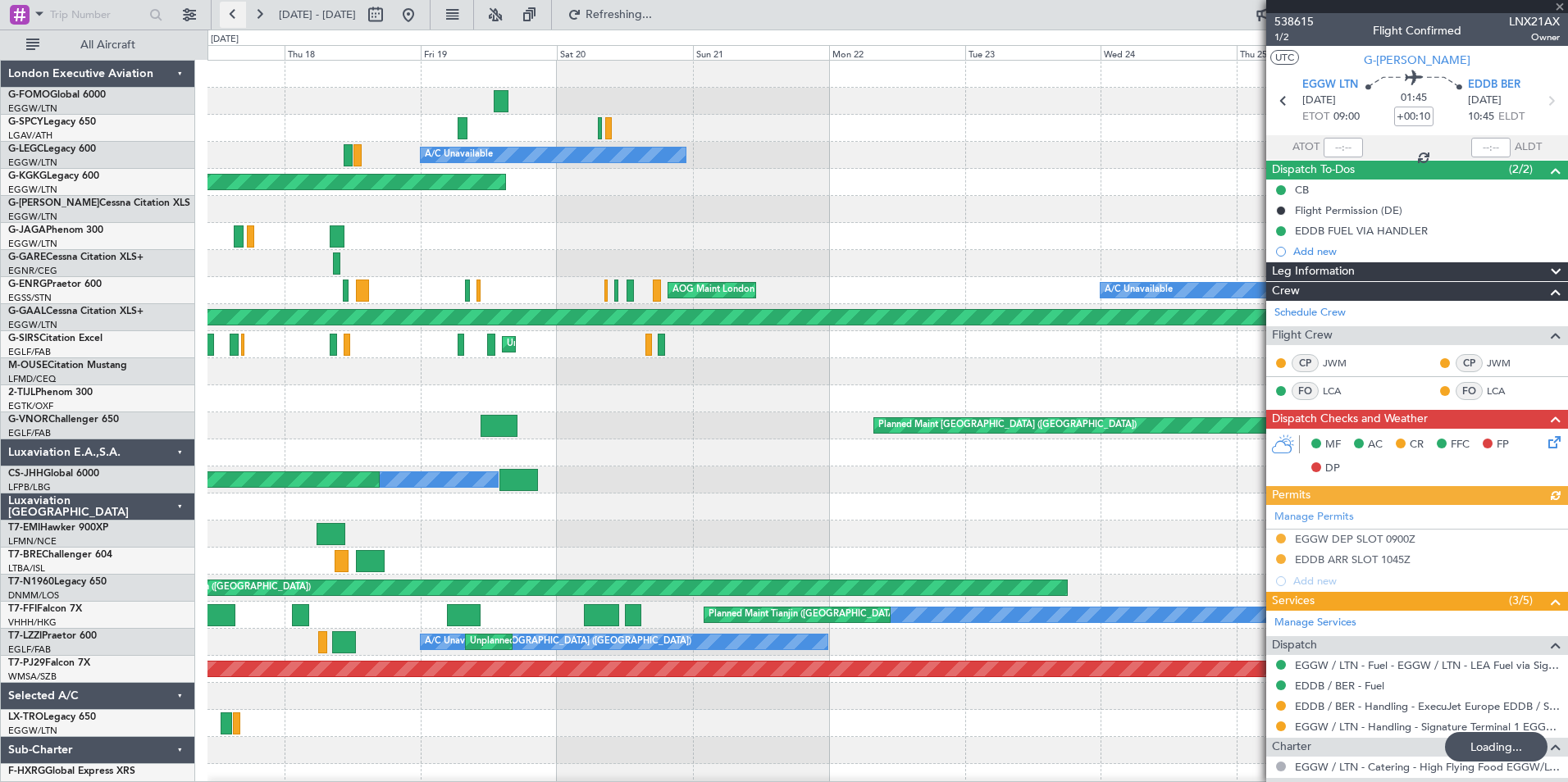
click at [236, 20] on button at bounding box center [233, 15] width 27 height 27
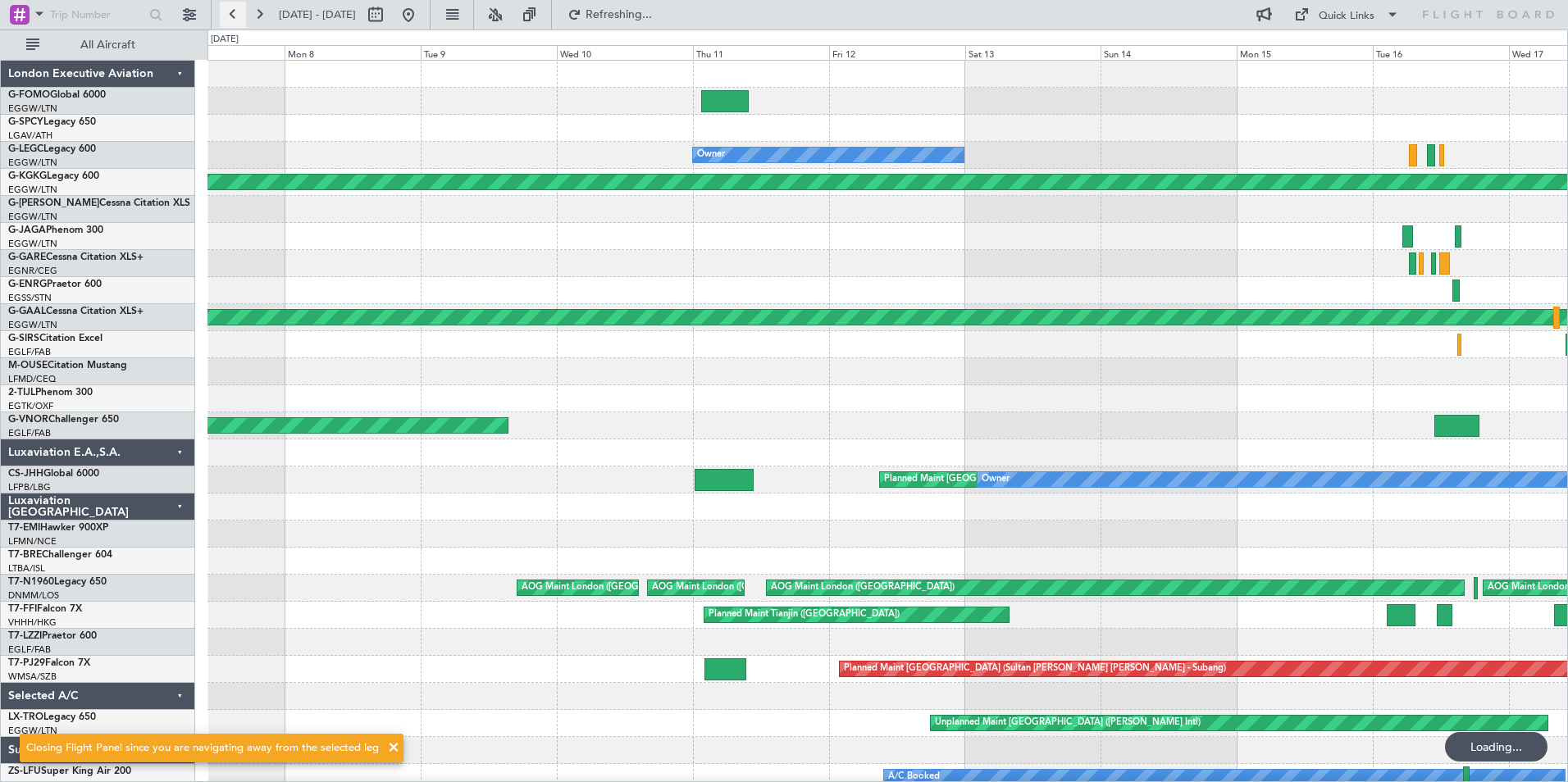
click at [236, 20] on button at bounding box center [233, 15] width 27 height 27
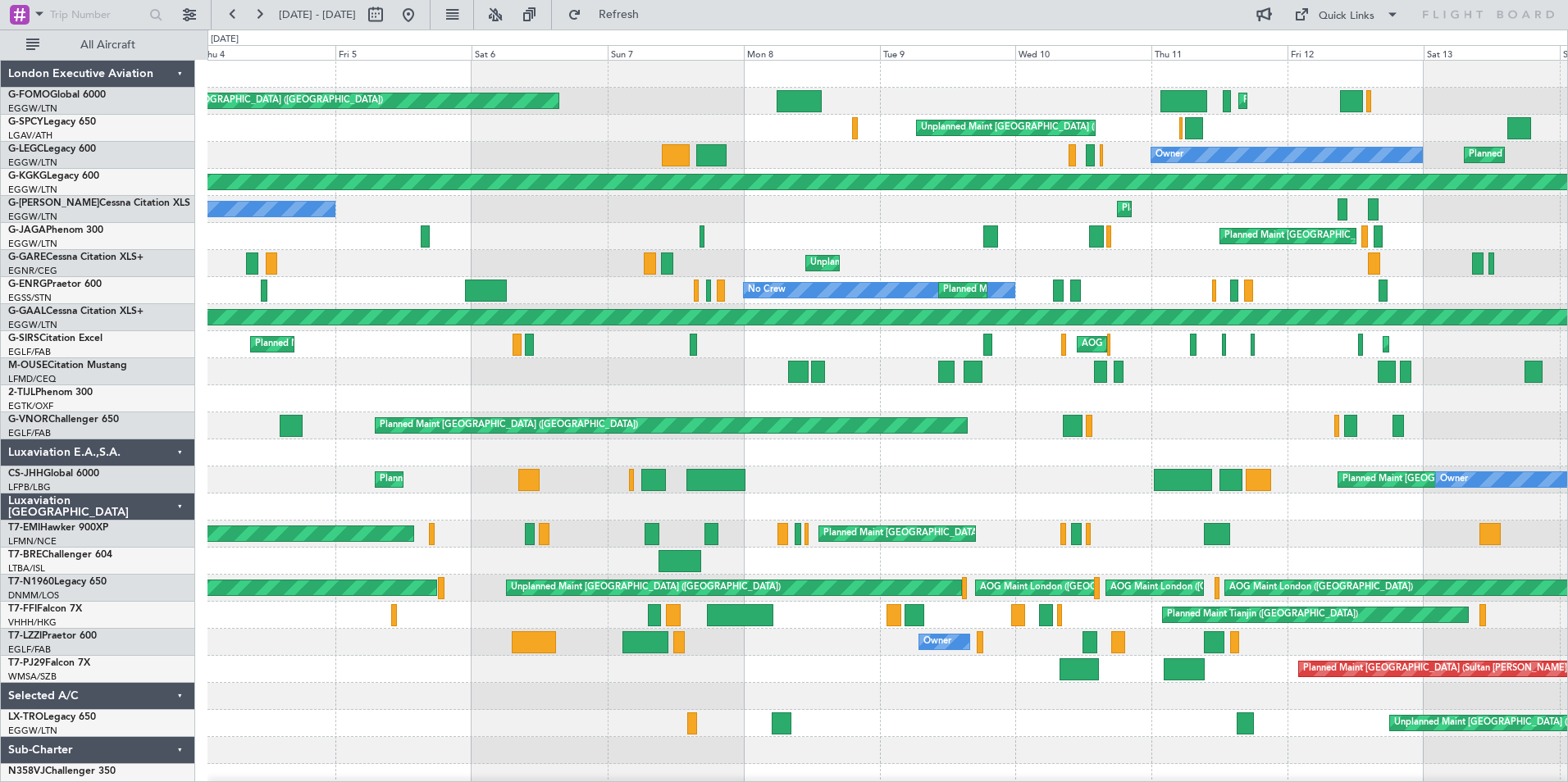
click at [414, 781] on html "28 Aug 2025 - 07 Sep 2025 Refresh Quick Links All Aircraft Planned Maint London…" at bounding box center [784, 391] width 1568 height 782
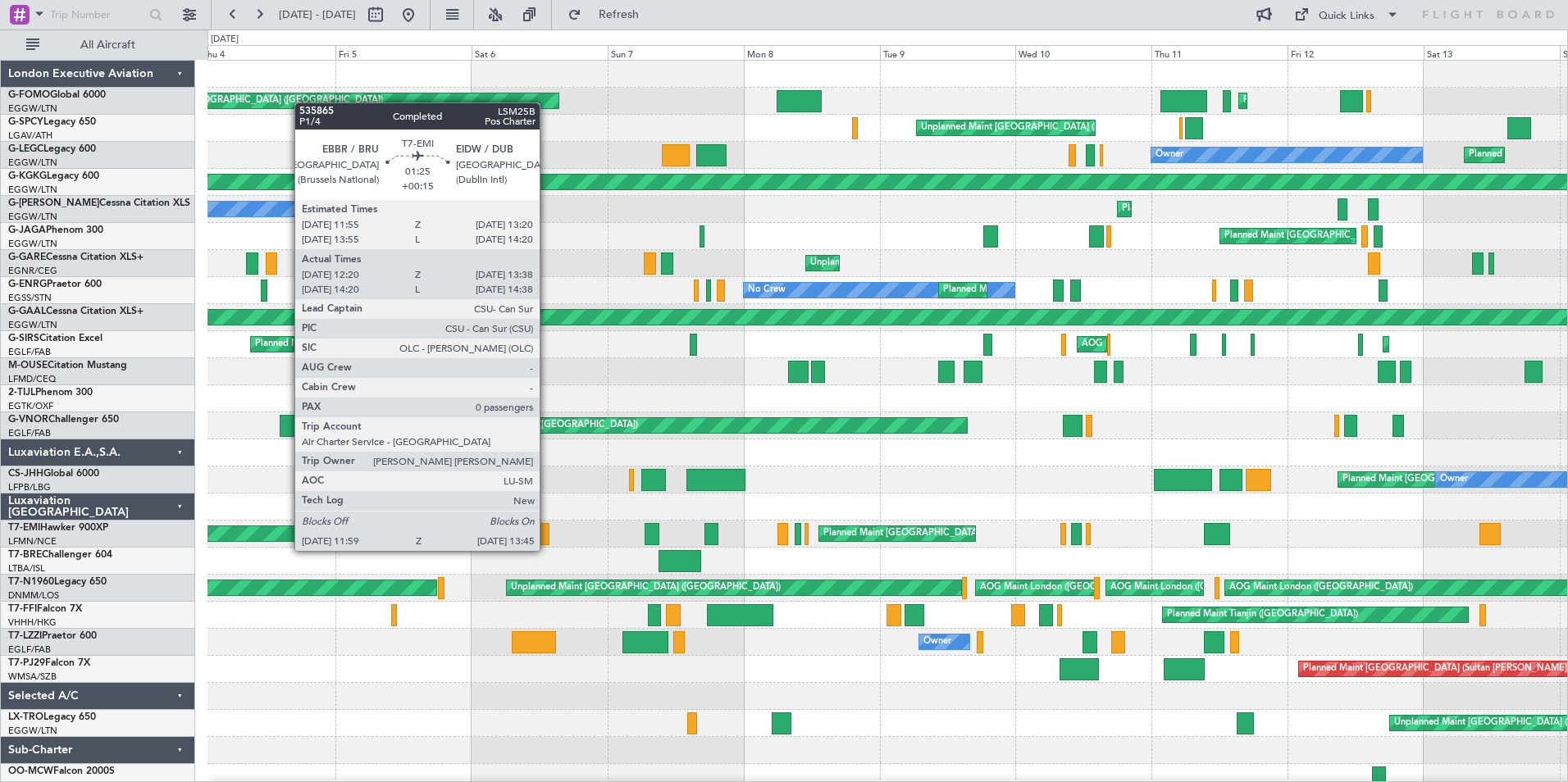
click at [547, 536] on div at bounding box center [544, 534] width 11 height 22
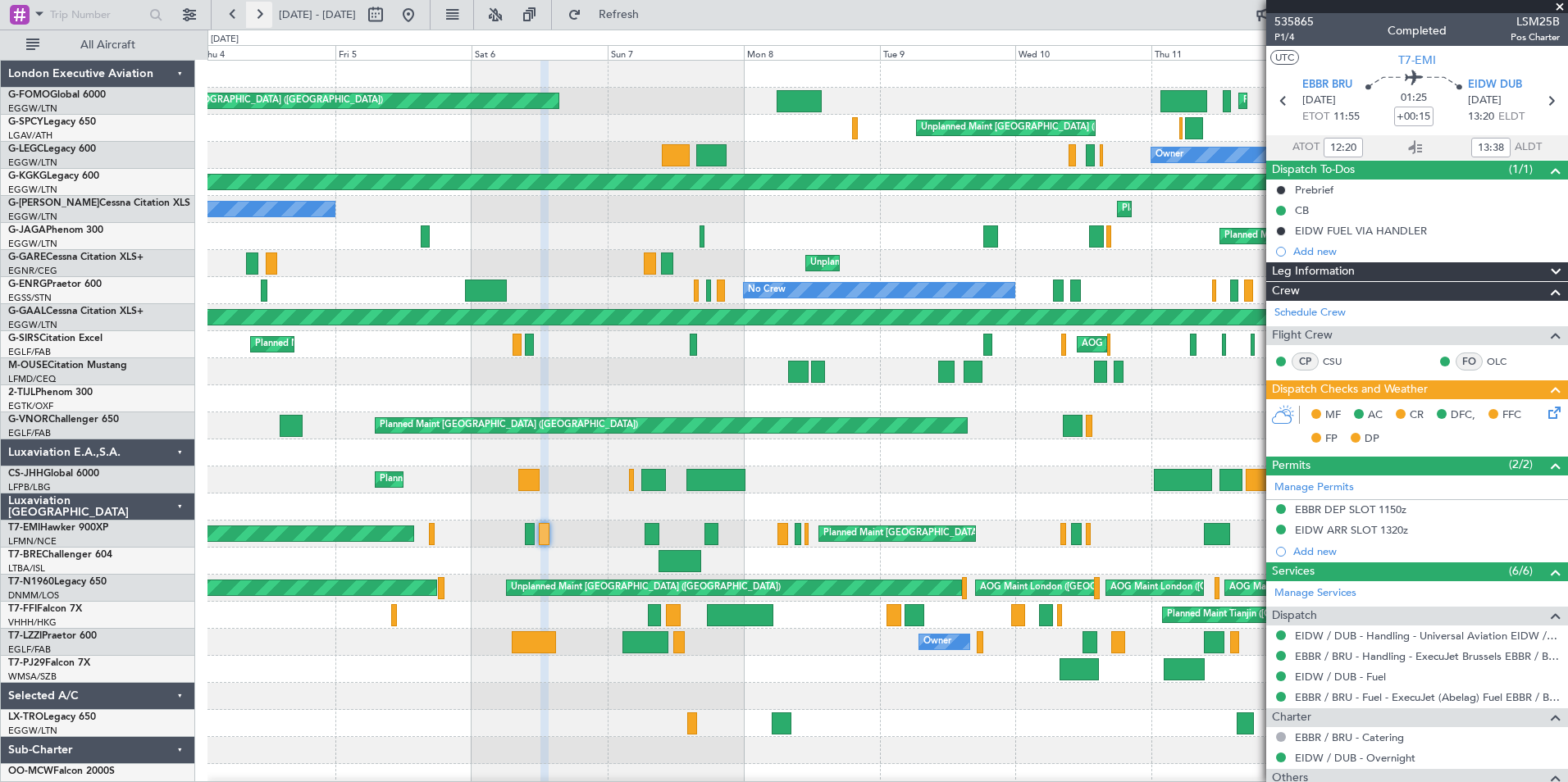
click at [258, 17] on button at bounding box center [259, 15] width 27 height 27
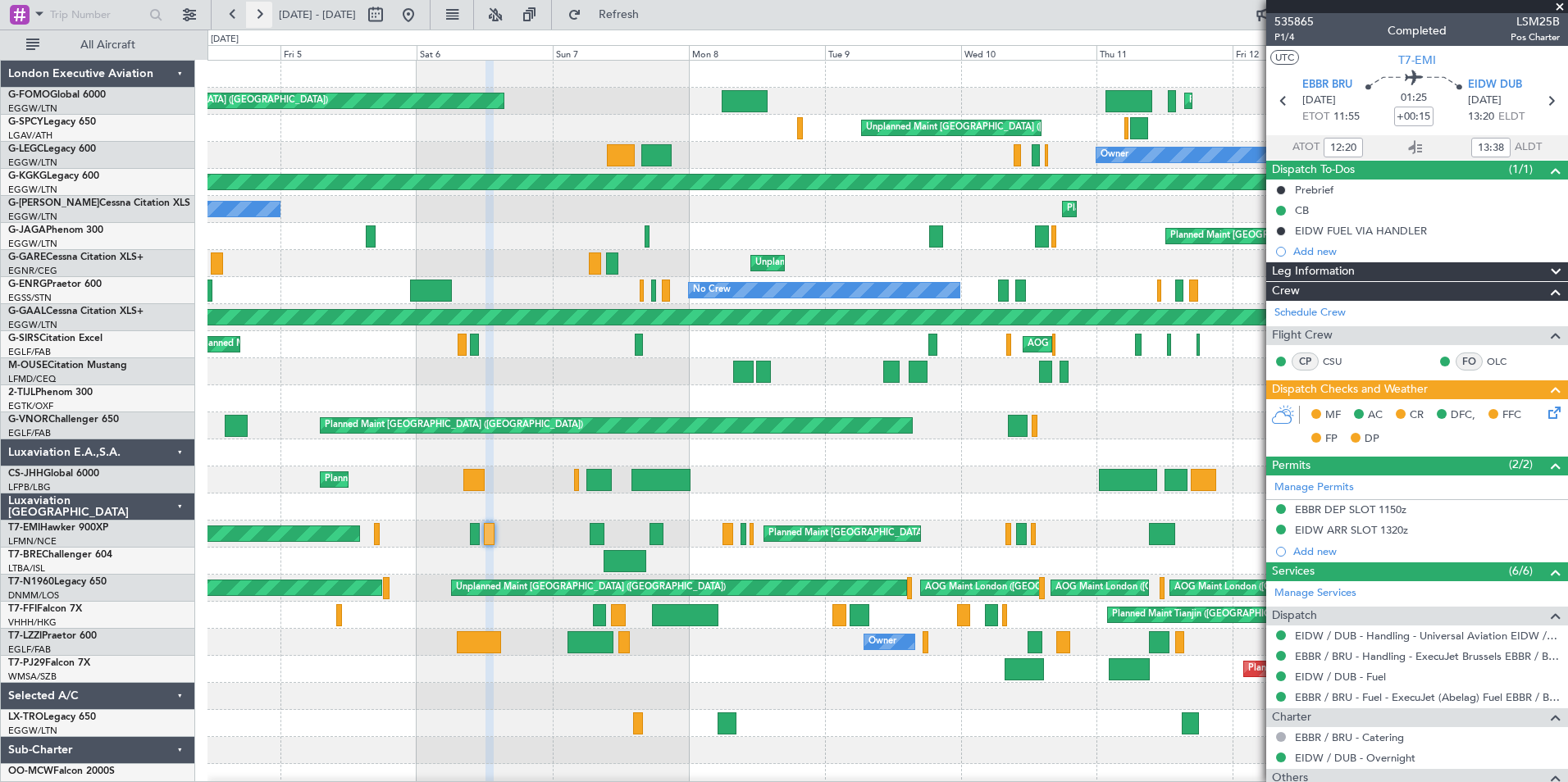
click at [258, 17] on button at bounding box center [259, 15] width 27 height 27
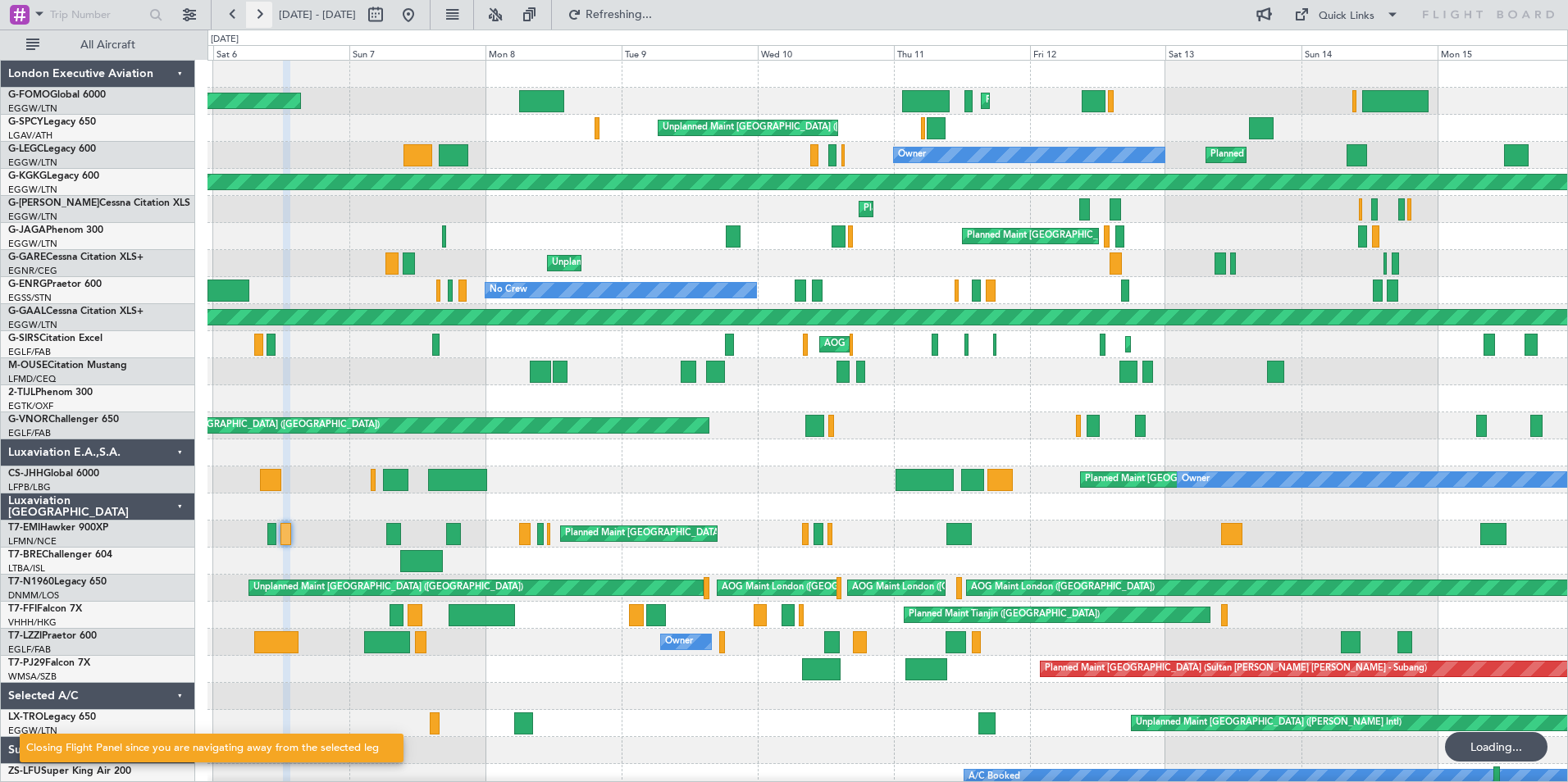
click at [258, 17] on button at bounding box center [259, 15] width 27 height 27
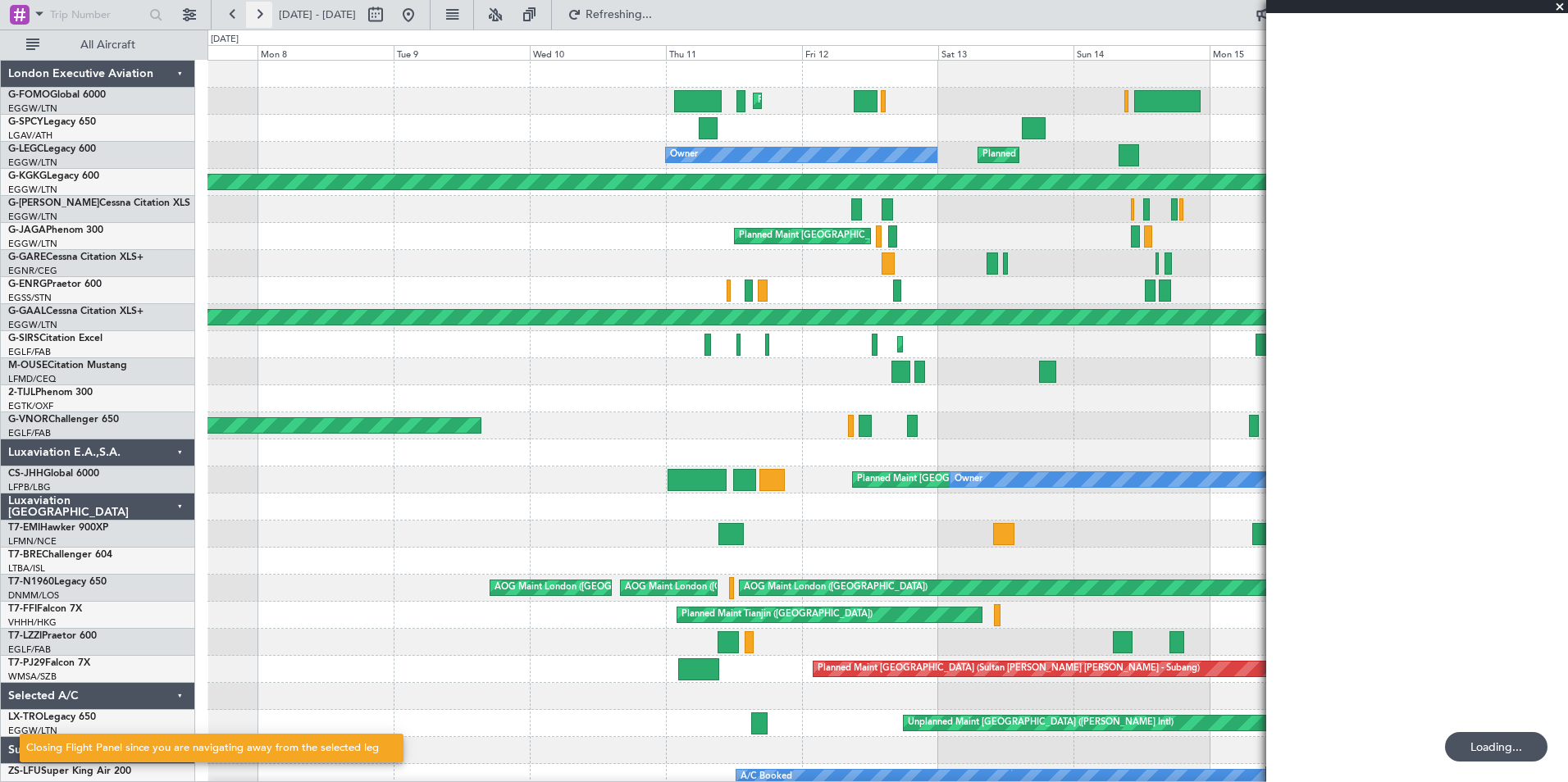
click at [258, 17] on button at bounding box center [259, 15] width 27 height 27
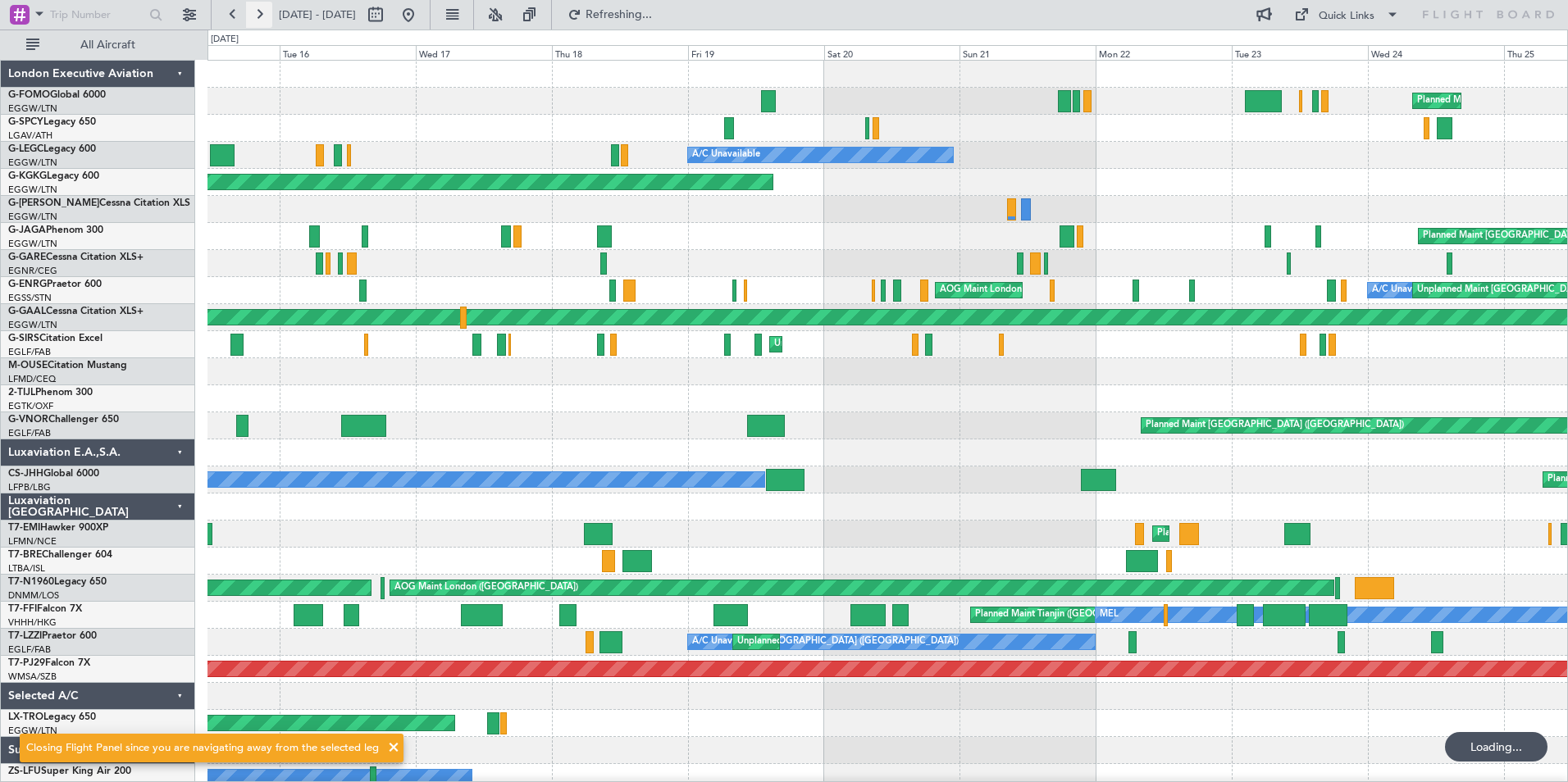
click at [258, 17] on button at bounding box center [259, 15] width 27 height 27
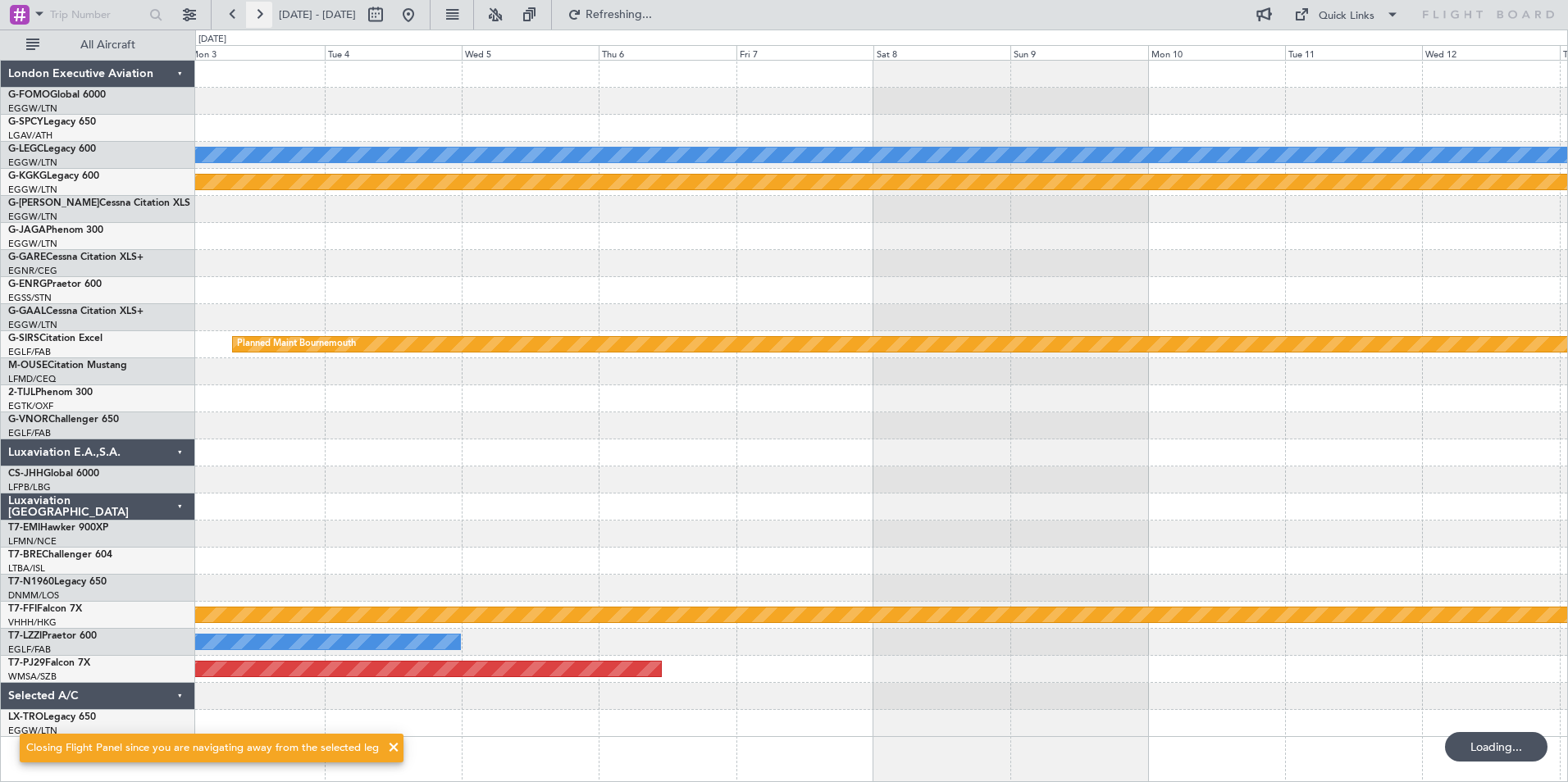
click at [258, 17] on button at bounding box center [259, 15] width 27 height 27
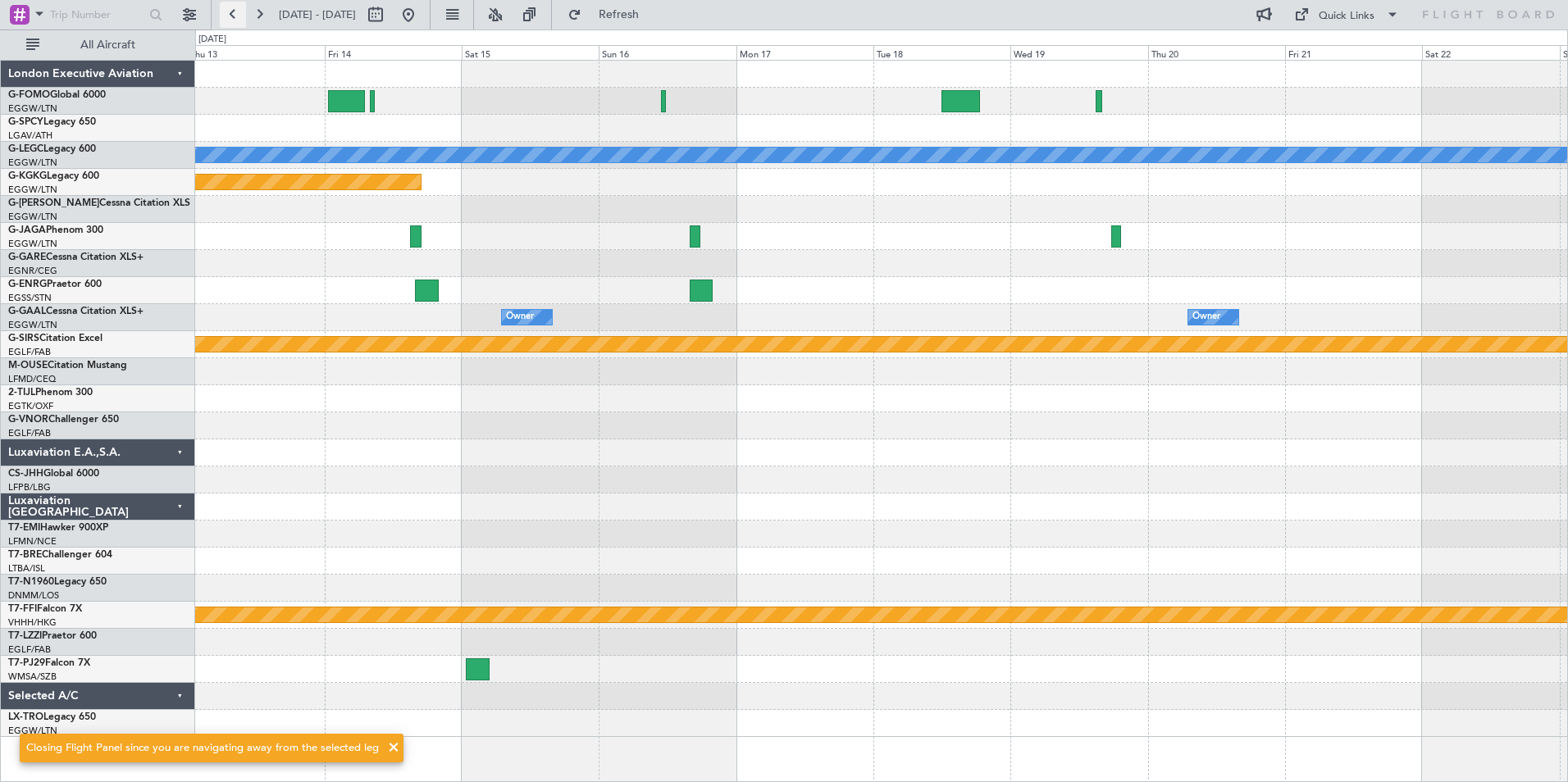
click at [231, 21] on button at bounding box center [233, 15] width 27 height 27
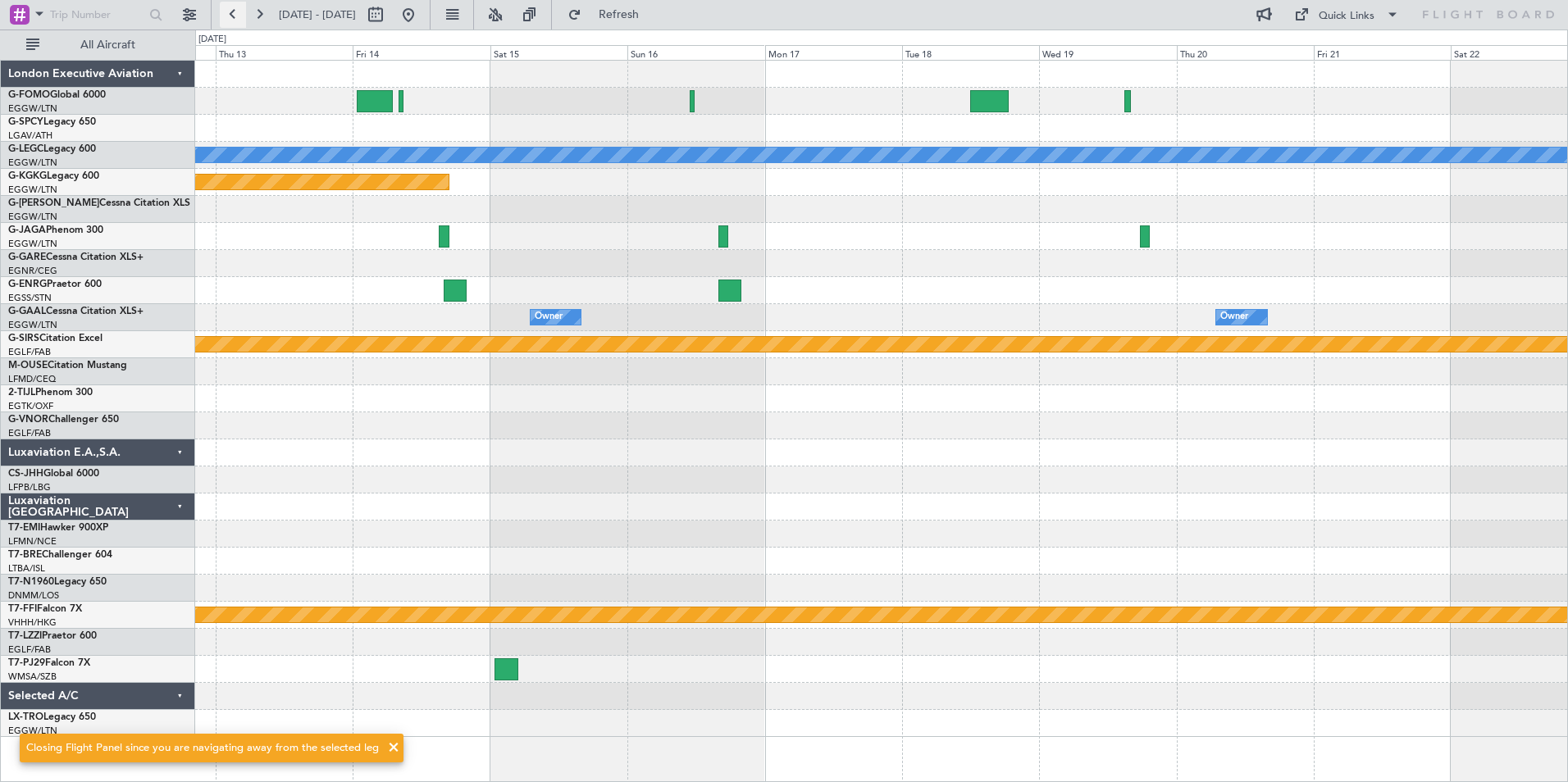
click at [231, 21] on button at bounding box center [233, 15] width 27 height 27
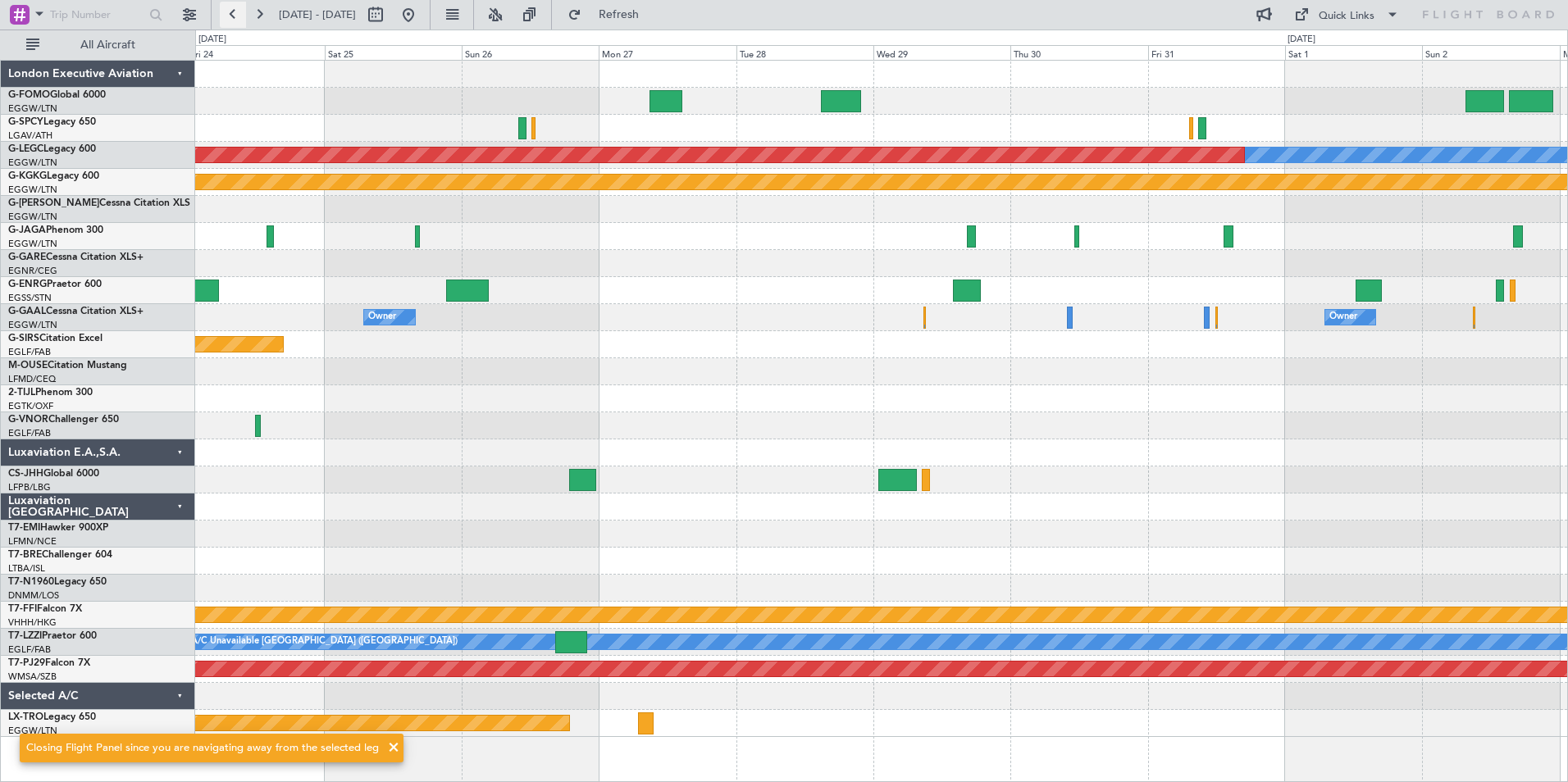
click at [231, 21] on button at bounding box center [233, 15] width 27 height 27
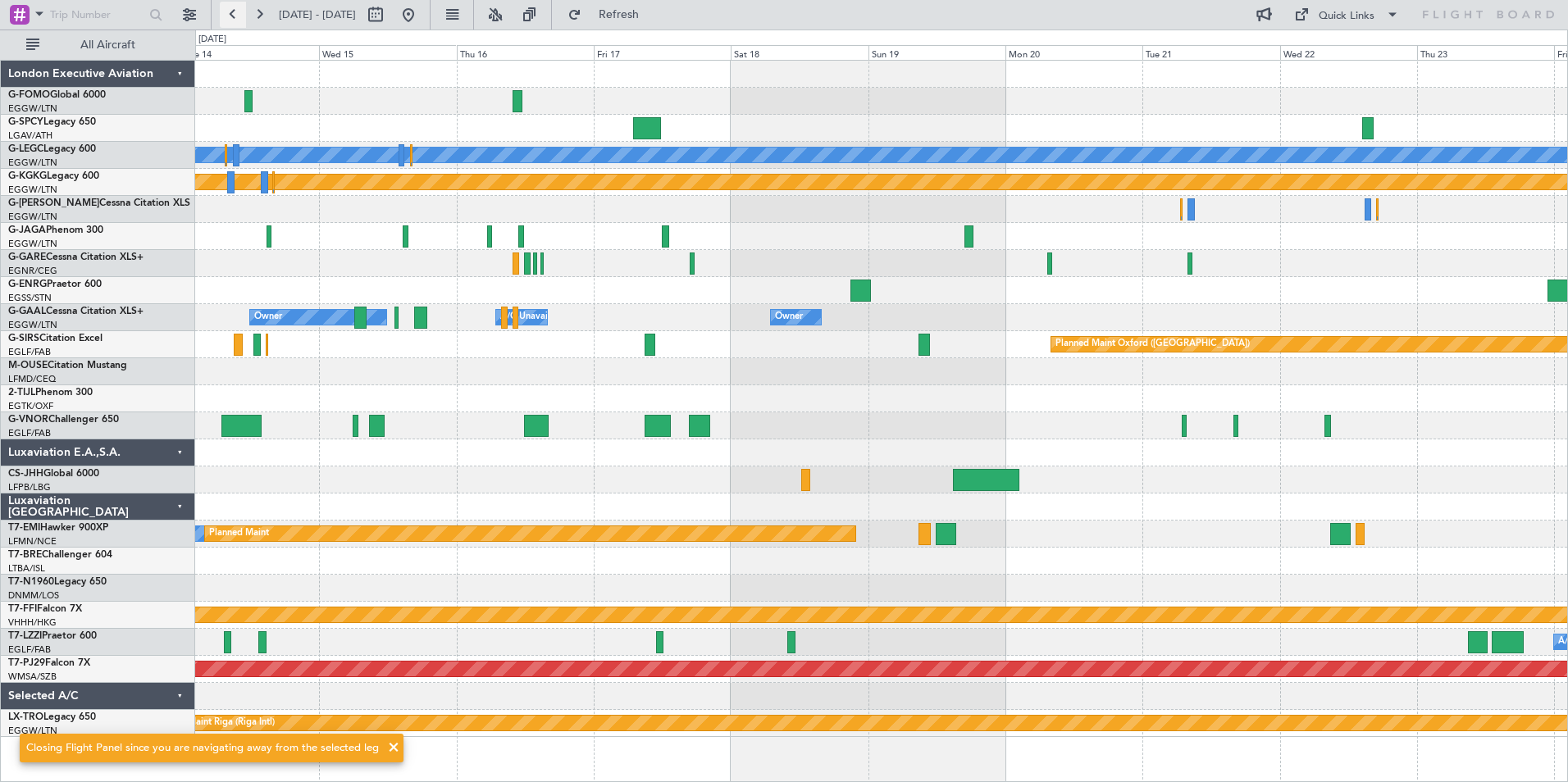
click at [231, 21] on button at bounding box center [233, 15] width 27 height 27
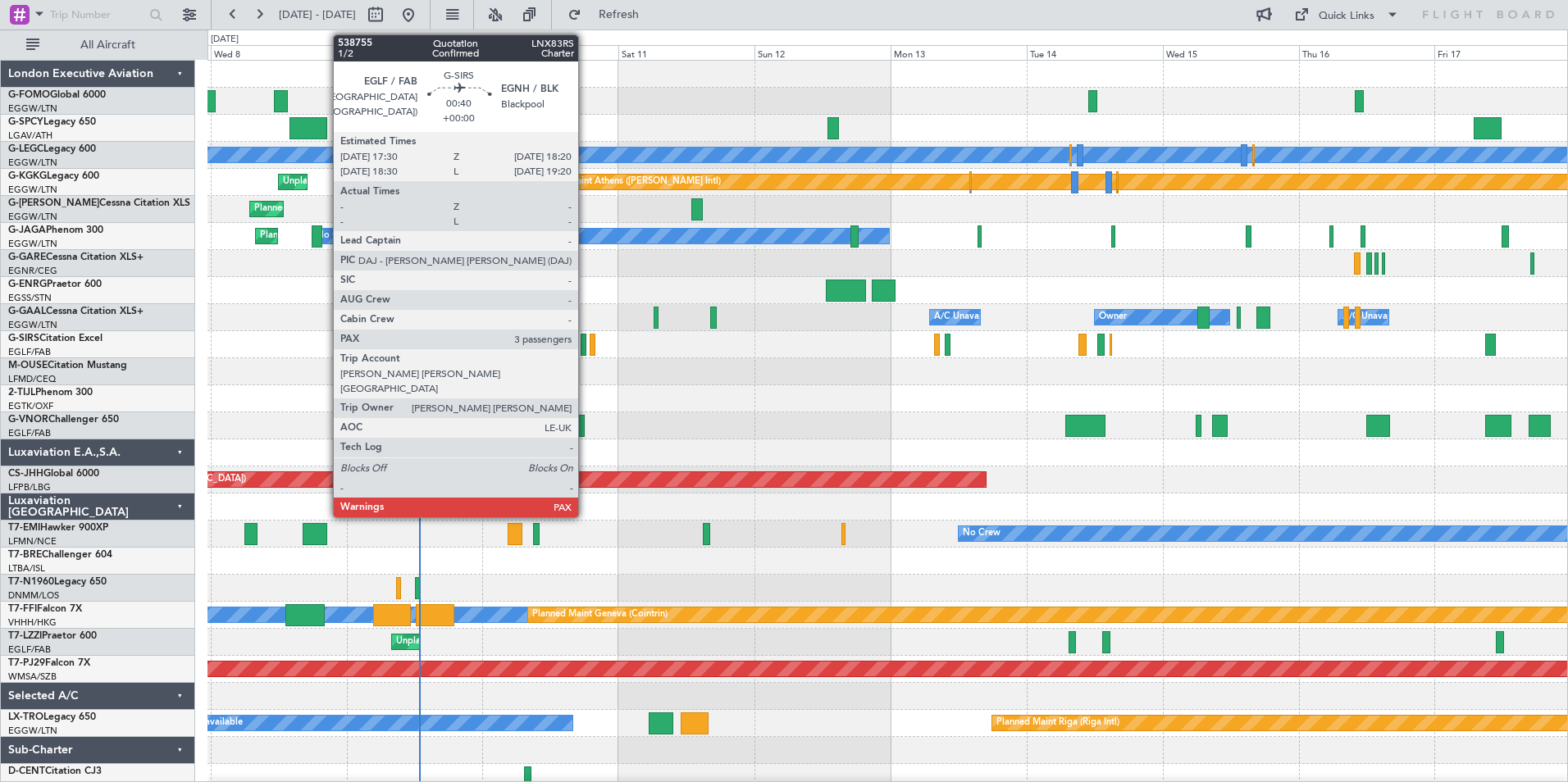
click at [586, 352] on div at bounding box center [583, 345] width 5 height 22
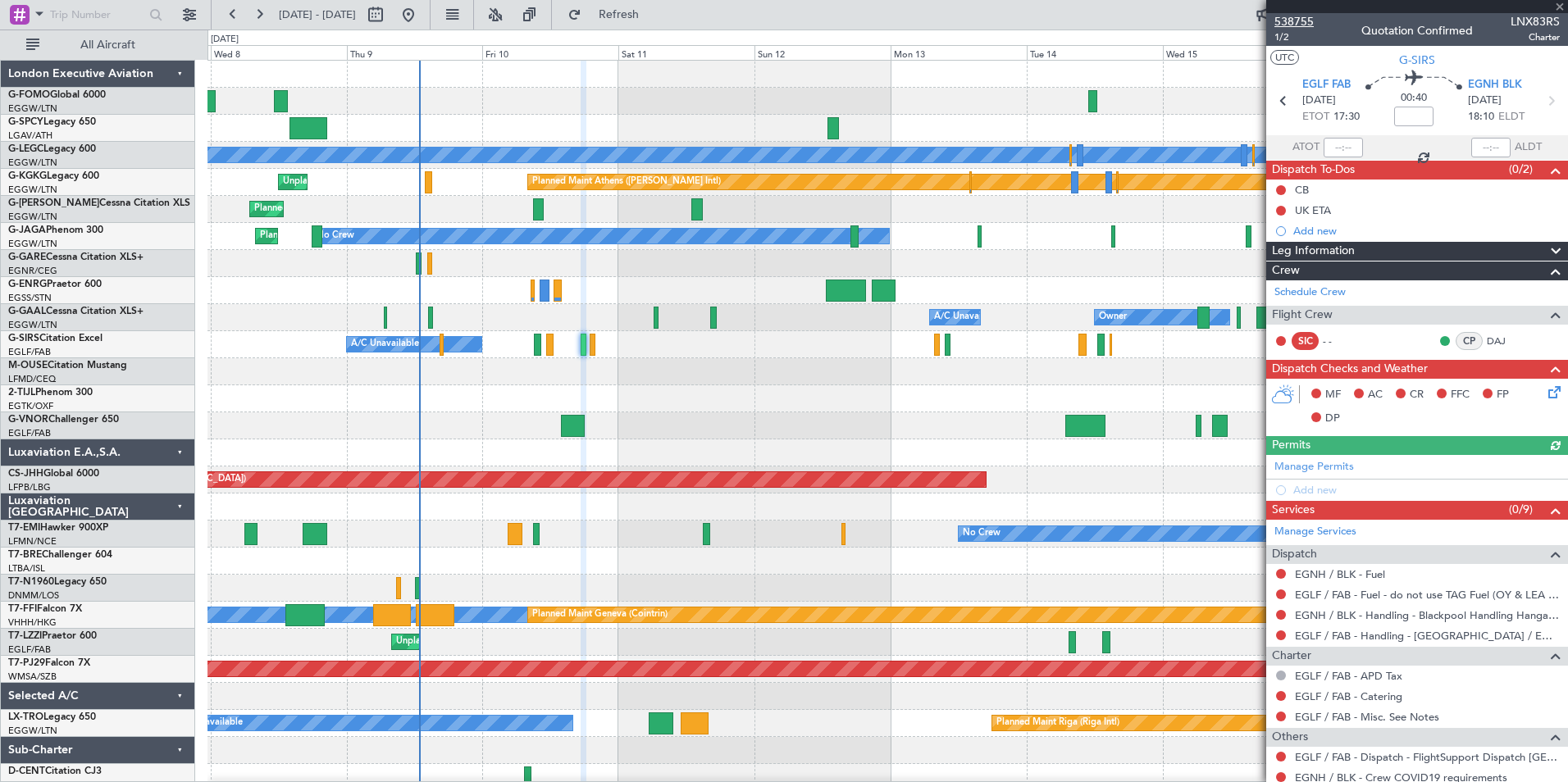
click at [1297, 13] on span "538755" at bounding box center [1294, 21] width 39 height 17
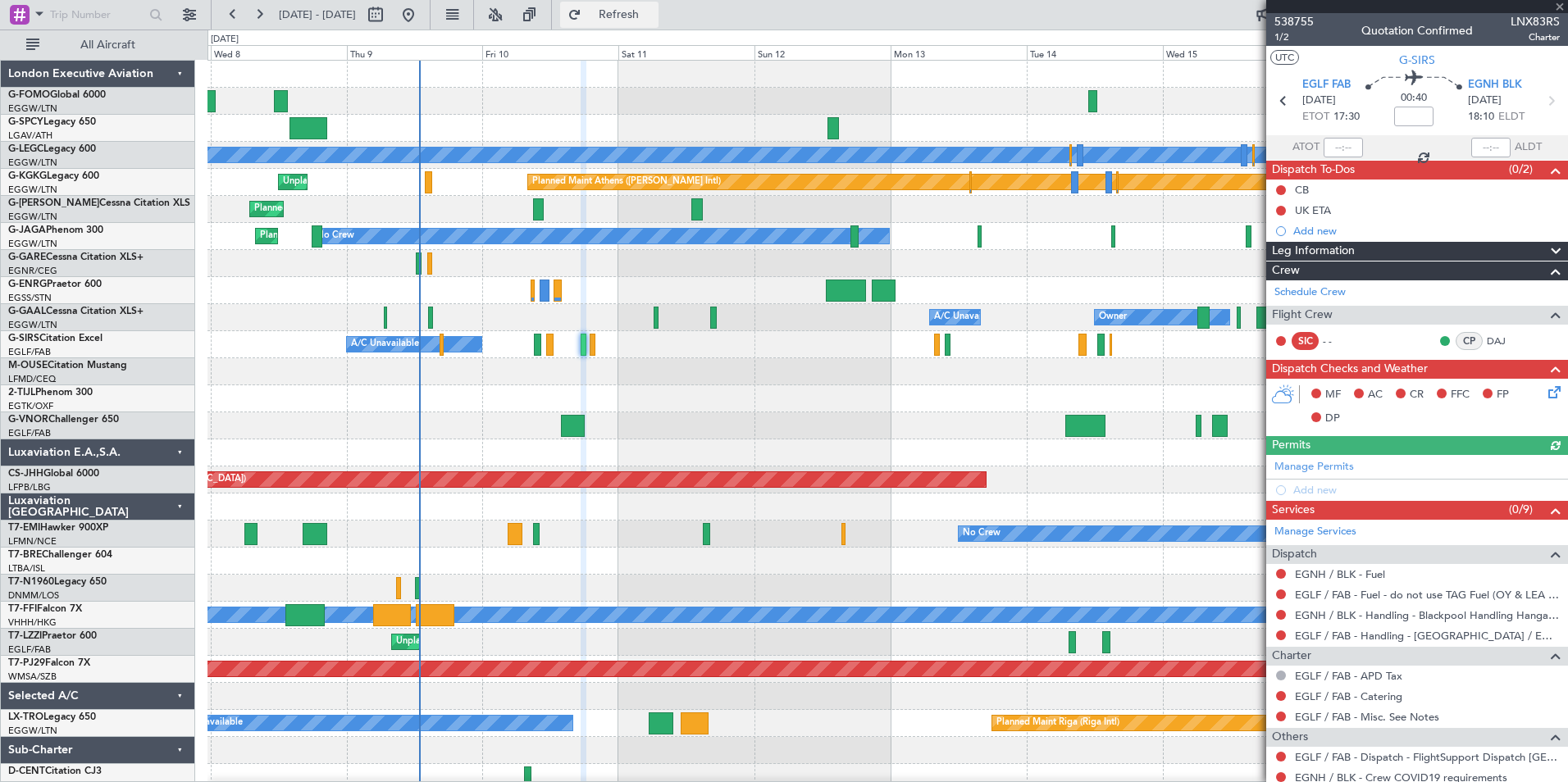
click at [643, 9] on span "Refresh" at bounding box center [619, 15] width 69 height 12
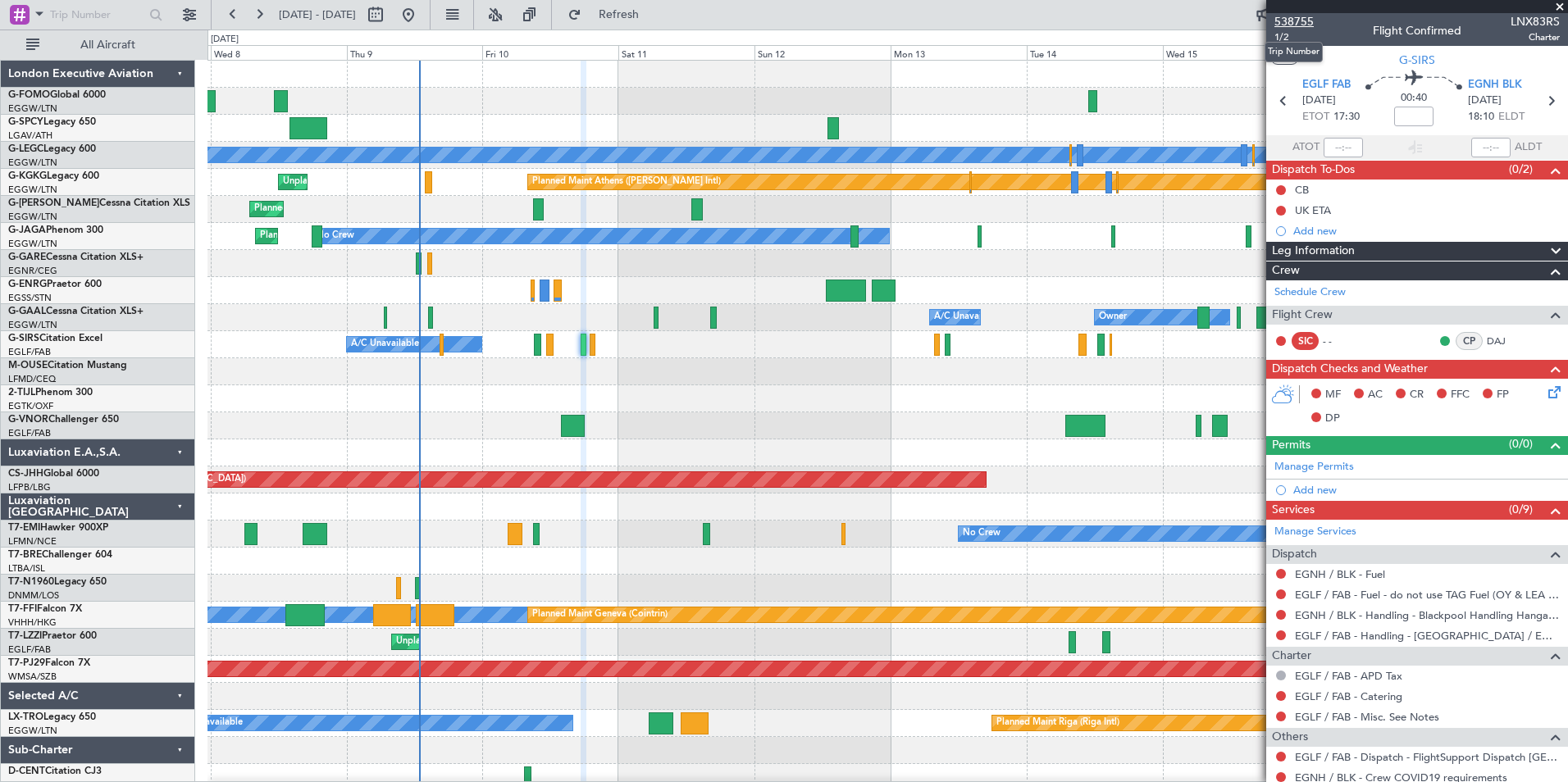
click at [1295, 23] on span "538755" at bounding box center [1294, 21] width 39 height 17
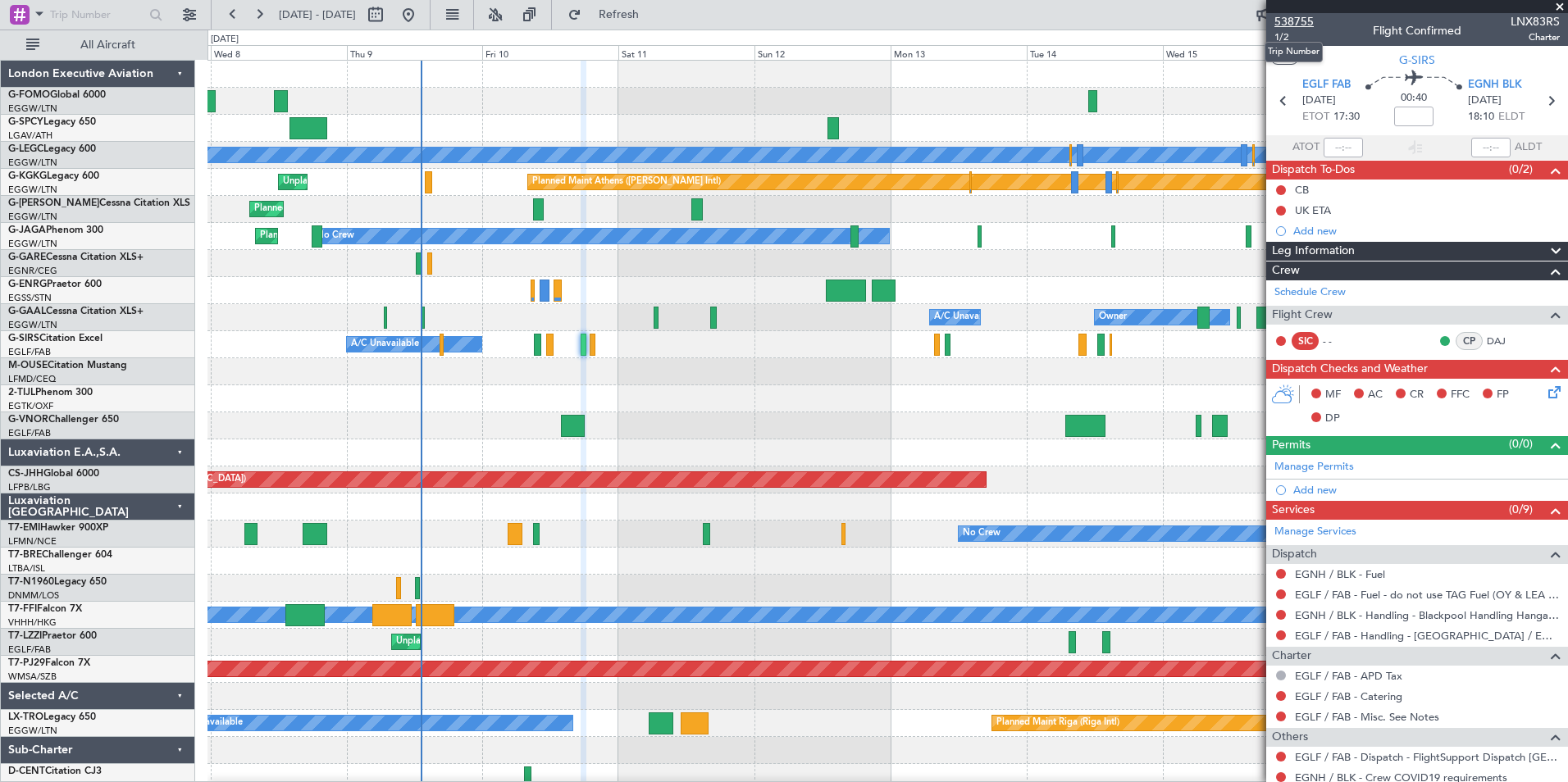
click at [1296, 23] on span "538755" at bounding box center [1294, 21] width 39 height 17
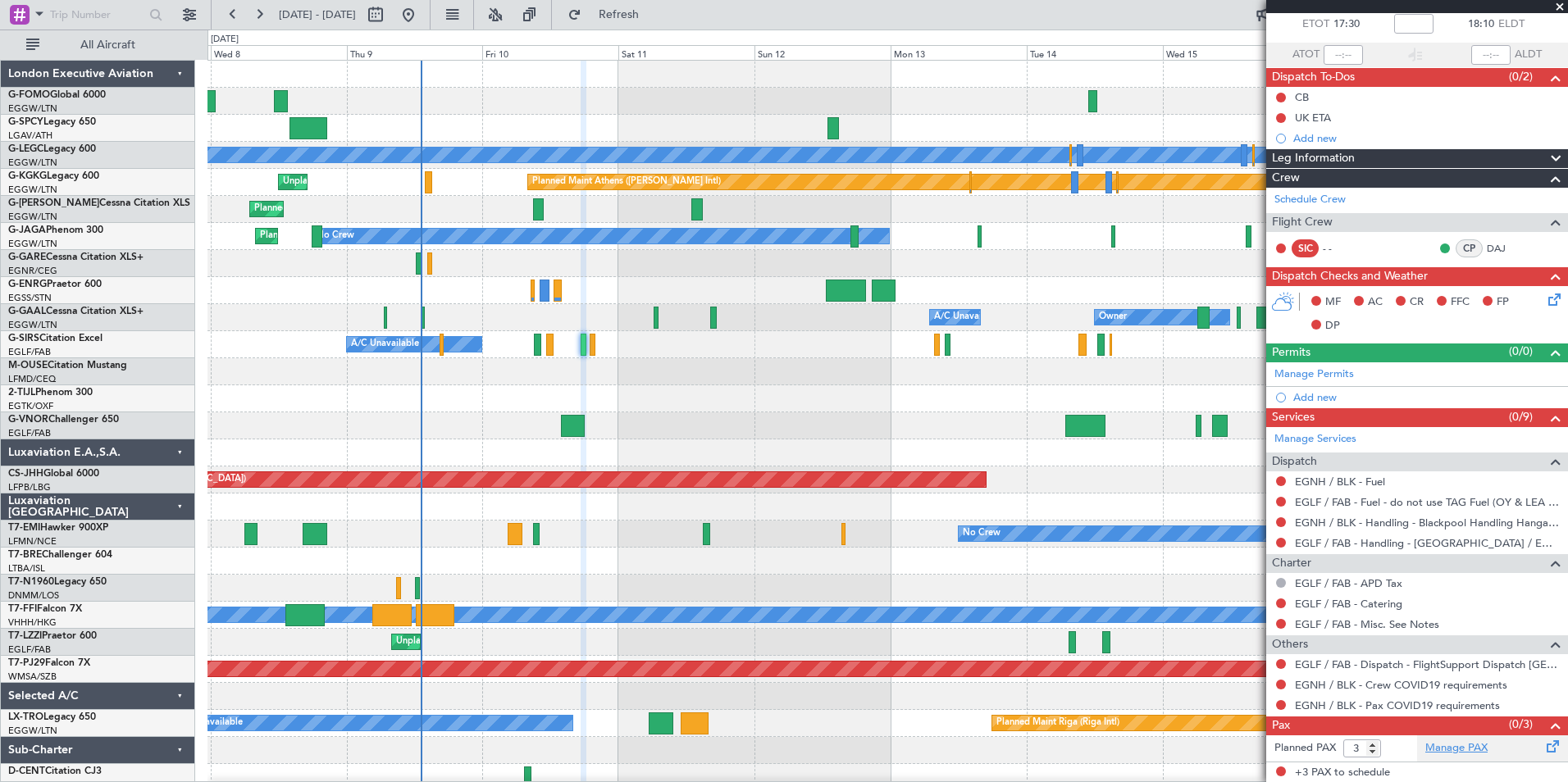
click at [1457, 747] on link "Manage PAX" at bounding box center [1455, 748] width 62 height 17
click at [654, 12] on span "Refreshing..." at bounding box center [619, 15] width 69 height 12
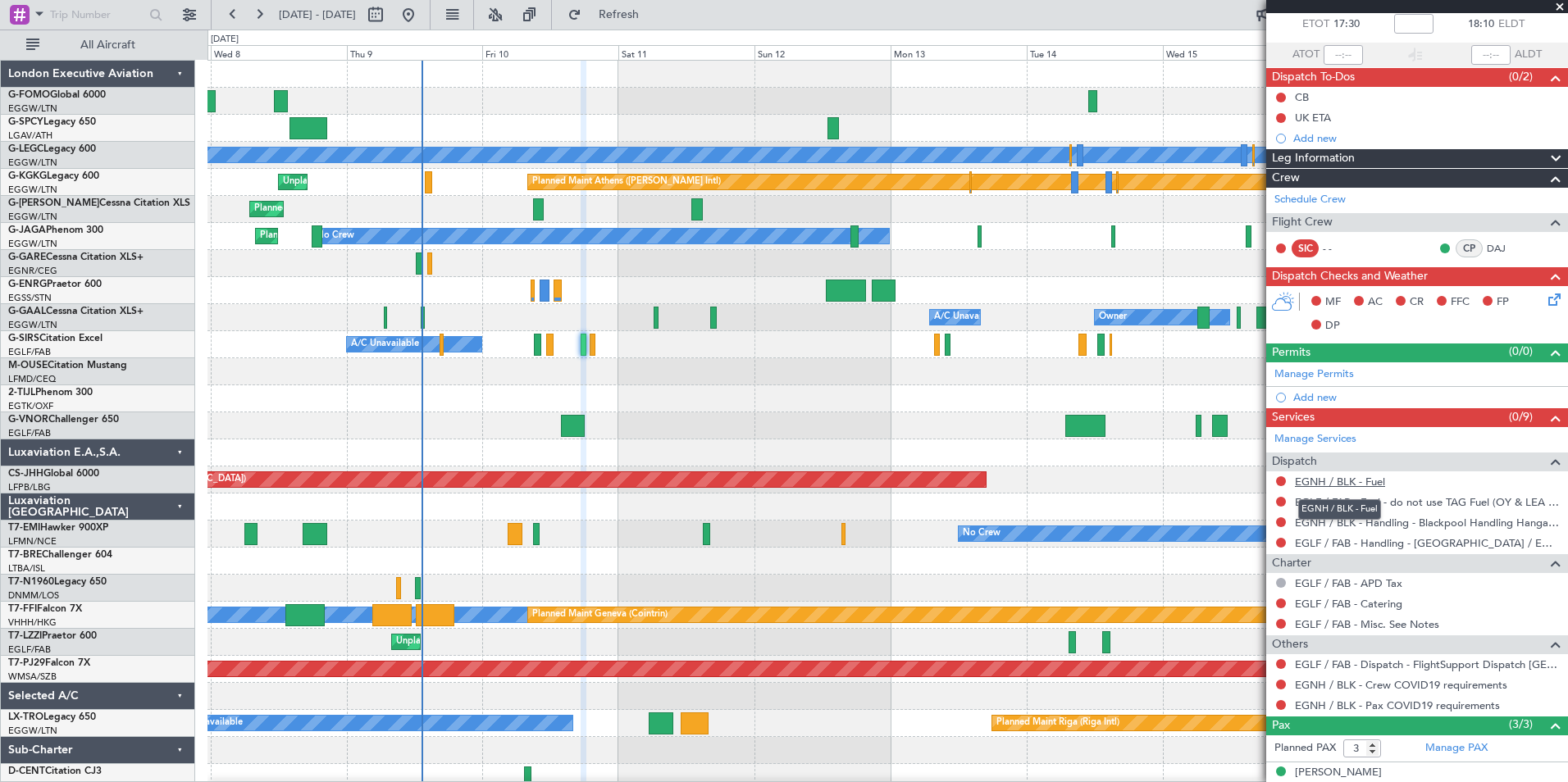
click at [1324, 482] on link "EGNH / BLK - Fuel" at bounding box center [1339, 482] width 90 height 14
click at [646, 12] on span "Refresh" at bounding box center [619, 15] width 69 height 12
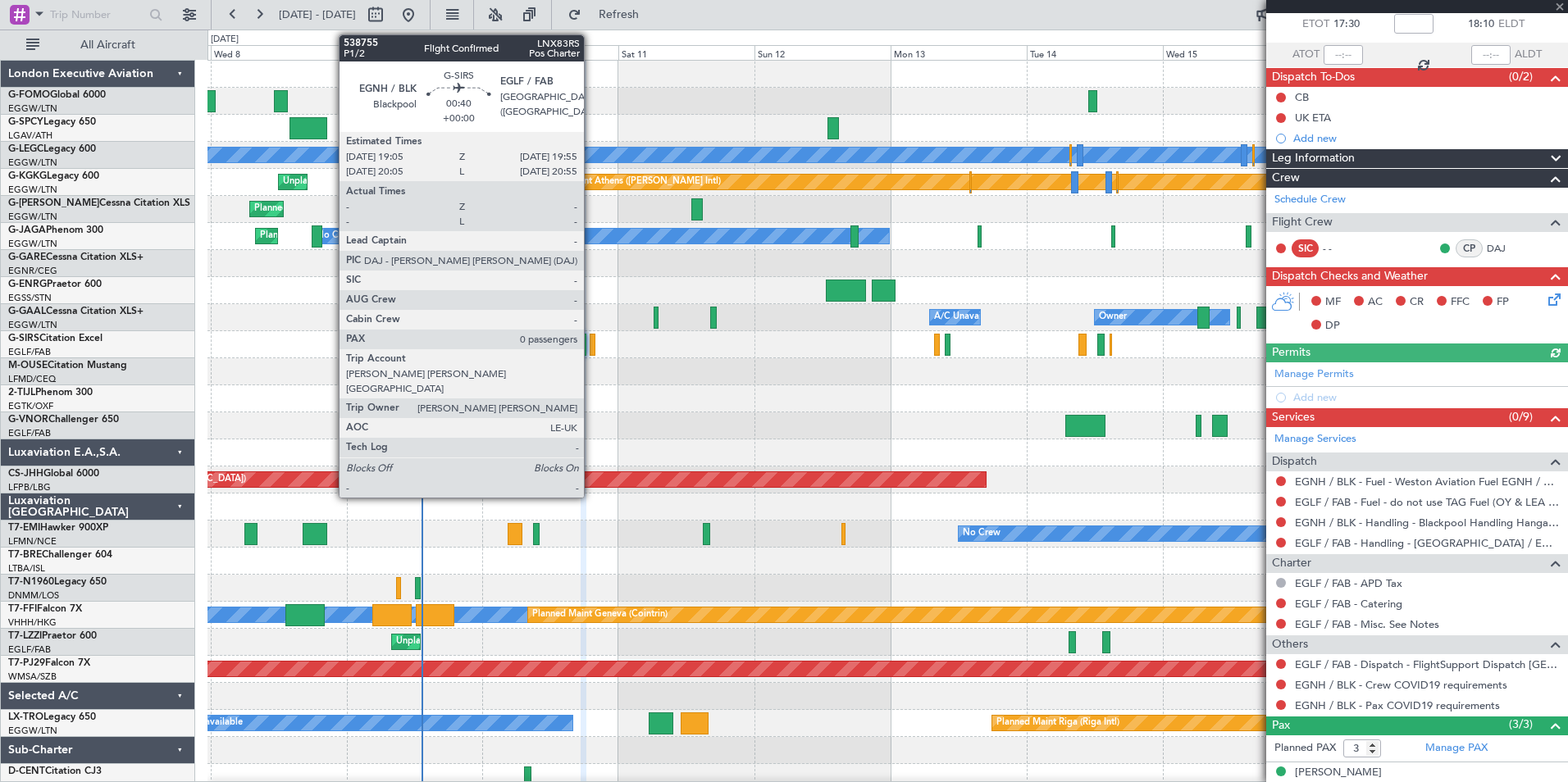
click at [591, 348] on div at bounding box center [591, 345] width 5 height 22
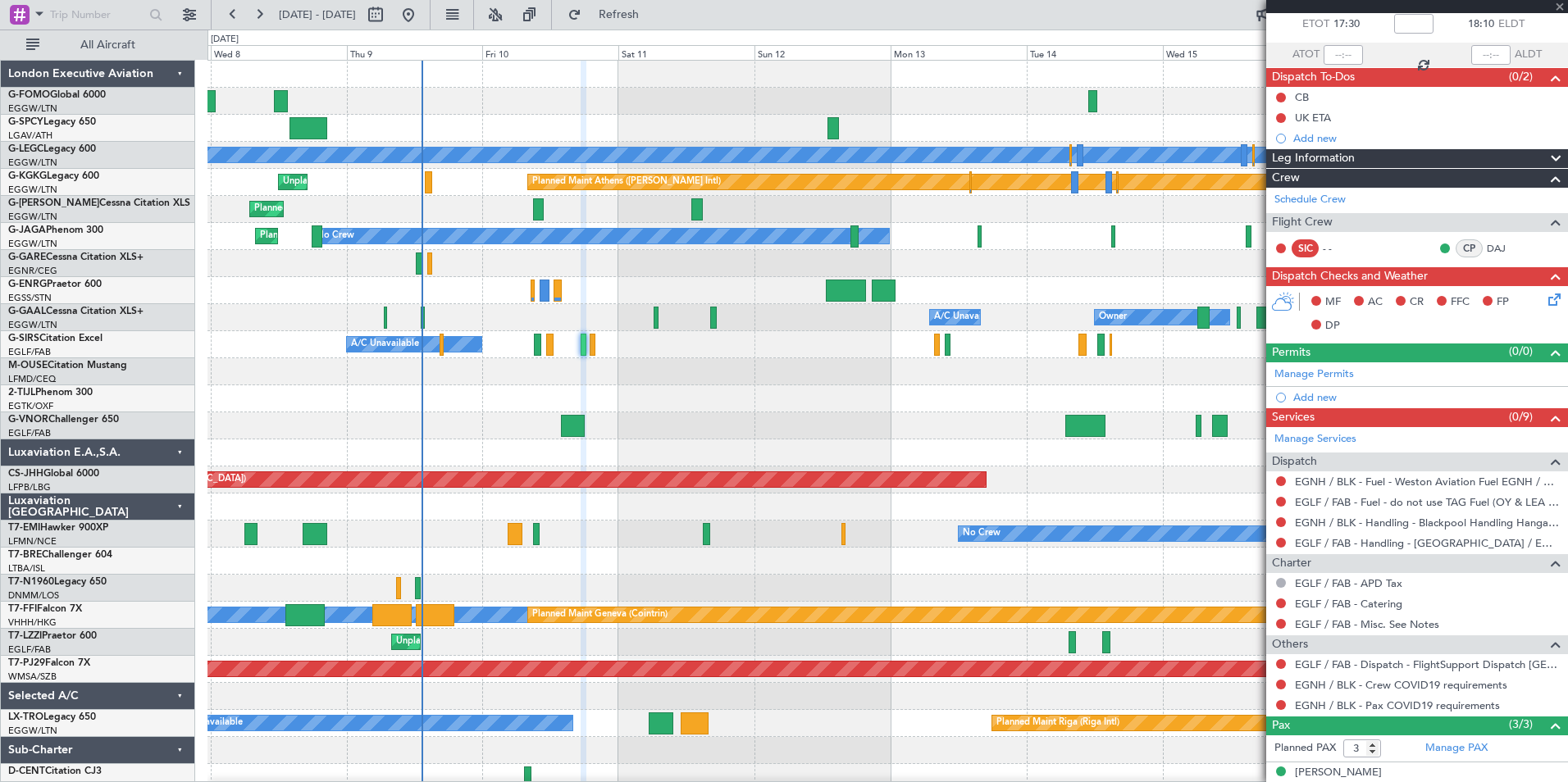
type input "0"
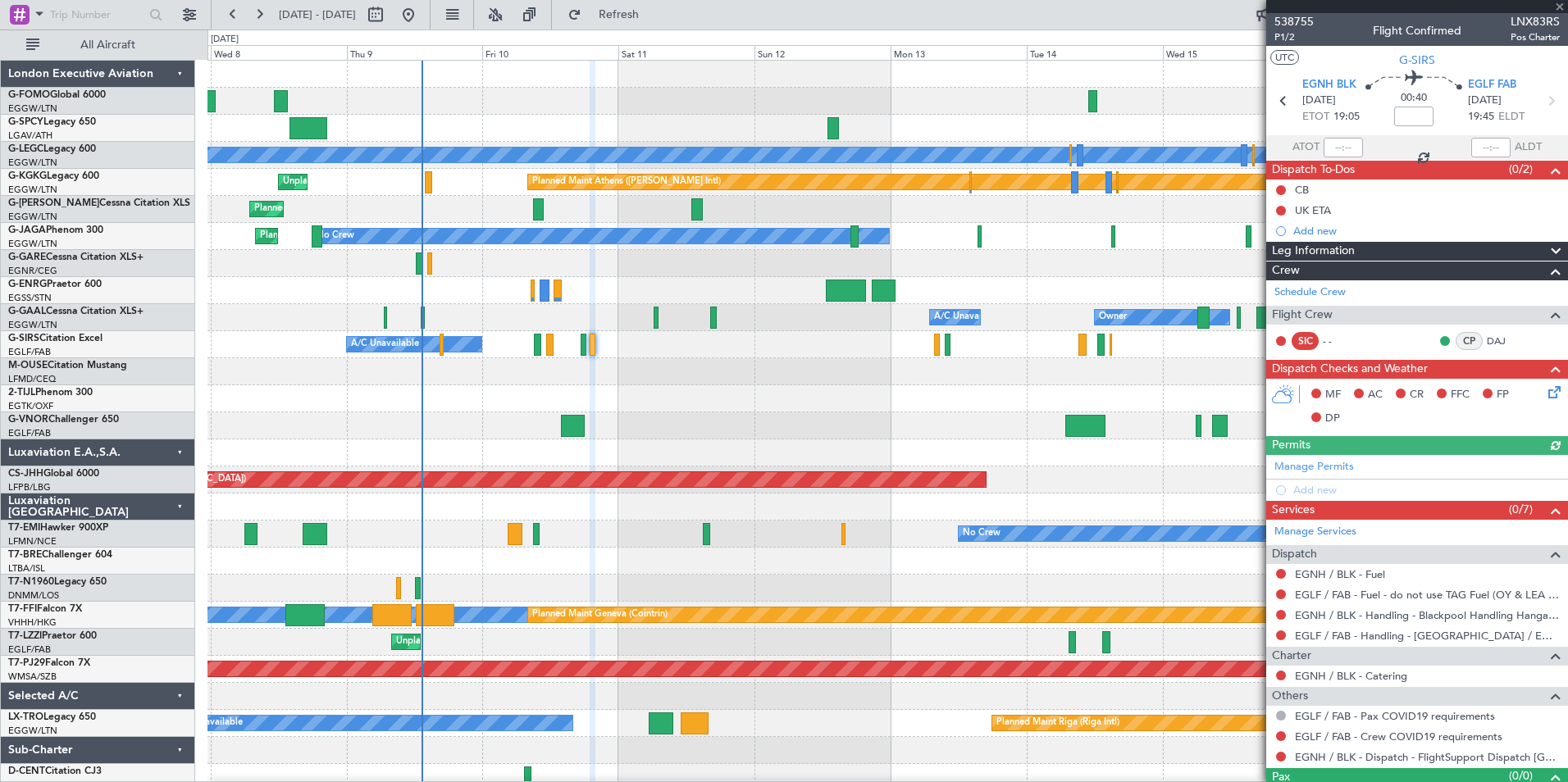
scroll to position [32, 0]
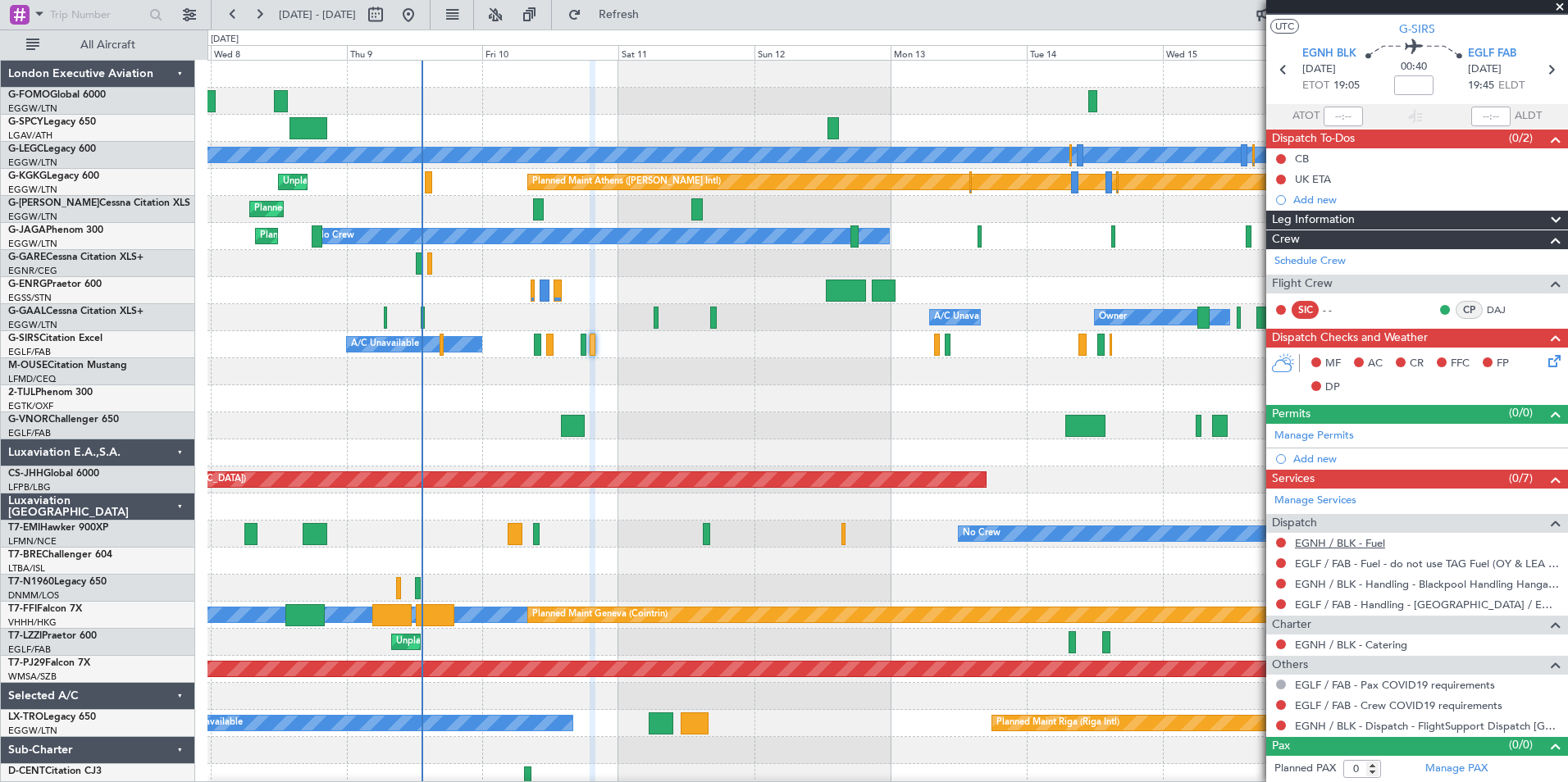
click at [1335, 547] on link "EGNH / BLK - Fuel" at bounding box center [1339, 543] width 90 height 14
click at [654, 19] on span "Refresh" at bounding box center [619, 15] width 69 height 12
click at [1315, 259] on link "Schedule Crew" at bounding box center [1310, 262] width 71 height 17
click at [1477, 775] on link "Manage PAX" at bounding box center [1455, 769] width 62 height 17
click at [654, 12] on span "Refresh" at bounding box center [619, 15] width 69 height 12
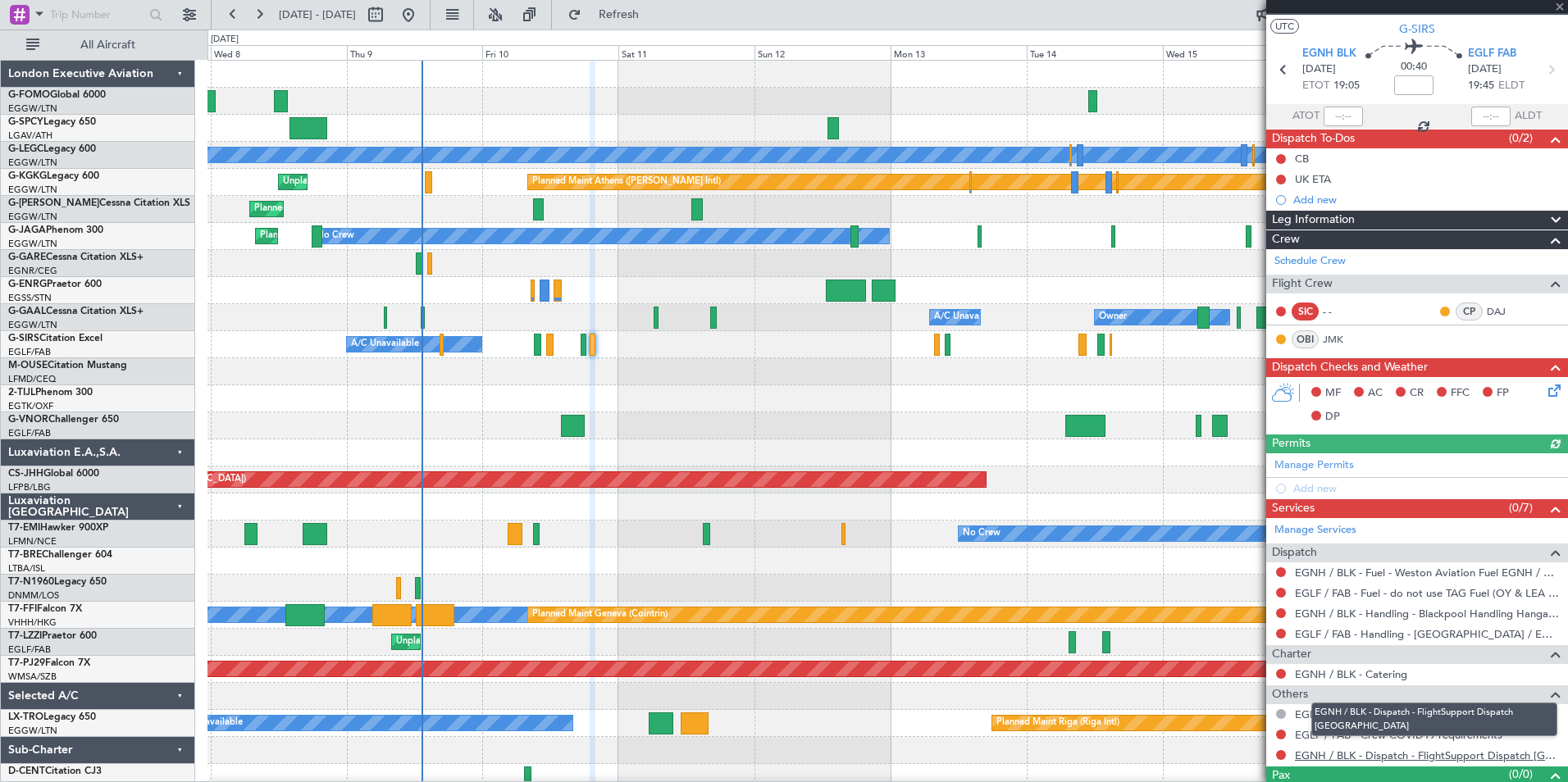
click at [1539, 752] on link "EGNH / BLK - Dispatch - FlightSupport Dispatch UK" at bounding box center [1427, 755] width 265 height 14
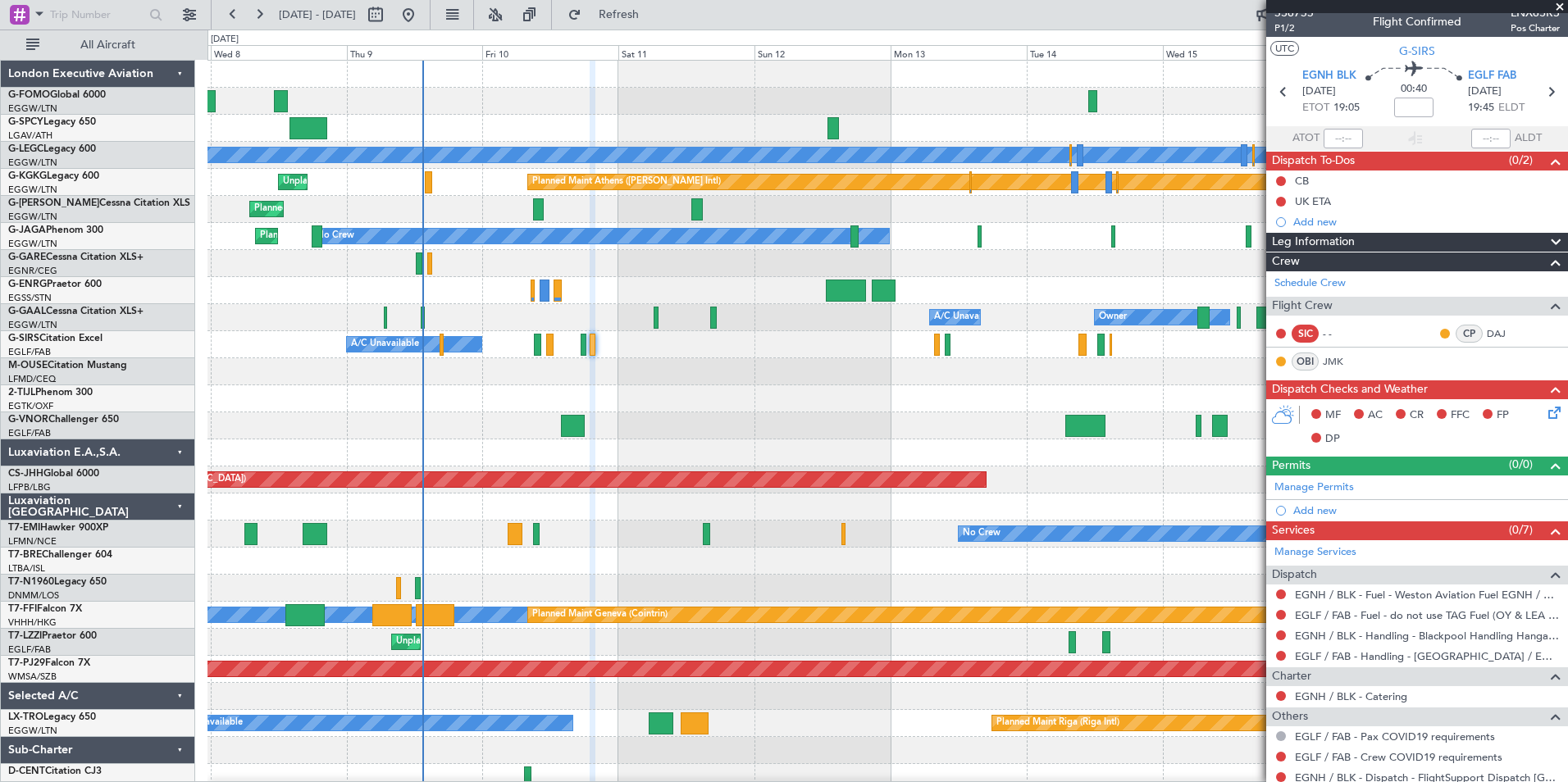
scroll to position [0, 0]
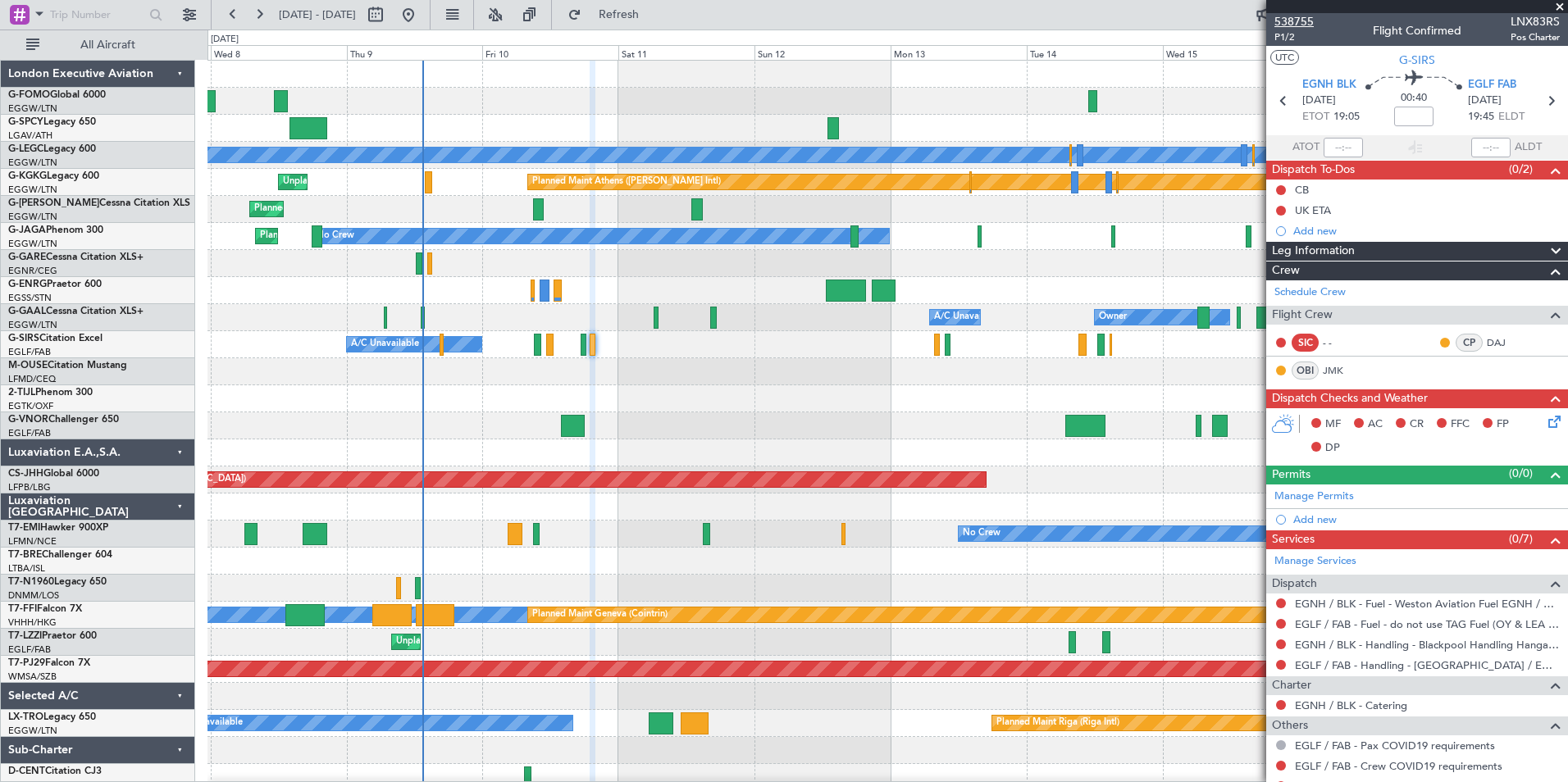
click at [1308, 19] on span "538755" at bounding box center [1294, 21] width 39 height 17
